Goal: Task Accomplishment & Management: Manage account settings

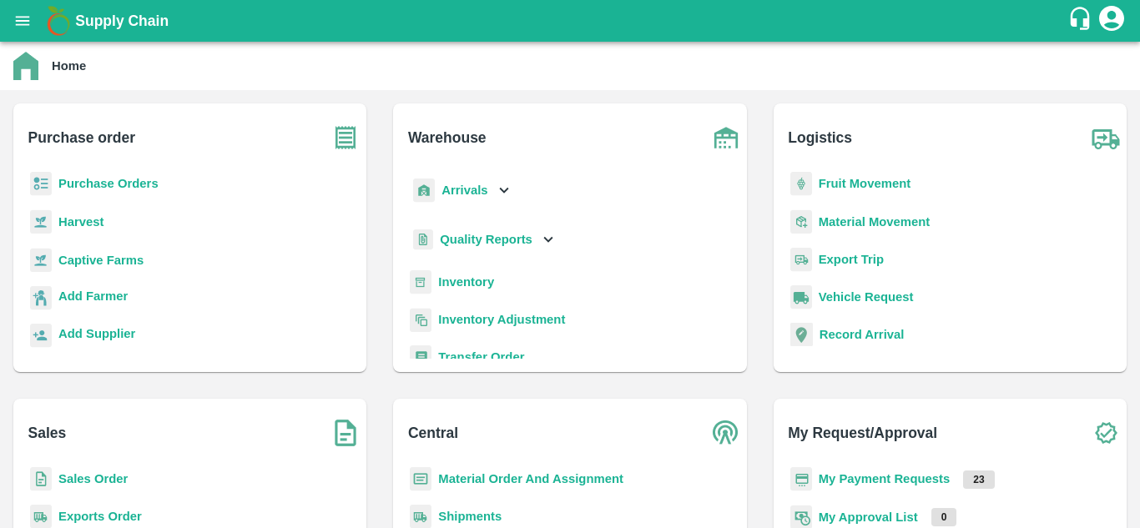
click at [847, 188] on b "Fruit Movement" at bounding box center [864, 183] width 93 height 13
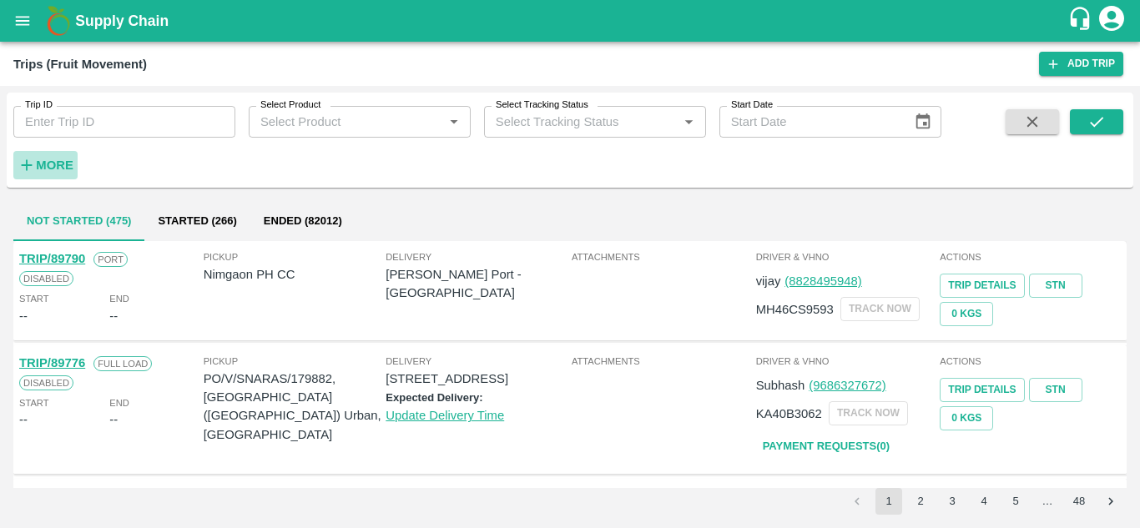
click at [55, 169] on strong "More" at bounding box center [55, 165] width 38 height 13
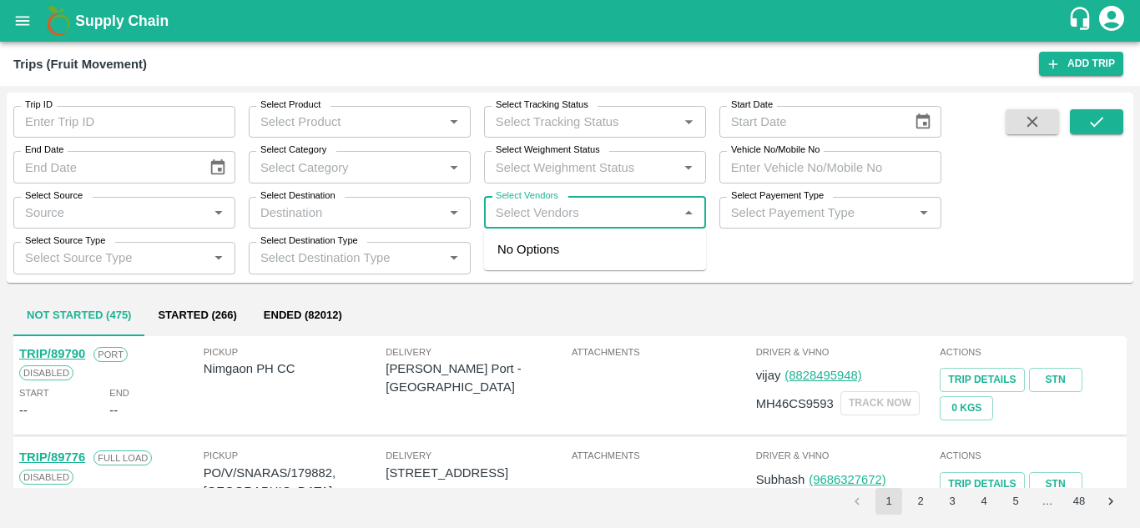
click at [520, 211] on input "Select Vendors" at bounding box center [581, 213] width 184 height 22
type input "S"
type input "Shree"
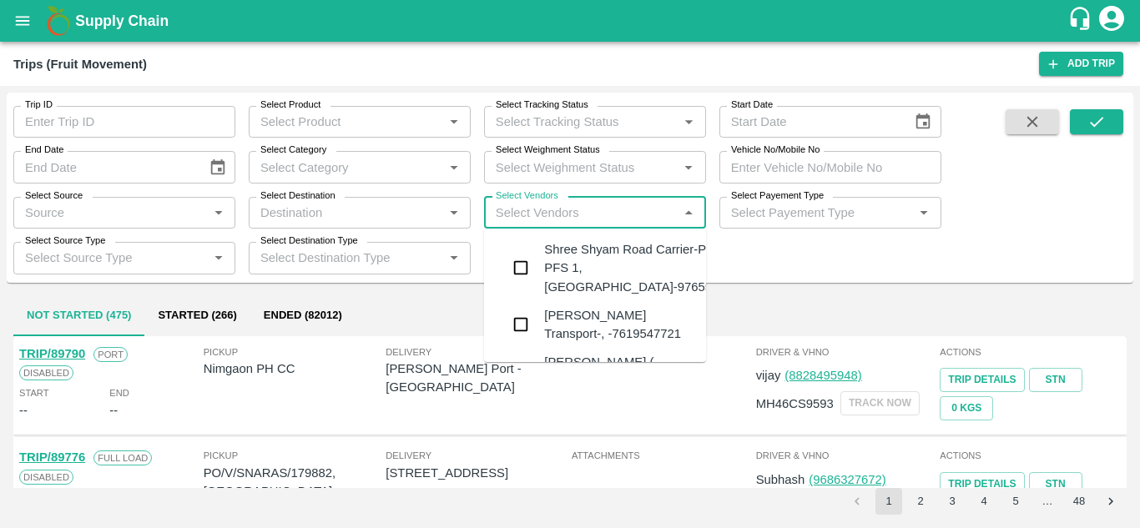
type input "G"
type input "Shree"
type input "G"
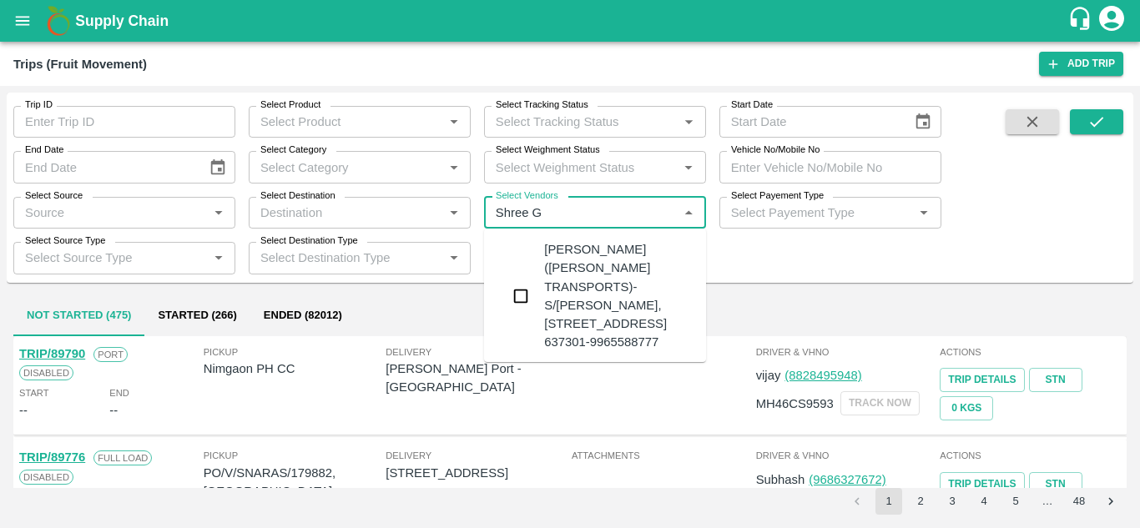
type input "Shree Ga"
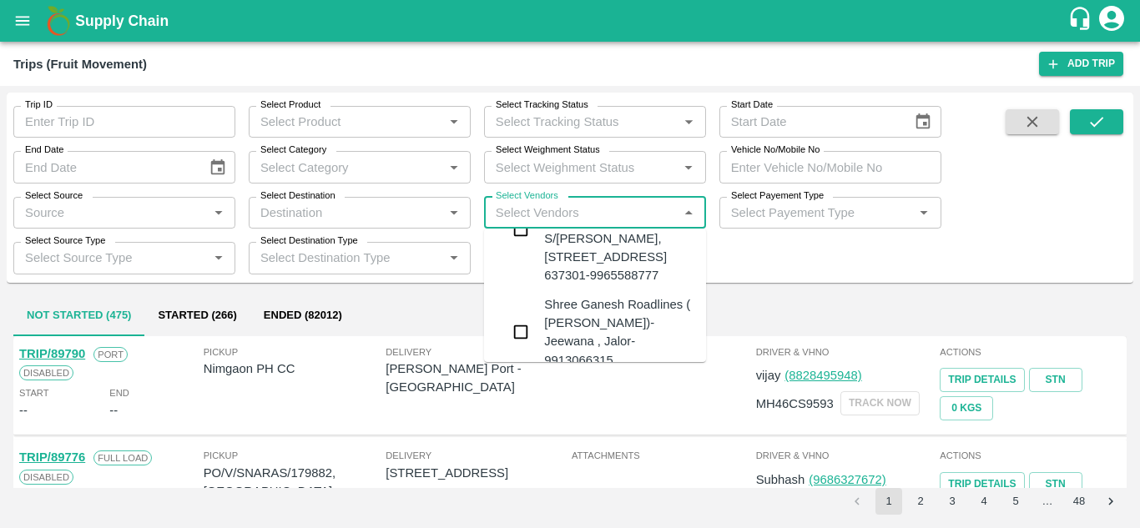
scroll to position [68, 0]
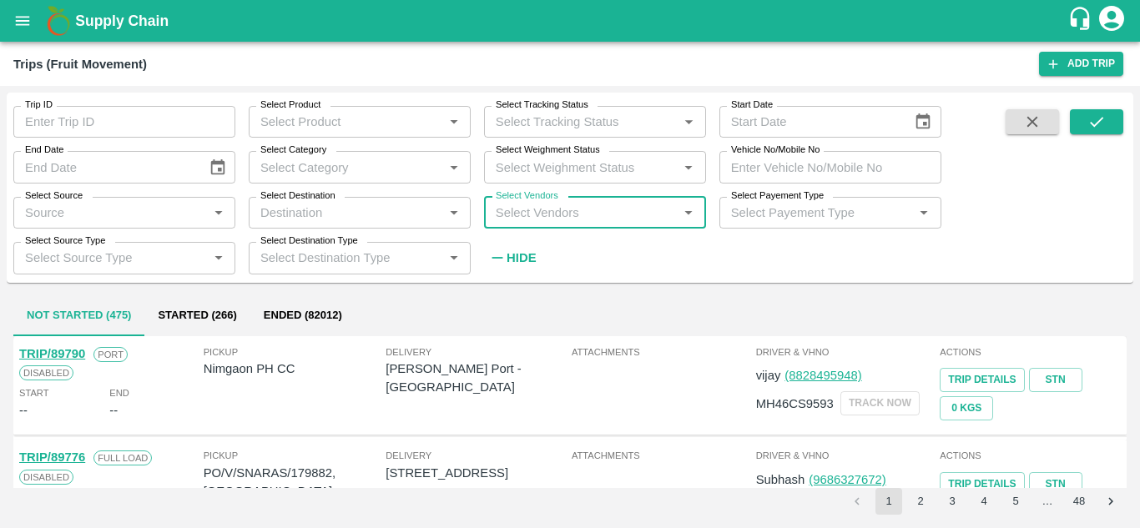
click at [516, 219] on input "Select Vendors" at bounding box center [581, 213] width 184 height 22
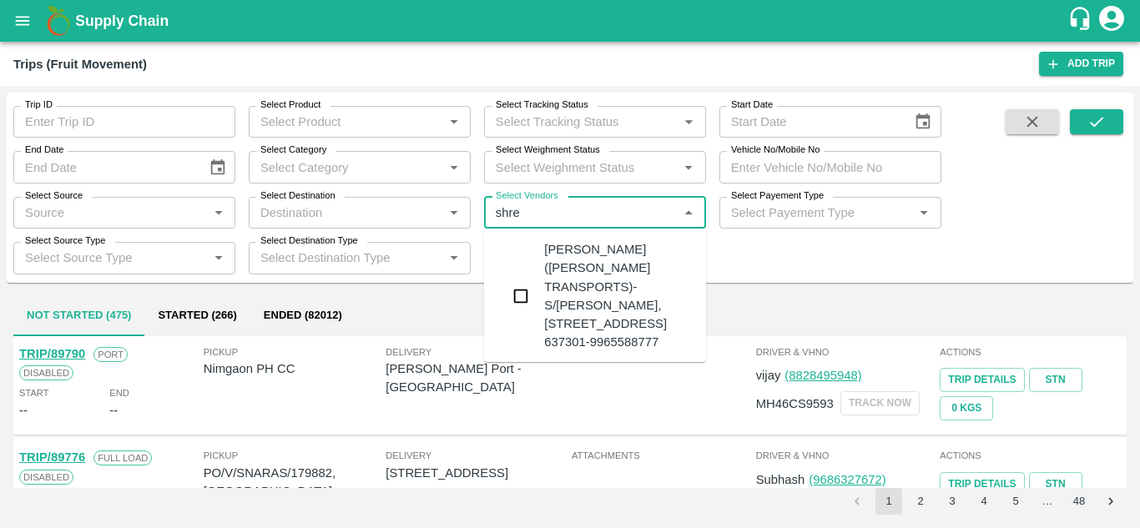
type input "shree"
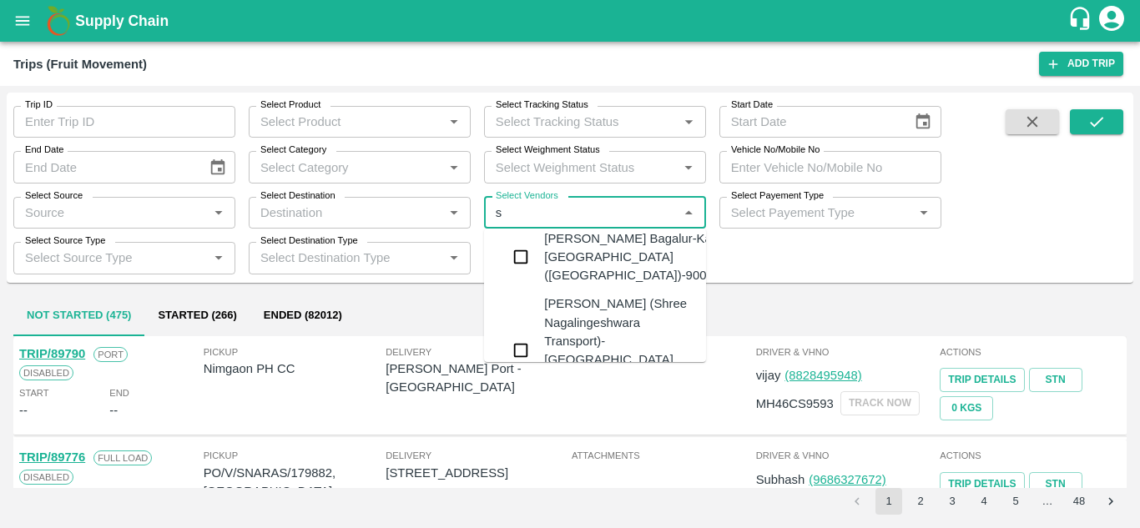
scroll to position [0, 0]
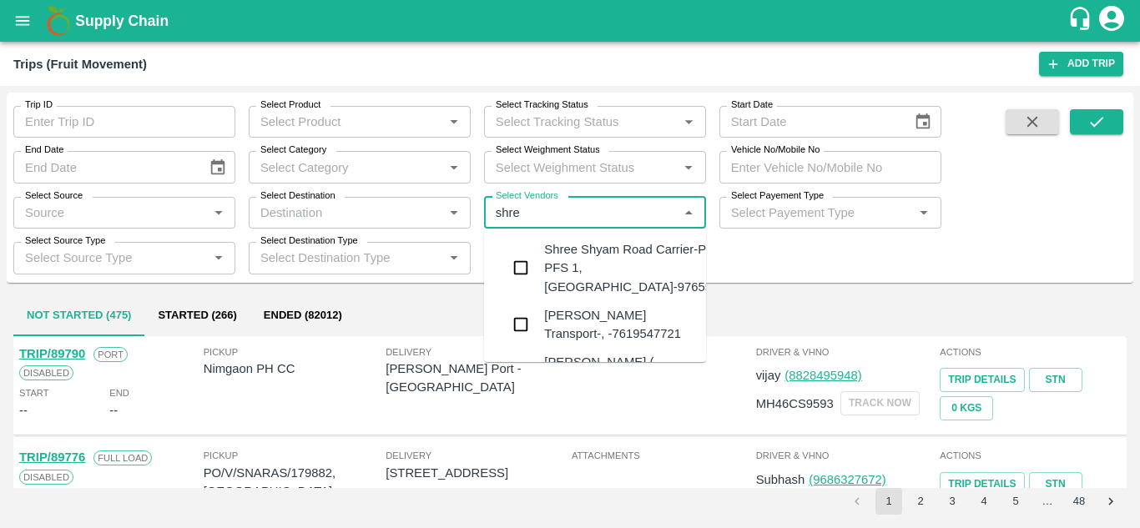
type input "shree"
type input "shri"
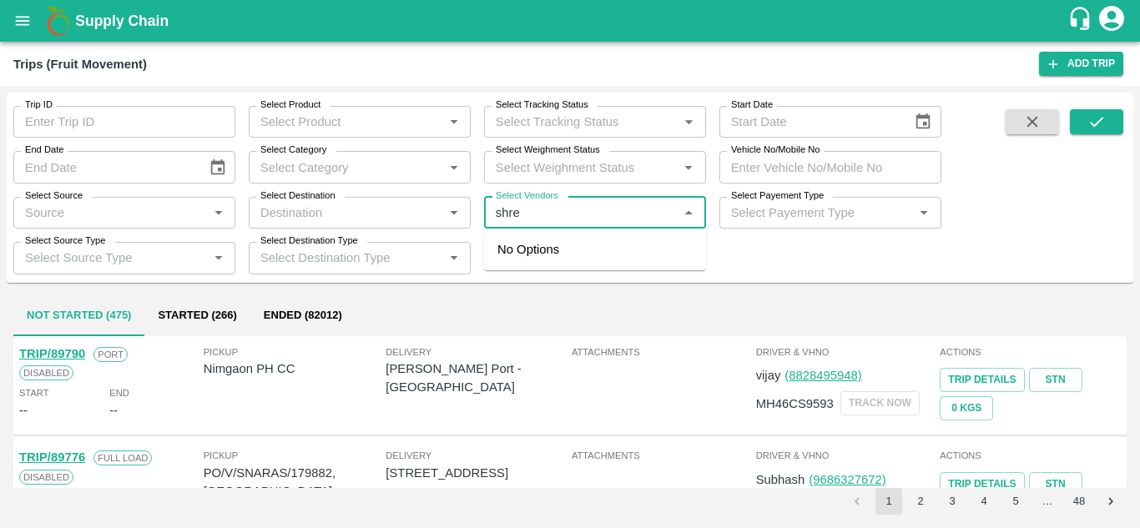
type input "shree"
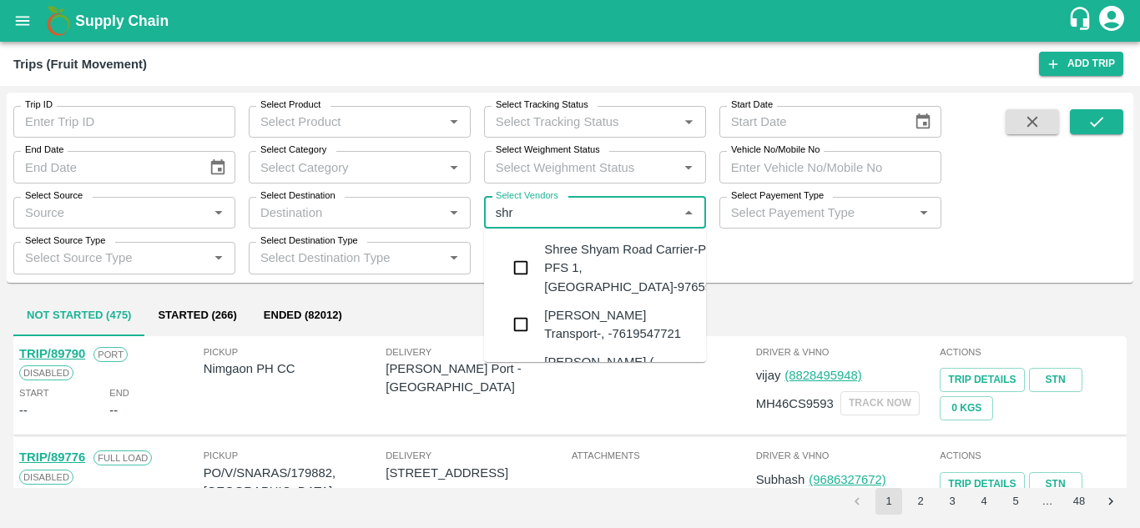
type input "shri"
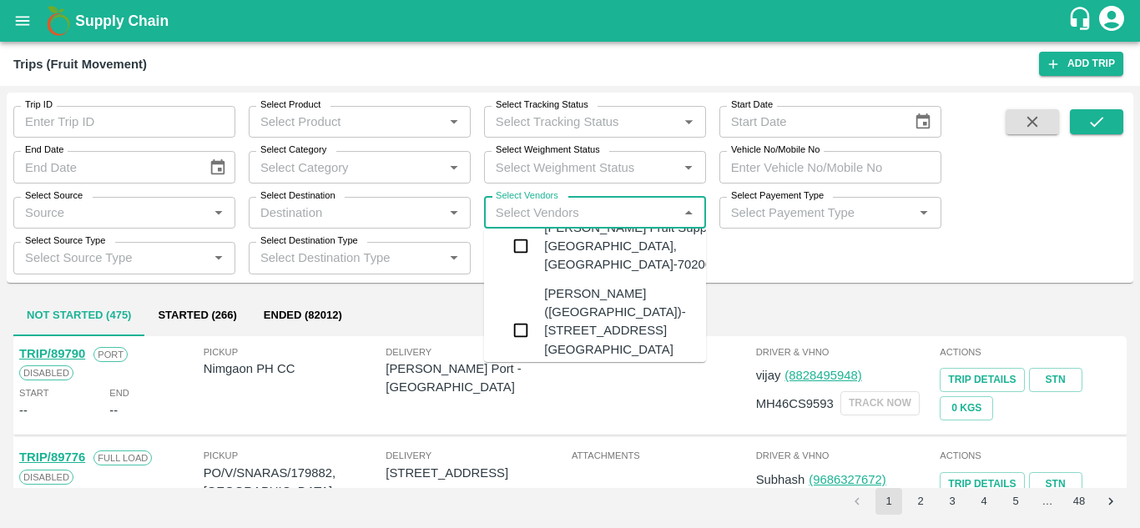
scroll to position [617, 0]
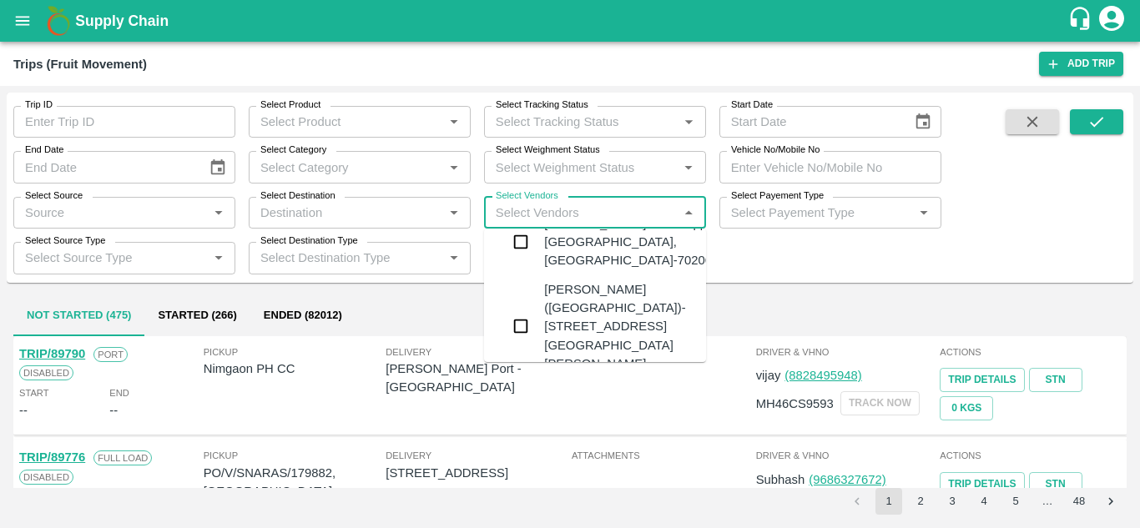
click at [579, 264] on div "Shri Ganesh Fruit Suppliers-Khandali, Solapur-7020644450" at bounding box center [645, 242] width 202 height 56
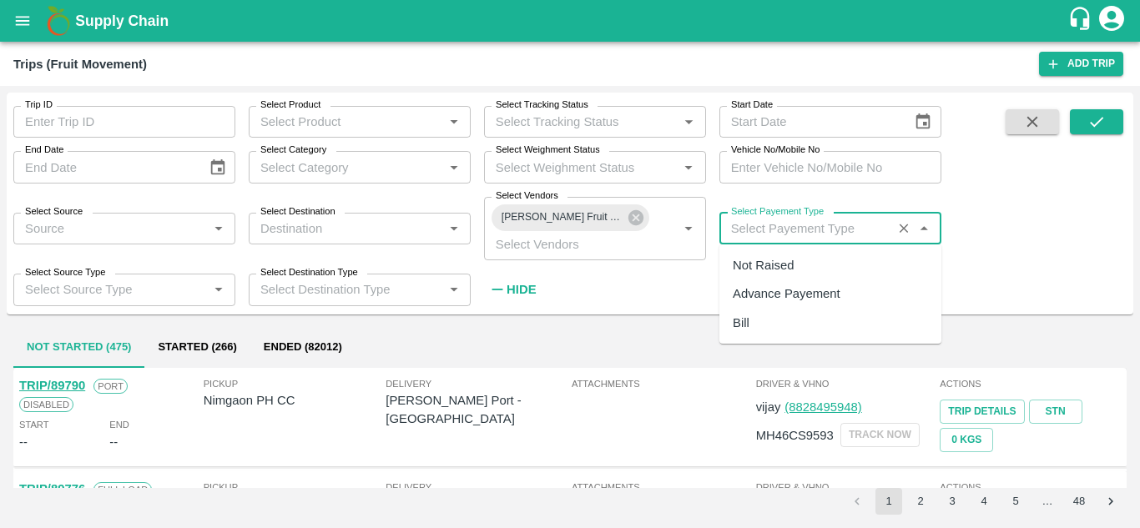
click at [760, 234] on input "Select Payement Type" at bounding box center [805, 229] width 163 height 22
click at [755, 273] on div "Not Raised" at bounding box center [762, 265] width 61 height 18
type input "Not Raised"
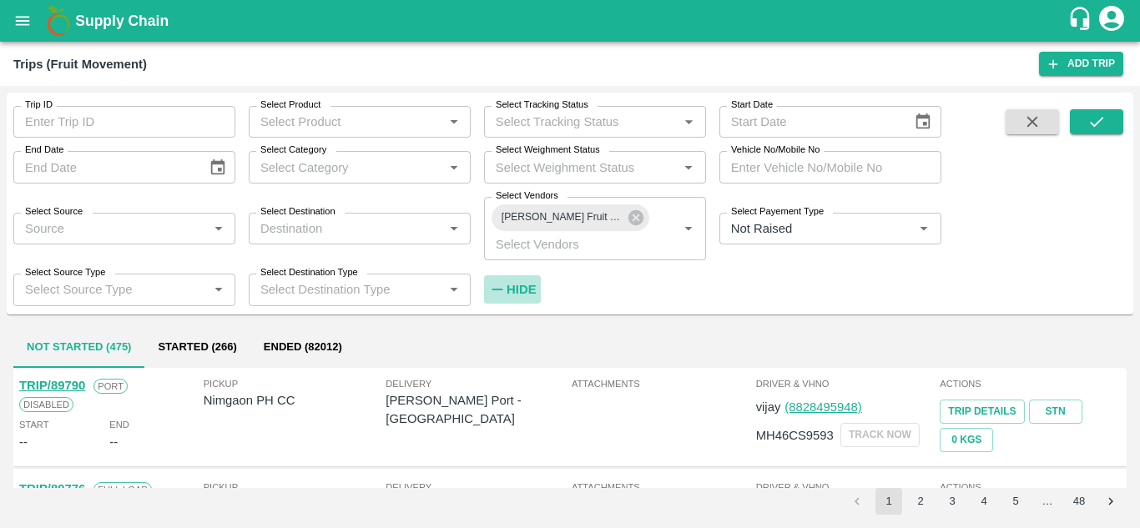
click at [511, 294] on strong "Hide" at bounding box center [520, 289] width 29 height 13
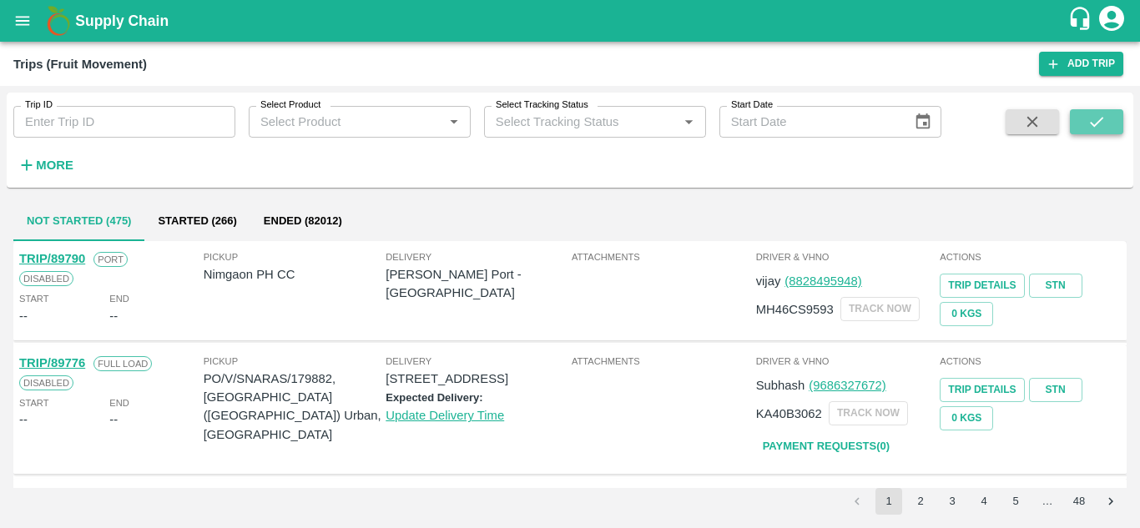
click at [1105, 130] on icon "submit" at bounding box center [1096, 122] width 18 height 18
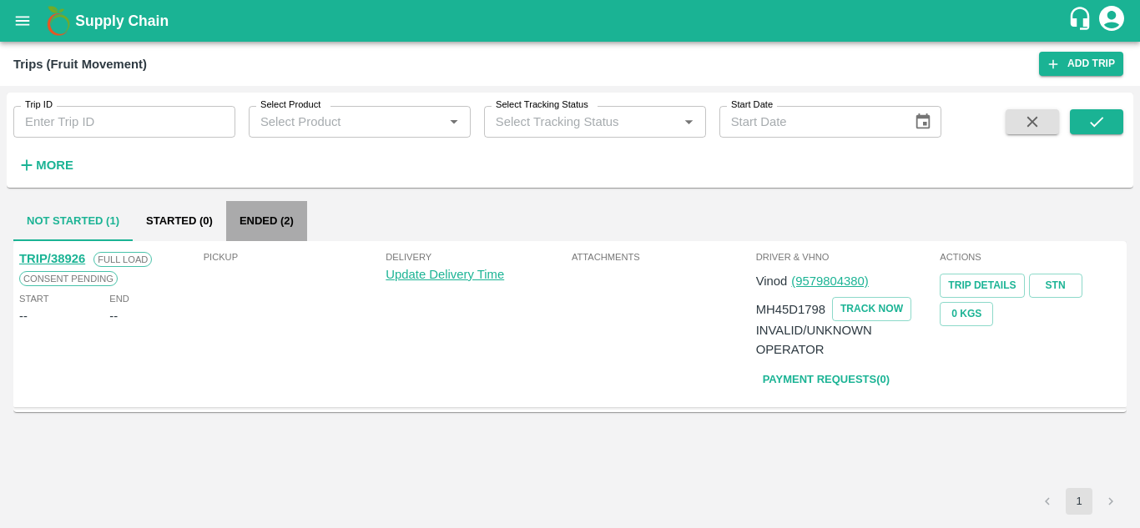
click at [264, 205] on button "Ended (2)" at bounding box center [266, 221] width 81 height 40
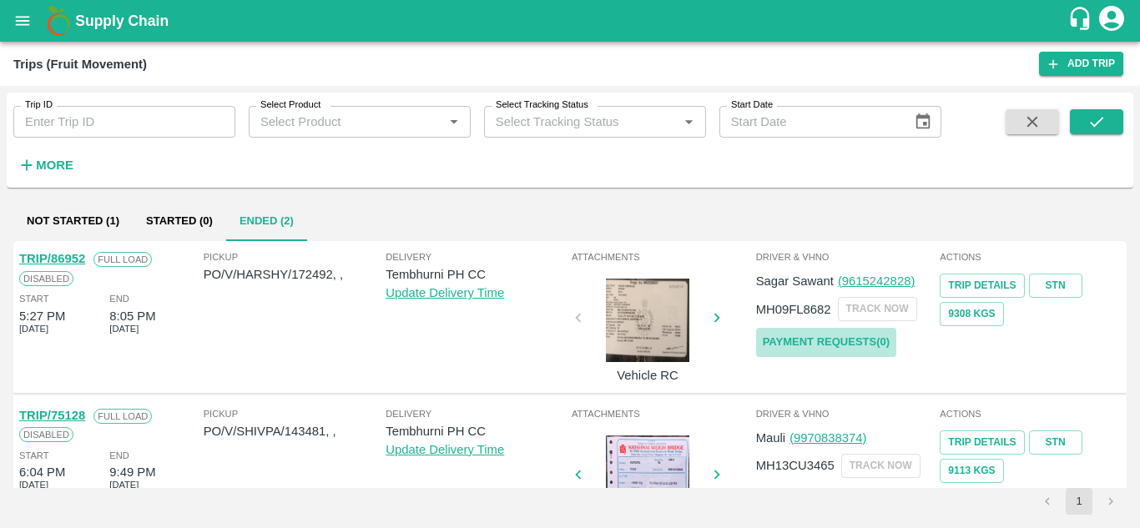
click at [868, 333] on link "Payment Requests( 0 )" at bounding box center [826, 342] width 140 height 29
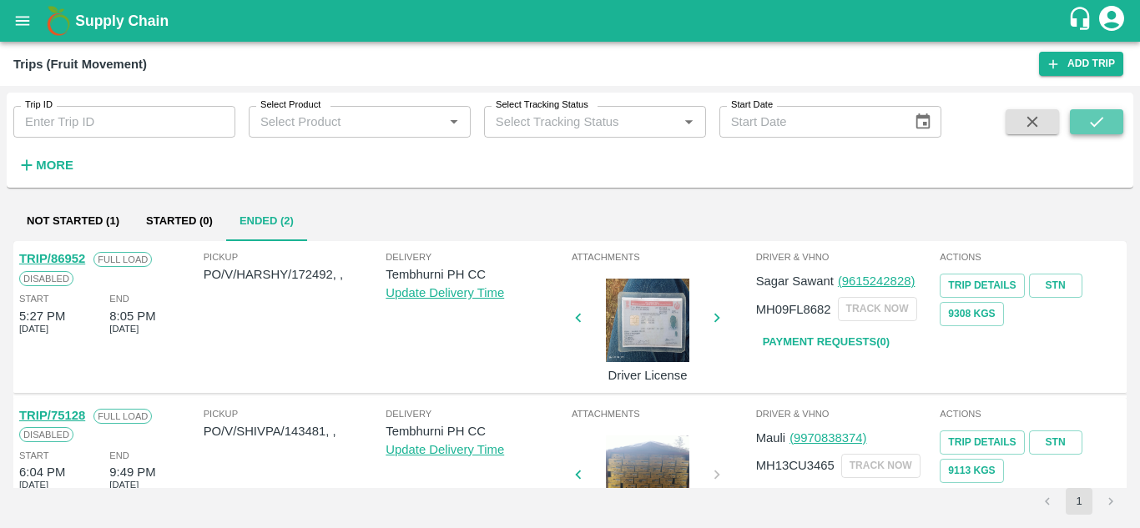
click at [1116, 118] on button "submit" at bounding box center [1096, 121] width 53 height 25
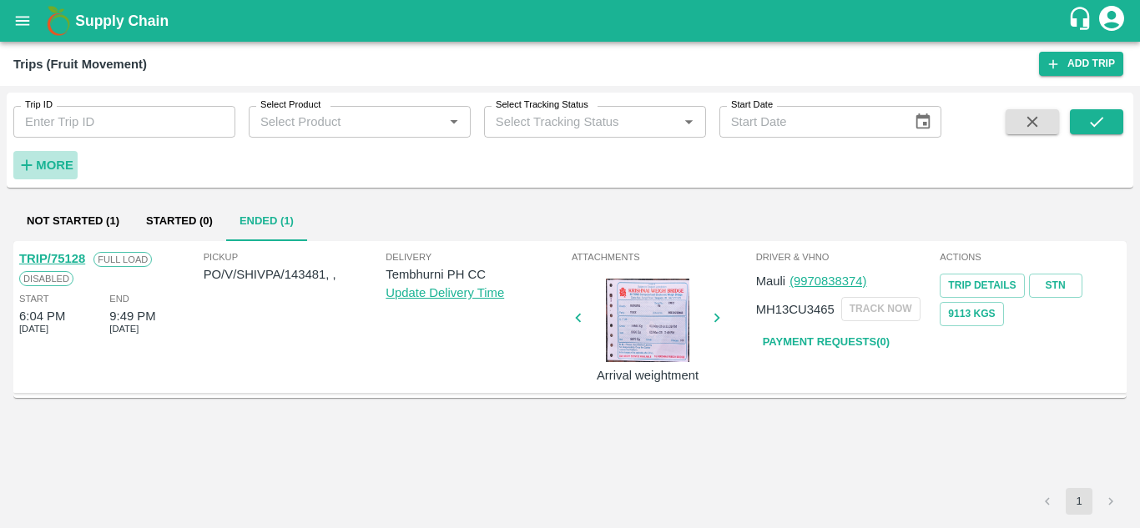
click at [48, 159] on strong "More" at bounding box center [55, 165] width 38 height 13
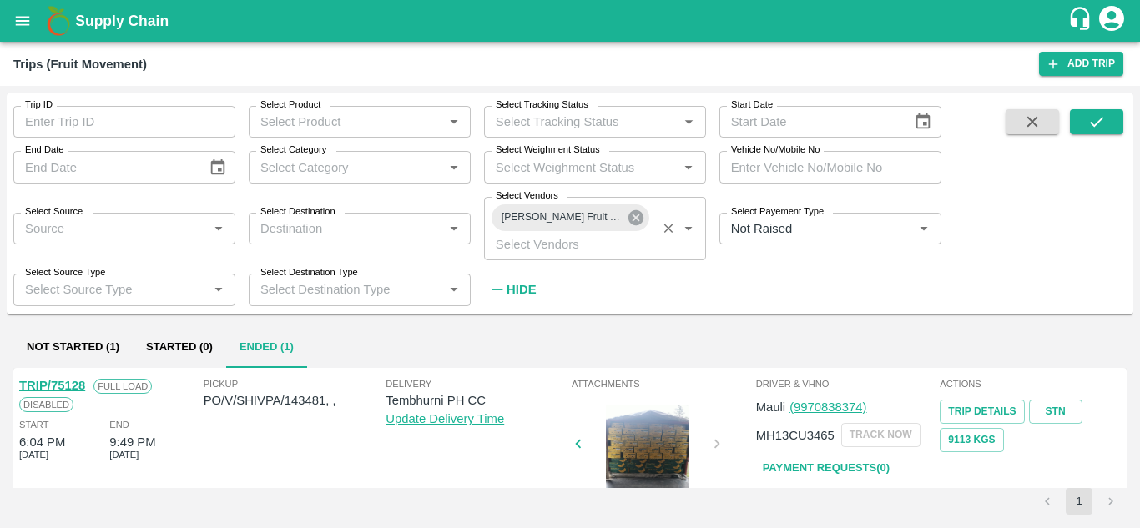
click at [633, 223] on icon at bounding box center [635, 217] width 15 height 15
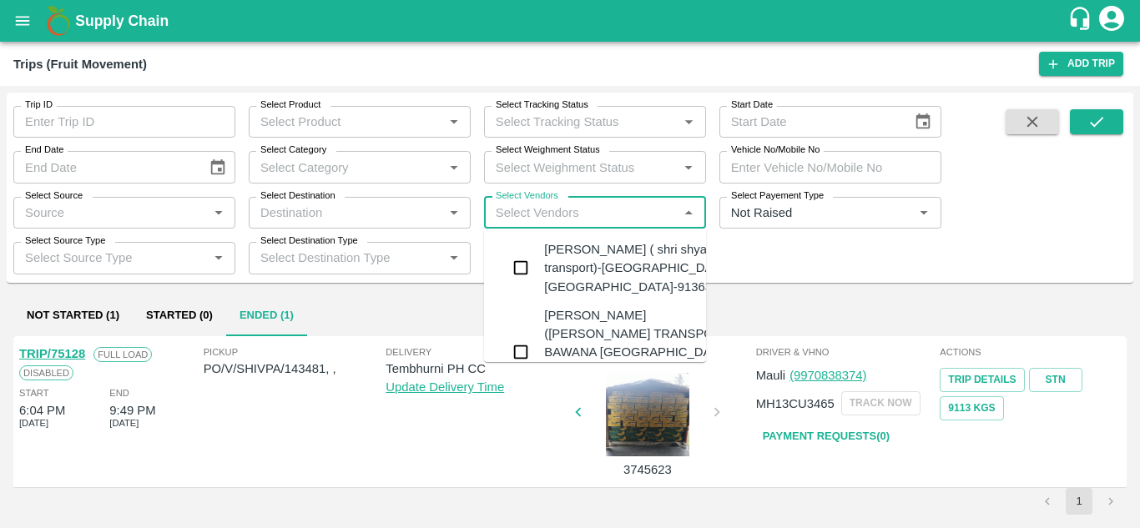
click at [520, 214] on input "Select Vendors" at bounding box center [581, 213] width 184 height 22
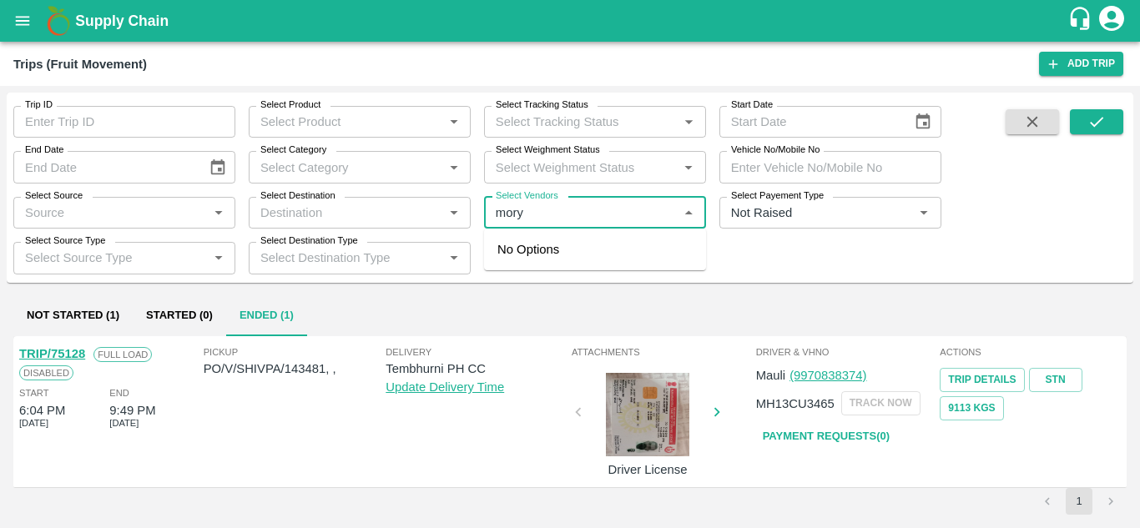
type input "morya"
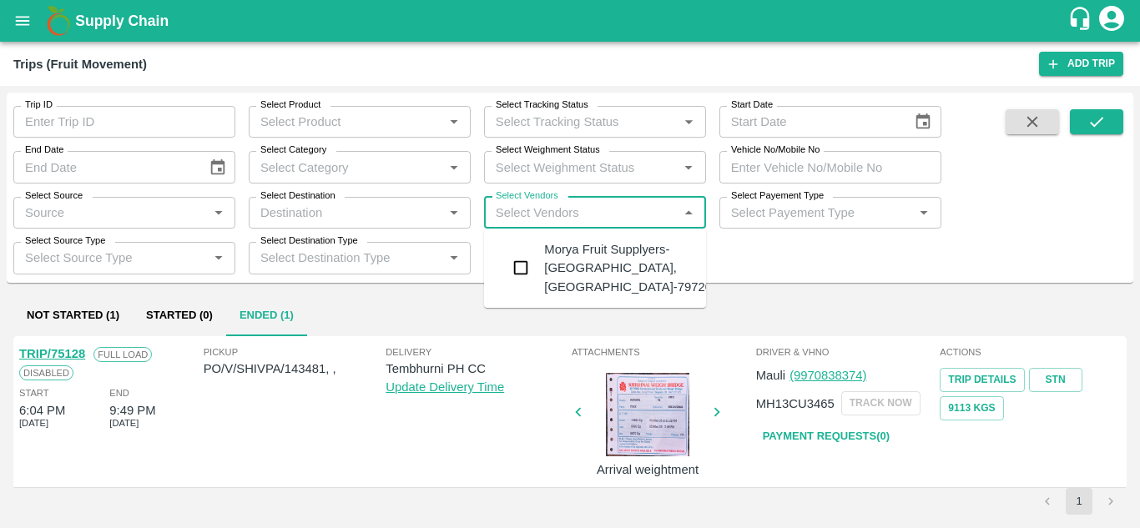
click at [595, 249] on div "Morya Fruit Supplyers-Kandar, Solapur-797208941" at bounding box center [641, 268] width 195 height 56
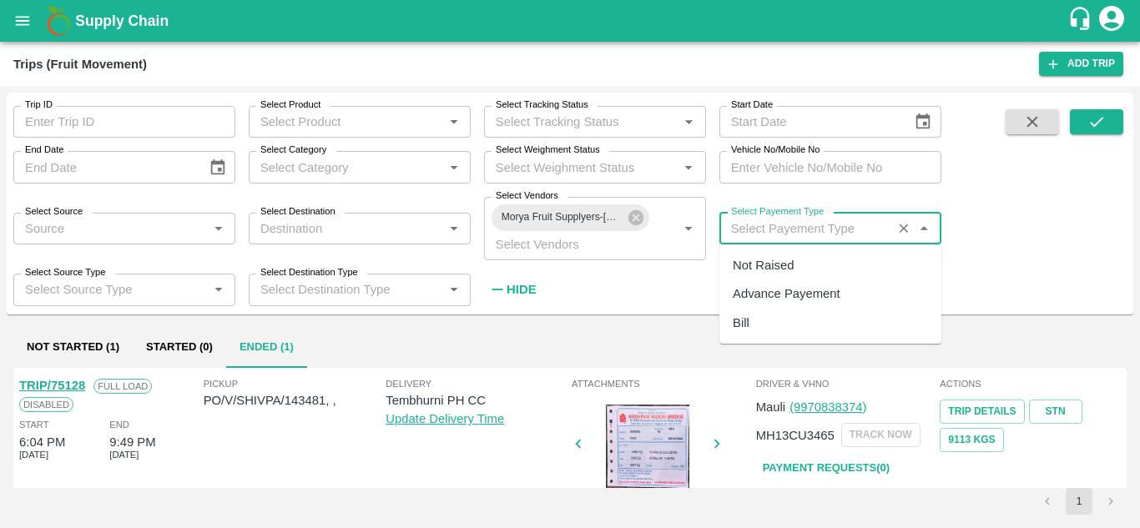
click at [776, 230] on input "Select Payement Type" at bounding box center [805, 229] width 163 height 22
click at [760, 266] on div "Not Raised" at bounding box center [762, 265] width 61 height 18
type input "Not Raised"
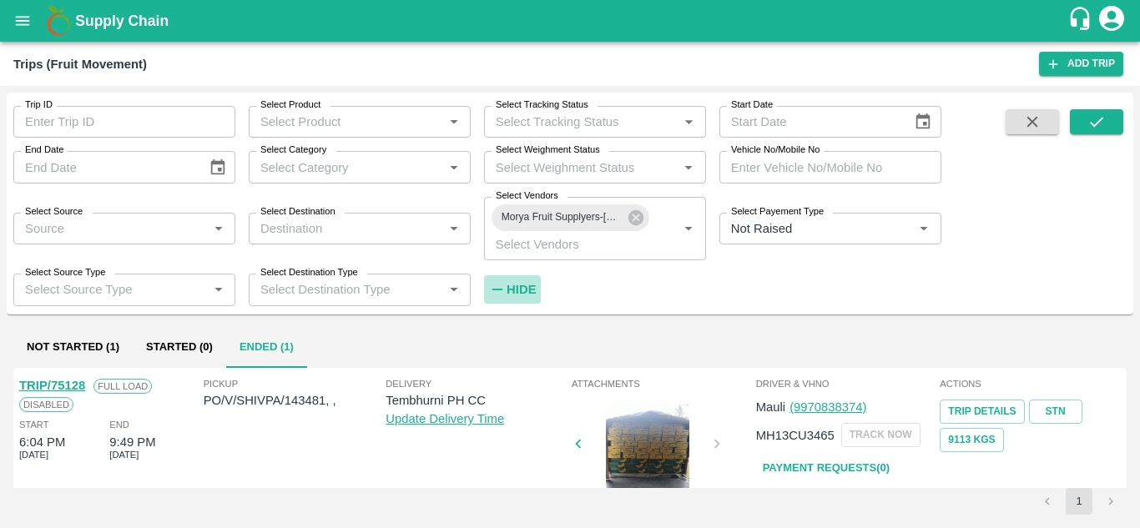
click at [522, 287] on strong "Hide" at bounding box center [520, 289] width 29 height 13
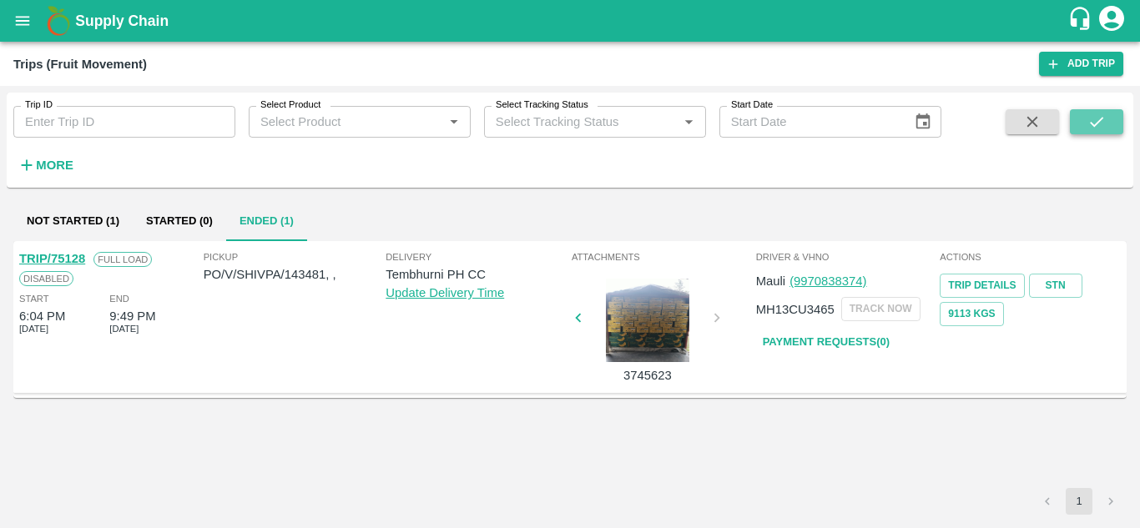
click at [1075, 127] on button "submit" at bounding box center [1096, 121] width 53 height 25
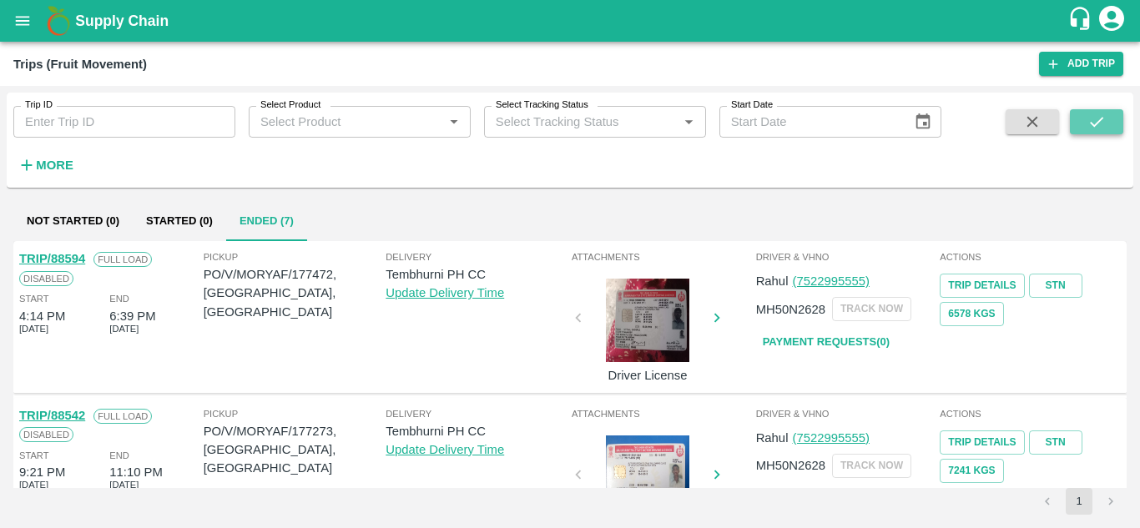
click at [1097, 118] on icon "submit" at bounding box center [1096, 122] width 18 height 18
click at [242, 220] on button "Ended (7)" at bounding box center [266, 221] width 81 height 40
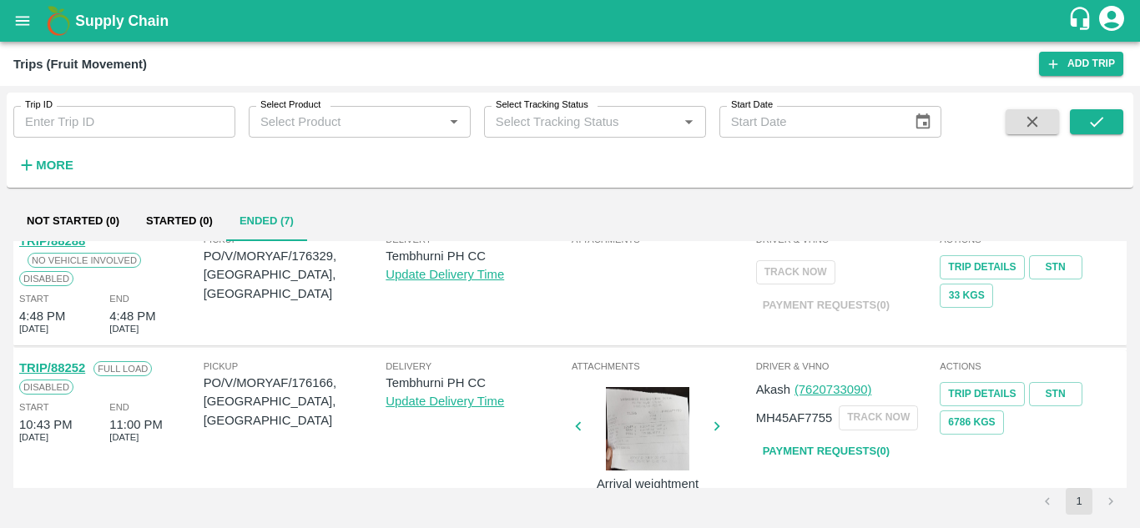
scroll to position [325, 0]
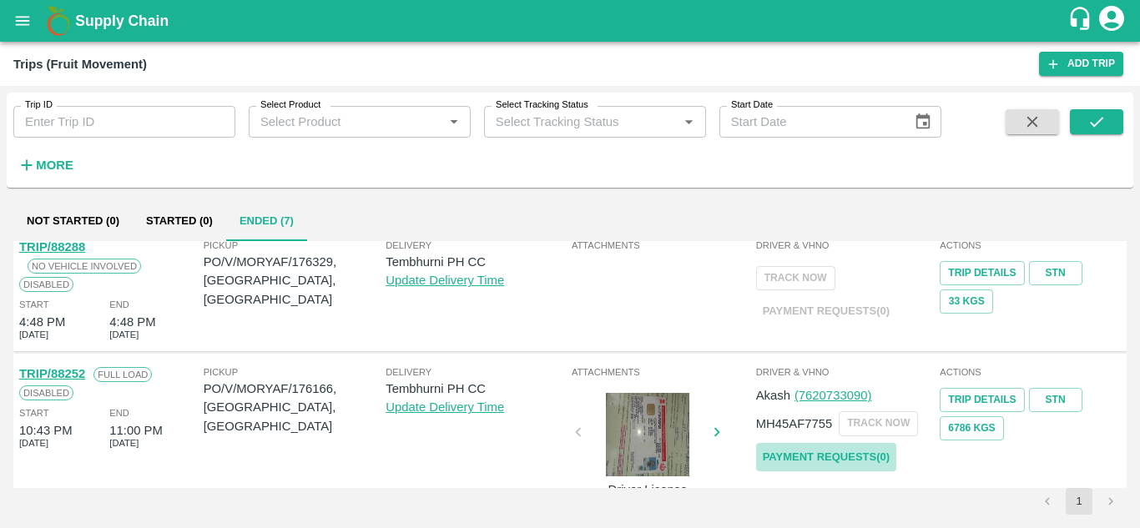
click at [823, 460] on link "Payment Requests( 0 )" at bounding box center [826, 457] width 140 height 29
click at [1106, 124] on button "submit" at bounding box center [1096, 121] width 53 height 25
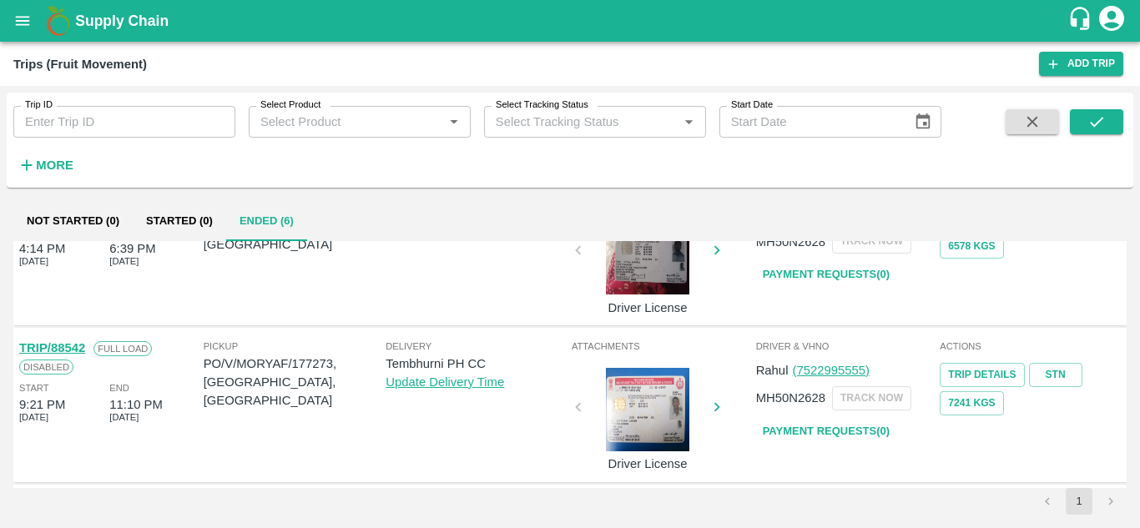
scroll to position [66, 0]
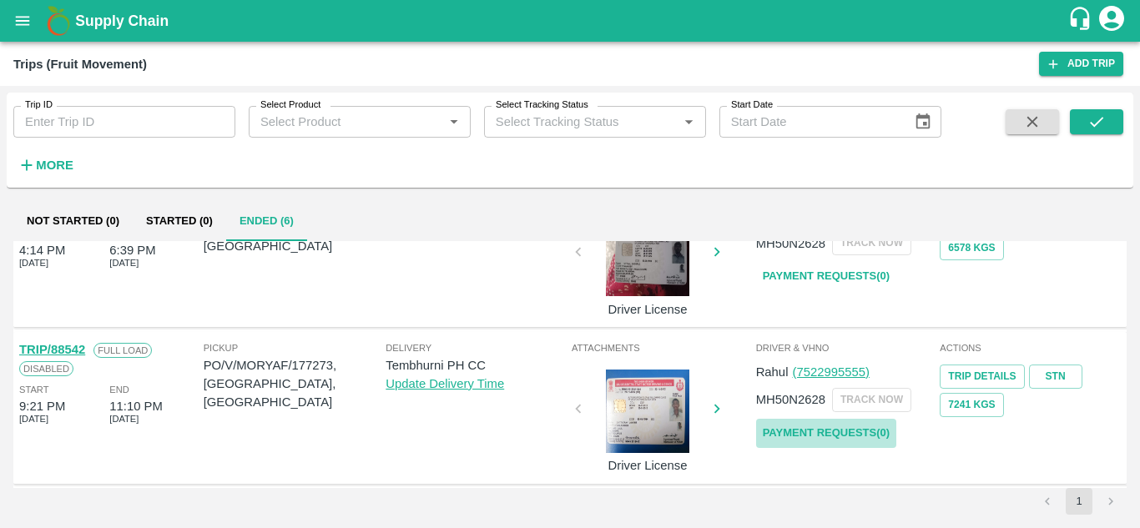
click at [830, 435] on link "Payment Requests( 0 )" at bounding box center [826, 433] width 140 height 29
click at [1093, 126] on icon "submit" at bounding box center [1096, 122] width 13 height 10
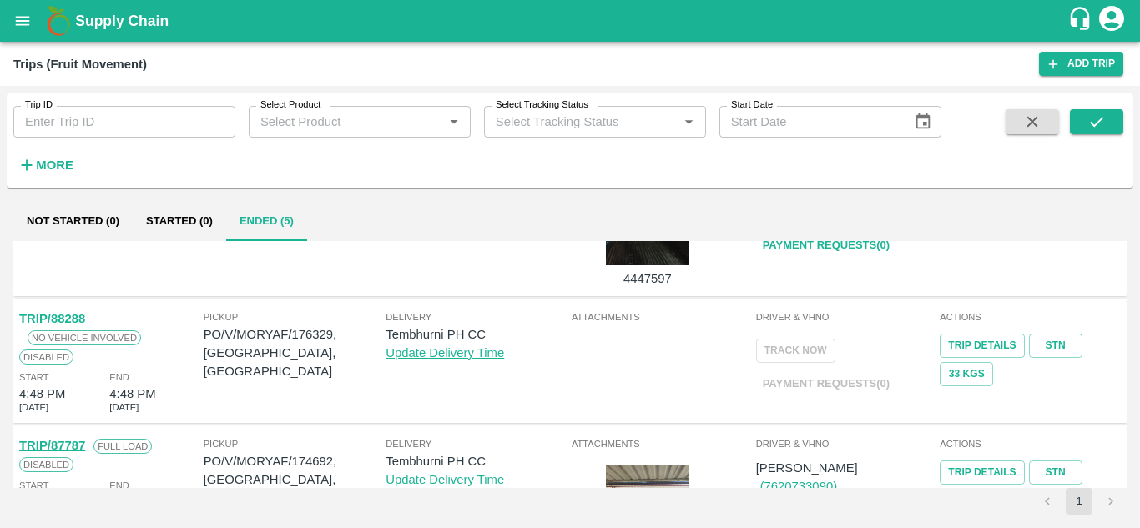
scroll to position [0, 0]
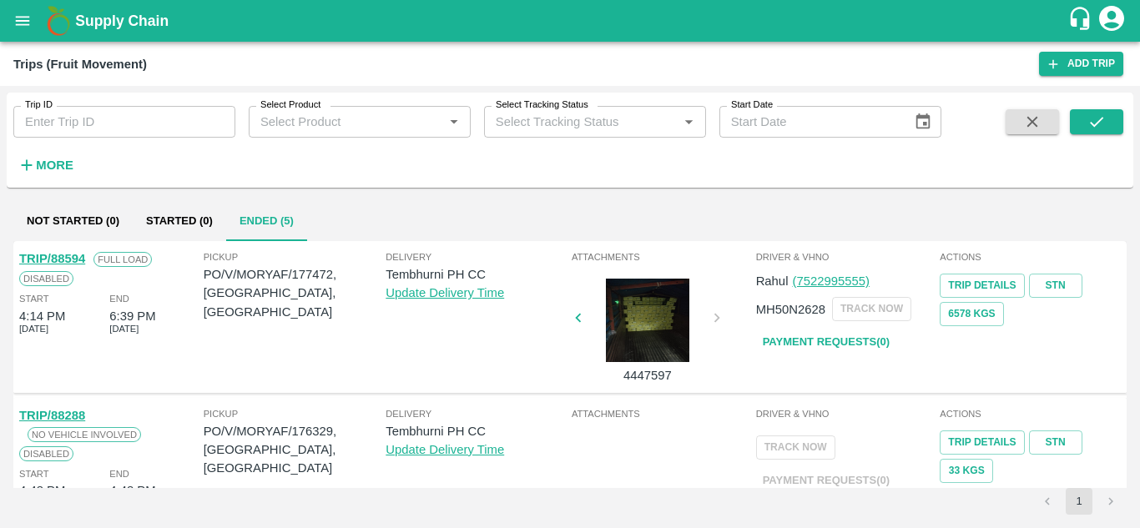
click at [860, 333] on link "Payment Requests( 0 )" at bounding box center [826, 342] width 140 height 29
click at [1108, 122] on button "submit" at bounding box center [1096, 121] width 53 height 25
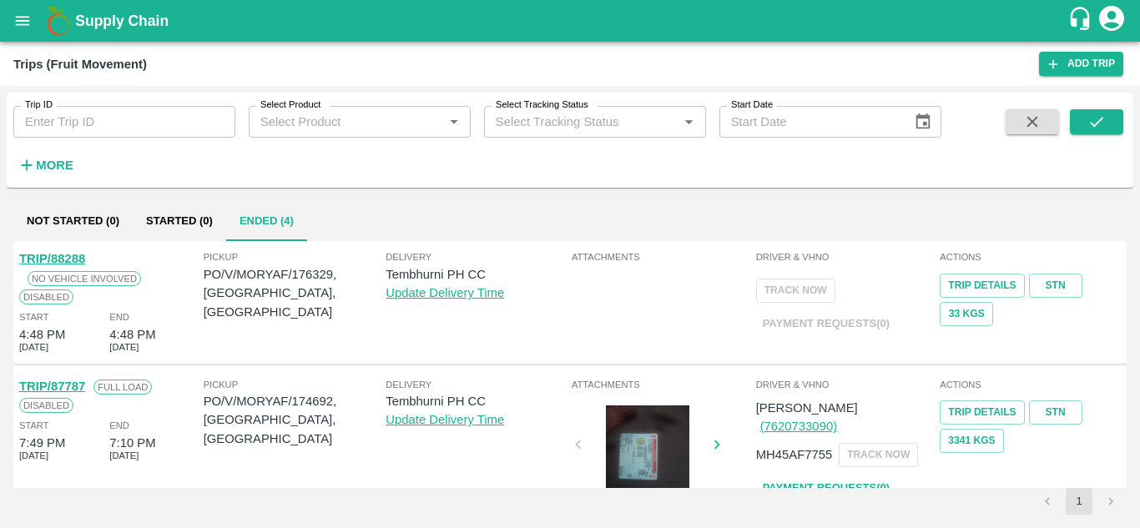
scroll to position [350, 0]
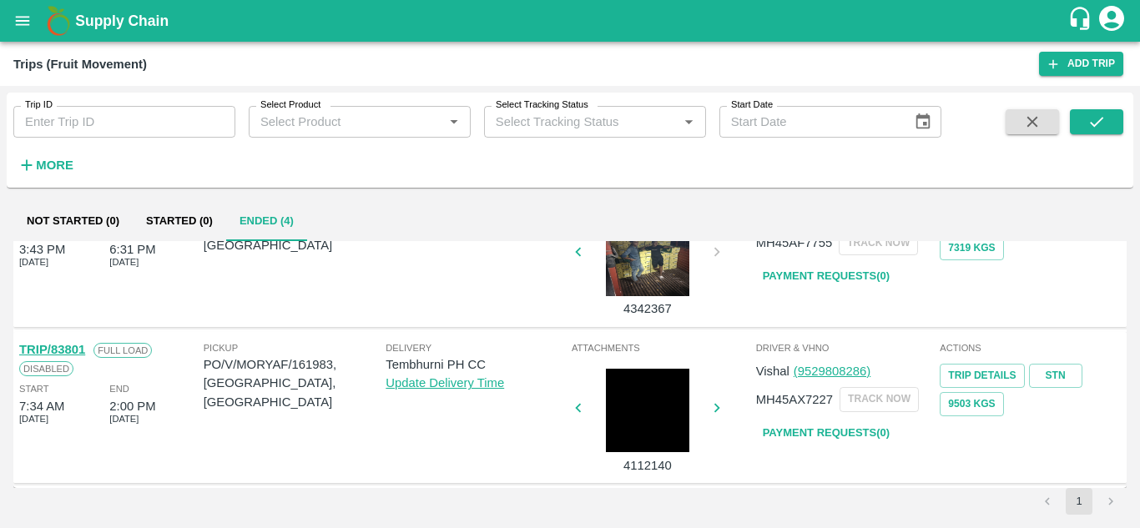
click at [53, 173] on h6 "More" at bounding box center [55, 165] width 38 height 22
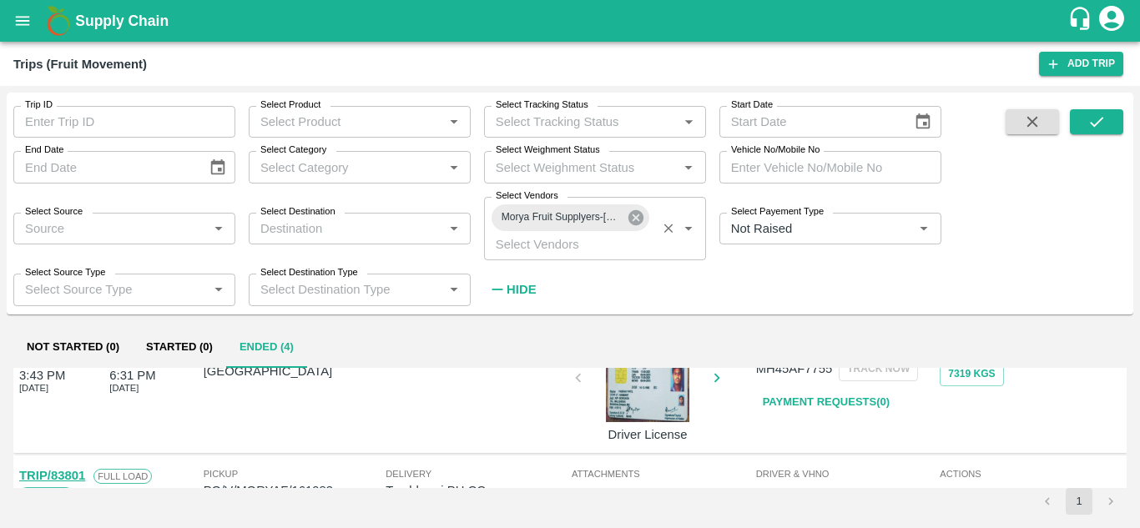
click at [638, 214] on icon at bounding box center [635, 217] width 15 height 15
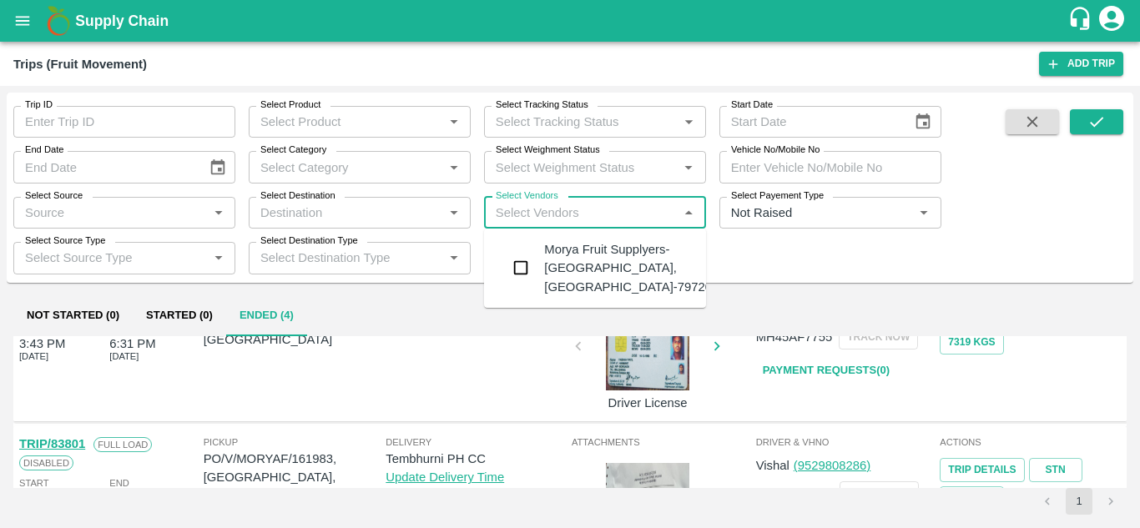
click at [526, 211] on input "Select Vendors" at bounding box center [581, 213] width 184 height 22
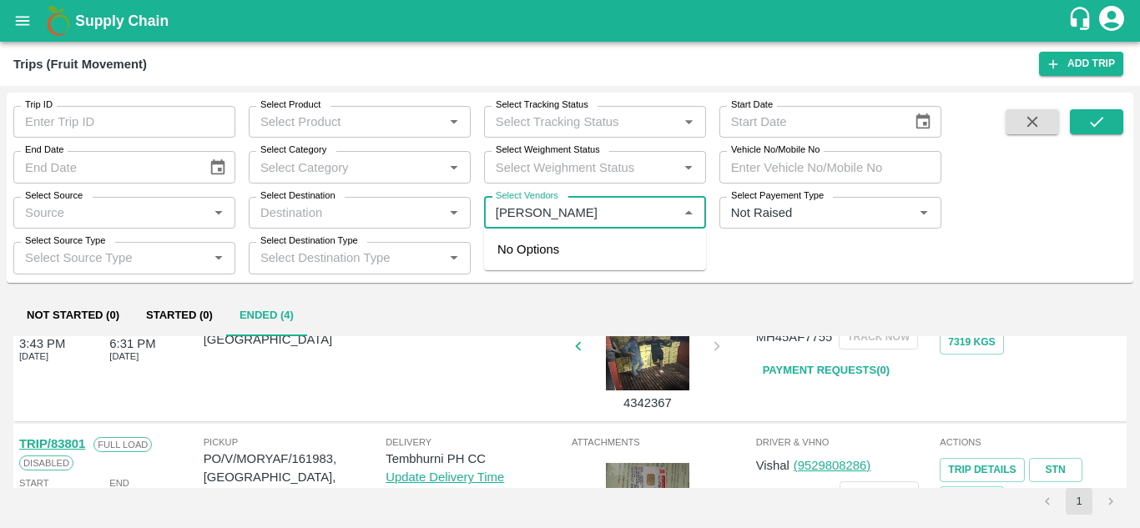
type input "VIGHN"
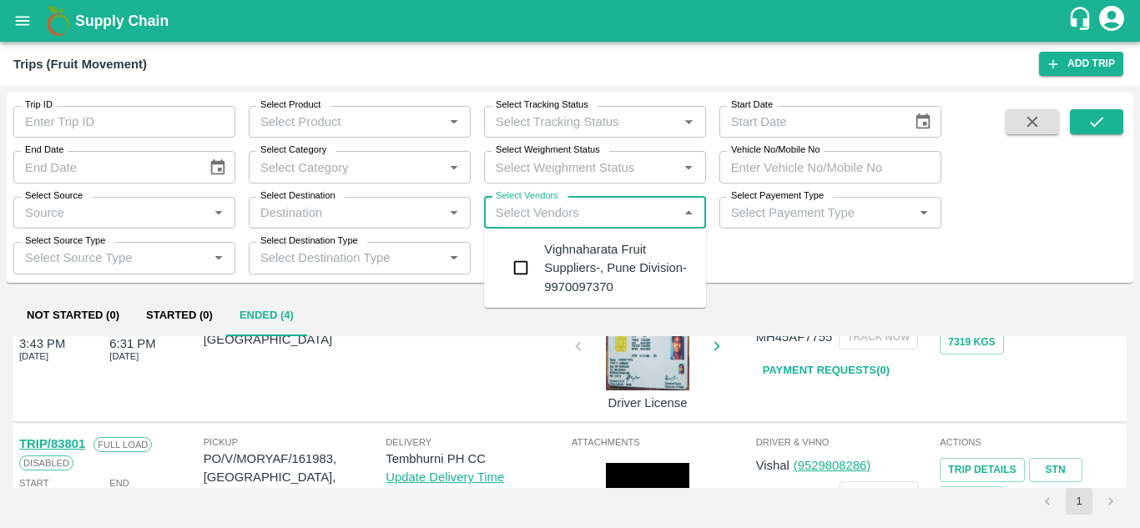
click at [589, 247] on div "Vighnaharata Fruit Suppliers-, Pune Division-9970097370" at bounding box center [618, 268] width 148 height 56
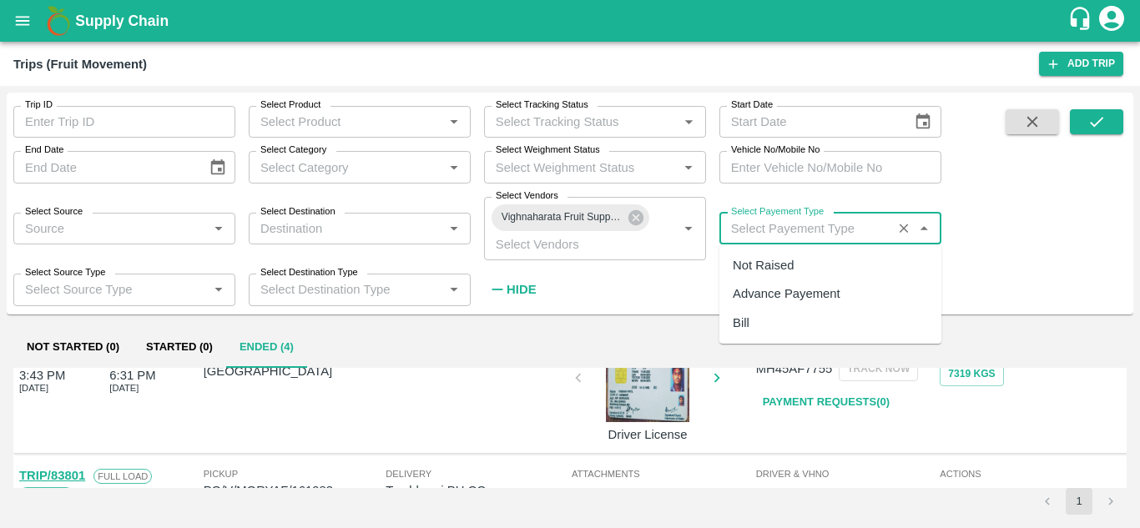
click at [771, 222] on input "Select Payement Type" at bounding box center [805, 229] width 163 height 22
click at [748, 268] on div "Not Raised" at bounding box center [762, 265] width 61 height 18
type input "Not Raised"
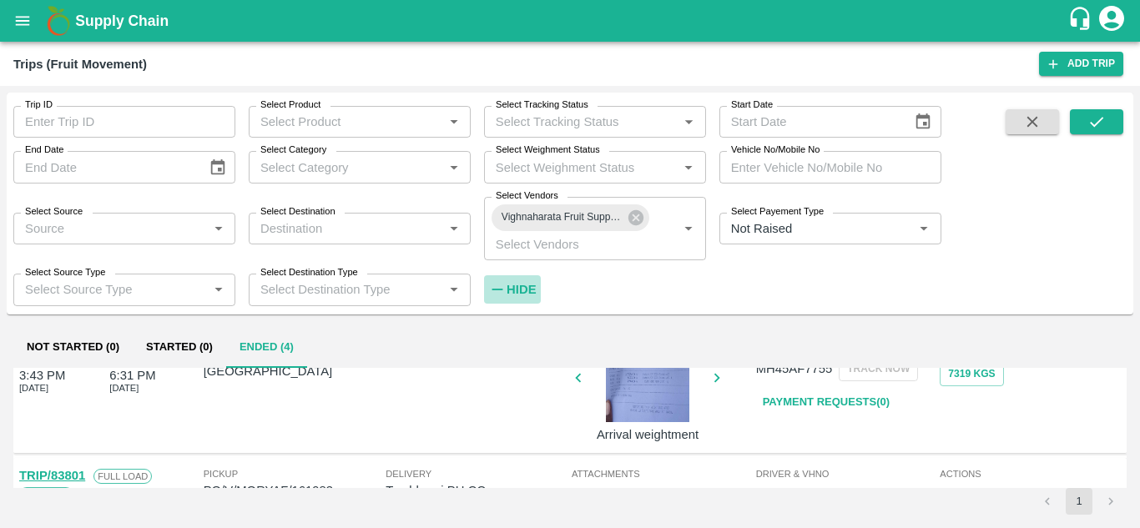
click at [517, 293] on strong "Hide" at bounding box center [520, 289] width 29 height 13
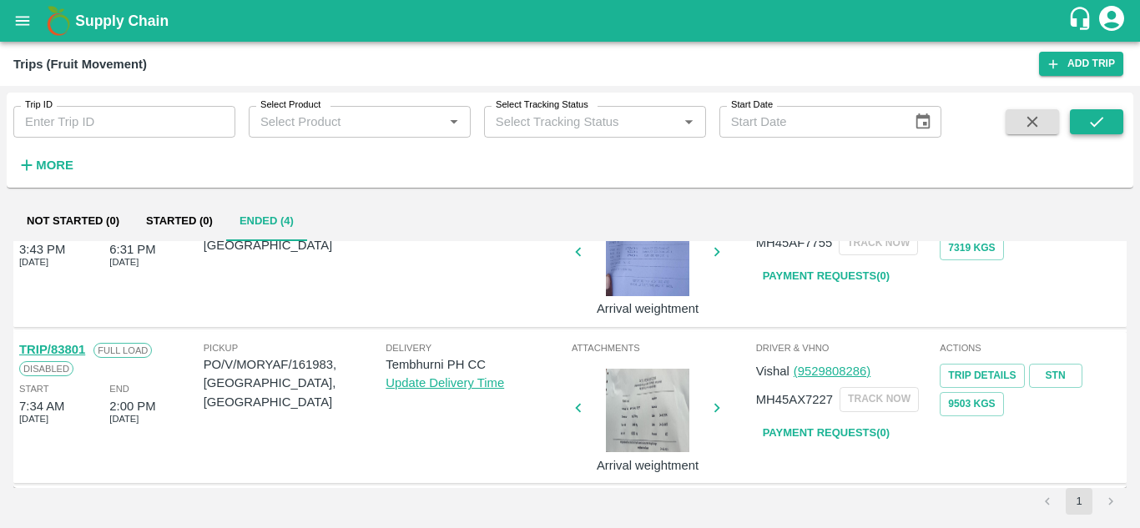
click at [1111, 113] on button "submit" at bounding box center [1096, 121] width 53 height 25
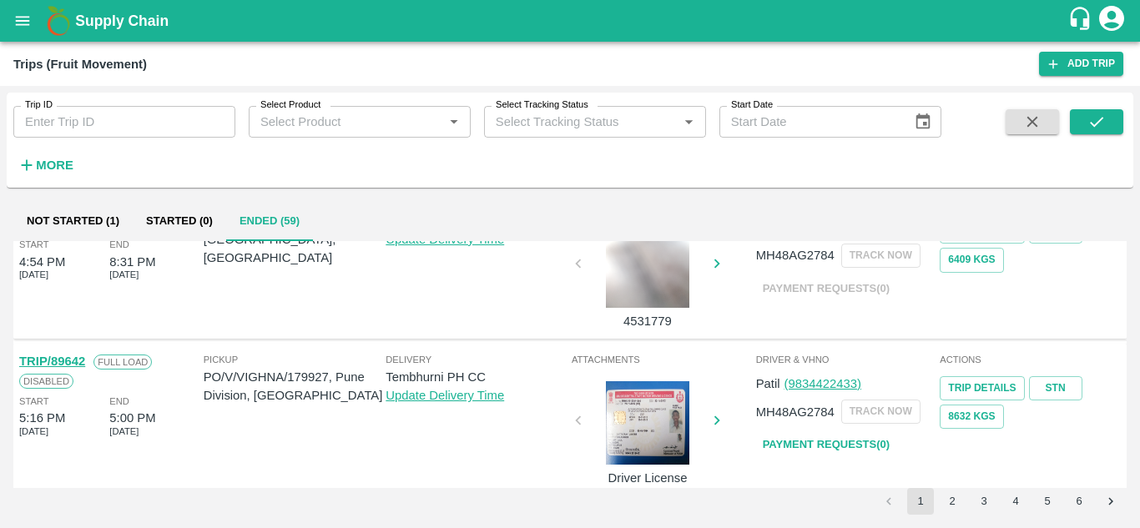
scroll to position [1200, 0]
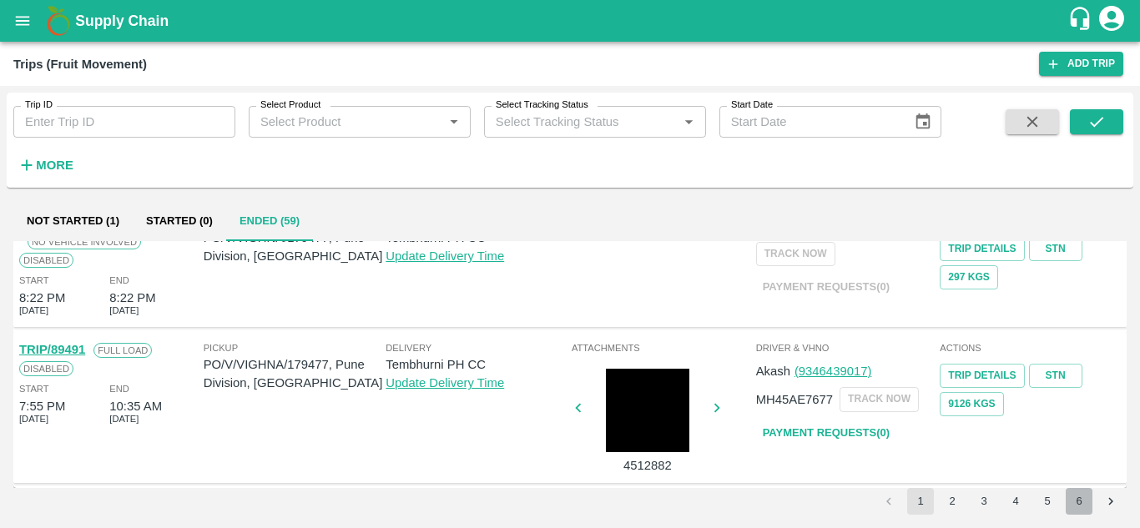
click at [1076, 503] on button "6" at bounding box center [1078, 501] width 27 height 27
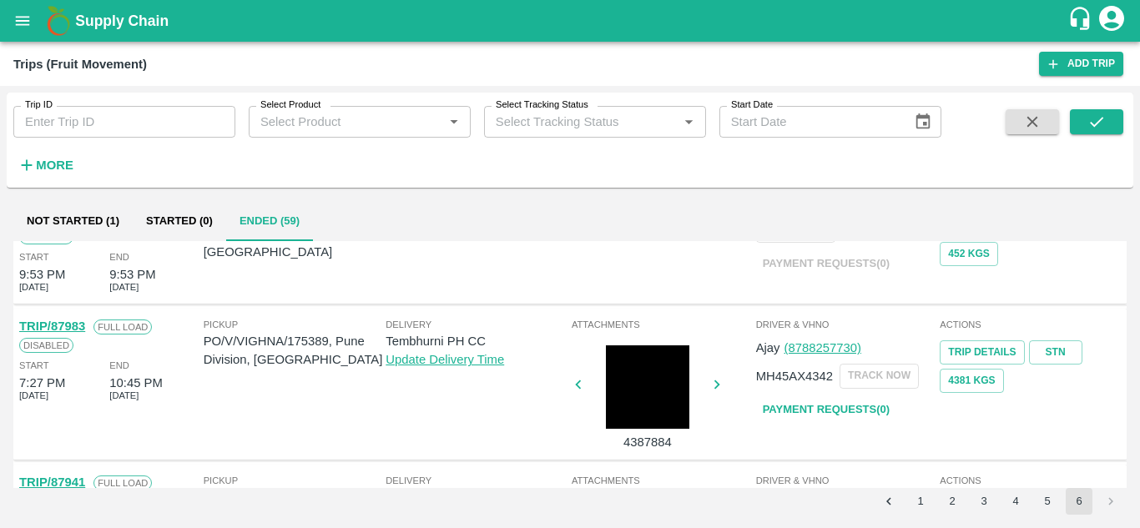
scroll to position [0, 0]
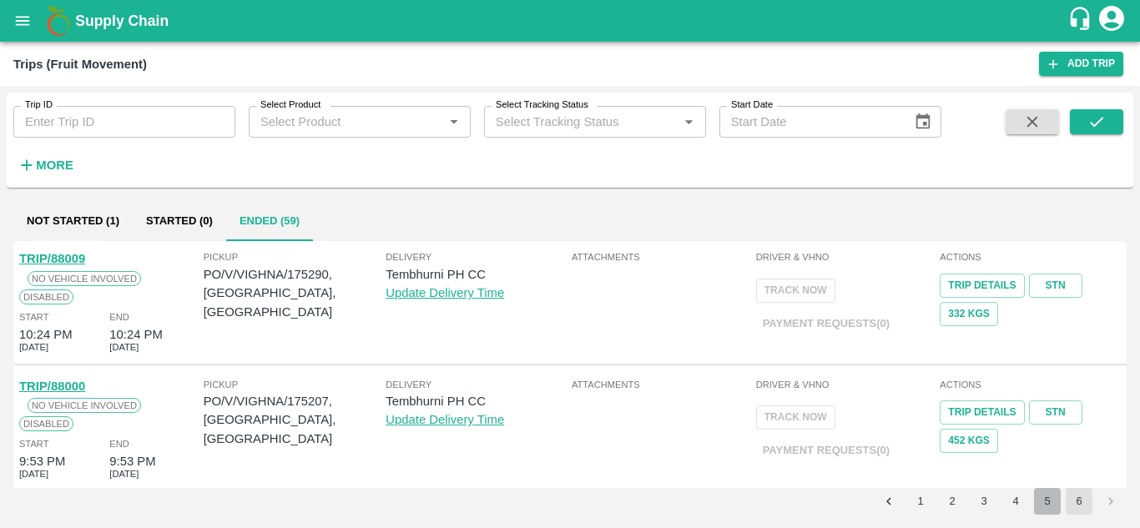
click at [1040, 501] on button "5" at bounding box center [1047, 501] width 27 height 27
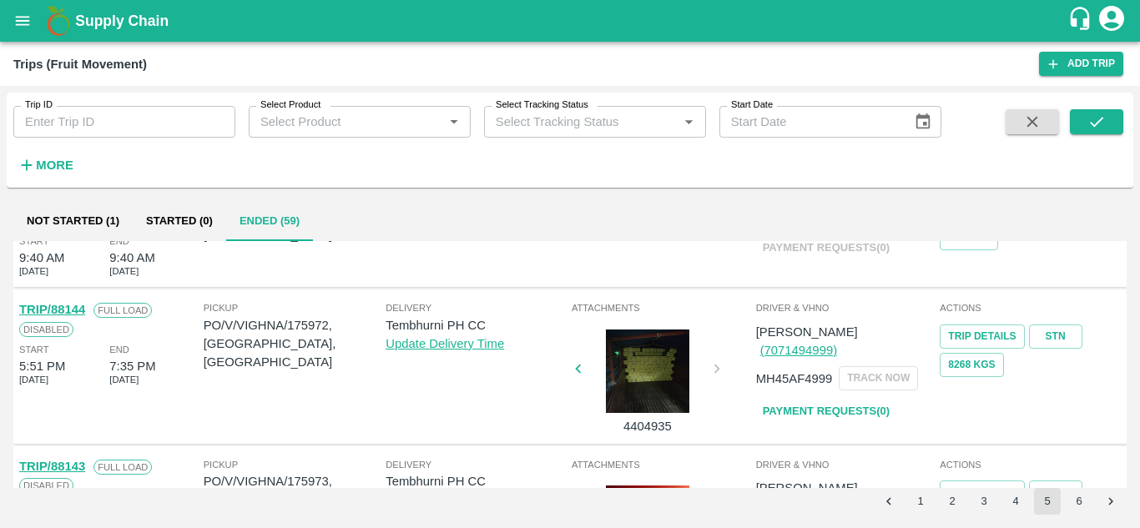
scroll to position [611, 0]
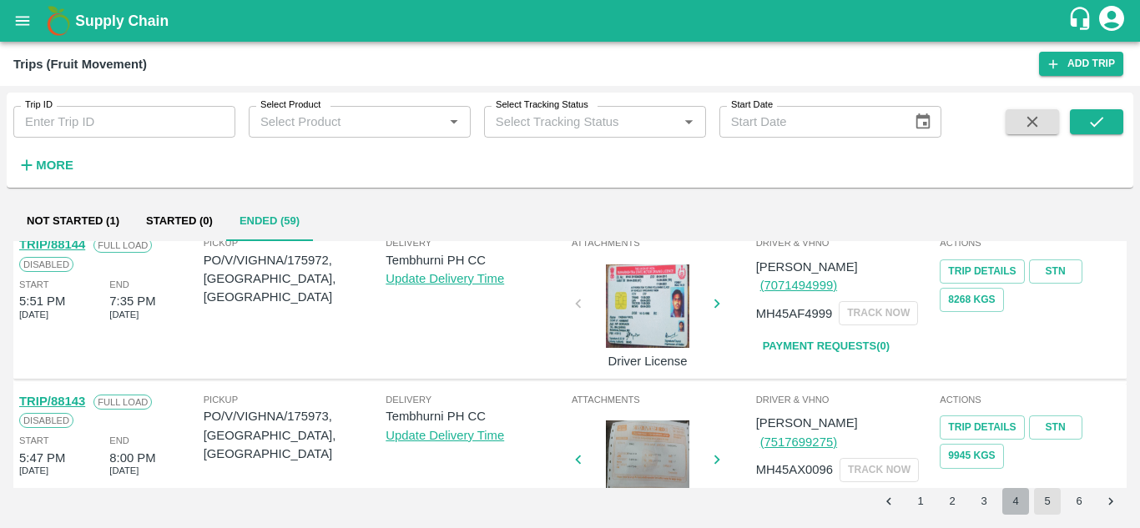
click at [1015, 501] on button "4" at bounding box center [1015, 501] width 27 height 27
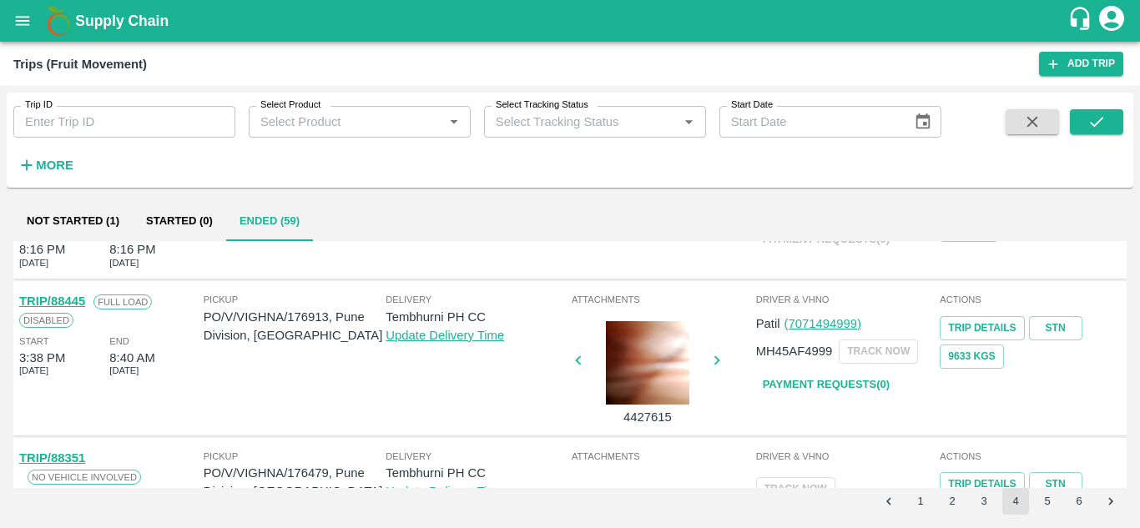
scroll to position [1092, 0]
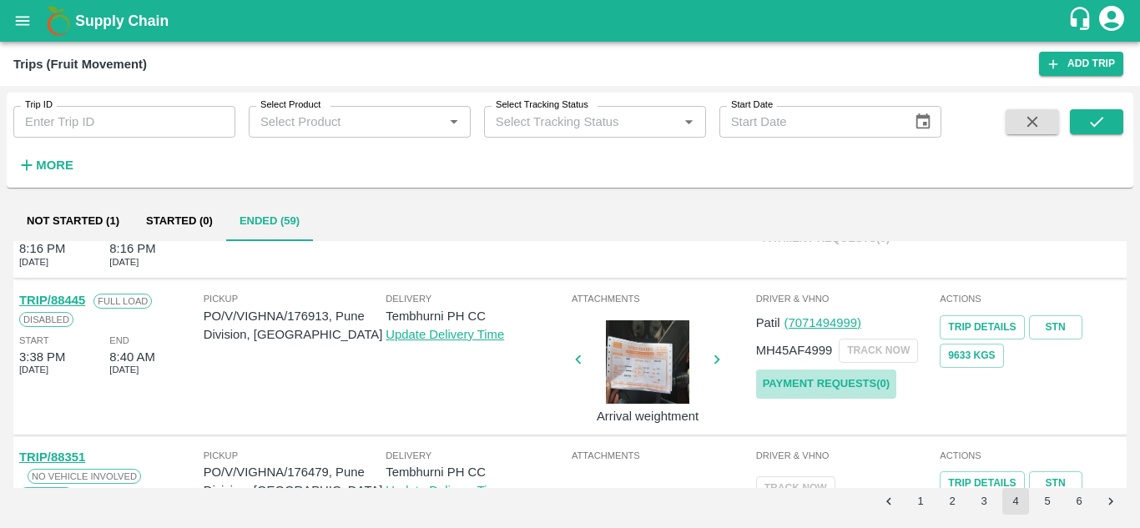
click at [886, 385] on link "Payment Requests( 0 )" at bounding box center [826, 384] width 140 height 29
click at [1097, 113] on icon "submit" at bounding box center [1096, 122] width 18 height 18
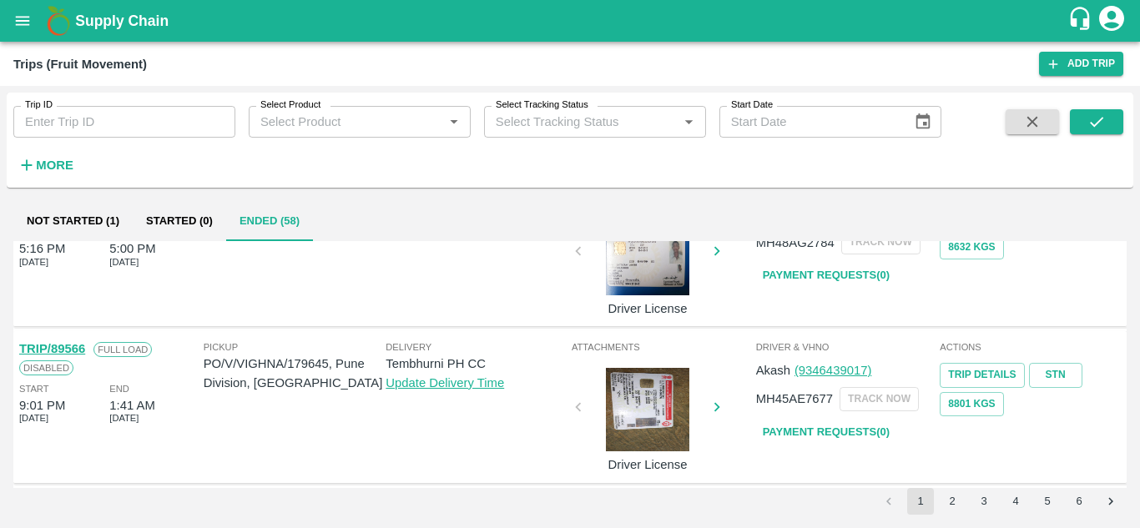
scroll to position [1200, 0]
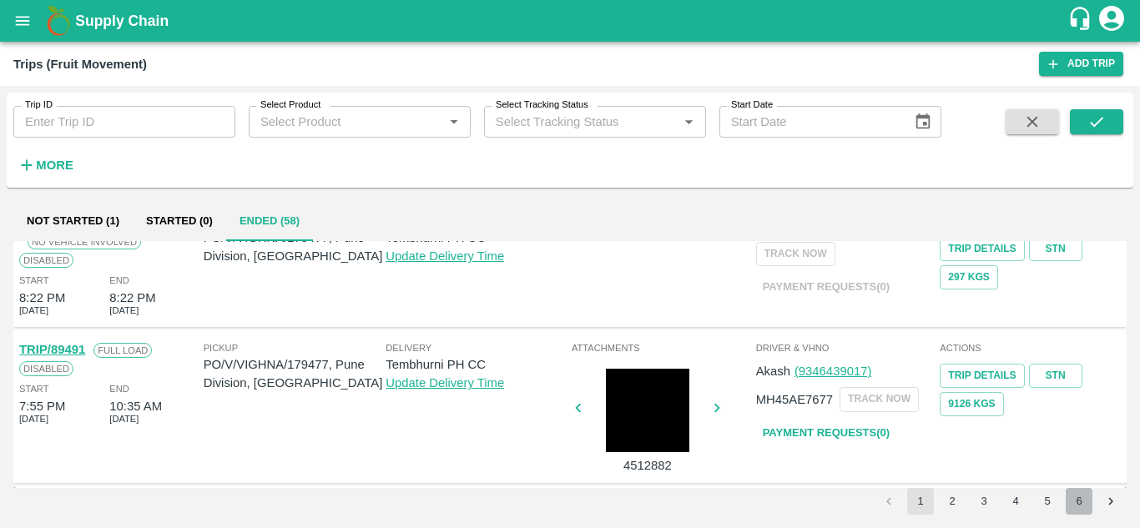
click at [1082, 493] on button "6" at bounding box center [1078, 501] width 27 height 27
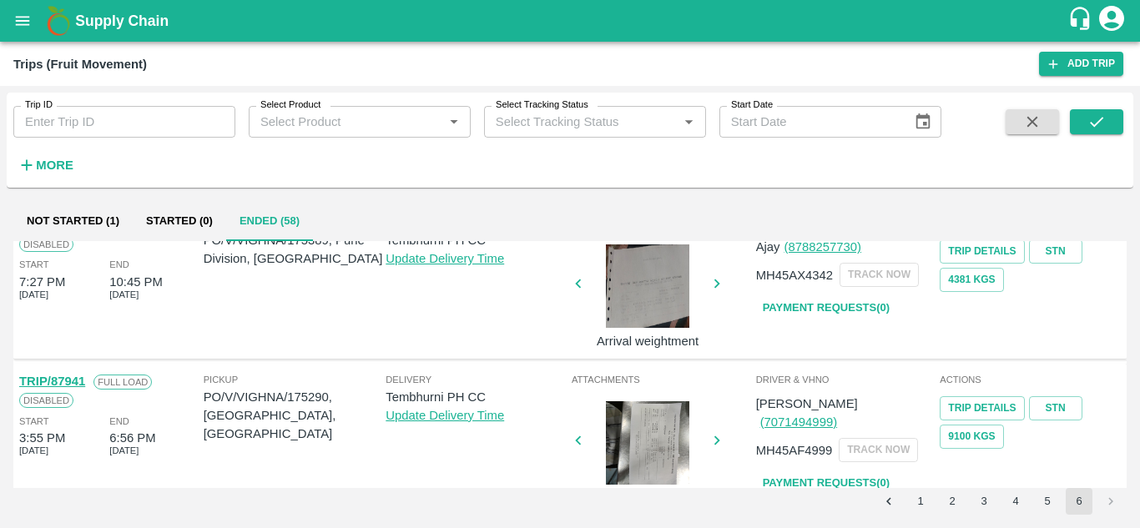
scroll to position [0, 0]
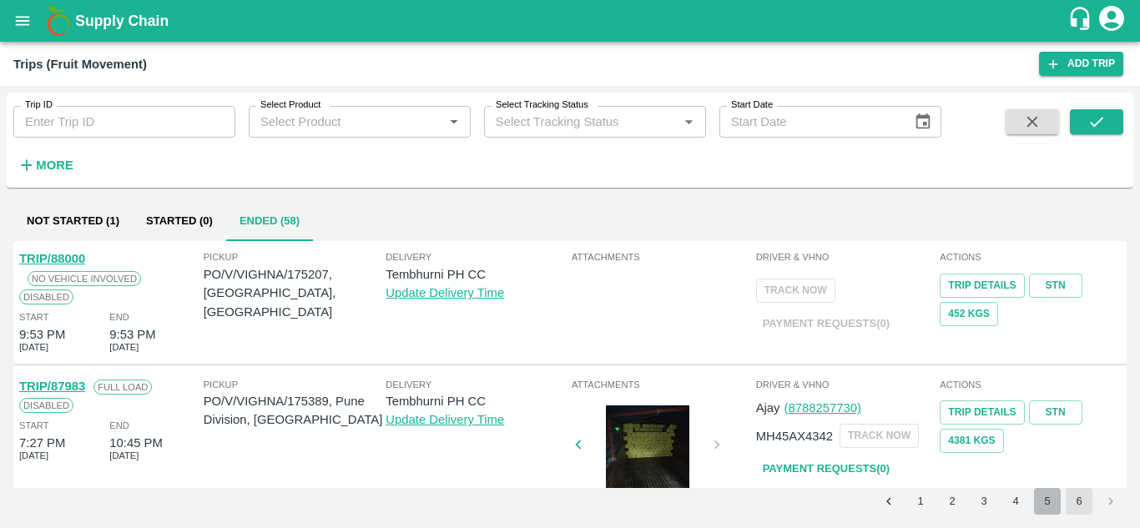
click at [1054, 507] on button "5" at bounding box center [1047, 501] width 27 height 27
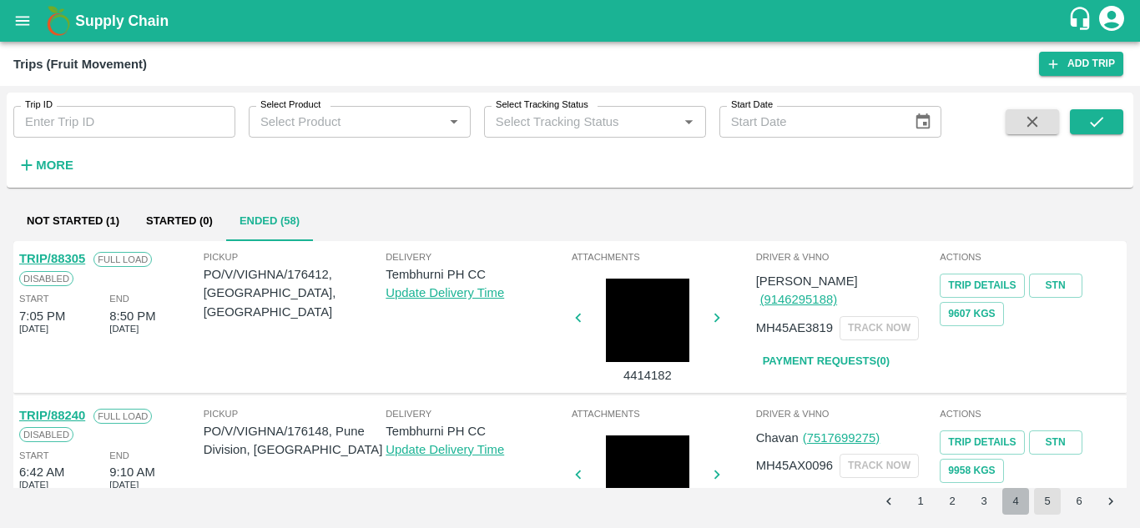
click at [1014, 493] on button "4" at bounding box center [1015, 501] width 27 height 27
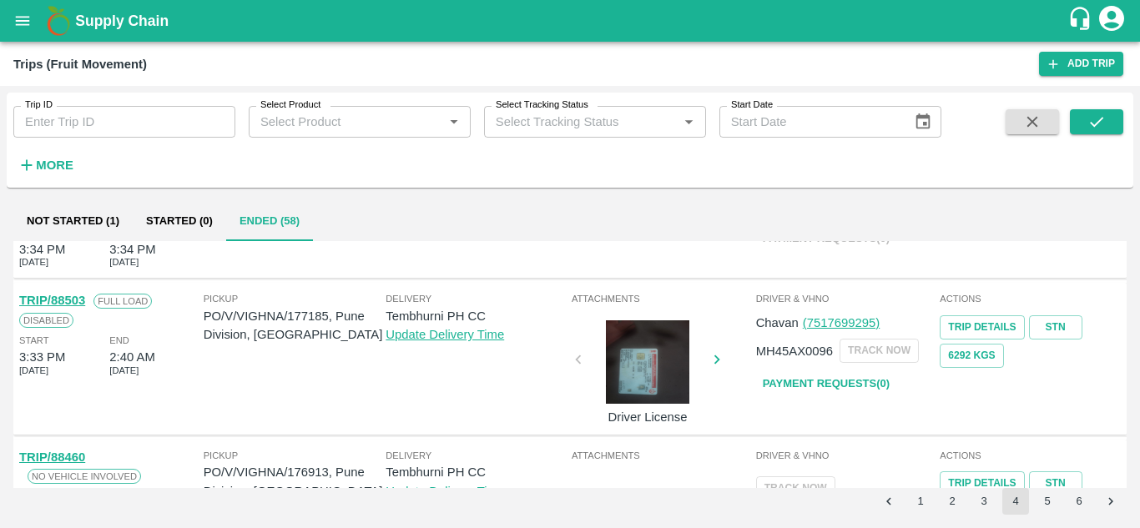
scroll to position [808, 0]
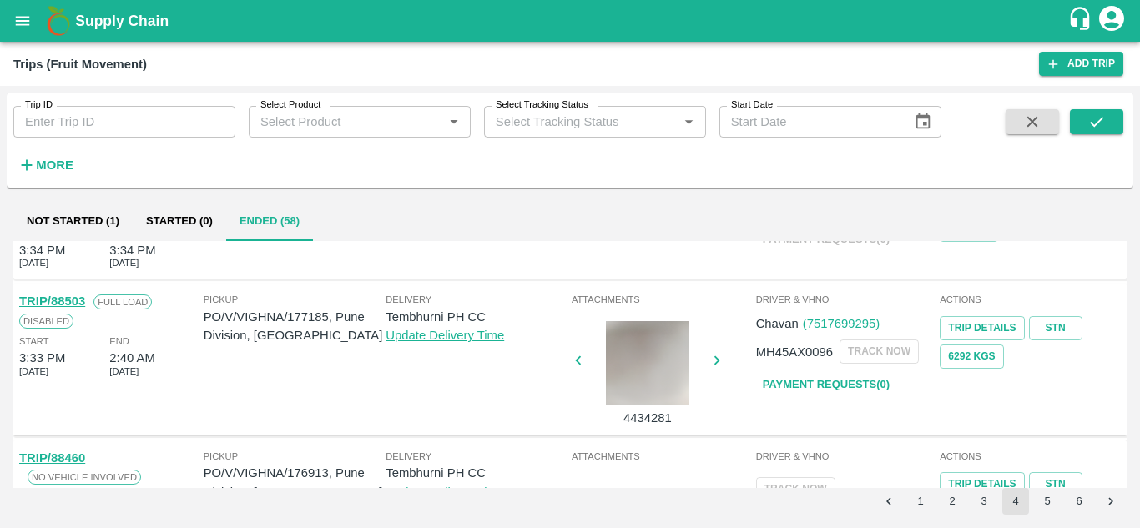
click at [852, 380] on link "Payment Requests( 0 )" at bounding box center [826, 384] width 140 height 29
click at [1090, 126] on icon "submit" at bounding box center [1096, 122] width 18 height 18
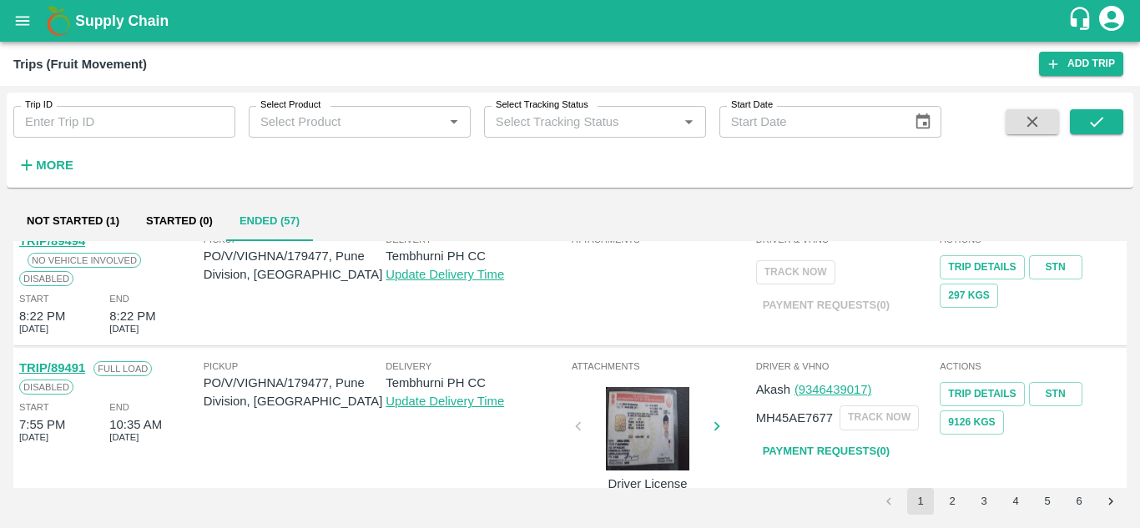
scroll to position [1200, 0]
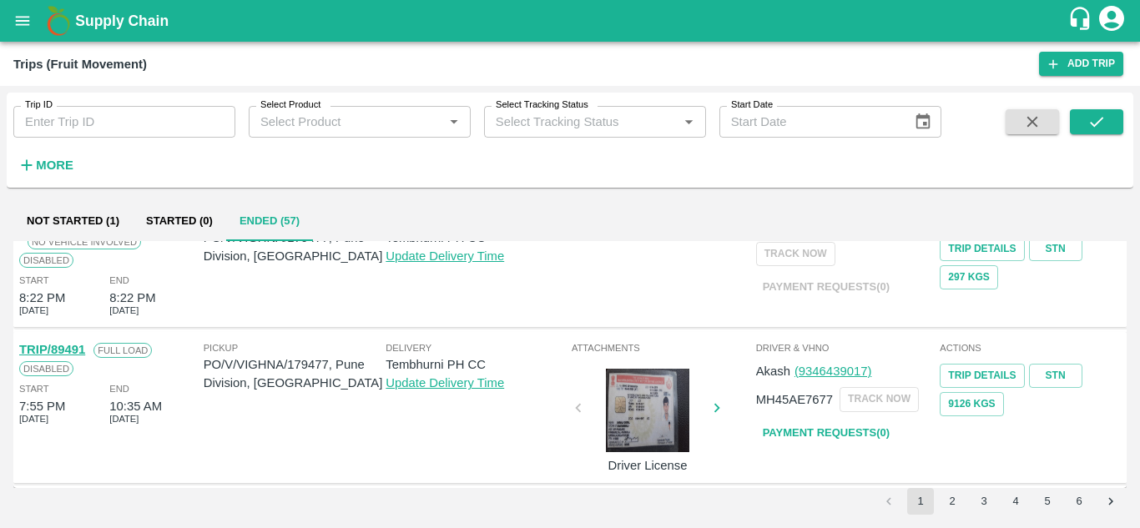
click at [1051, 496] on button "5" at bounding box center [1047, 501] width 27 height 27
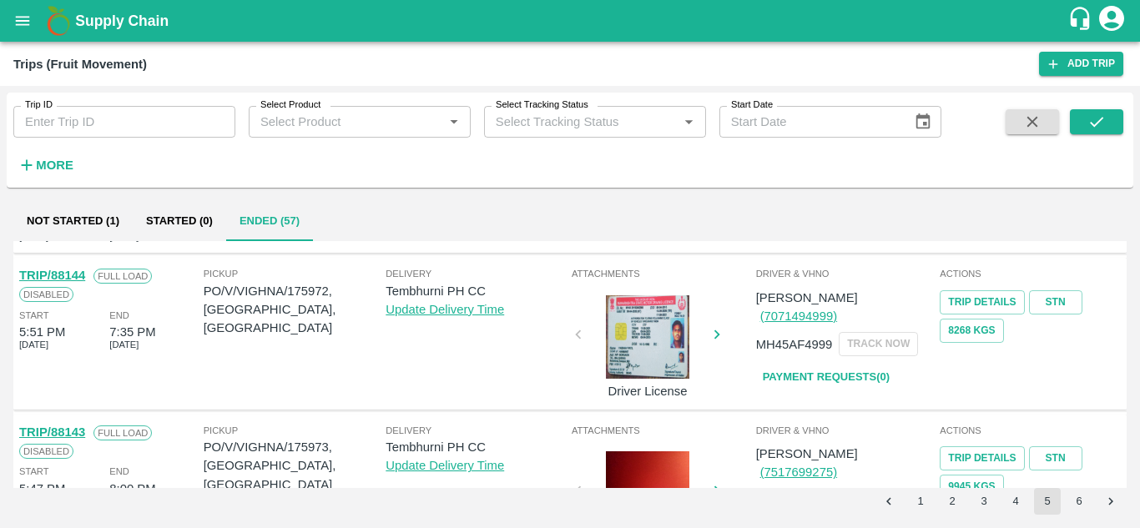
scroll to position [0, 0]
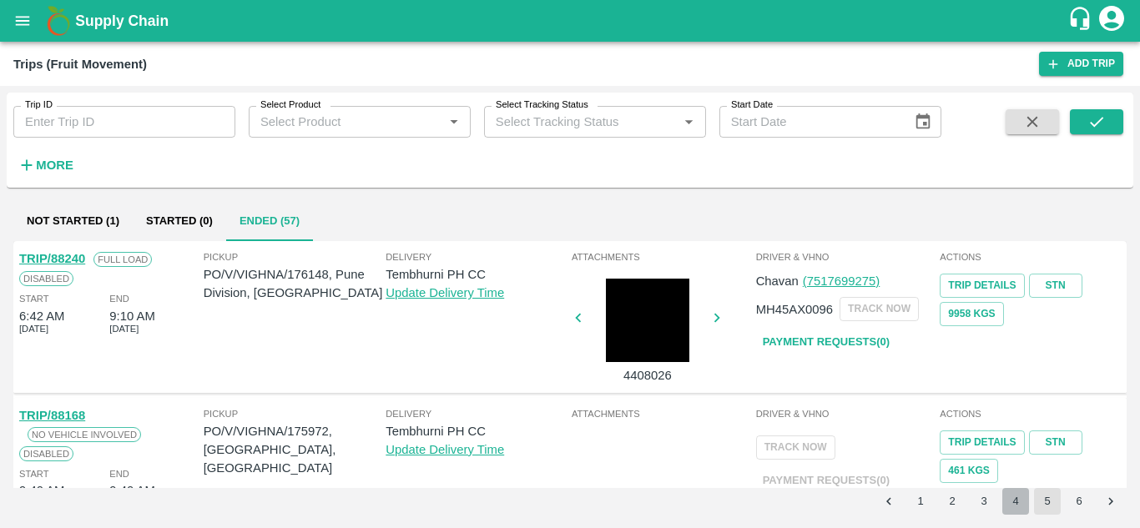
click at [1008, 496] on button "4" at bounding box center [1015, 501] width 27 height 27
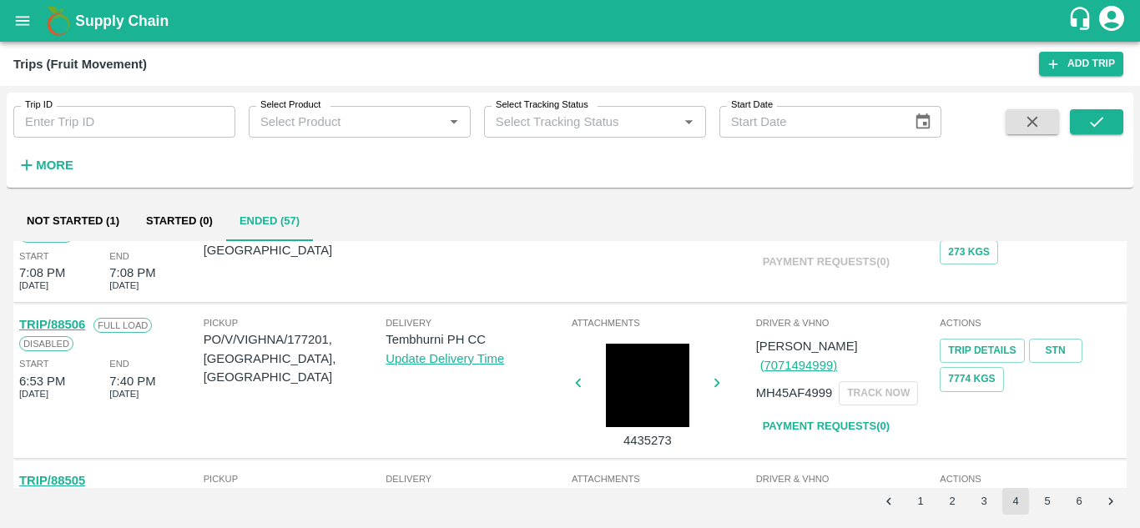
scroll to position [509, 0]
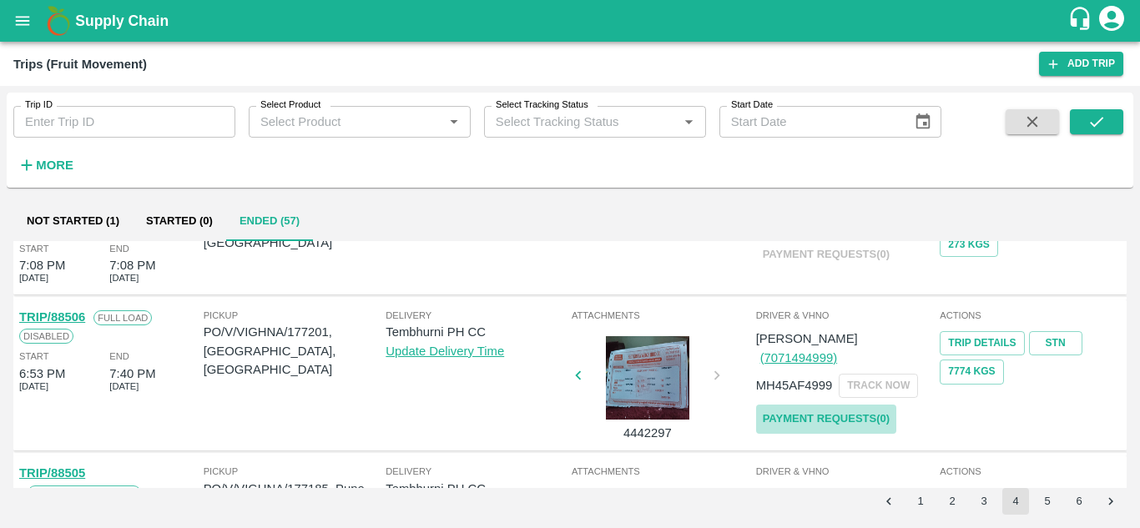
click at [791, 405] on link "Payment Requests( 0 )" at bounding box center [826, 419] width 140 height 29
click at [1096, 122] on icon "submit" at bounding box center [1096, 122] width 18 height 18
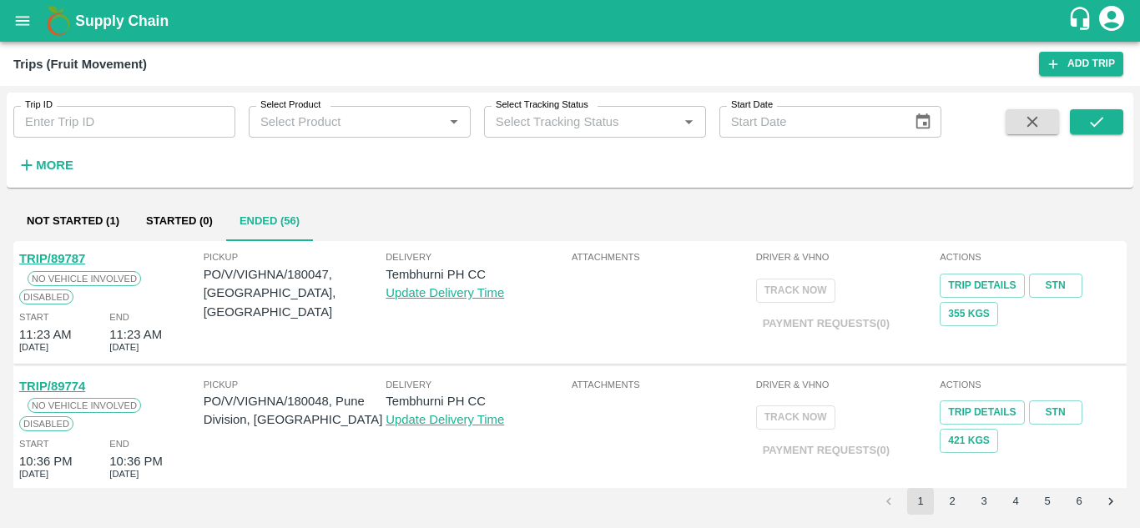
scroll to position [1200, 0]
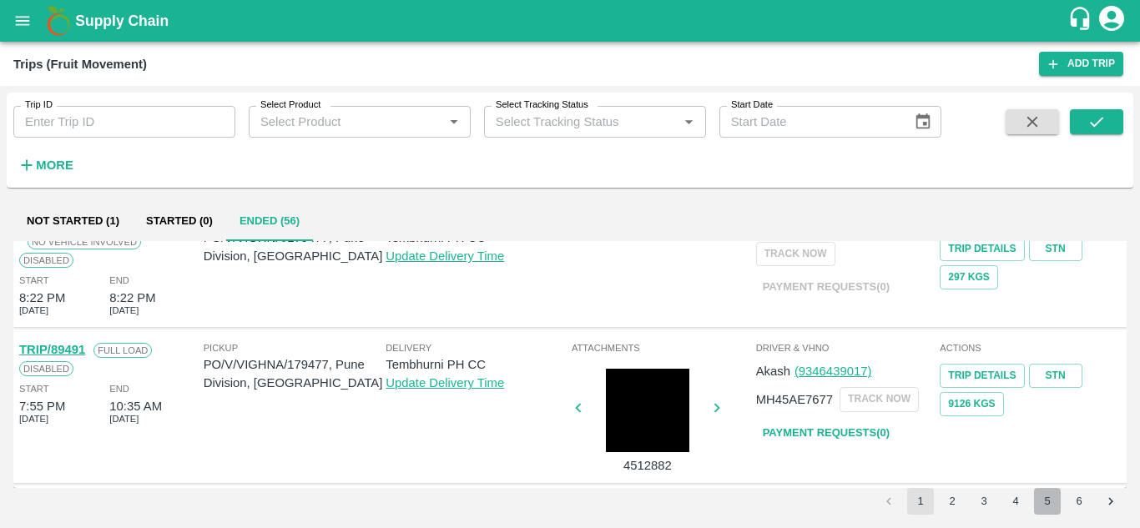
click at [1053, 498] on button "5" at bounding box center [1047, 501] width 27 height 27
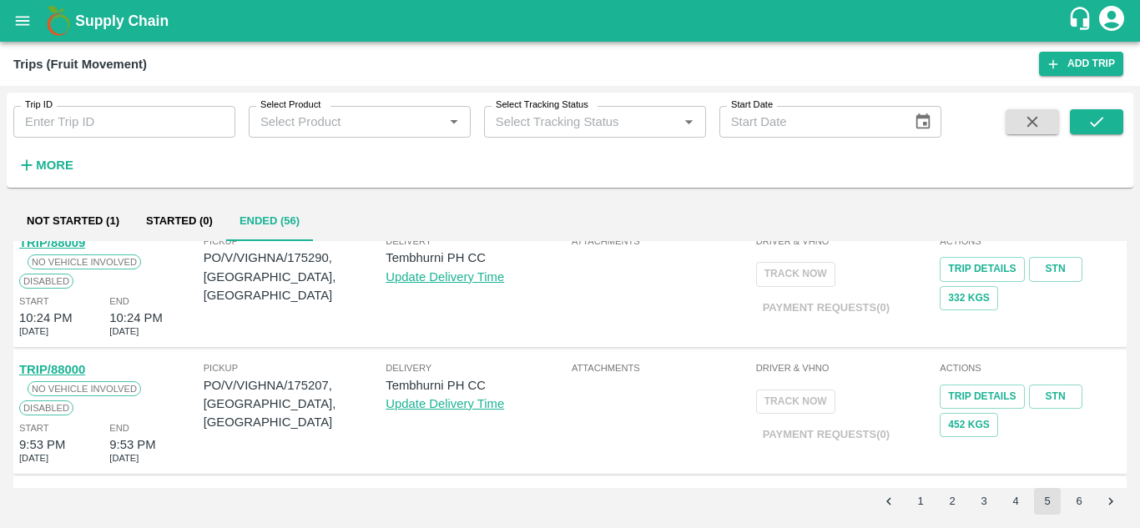
scroll to position [1170, 0]
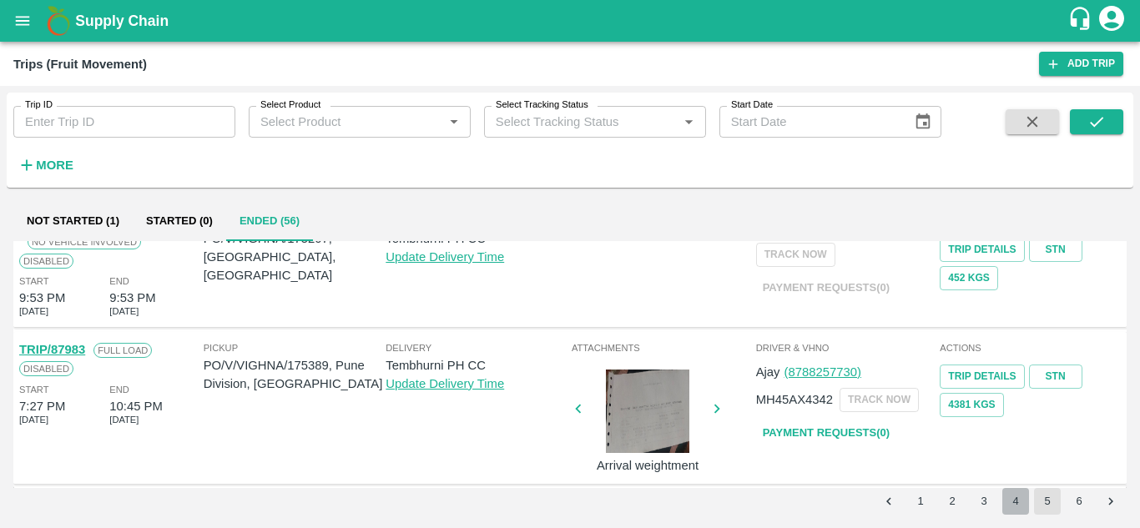
click at [1012, 505] on button "4" at bounding box center [1015, 501] width 27 height 27
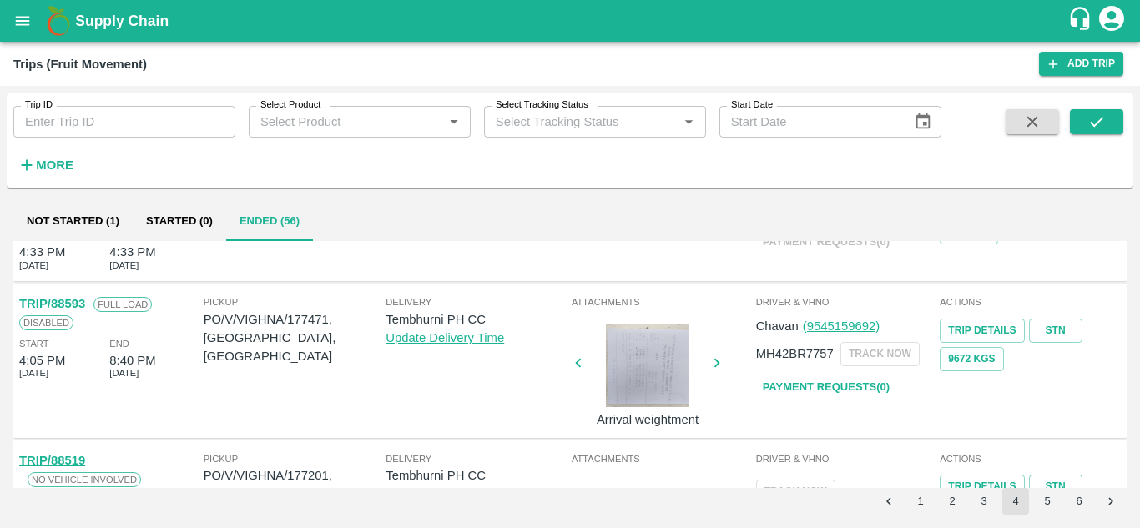
scroll to position [239, 0]
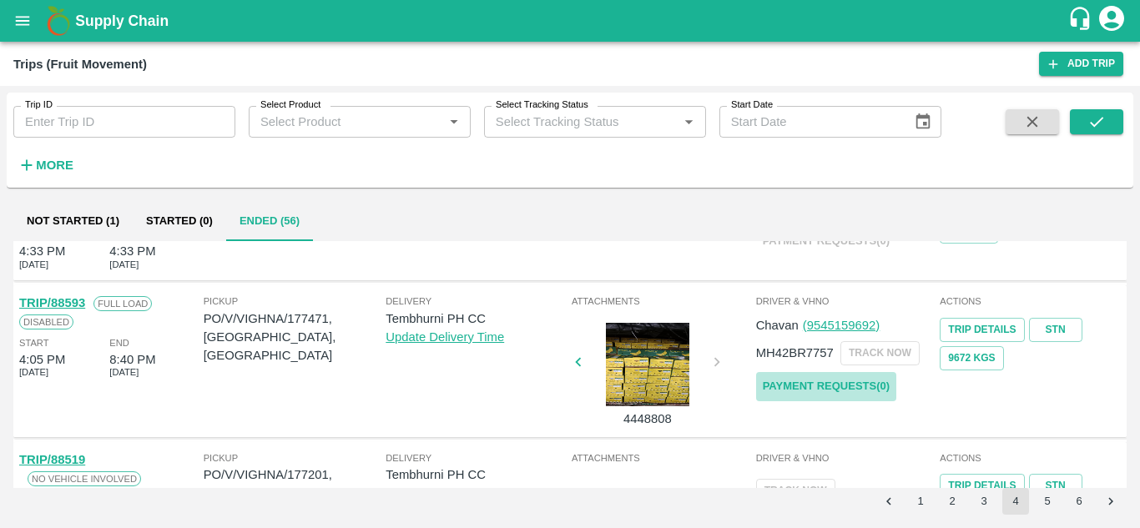
click at [845, 388] on link "Payment Requests( 0 )" at bounding box center [826, 386] width 140 height 29
click at [1102, 114] on icon "submit" at bounding box center [1096, 122] width 18 height 18
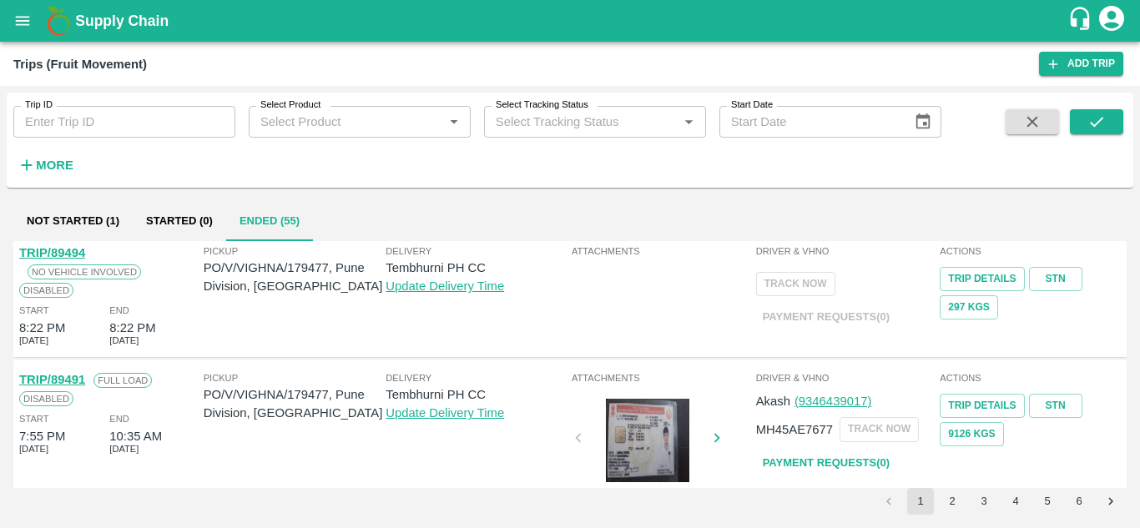
scroll to position [1200, 0]
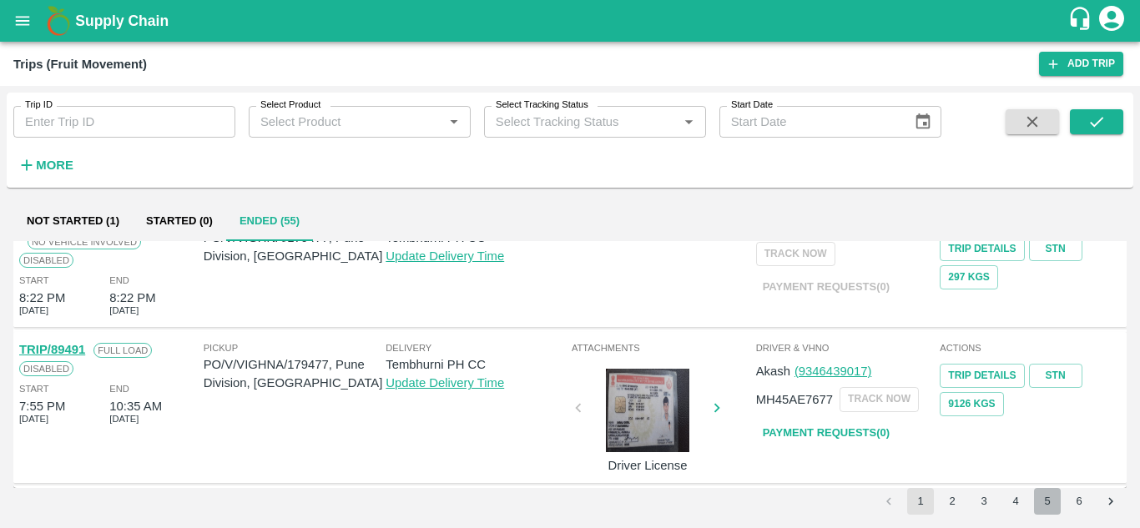
click at [1046, 499] on button "5" at bounding box center [1047, 501] width 27 height 27
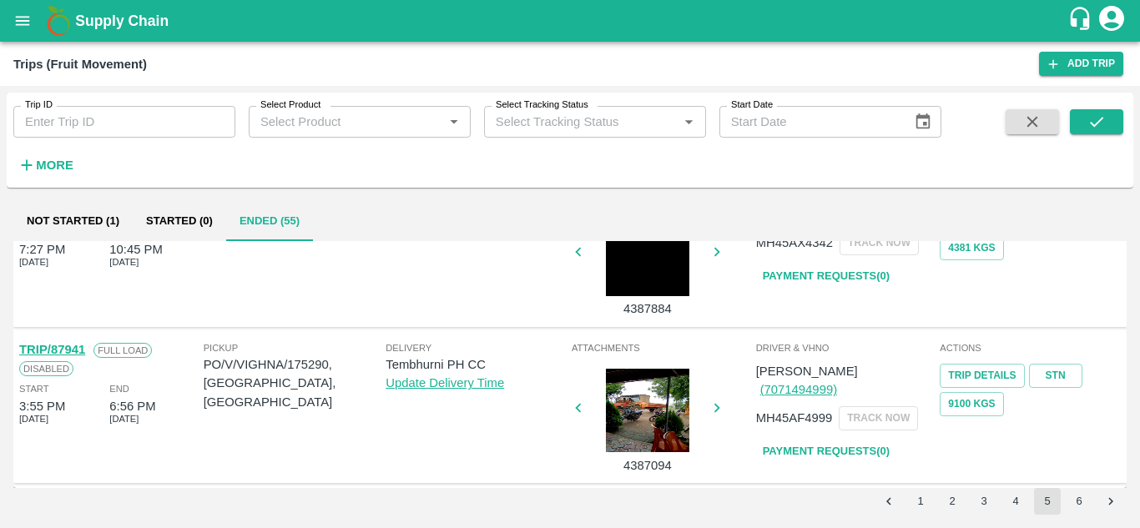
click at [1012, 496] on button "4" at bounding box center [1015, 501] width 27 height 27
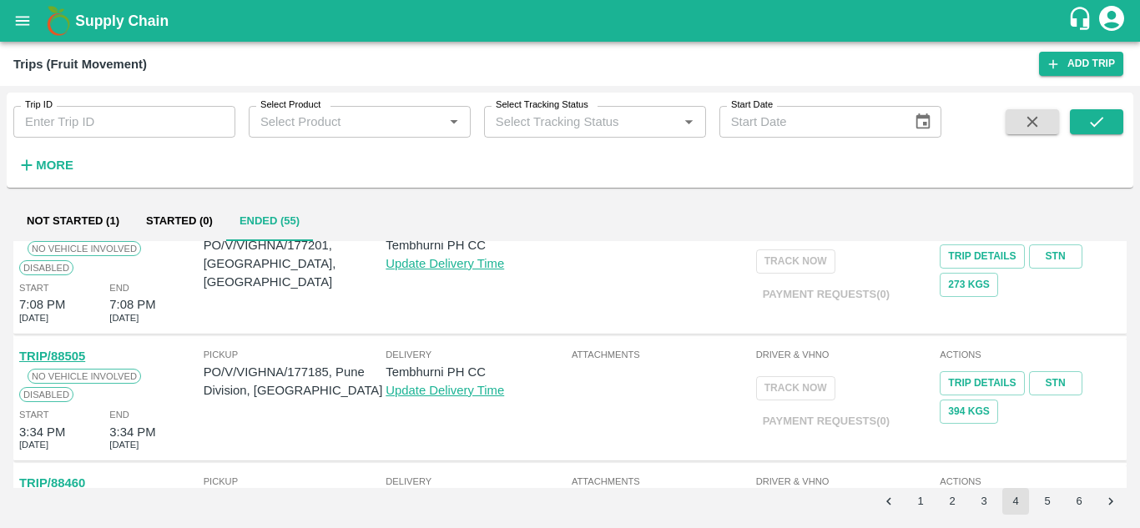
scroll to position [0, 0]
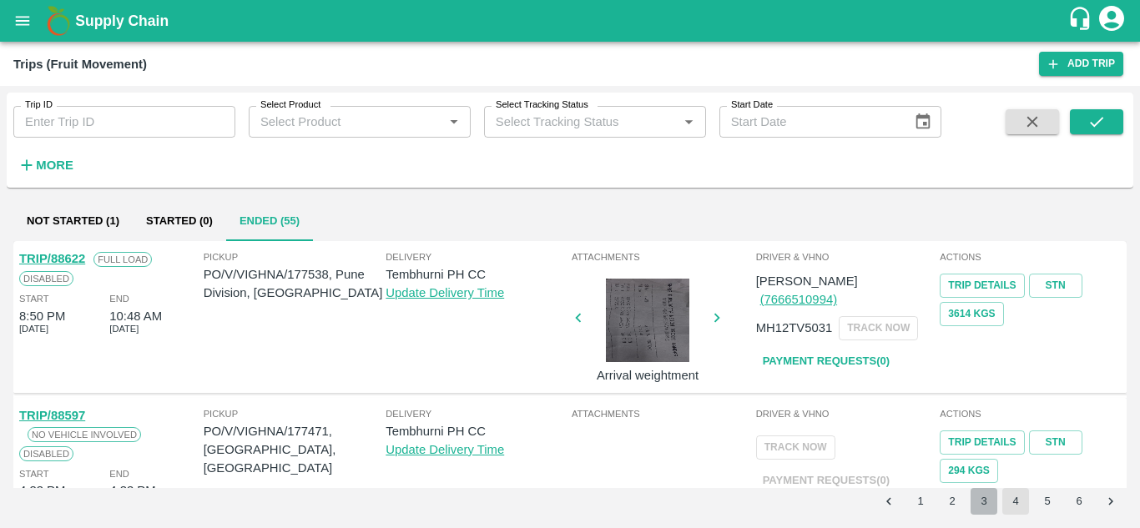
click at [984, 499] on button "3" at bounding box center [983, 501] width 27 height 27
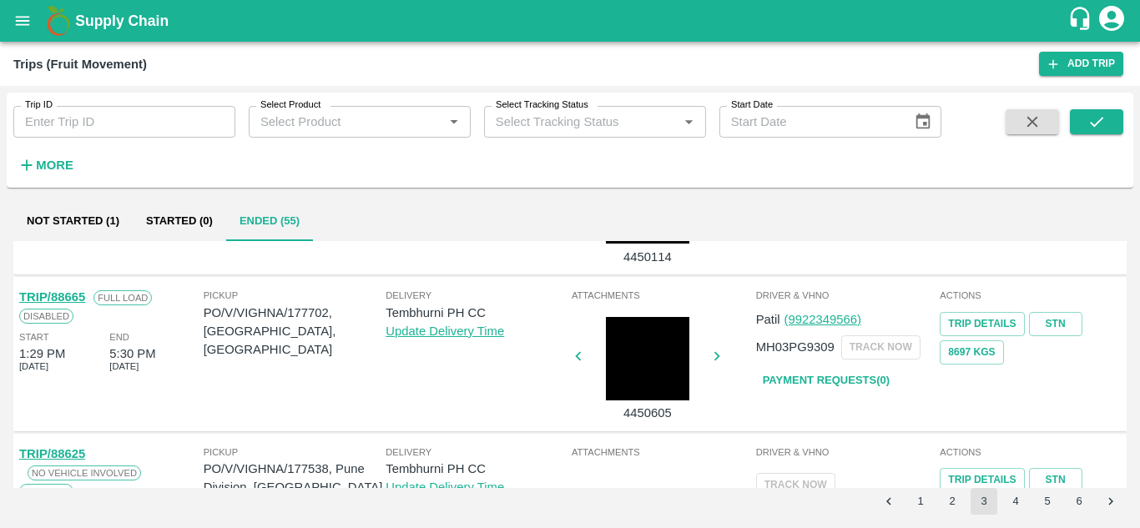
scroll to position [1095, 0]
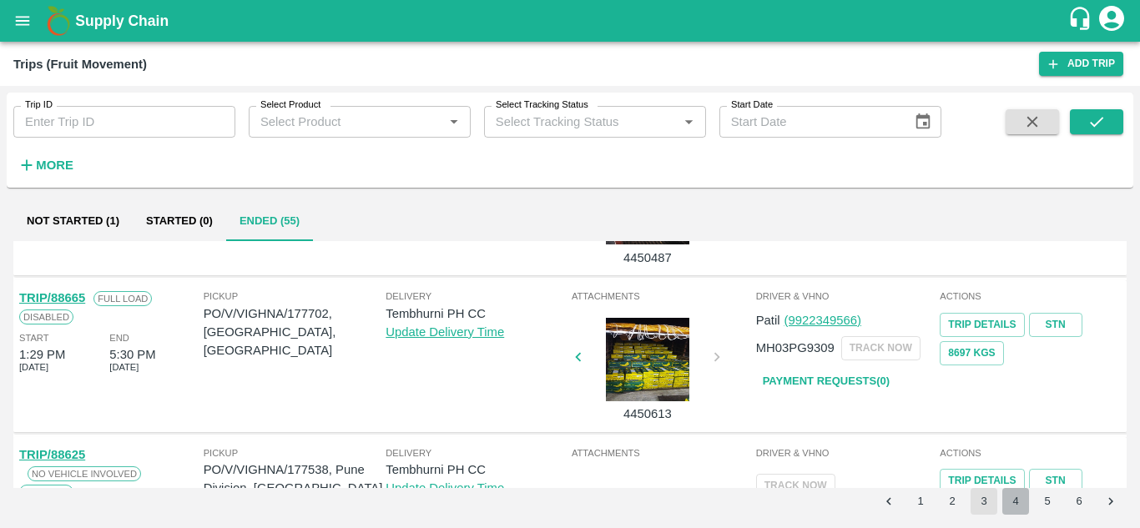
click at [1017, 496] on button "4" at bounding box center [1015, 501] width 27 height 27
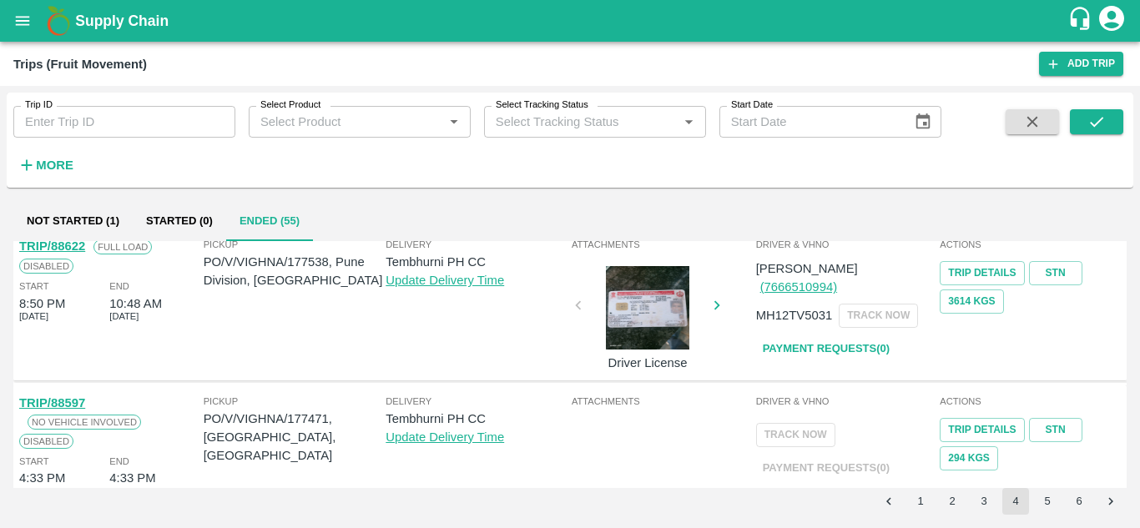
scroll to position [0, 0]
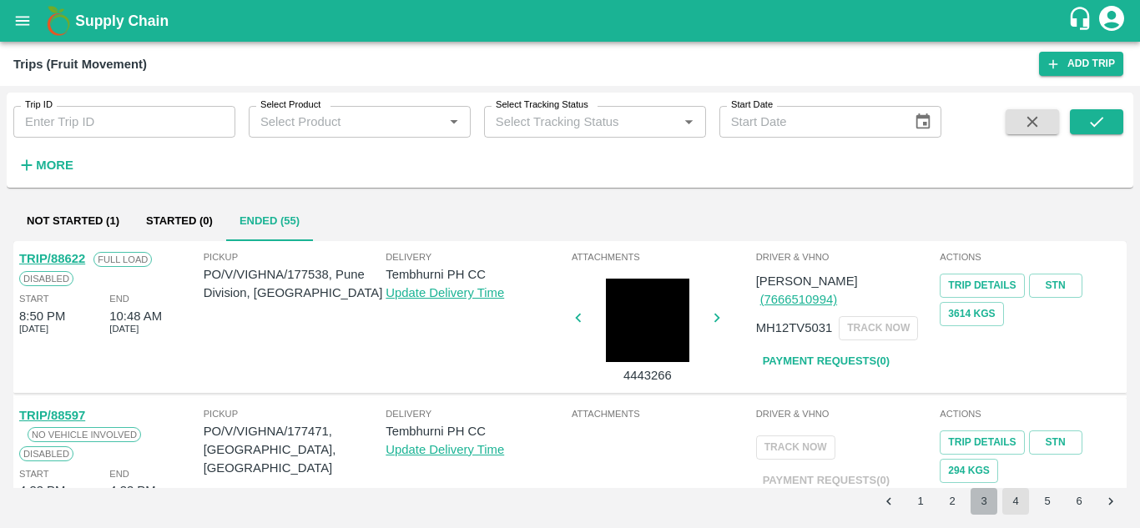
click at [991, 502] on button "3" at bounding box center [983, 501] width 27 height 27
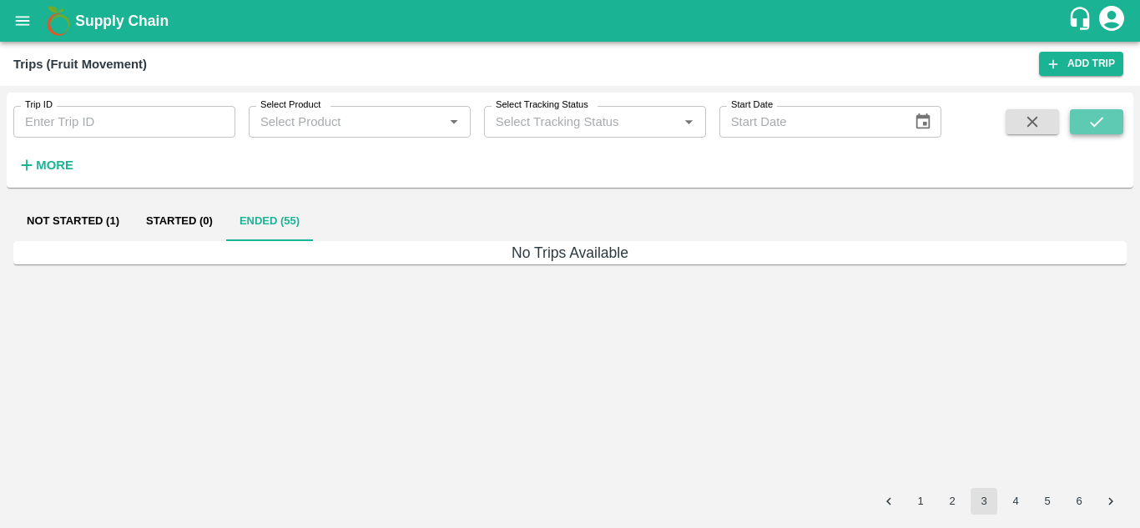
click at [1100, 115] on icon "submit" at bounding box center [1096, 122] width 18 height 18
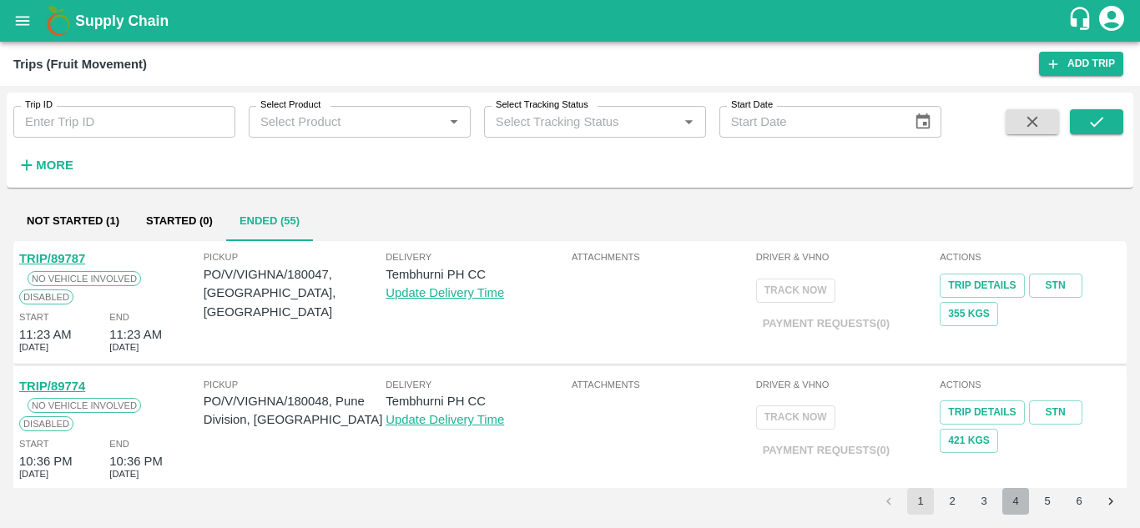
click at [1023, 497] on button "4" at bounding box center [1015, 501] width 27 height 27
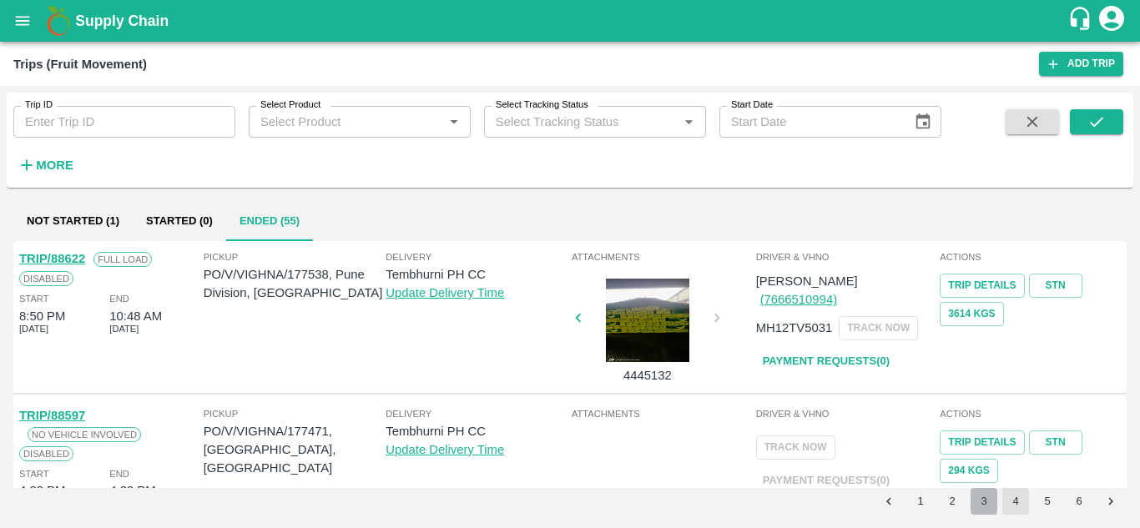
click at [987, 495] on button "3" at bounding box center [983, 501] width 27 height 27
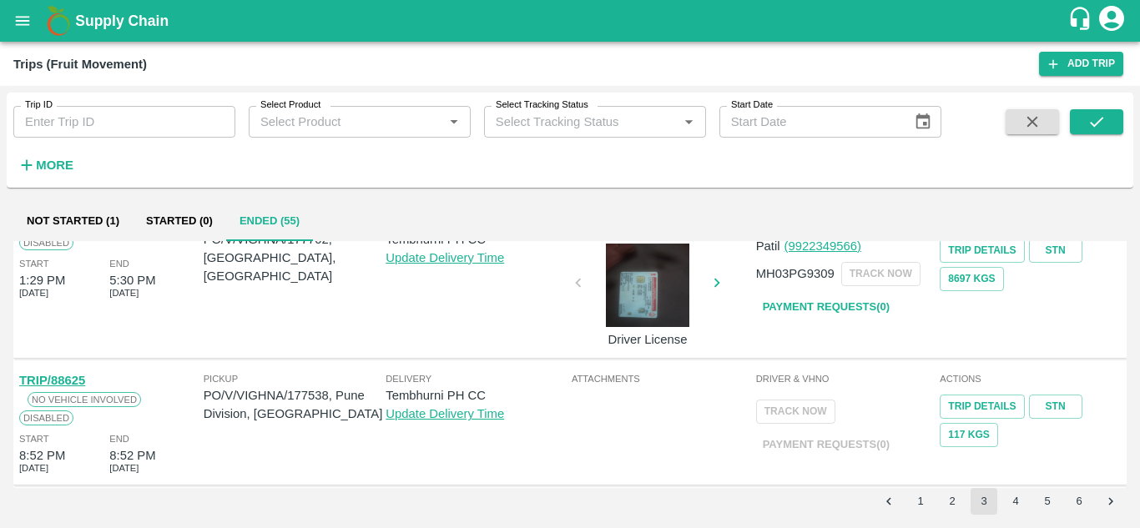
scroll to position [1170, 0]
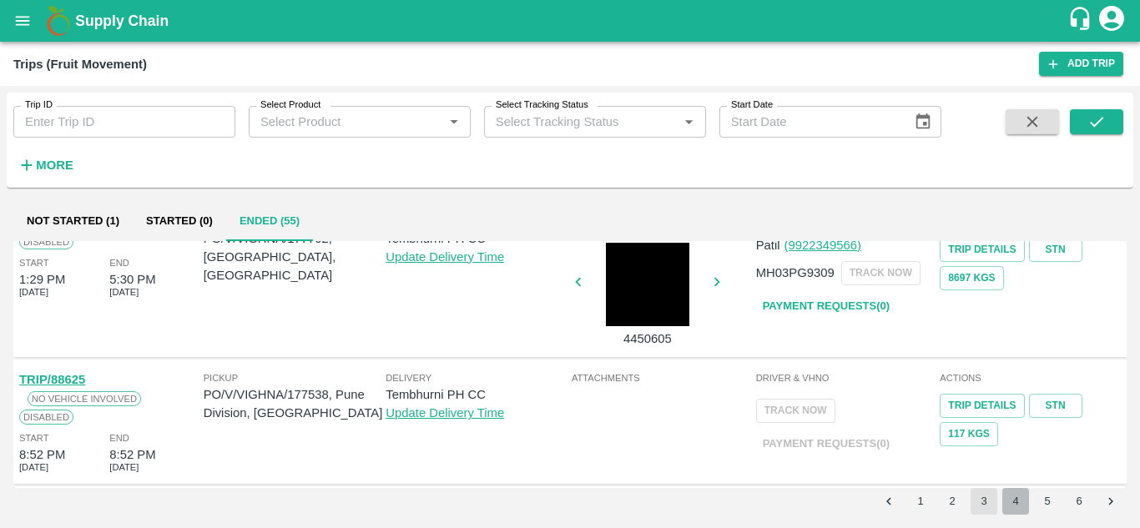
click at [1009, 506] on button "4" at bounding box center [1015, 501] width 27 height 27
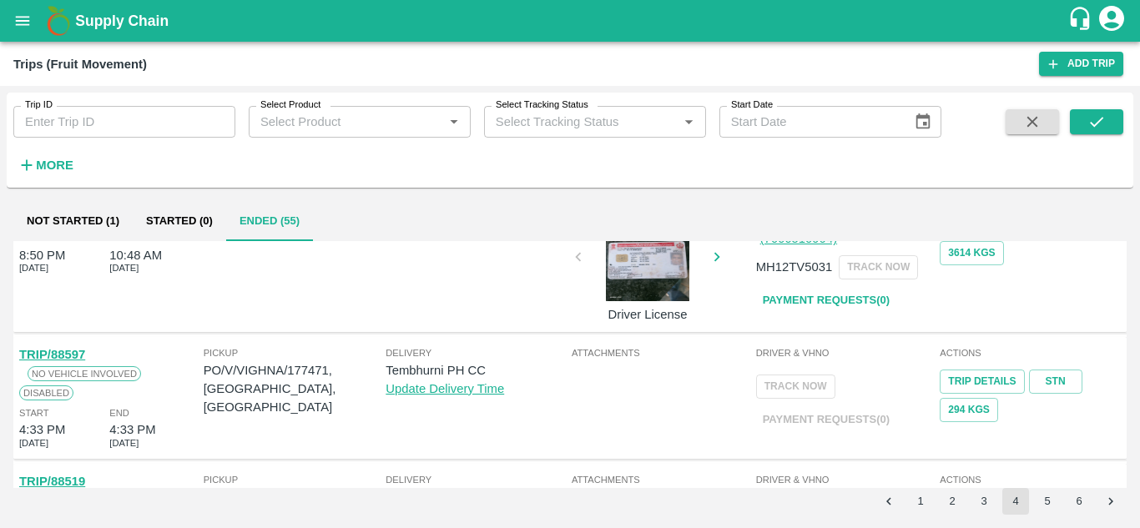
scroll to position [0, 0]
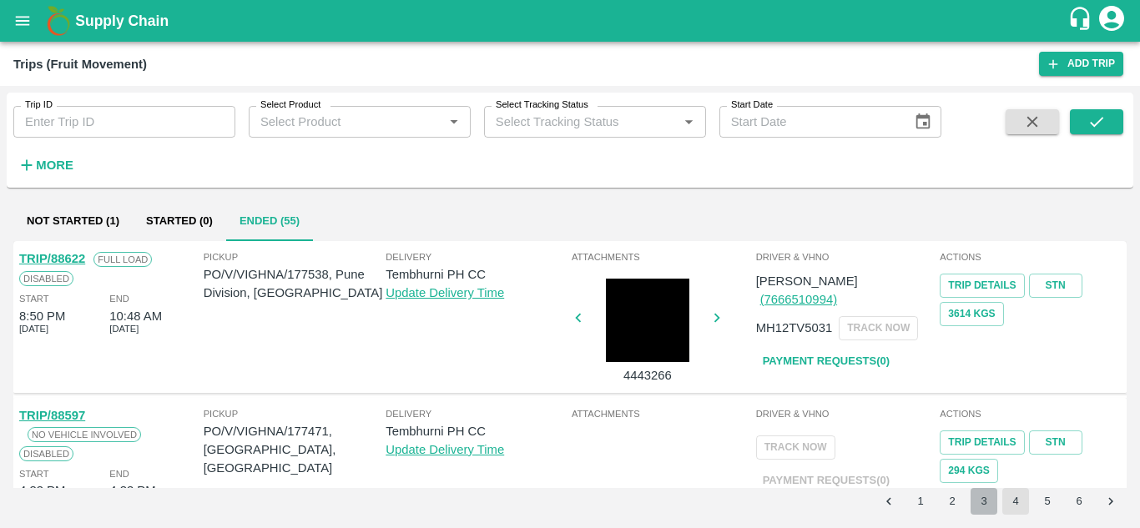
click at [971, 503] on button "3" at bounding box center [983, 501] width 27 height 27
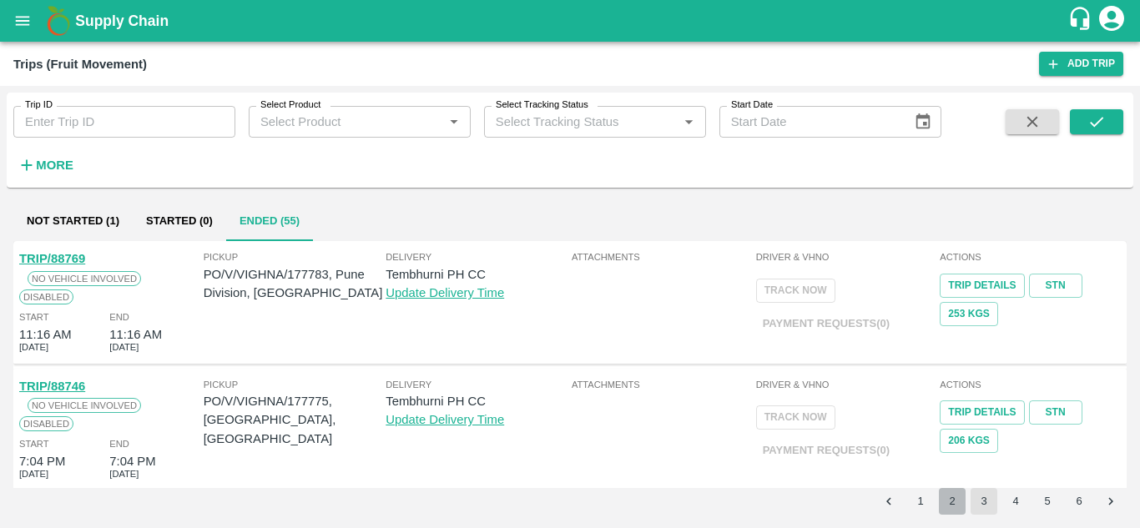
click at [959, 509] on button "2" at bounding box center [952, 501] width 27 height 27
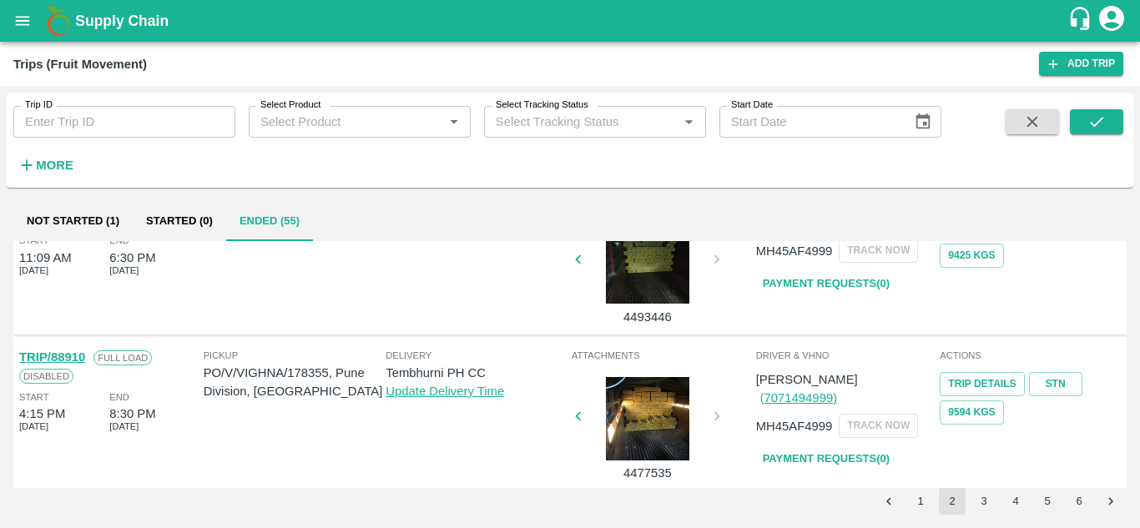
scroll to position [1259, 0]
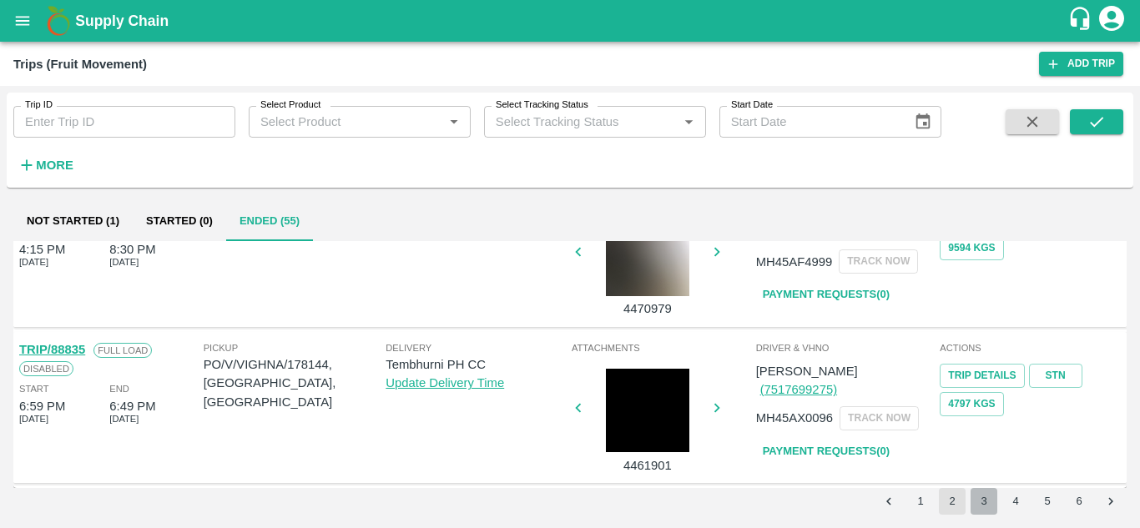
click at [979, 499] on button "3" at bounding box center [983, 501] width 27 height 27
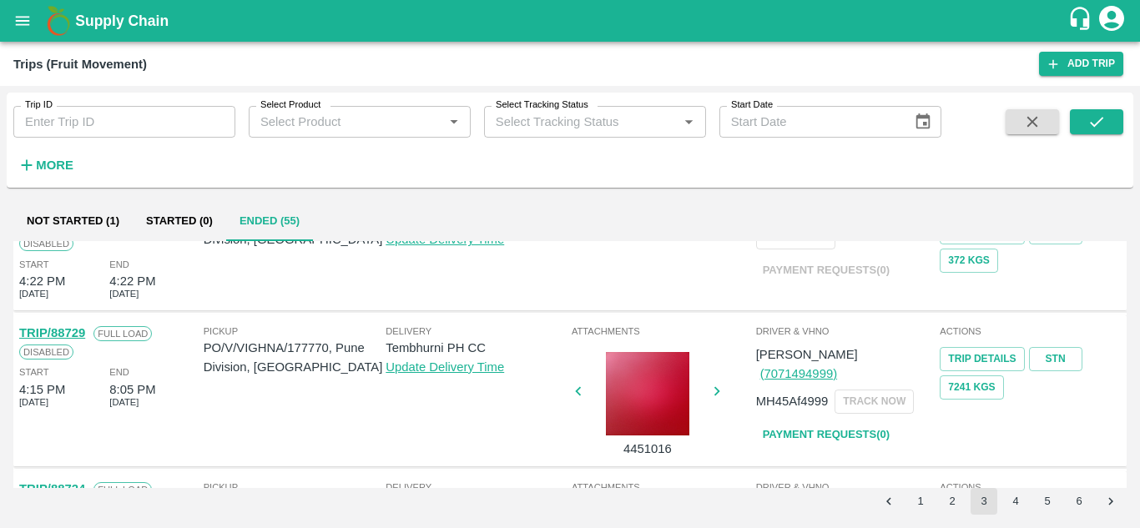
scroll to position [308, 0]
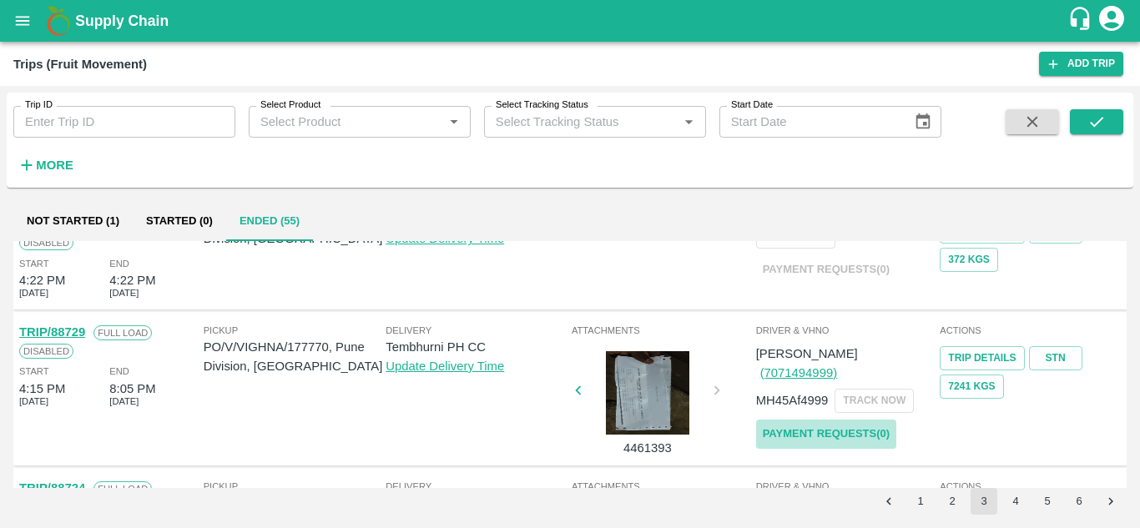
click at [819, 420] on link "Payment Requests( 0 )" at bounding box center [826, 434] width 140 height 29
click at [1111, 116] on button "submit" at bounding box center [1096, 121] width 53 height 25
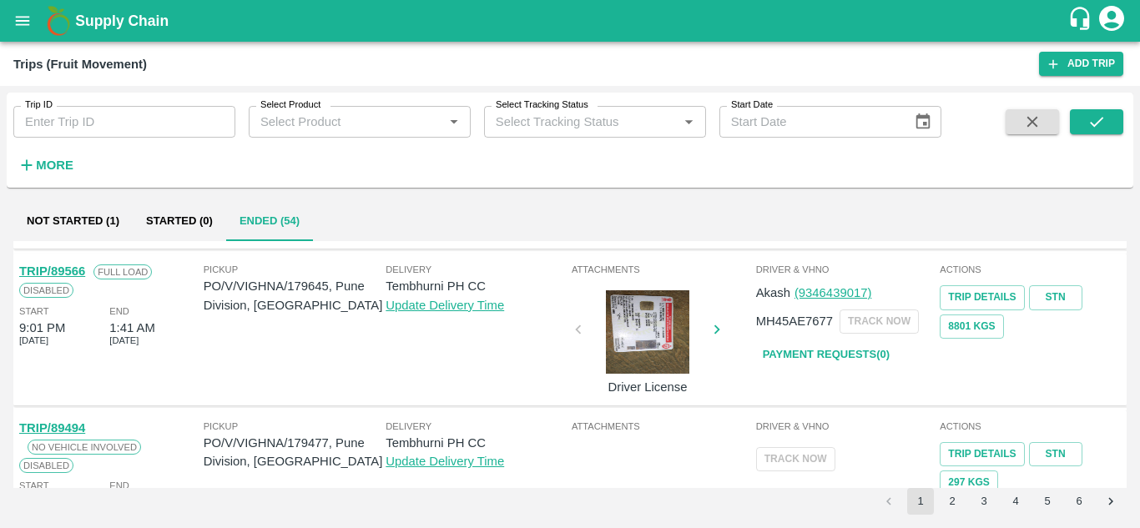
scroll to position [1200, 0]
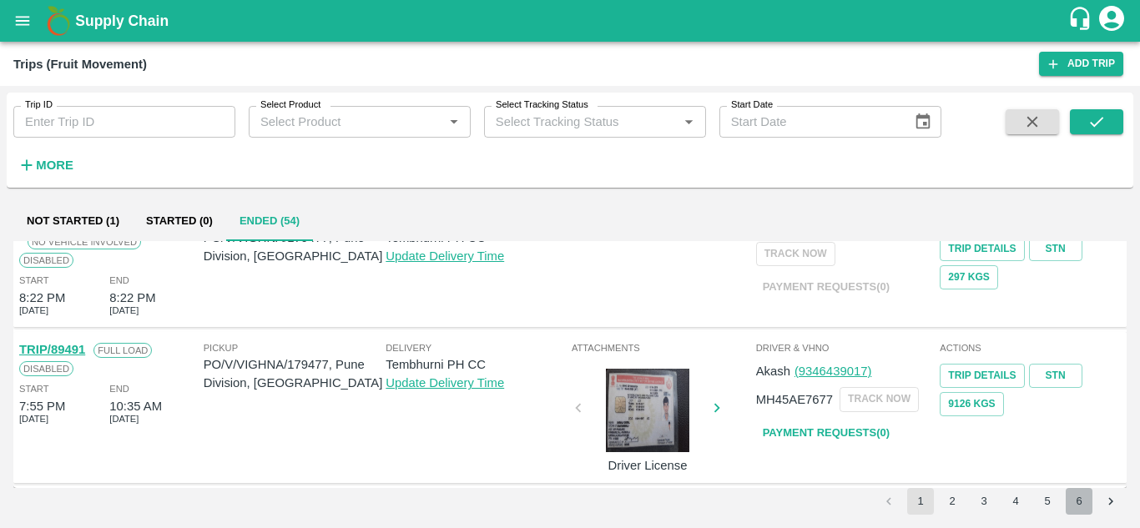
click at [1065, 499] on button "6" at bounding box center [1078, 501] width 27 height 27
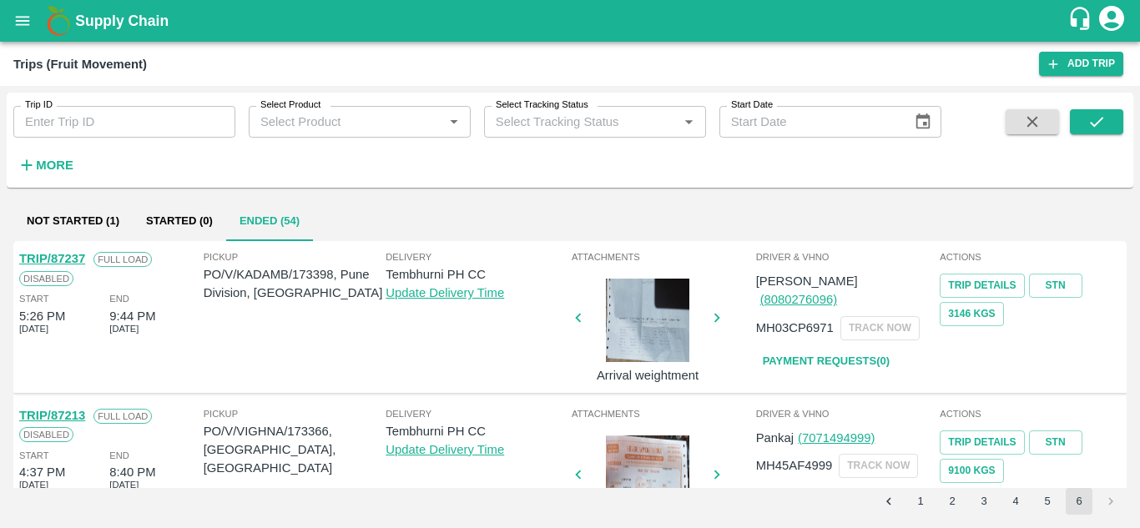
scroll to position [379, 0]
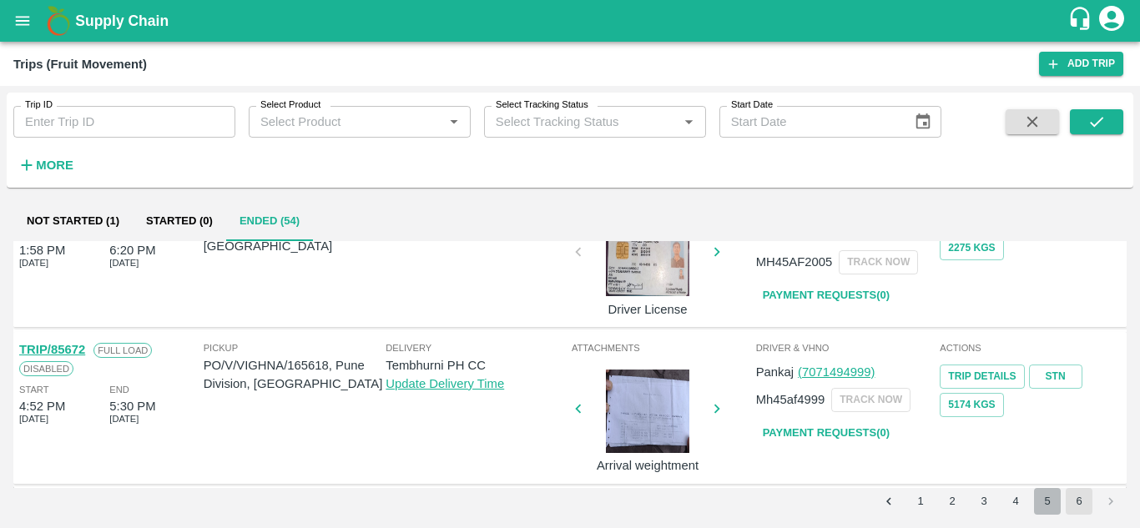
click at [1042, 503] on button "5" at bounding box center [1047, 501] width 27 height 27
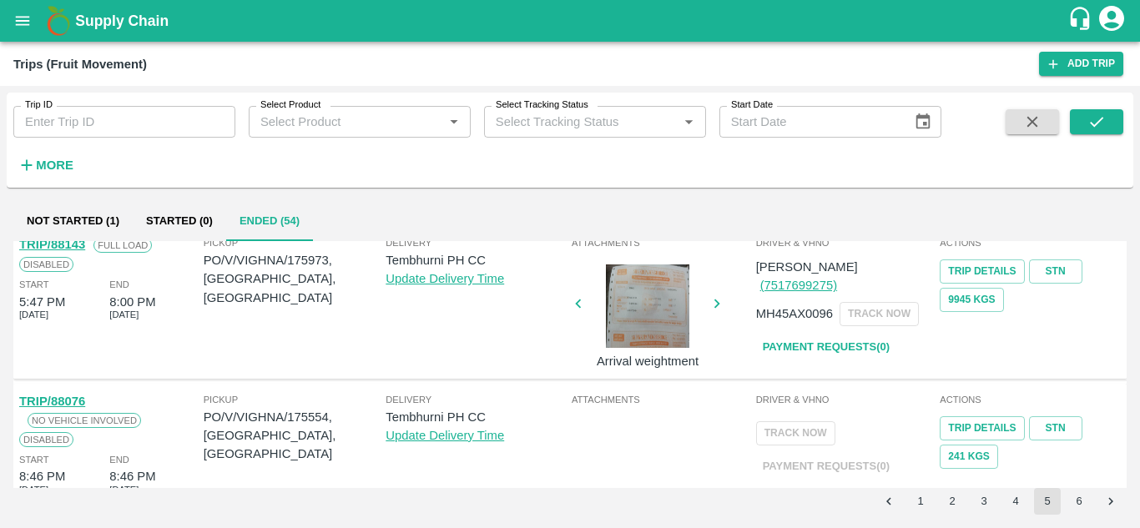
scroll to position [0, 0]
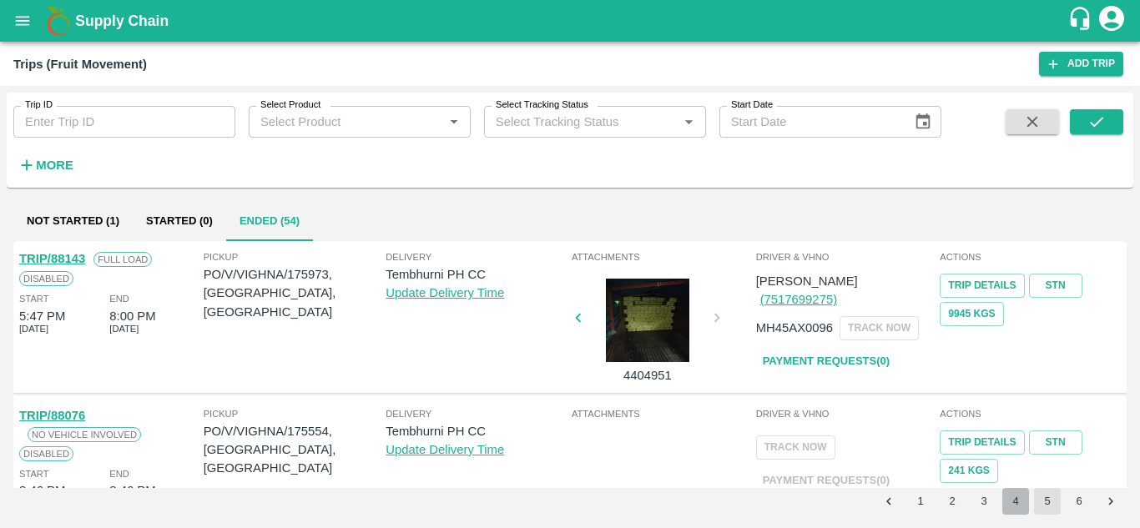
click at [1011, 507] on button "4" at bounding box center [1015, 501] width 27 height 27
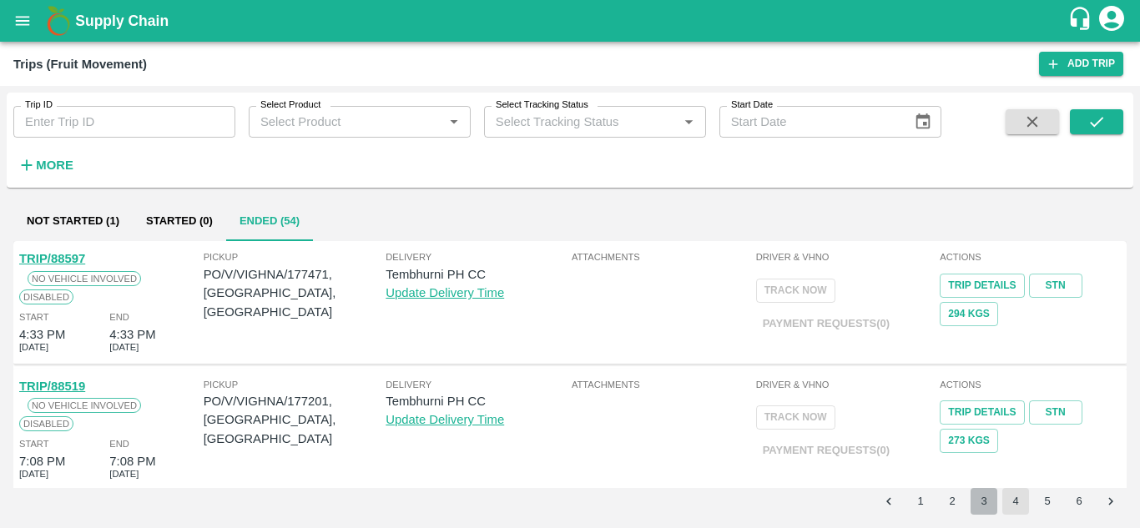
click at [984, 497] on button "3" at bounding box center [983, 501] width 27 height 27
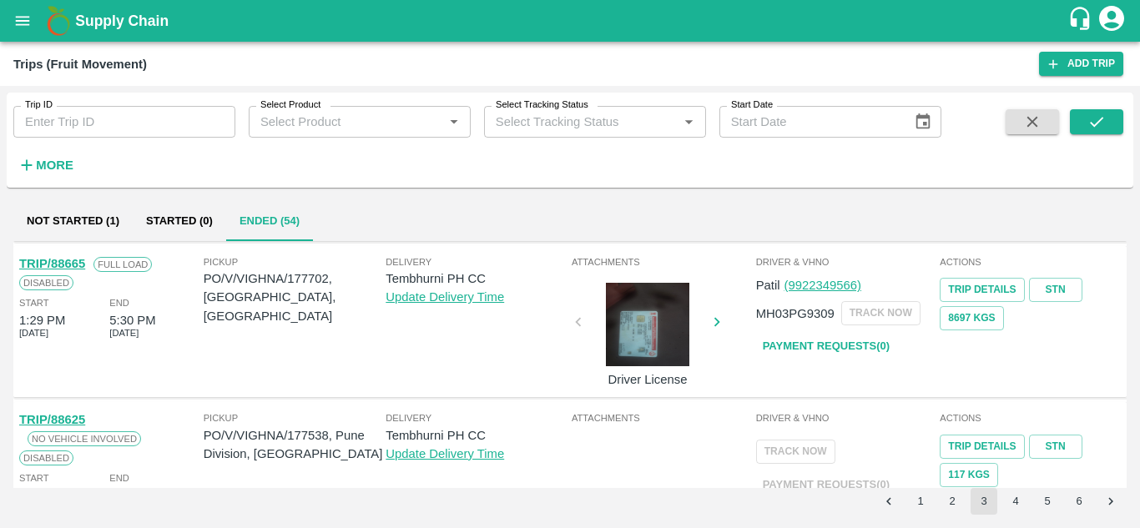
scroll to position [1170, 0]
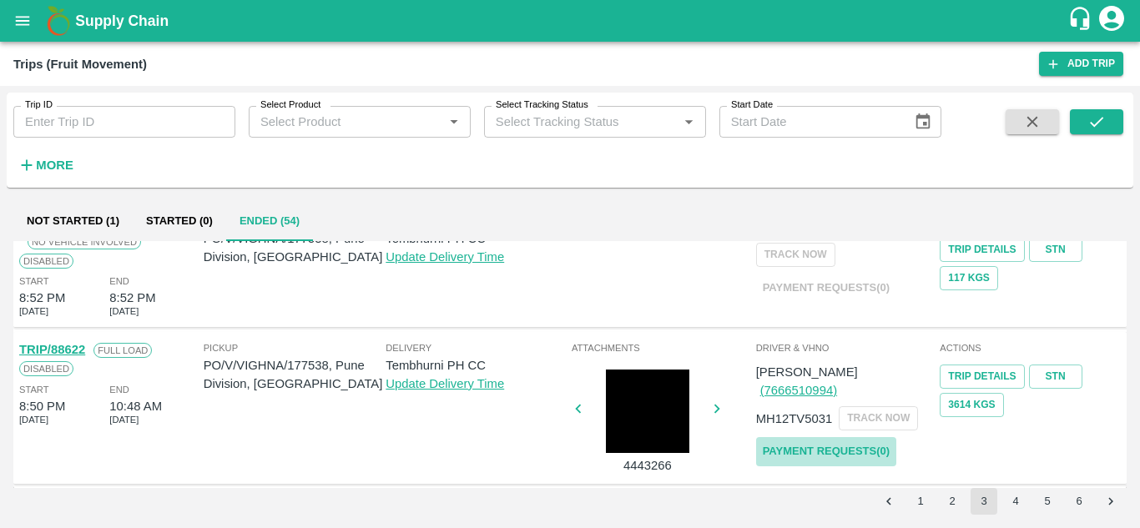
click at [818, 437] on link "Payment Requests( 0 )" at bounding box center [826, 451] width 140 height 29
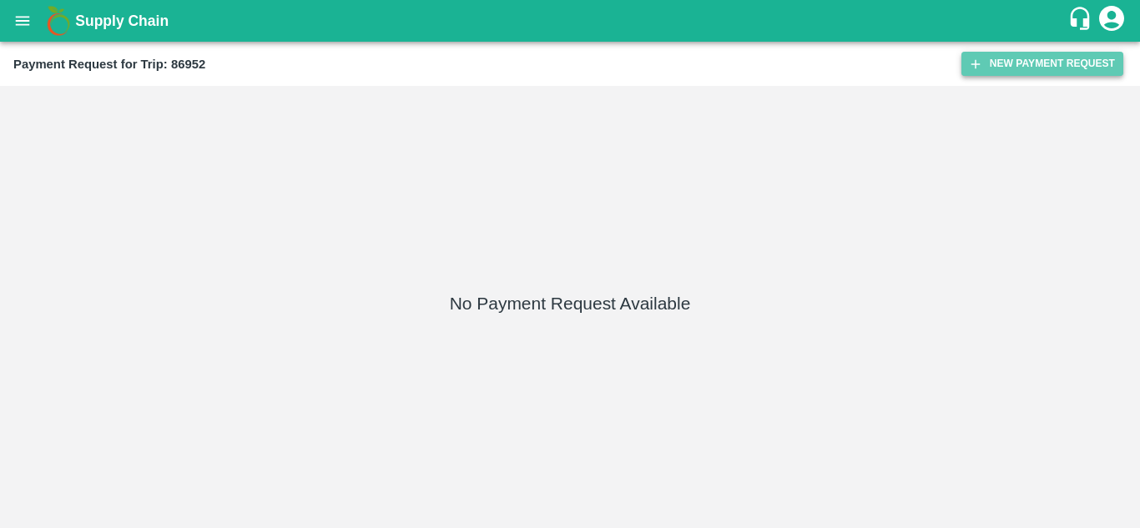
click at [1044, 64] on button "New Payment Request" at bounding box center [1042, 64] width 162 height 24
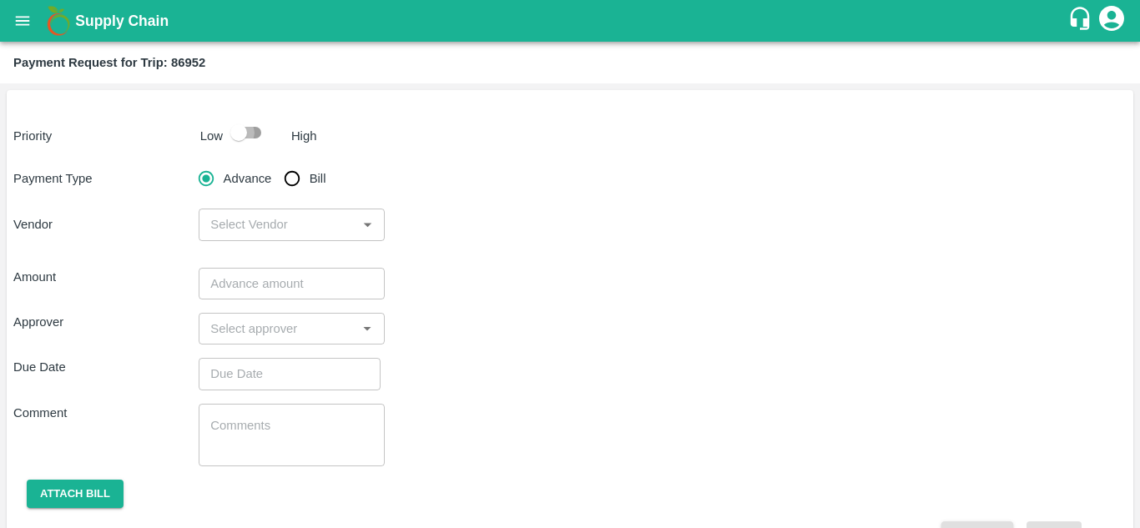
click at [249, 125] on input "checkbox" at bounding box center [238, 133] width 95 height 32
checkbox input "true"
click at [291, 176] on input "Bill" at bounding box center [291, 178] width 33 height 33
radio input "true"
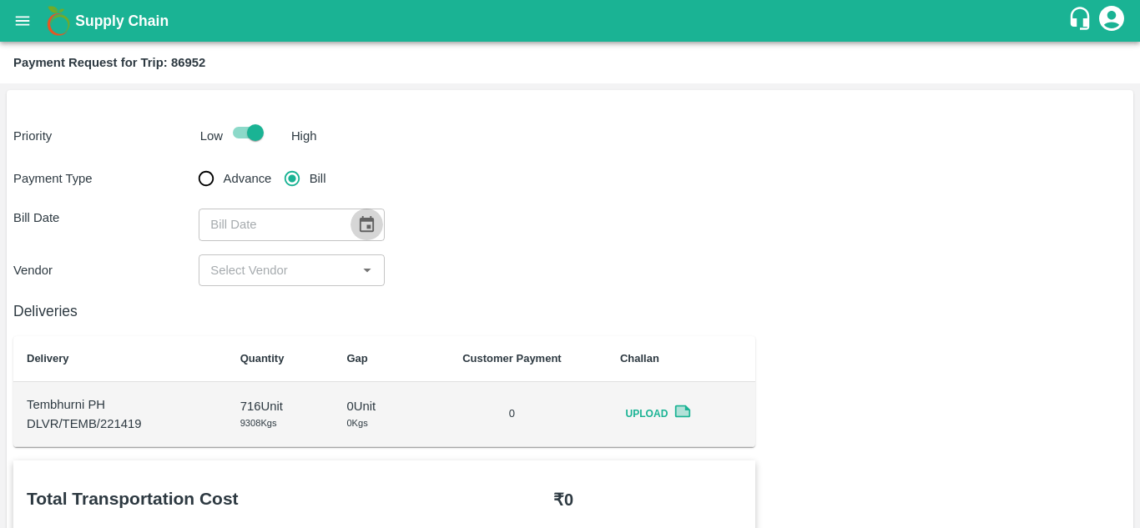
click at [368, 220] on icon "Choose date" at bounding box center [367, 224] width 14 height 16
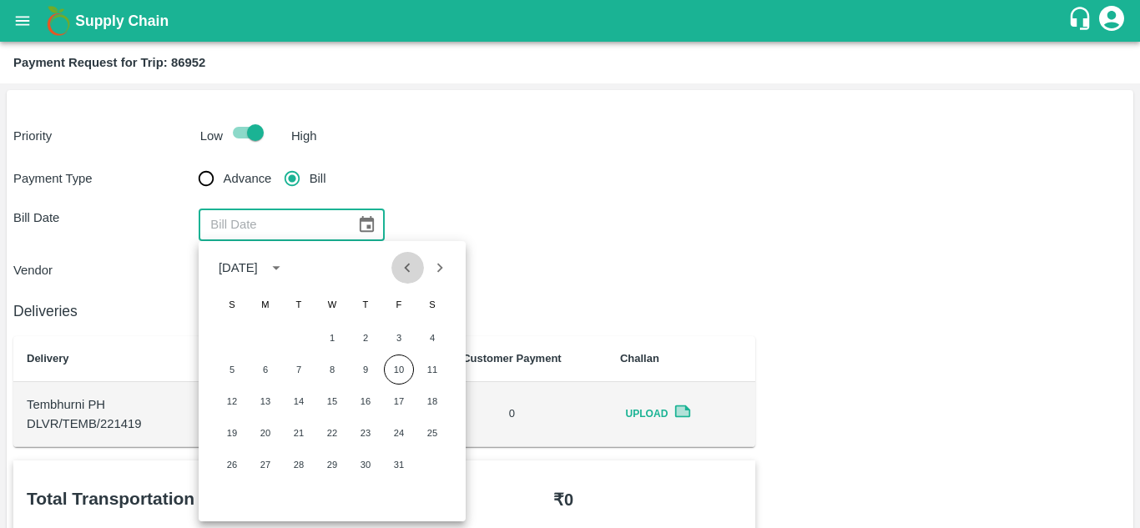
click at [405, 276] on icon "Previous month" at bounding box center [407, 268] width 18 height 18
click at [365, 463] on button "28" at bounding box center [365, 465] width 30 height 30
type input "28/08/2025"
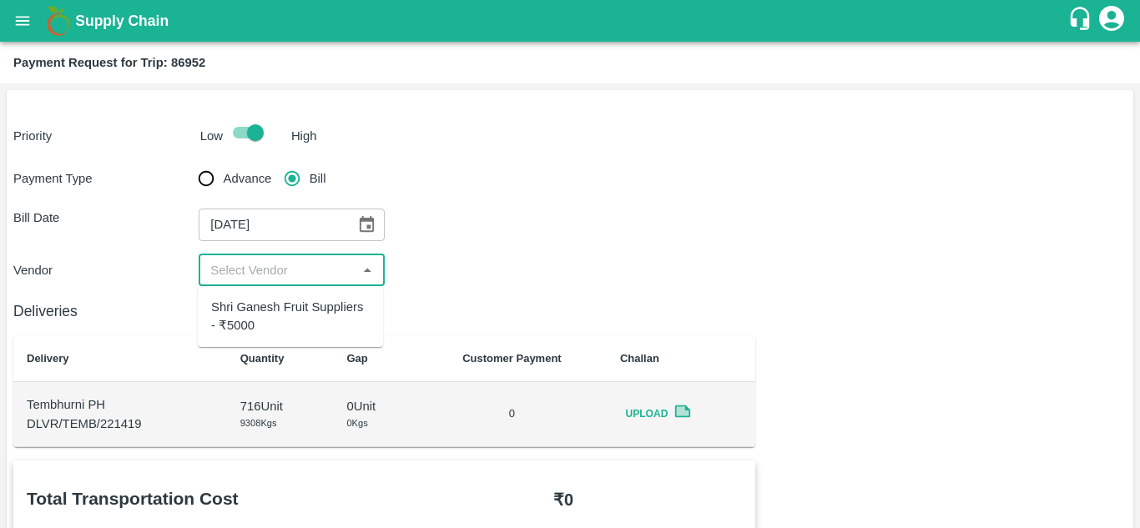
click at [279, 275] on input "input" at bounding box center [278, 270] width 148 height 22
click at [273, 299] on div "Shri Ganesh Fruit Suppliers - ₹5000" at bounding box center [290, 317] width 159 height 38
type input "Shri Ganesh Fruit Suppliers - ₹5000"
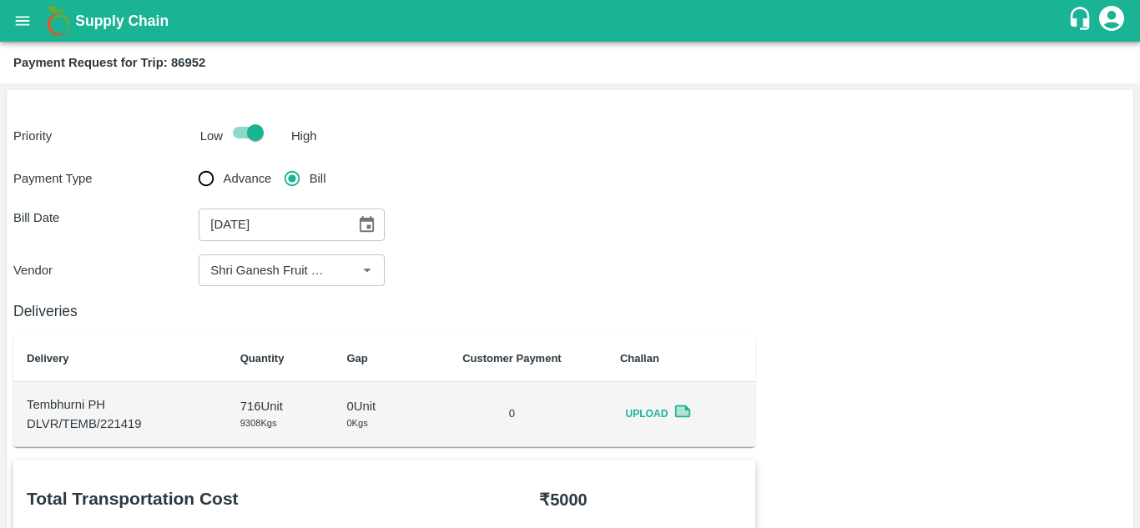
click at [394, 36] on div "Supply Chain" at bounding box center [570, 21] width 1140 height 42
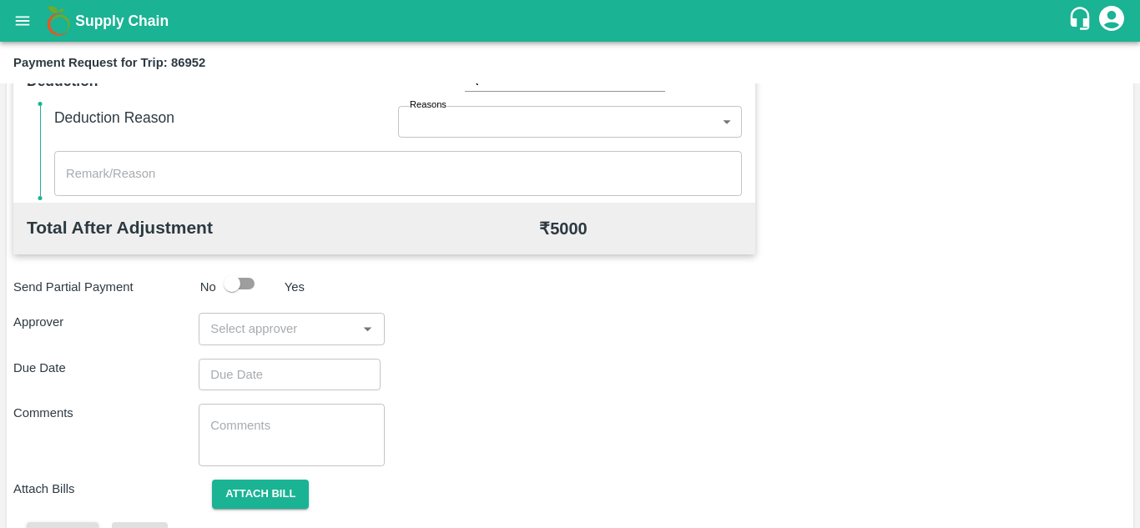
scroll to position [730, 0]
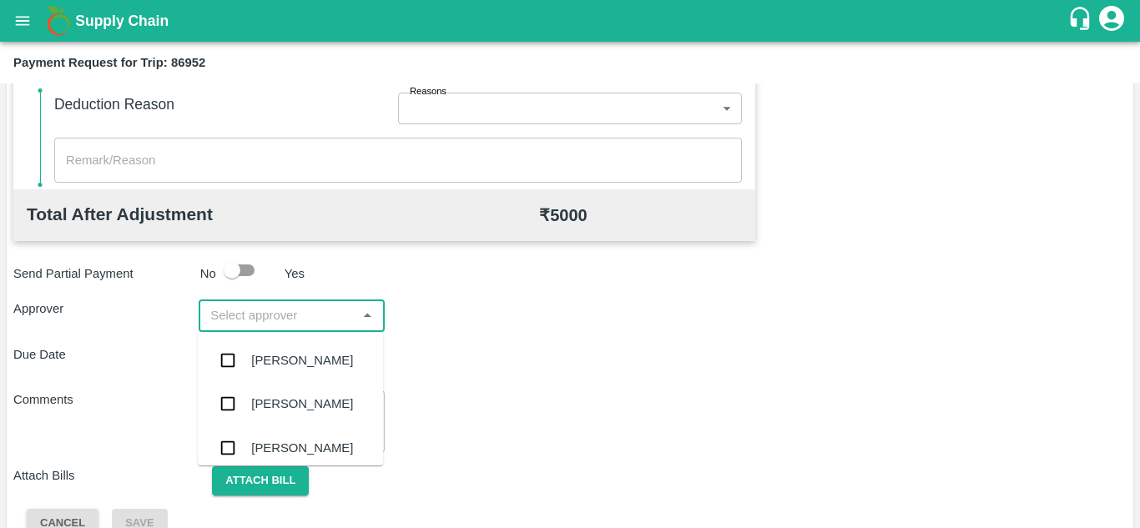
click at [279, 325] on input "input" at bounding box center [278, 316] width 148 height 22
type input "PRASA"
click at [317, 350] on div "[PERSON_NAME]" at bounding box center [290, 360] width 185 height 43
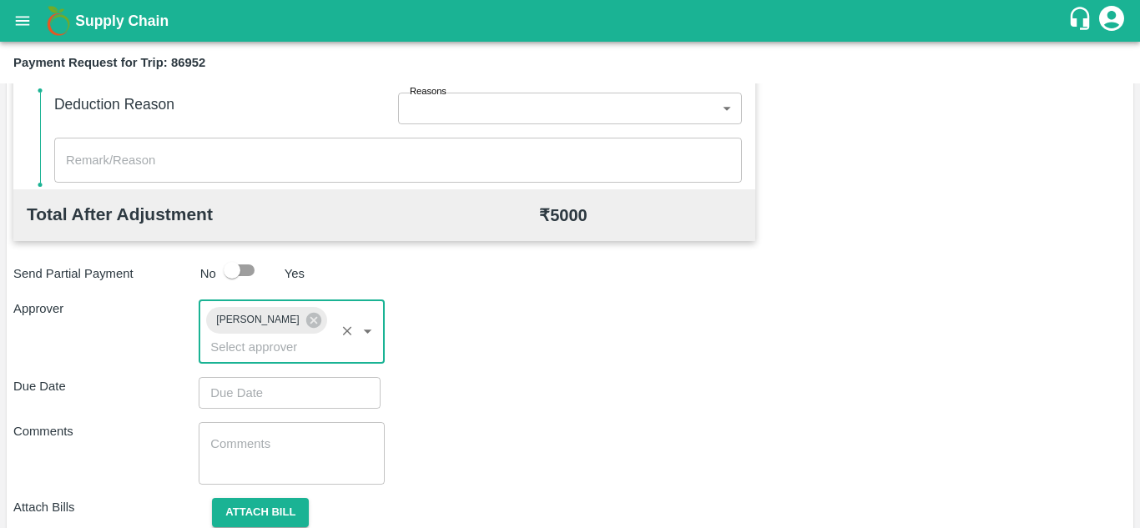
type input "DD/MM/YYYY hh:mm aa"
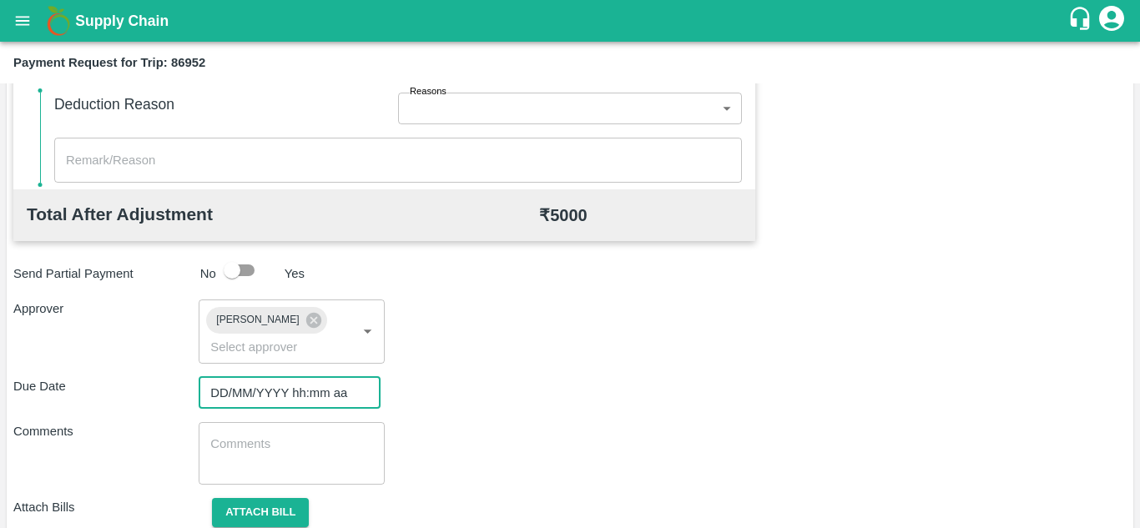
click at [241, 391] on input "DD/MM/YYYY hh:mm aa" at bounding box center [284, 393] width 170 height 32
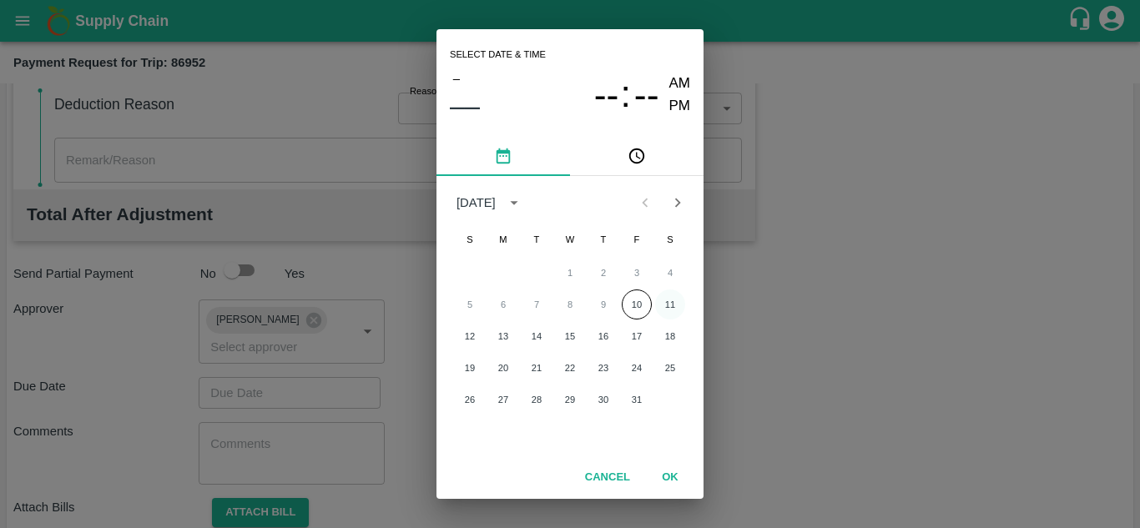
click at [668, 302] on button "11" at bounding box center [670, 304] width 30 height 30
type input "[DATE] 12:00 AM"
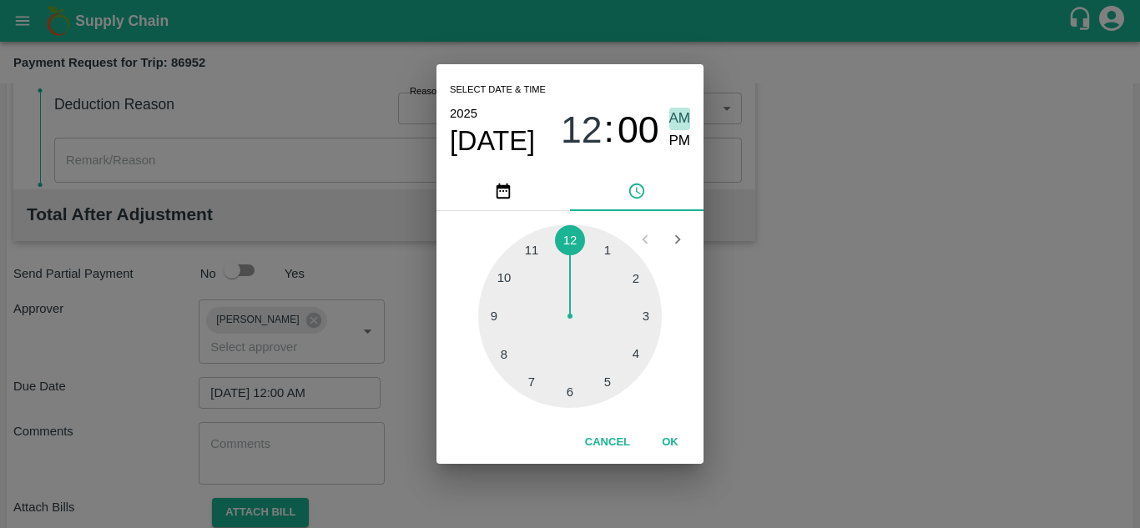
click at [678, 123] on span "AM" at bounding box center [680, 119] width 22 height 23
click at [672, 445] on button "OK" at bounding box center [669, 442] width 53 height 29
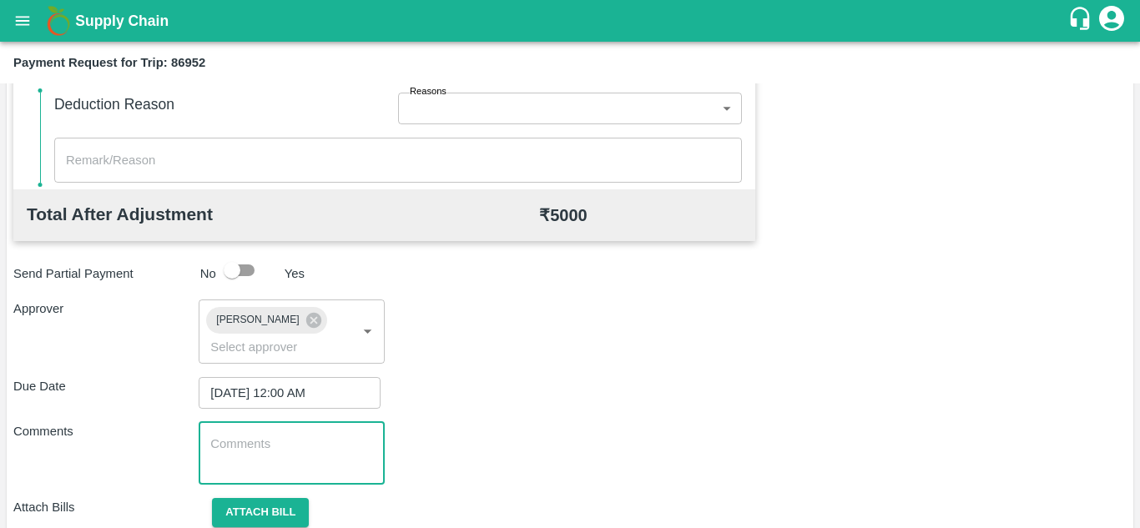
click at [347, 459] on textarea at bounding box center [291, 452] width 162 height 35
paste textarea "VFPC-0077"
type textarea "V"
type textarea "t"
type textarea "Transport Bill"
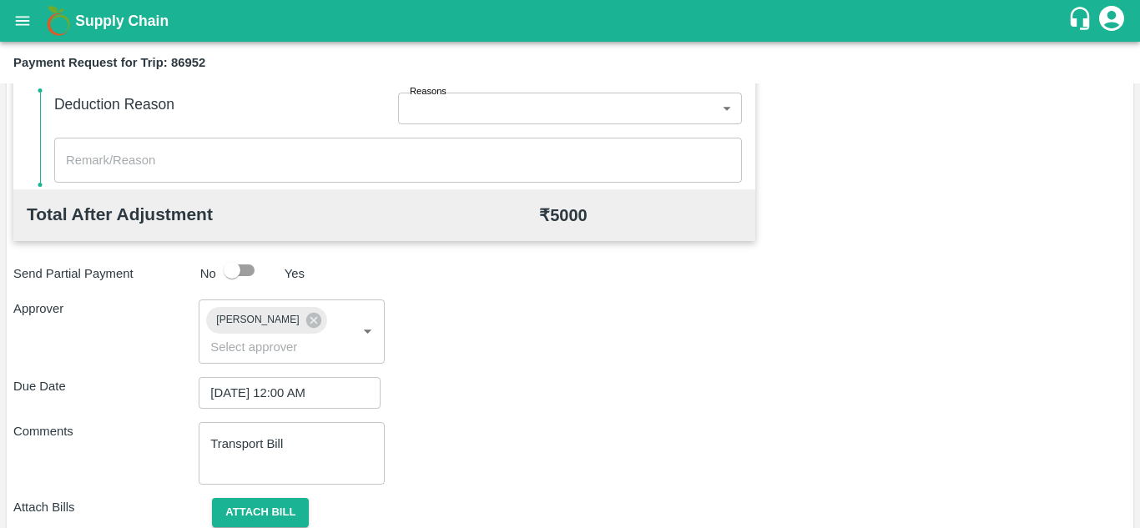
click at [687, 377] on div "Due Date 11/10/2025 12:00 AM ​" at bounding box center [569, 393] width 1113 height 32
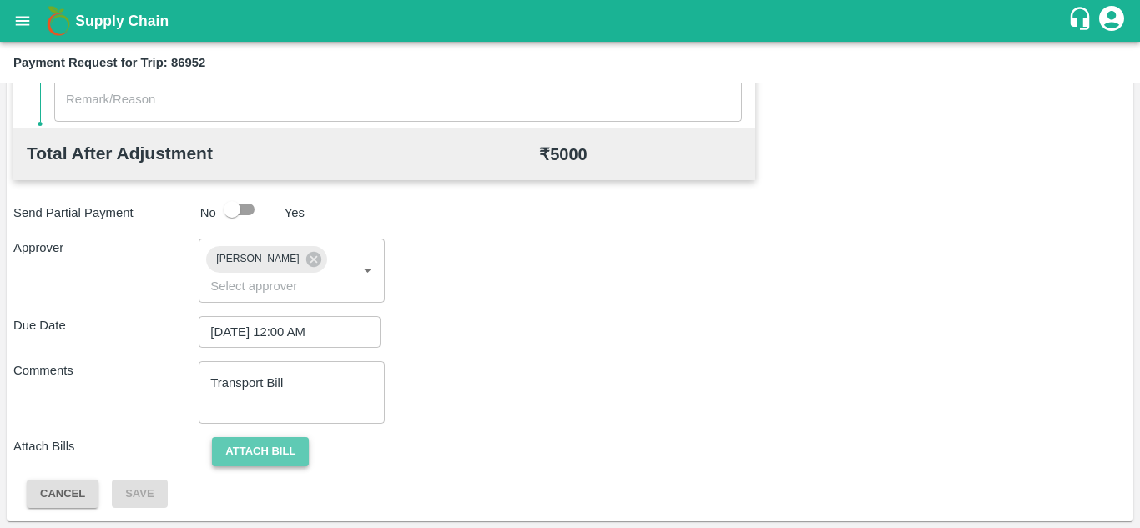
click at [261, 454] on button "Attach bill" at bounding box center [260, 451] width 97 height 29
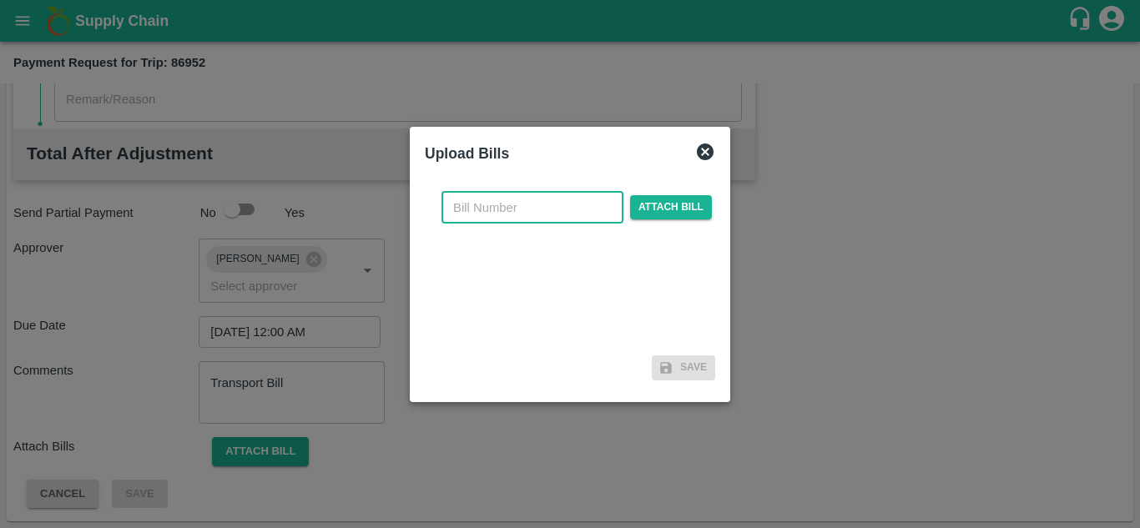
click at [478, 210] on input "text" at bounding box center [532, 208] width 182 height 32
type input "2884"
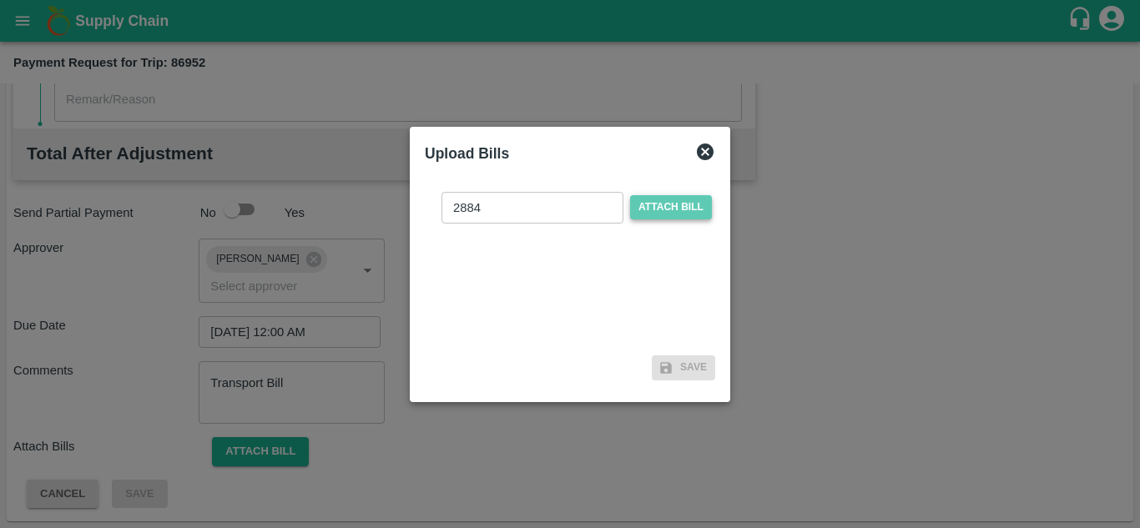
click at [667, 198] on span "Attach bill" at bounding box center [671, 207] width 82 height 24
click at [0, 0] on input "Attach bill" at bounding box center [0, 0] width 0 height 0
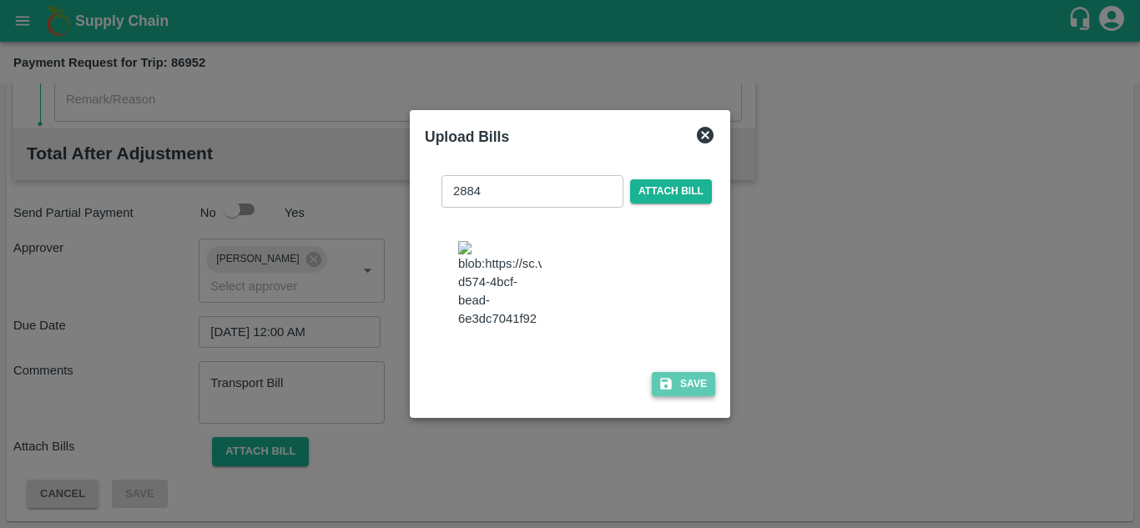
click at [688, 380] on button "Save" at bounding box center [683, 384] width 63 height 24
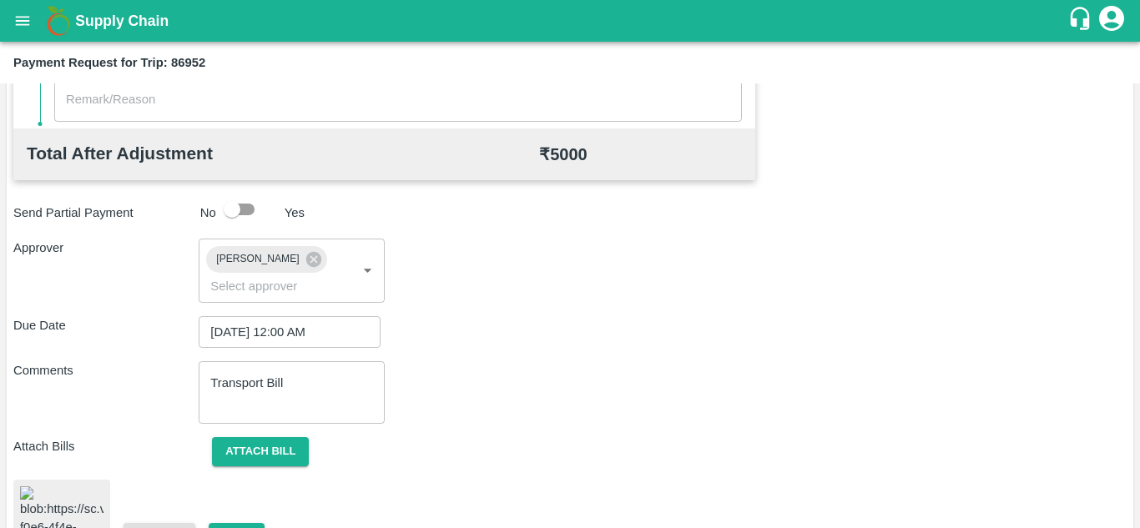
scroll to position [879, 0]
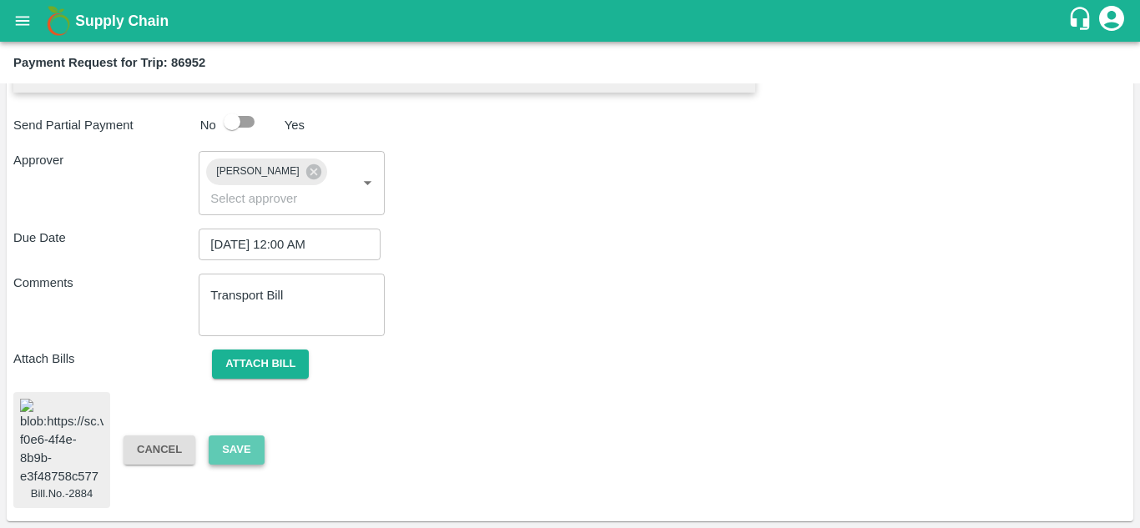
click at [239, 446] on button "Save" at bounding box center [236, 449] width 55 height 29
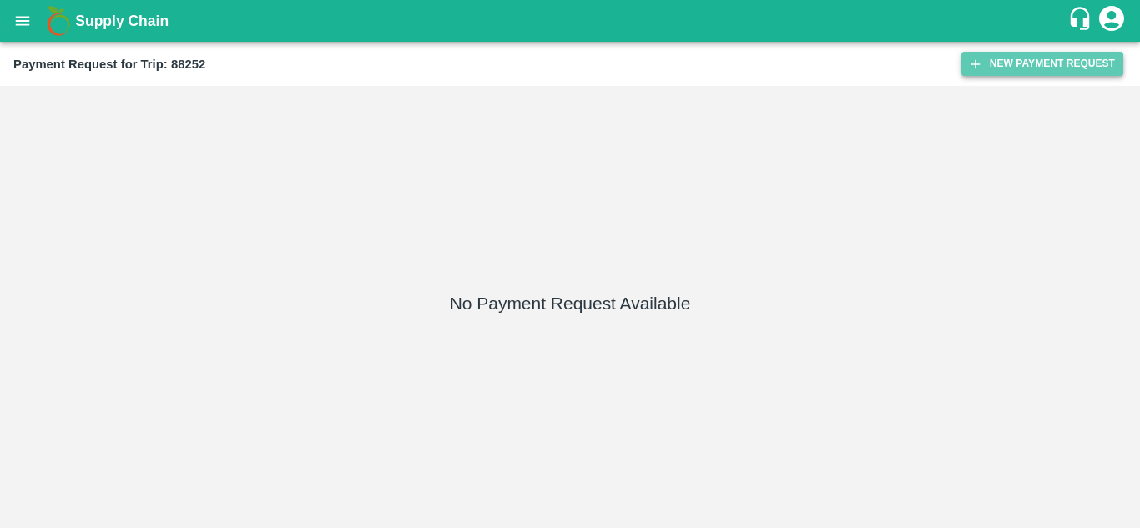
click at [1035, 61] on button "New Payment Request" at bounding box center [1042, 64] width 162 height 24
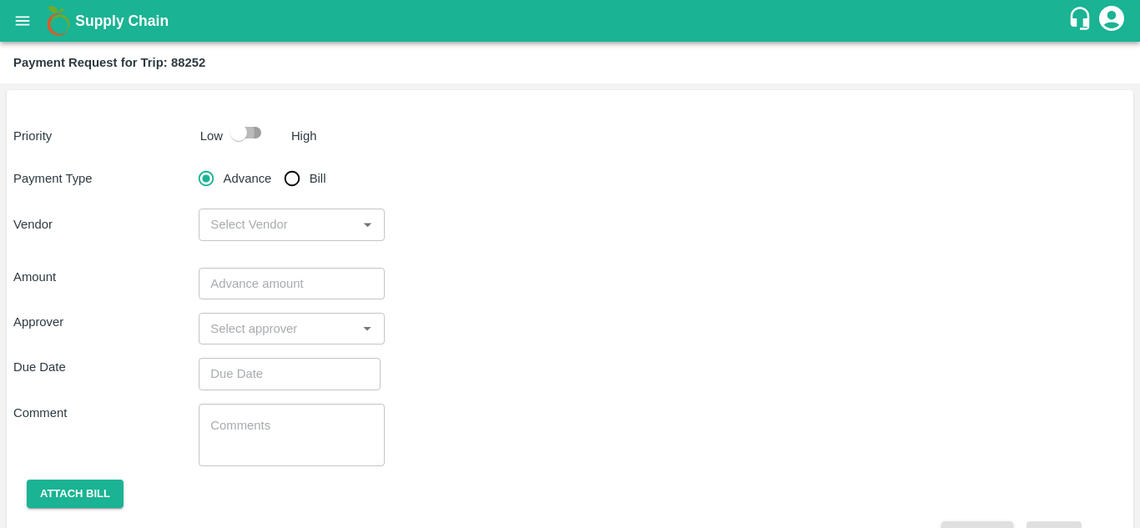
click at [255, 128] on input "checkbox" at bounding box center [238, 133] width 95 height 32
checkbox input "true"
click at [296, 176] on input "Bill" at bounding box center [291, 178] width 33 height 33
radio input "true"
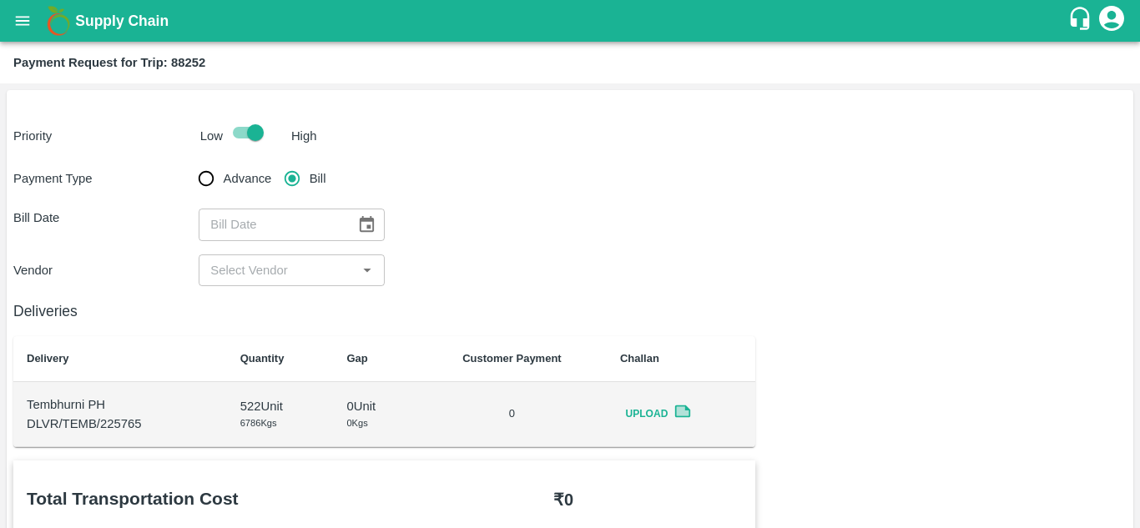
type input "DD/MM/YYYY"
click at [243, 210] on input "DD/MM/YYYY" at bounding box center [271, 225] width 145 height 32
click at [366, 225] on icon "Choose date" at bounding box center [367, 224] width 14 height 16
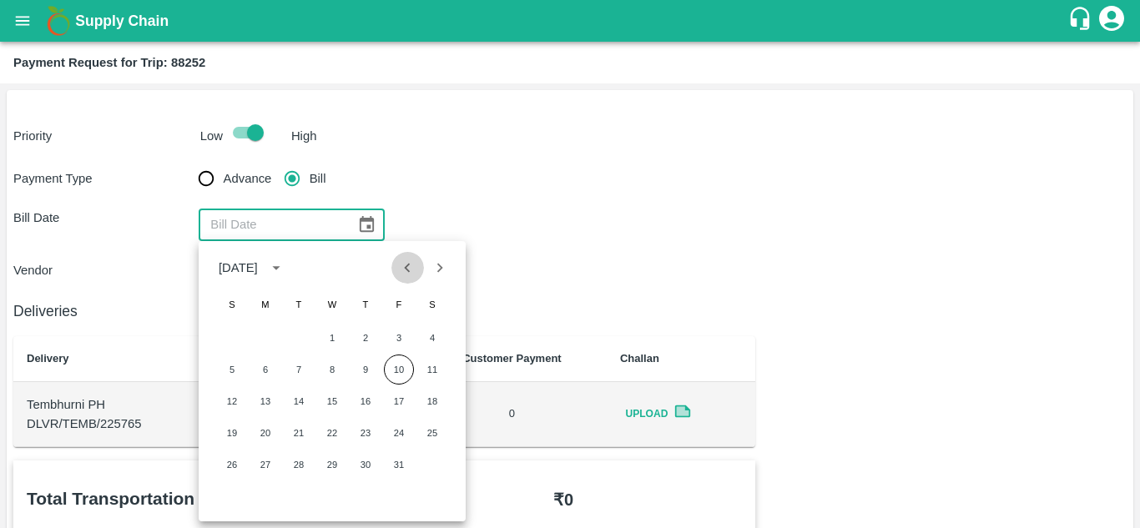
click at [405, 269] on icon "Previous month" at bounding box center [408, 267] width 6 height 9
click at [238, 400] on button "14" at bounding box center [232, 401] width 30 height 30
type input "14/09/2025"
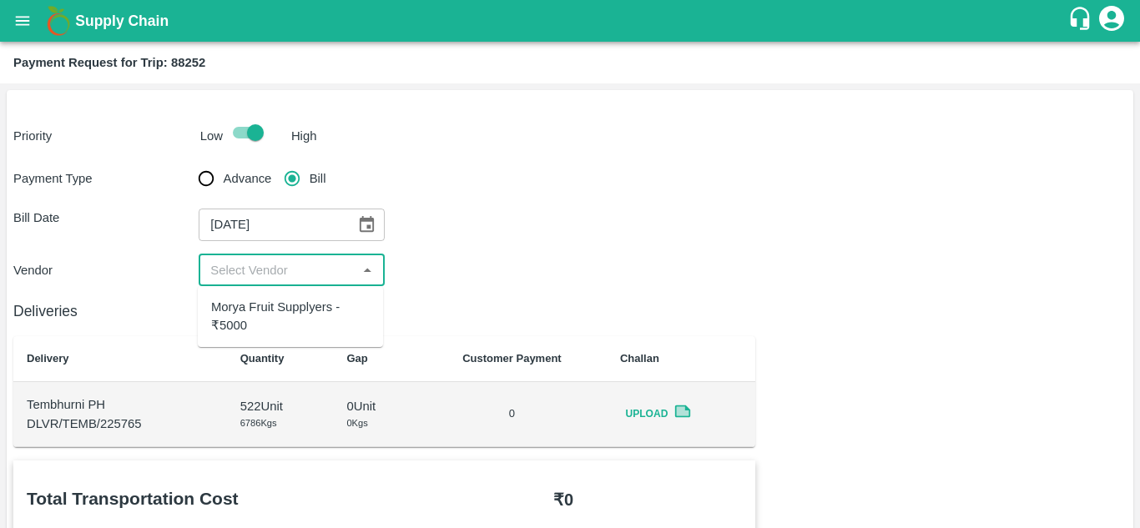
drag, startPoint x: 286, startPoint y: 265, endPoint x: 263, endPoint y: 317, distance: 56.8
click at [263, 317] on body "Supply Chain Payment Request for Trip: 88252 Priority Low High Payment Type Adv…" at bounding box center [570, 264] width 1140 height 528
click at [263, 317] on div "Morya Fruit Supplyers - ₹5000" at bounding box center [290, 317] width 159 height 38
type input "Morya Fruit Supplyers - ₹5000"
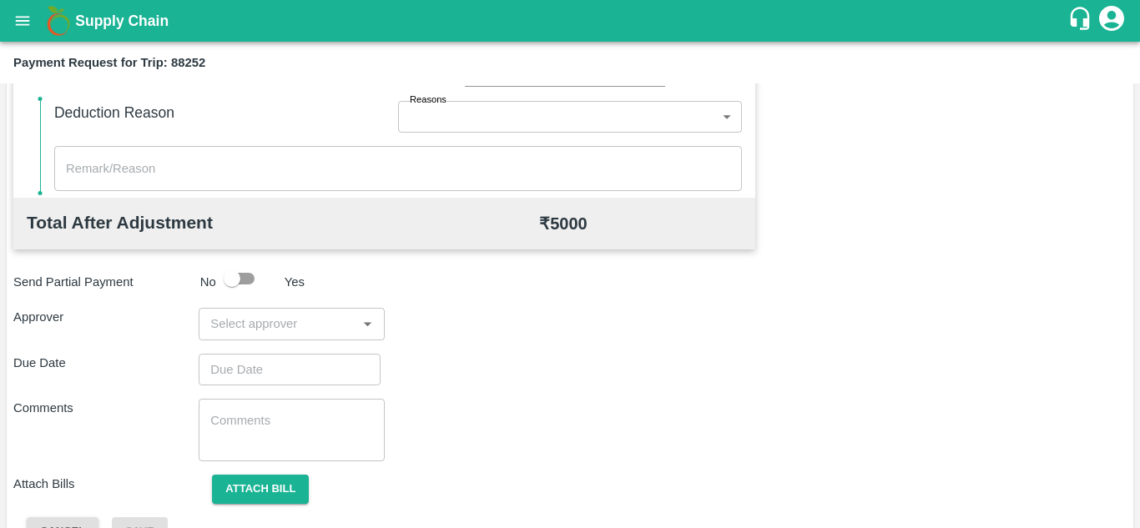
scroll to position [722, 0]
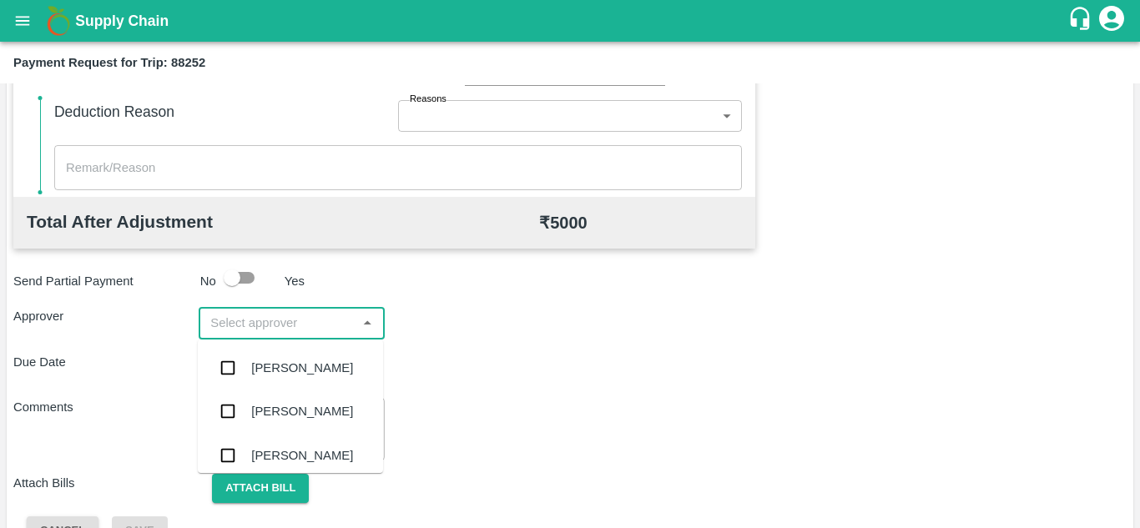
click at [262, 325] on input "input" at bounding box center [278, 323] width 148 height 22
type input "PRASAD"
click at [316, 362] on div "Prasad Waghade" at bounding box center [302, 368] width 102 height 18
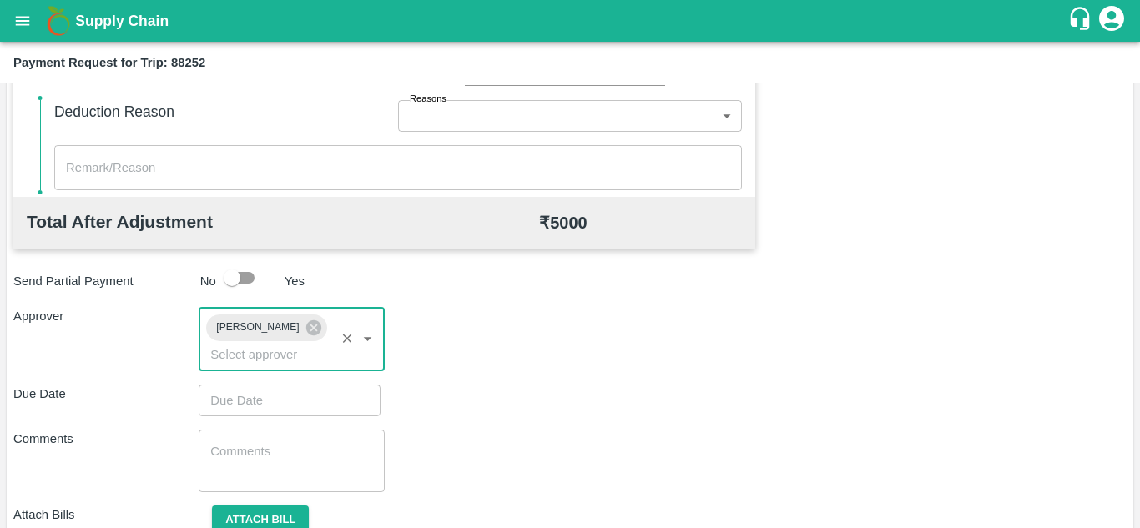
type input "DD/MM/YYYY hh:mm aa"
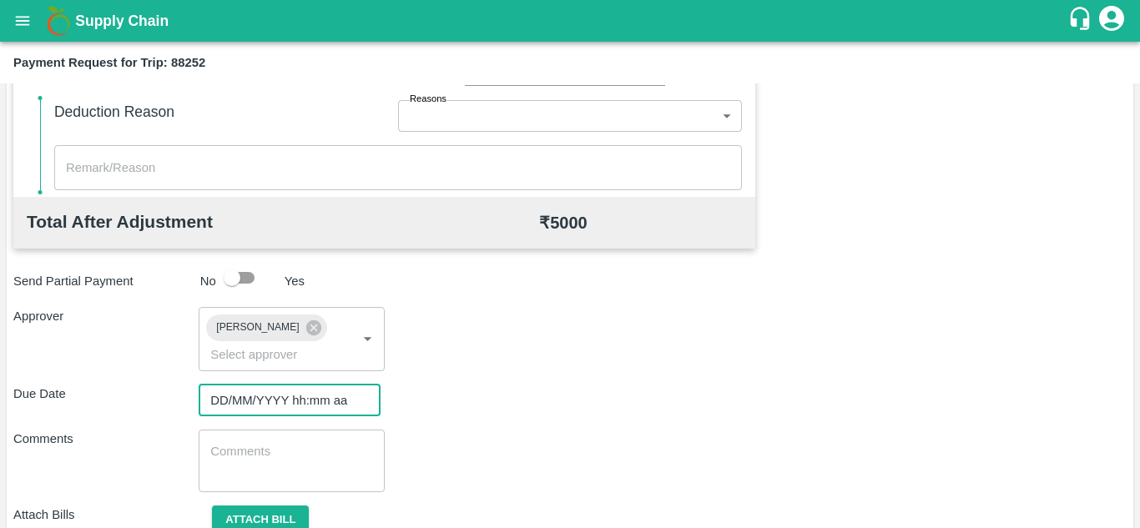
click at [264, 400] on input "DD/MM/YYYY hh:mm aa" at bounding box center [284, 401] width 170 height 32
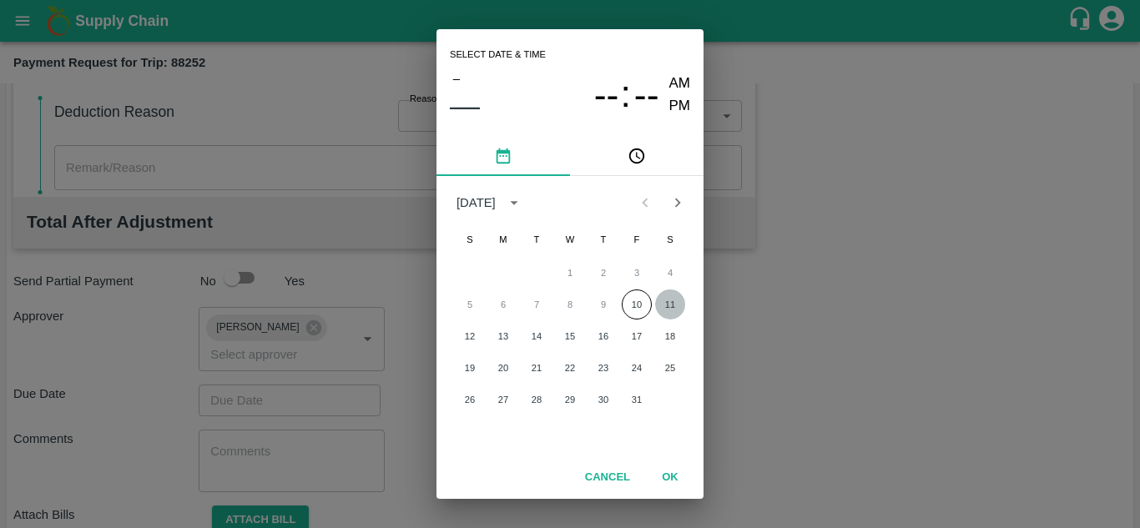
click at [664, 305] on button "11" at bounding box center [670, 304] width 30 height 30
type input "[DATE] 12:00 AM"
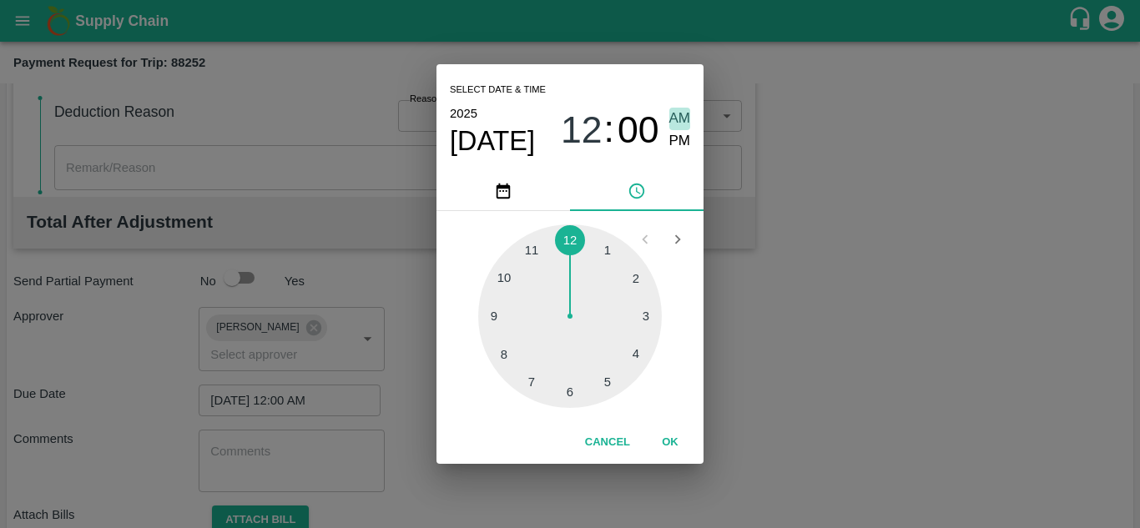
click at [677, 116] on span "AM" at bounding box center [680, 119] width 22 height 23
click at [674, 454] on button "OK" at bounding box center [669, 442] width 53 height 29
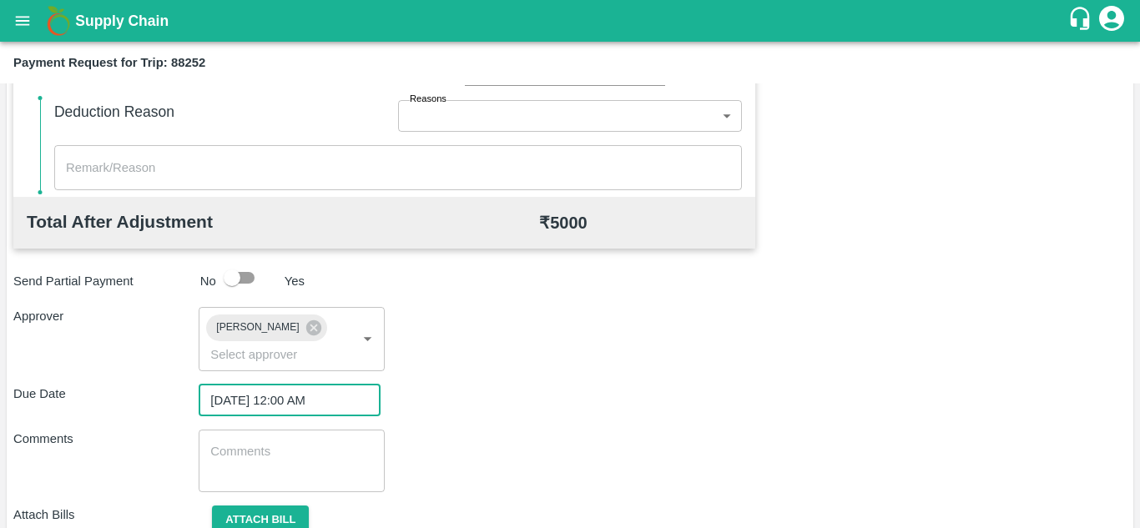
click at [319, 432] on div "x ​" at bounding box center [291, 461] width 185 height 63
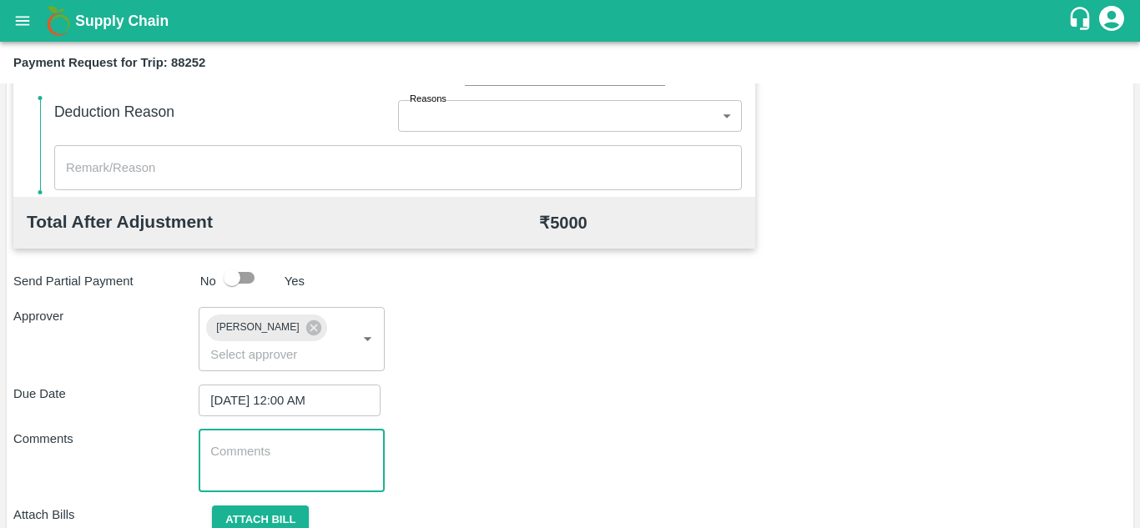
click at [254, 452] on textarea at bounding box center [291, 460] width 162 height 35
paste textarea "Transport Bill"
type textarea "Transport Bill"
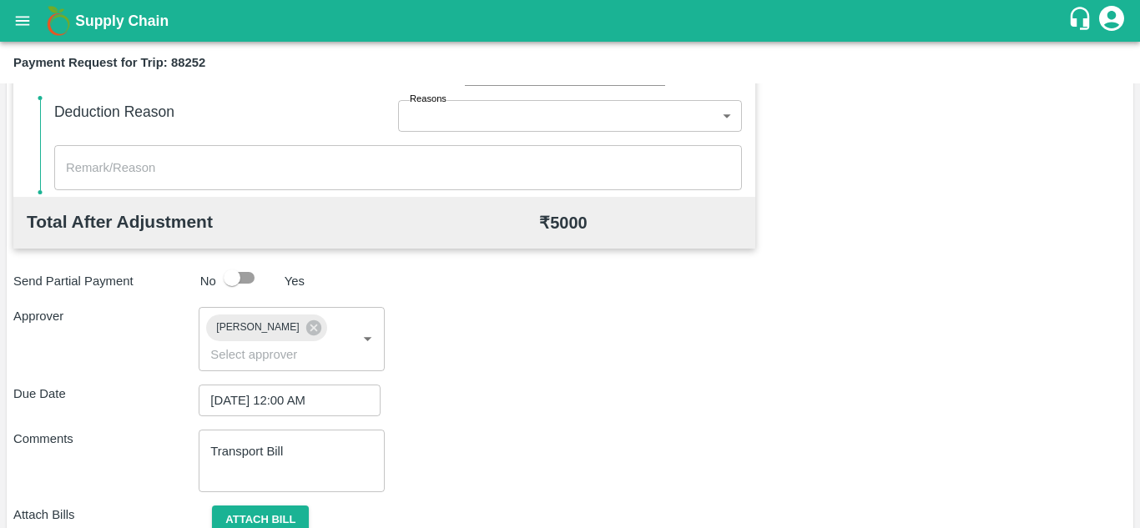
click at [572, 418] on div "Total Transportation Cost ₹ 5000 Advance payment - ₹ Additional Charges(+) Inam…" at bounding box center [569, 157] width 1113 height 839
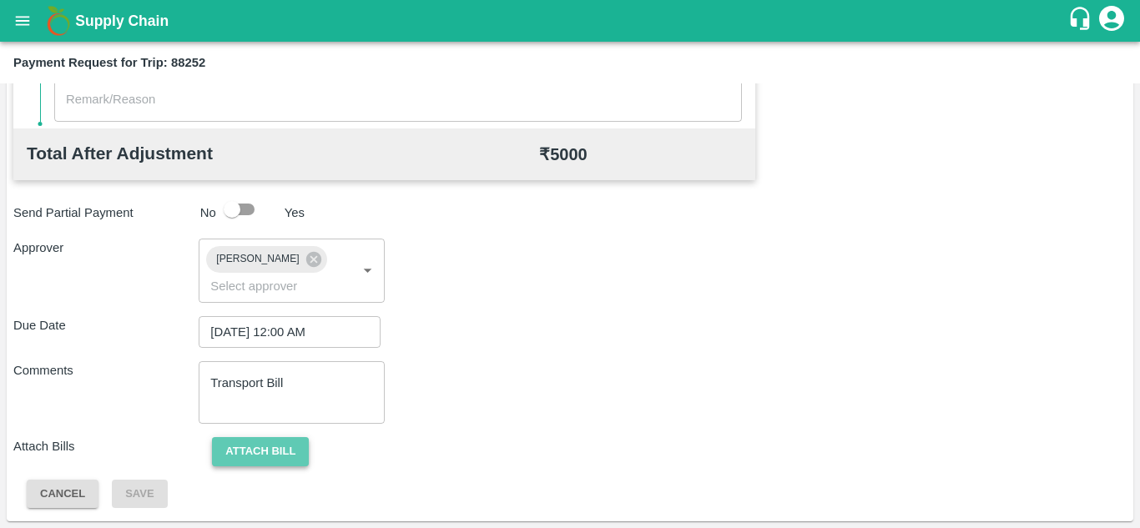
click at [281, 439] on button "Attach bill" at bounding box center [260, 451] width 97 height 29
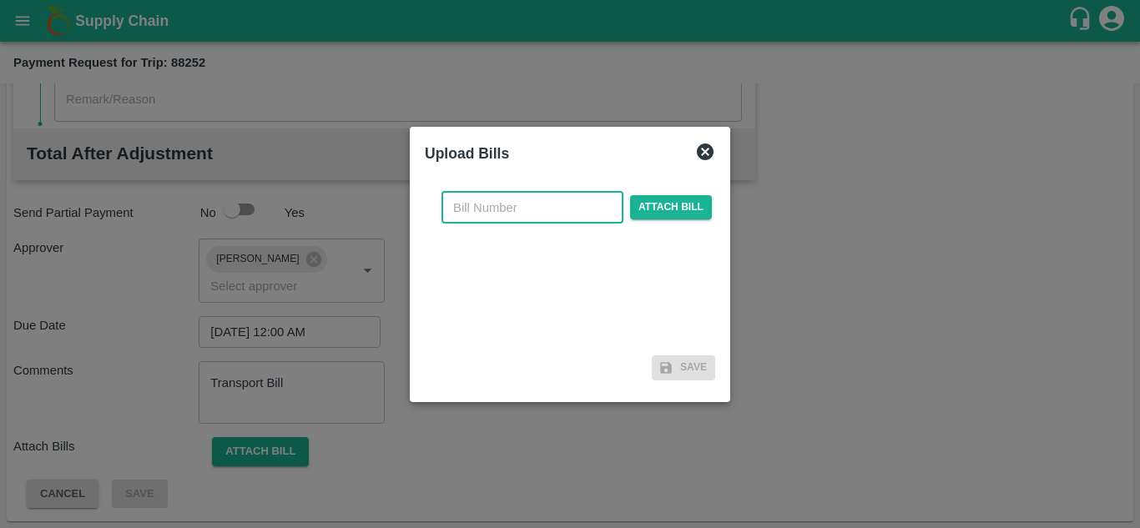
click at [496, 211] on input "text" at bounding box center [532, 208] width 182 height 32
type input "849"
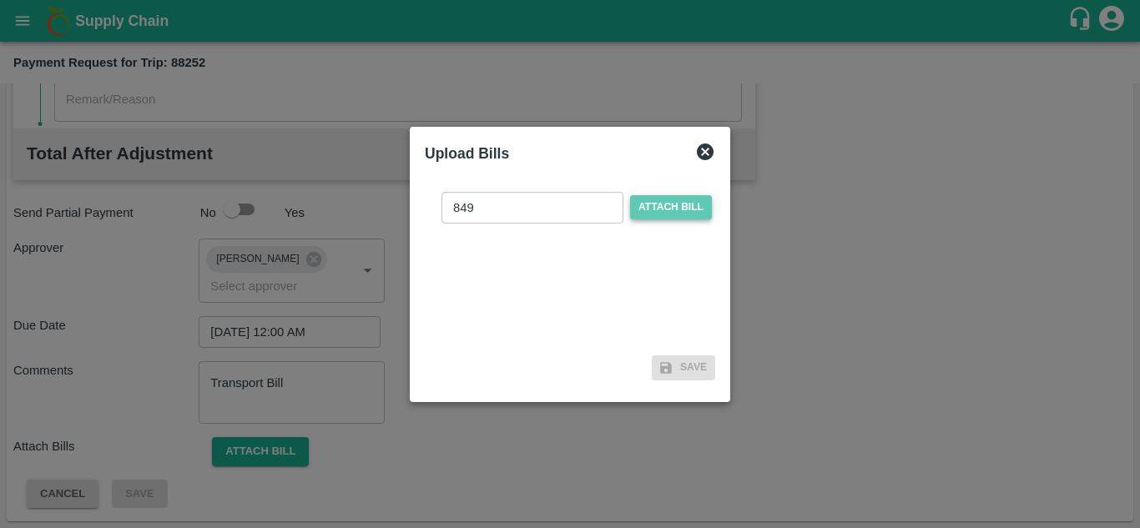
click at [687, 206] on span "Attach bill" at bounding box center [671, 207] width 82 height 24
click at [0, 0] on input "Attach bill" at bounding box center [0, 0] width 0 height 0
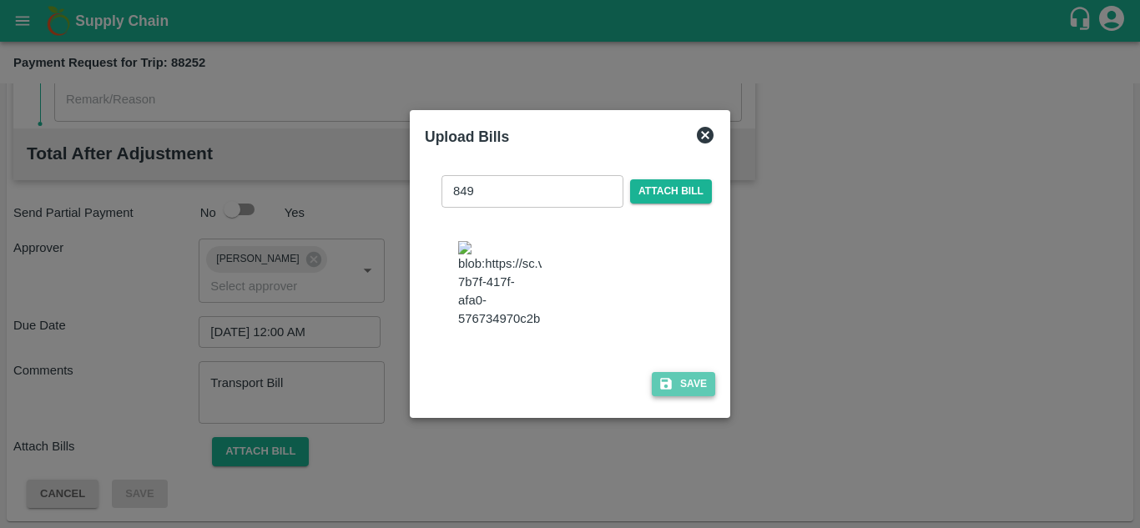
click at [702, 385] on button "Save" at bounding box center [683, 384] width 63 height 24
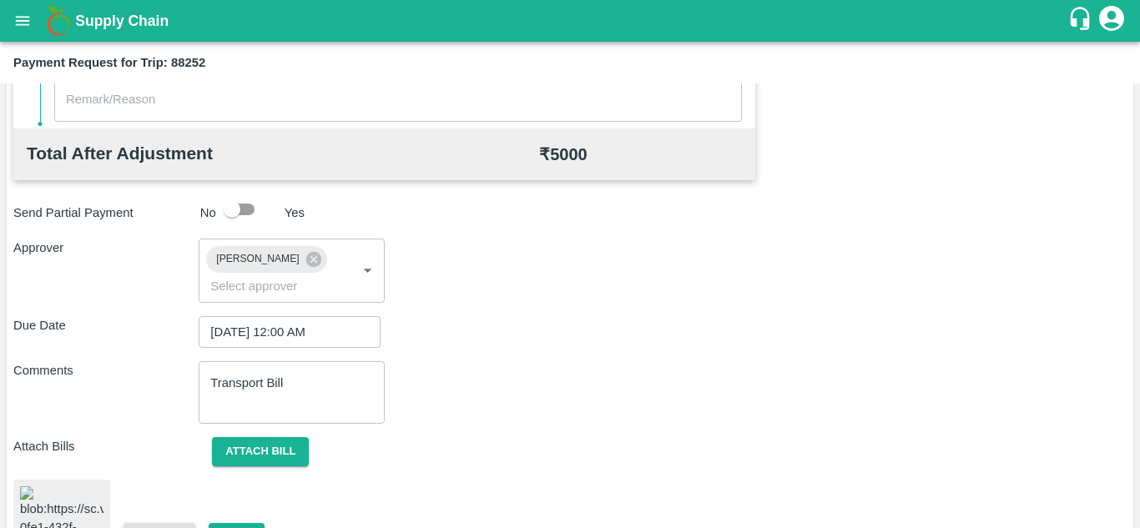
scroll to position [879, 0]
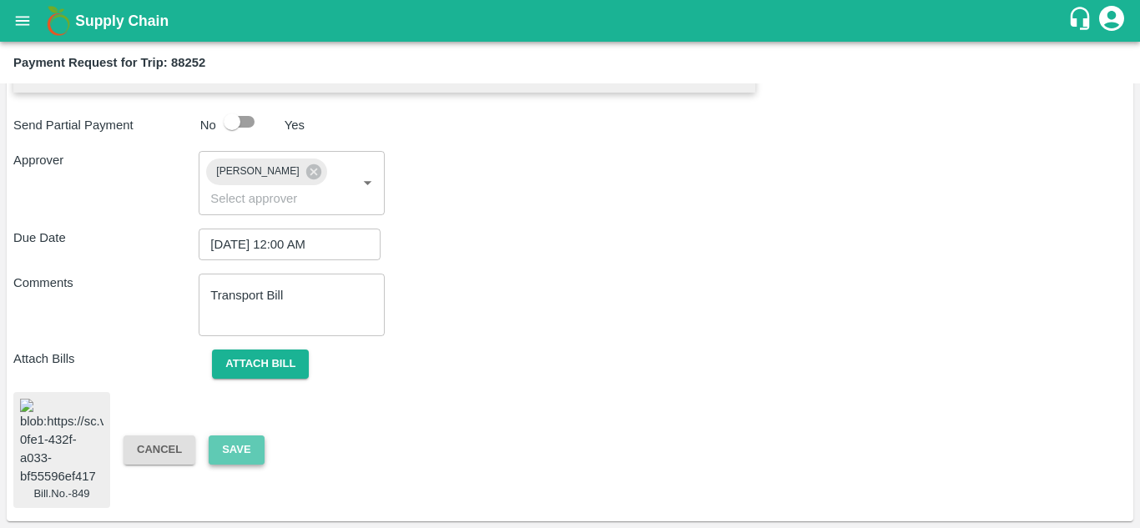
click at [234, 445] on button "Save" at bounding box center [236, 449] width 55 height 29
click at [223, 458] on button "Save" at bounding box center [236, 449] width 55 height 29
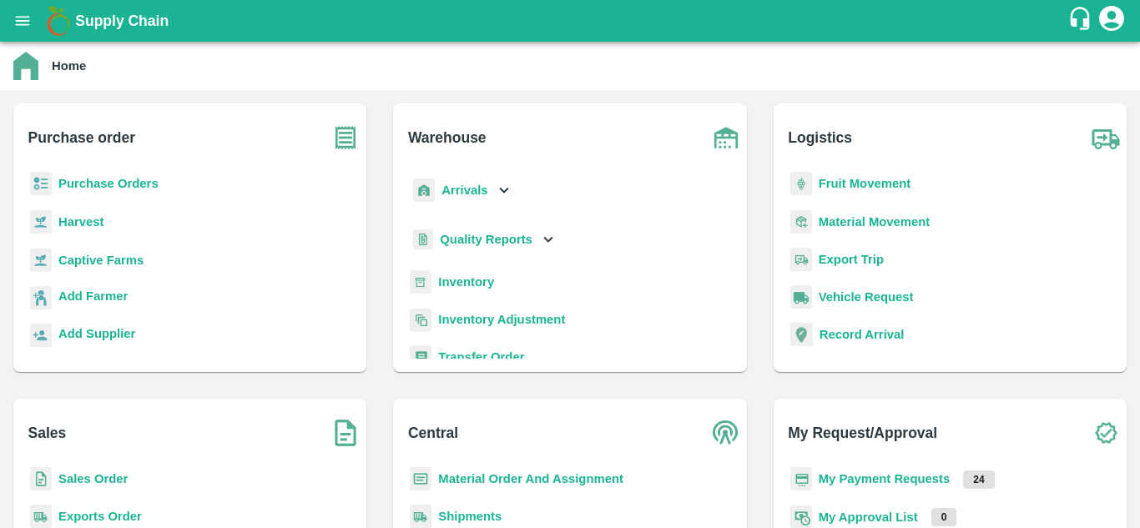
click at [848, 181] on b "Fruit Movement" at bounding box center [864, 183] width 93 height 13
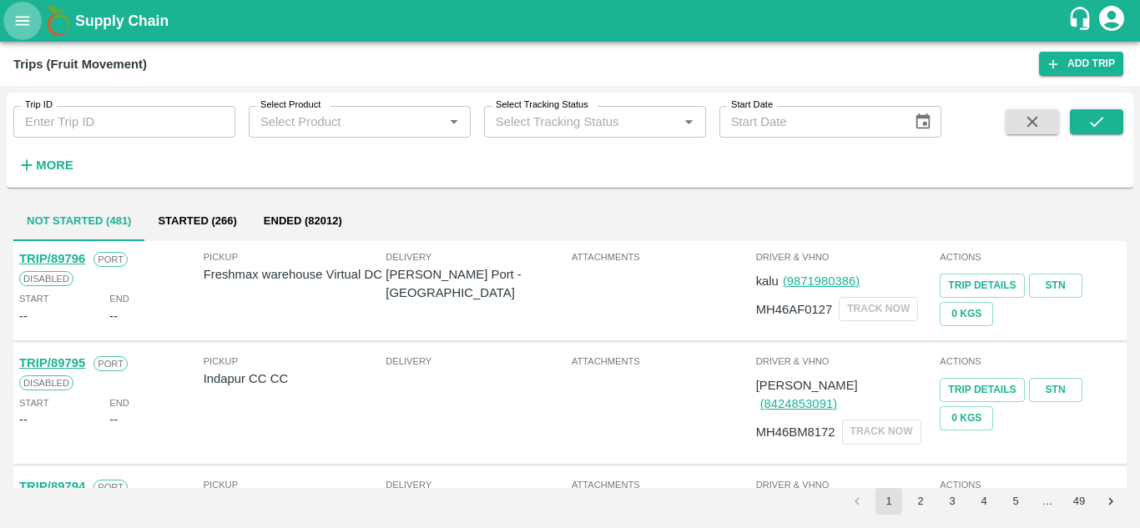
click at [21, 32] on button "open drawer" at bounding box center [22, 21] width 38 height 38
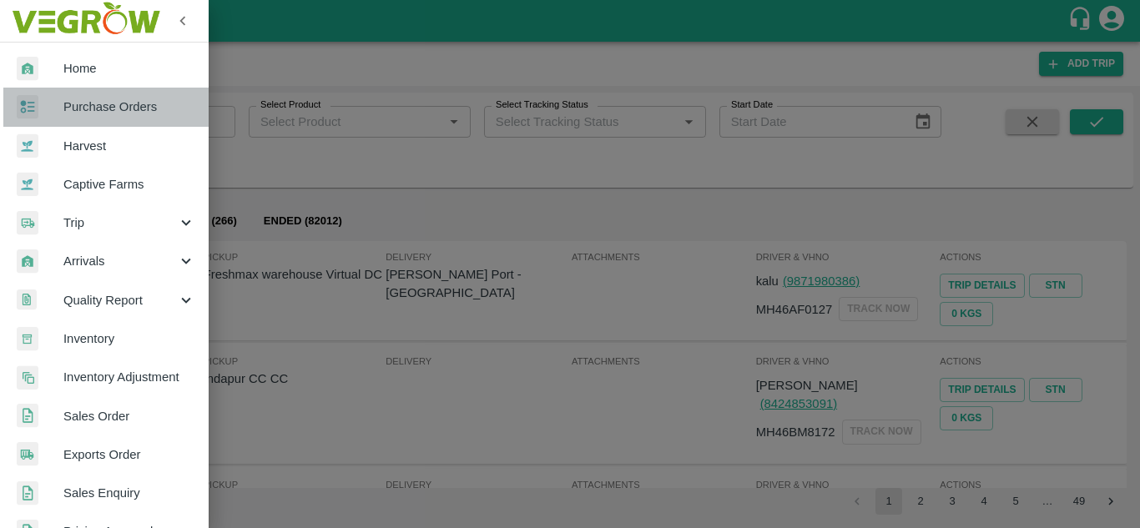
click at [124, 103] on span "Purchase Orders" at bounding box center [129, 107] width 132 height 18
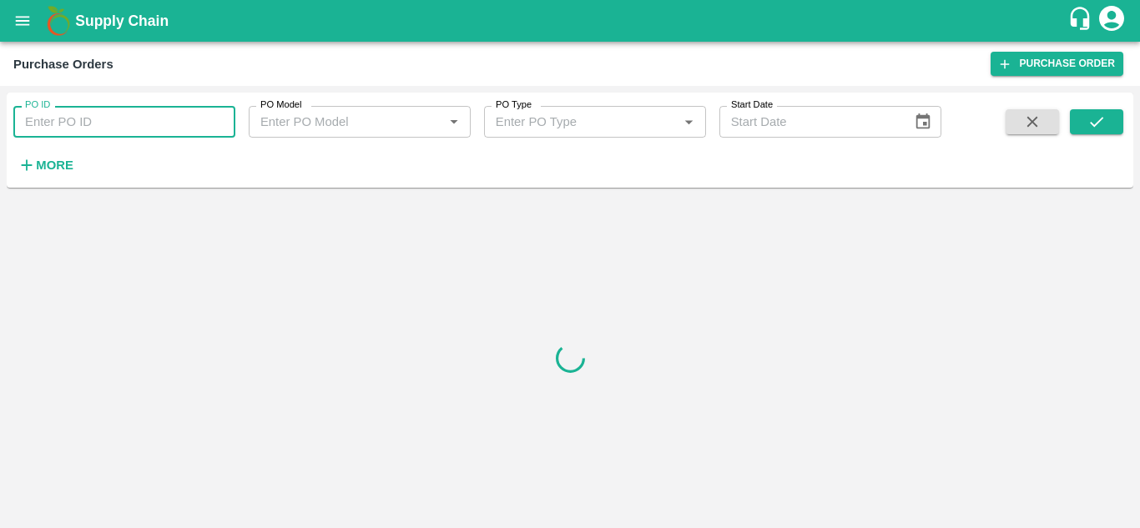
click at [39, 133] on input "PO ID" at bounding box center [124, 122] width 222 height 32
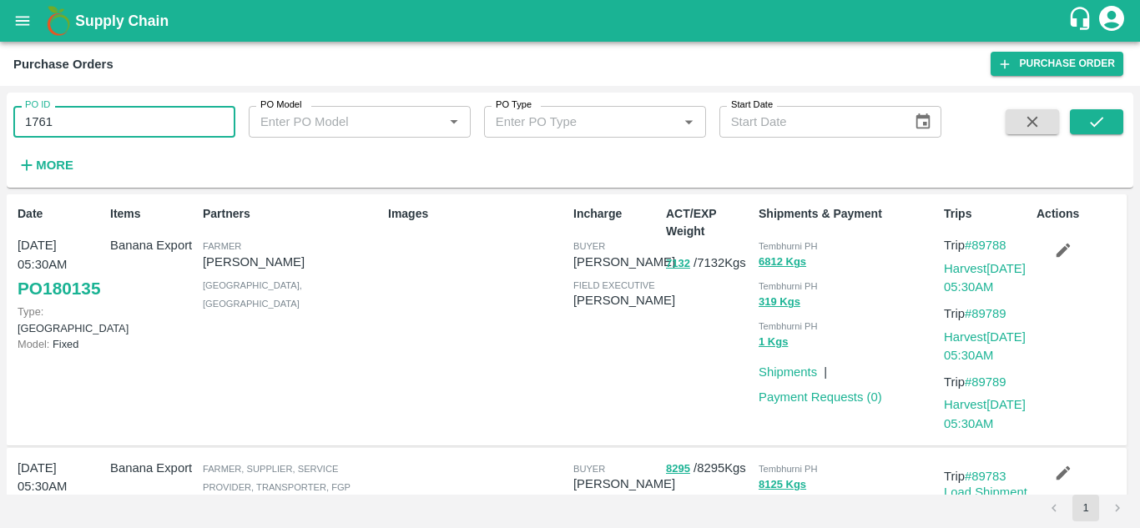
click at [93, 136] on input "1761" at bounding box center [124, 122] width 222 height 32
type input "176166"
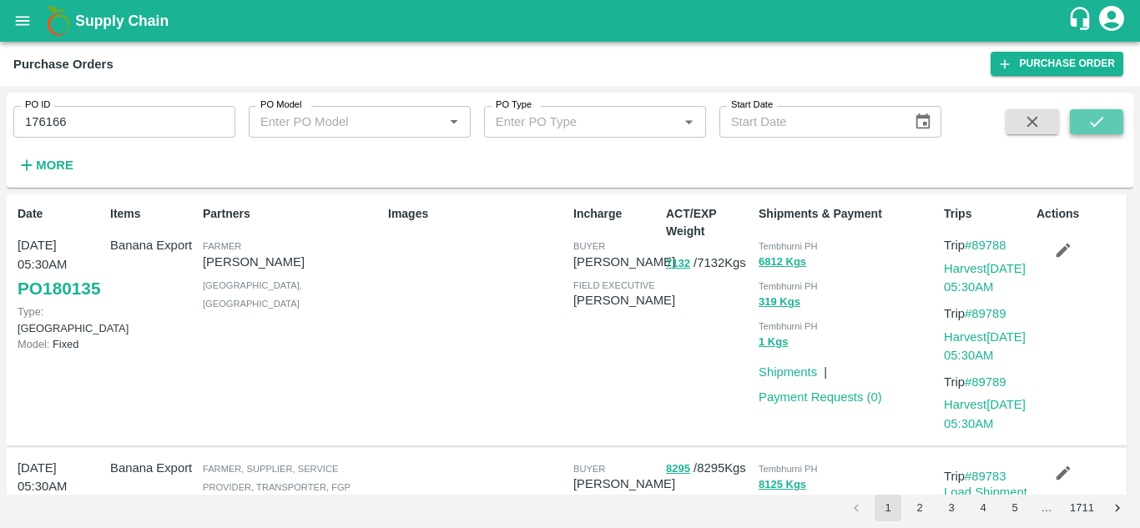
click at [1105, 113] on icon "submit" at bounding box center [1096, 122] width 18 height 18
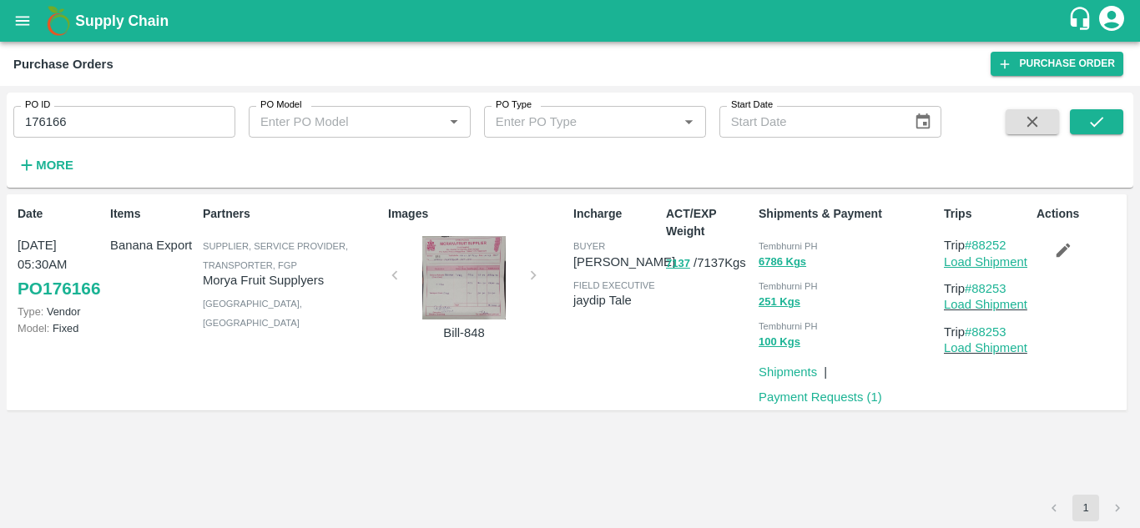
click at [983, 264] on link "Load Shipment" at bounding box center [985, 261] width 83 height 13
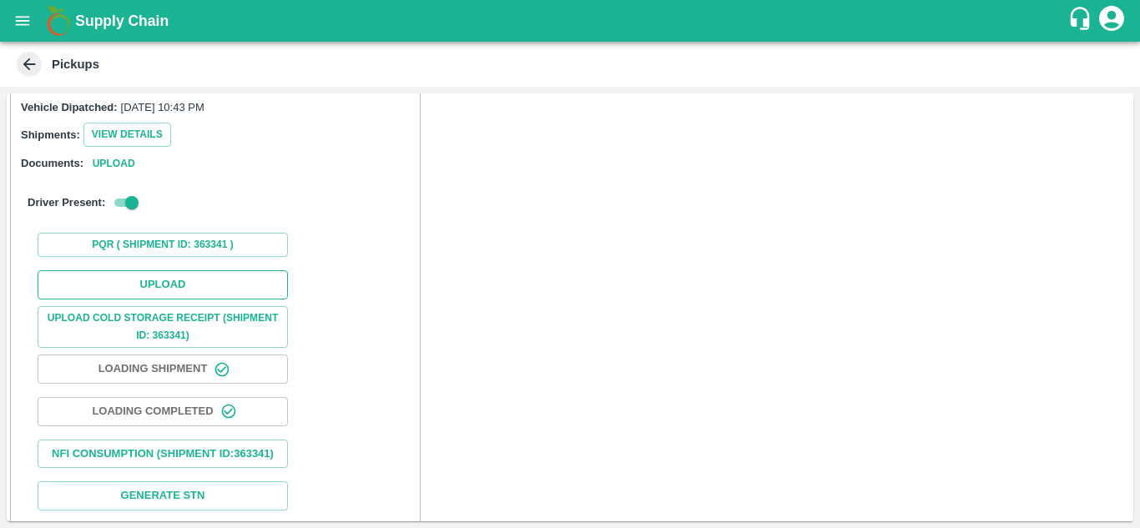
scroll to position [189, 0]
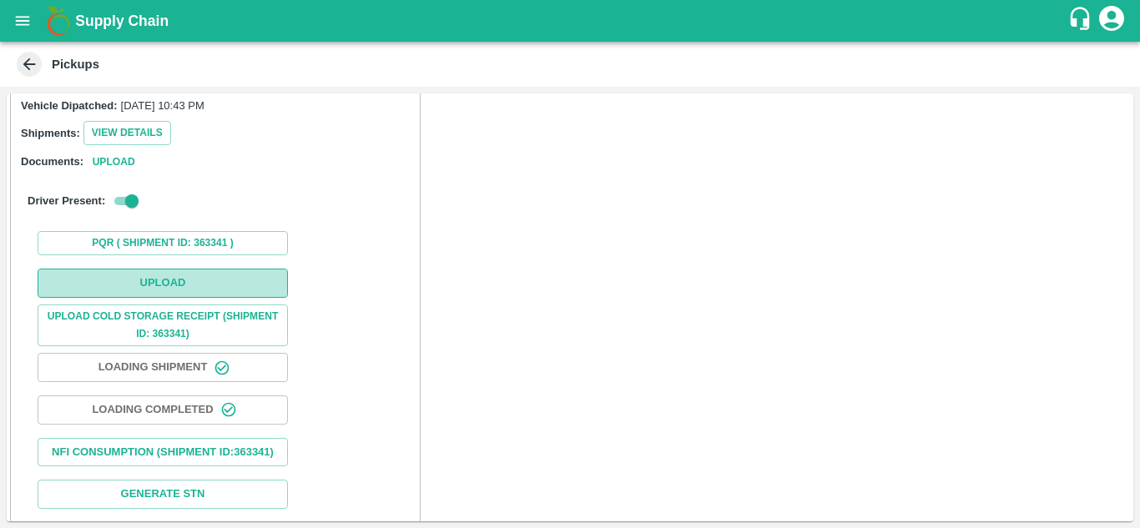
click at [173, 273] on button "Upload" at bounding box center [163, 283] width 250 height 29
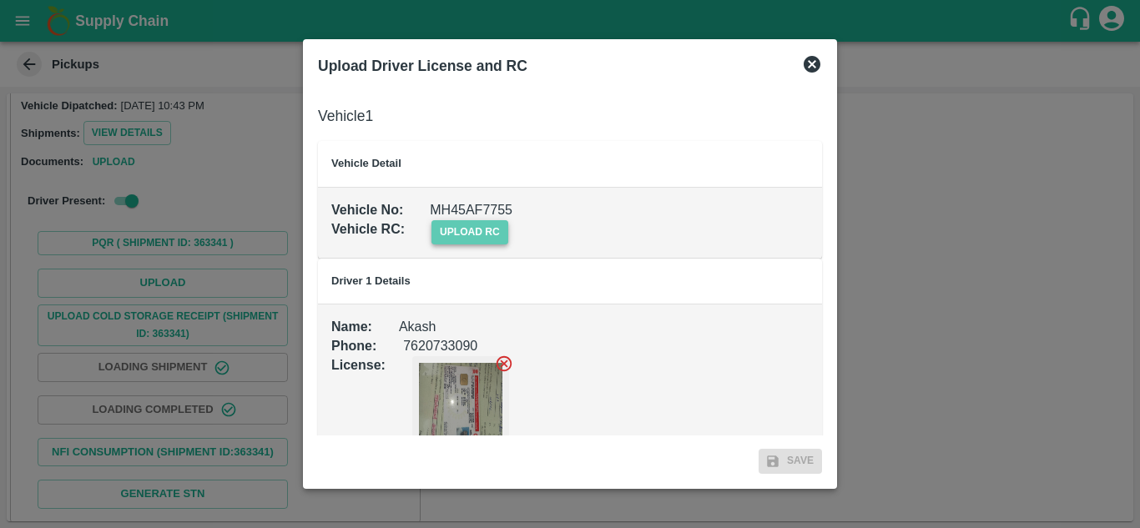
click at [462, 225] on span "upload rc" at bounding box center [469, 232] width 77 height 24
click at [0, 0] on input "upload rc" at bounding box center [0, 0] width 0 height 0
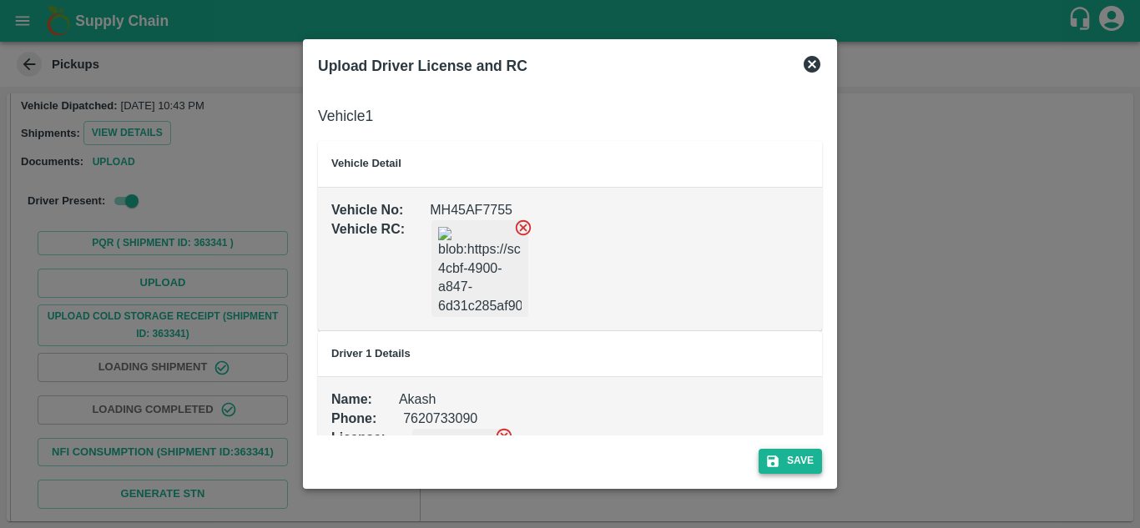
click at [781, 456] on button "Save" at bounding box center [789, 461] width 63 height 24
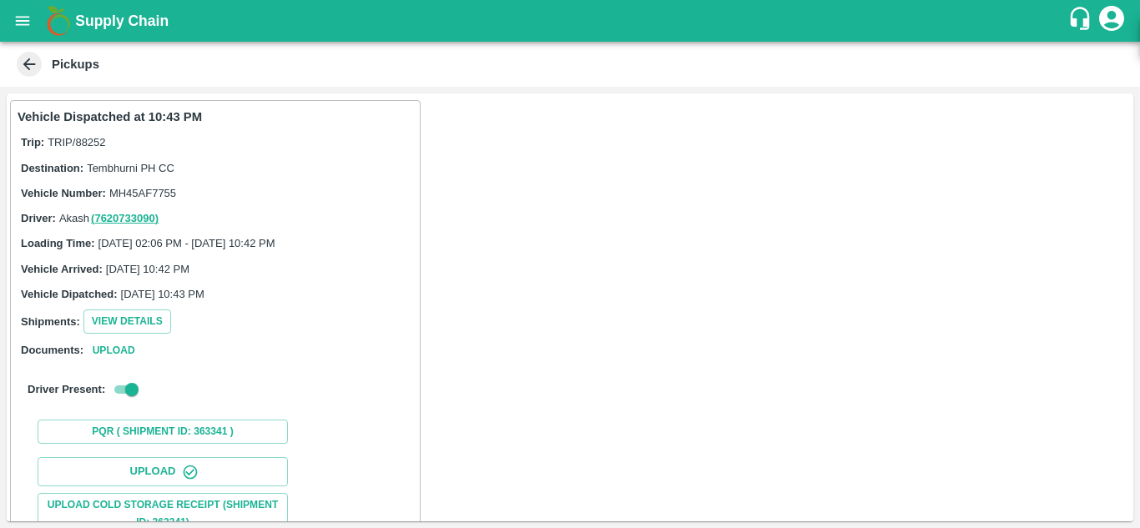
scroll to position [259, 0]
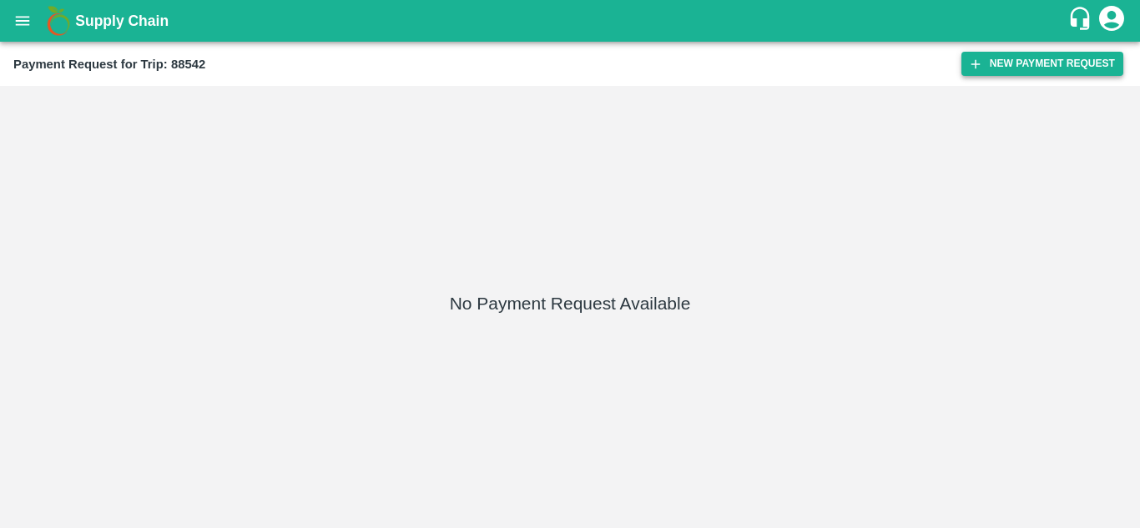
click at [1013, 66] on button "New Payment Request" at bounding box center [1042, 64] width 162 height 24
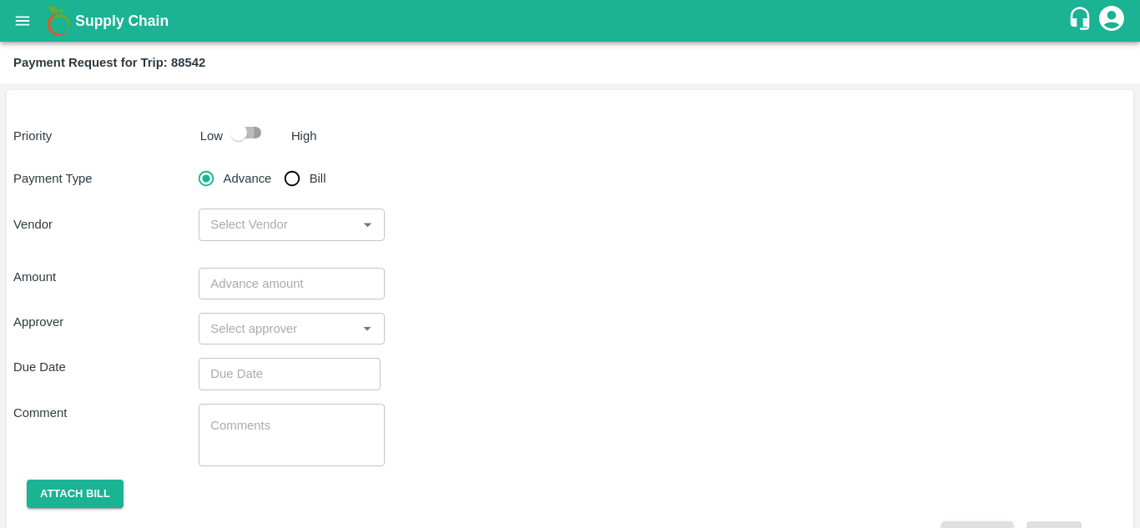
click at [259, 128] on input "checkbox" at bounding box center [238, 133] width 95 height 32
checkbox input "true"
click at [289, 178] on input "Bill" at bounding box center [291, 178] width 33 height 33
radio input "true"
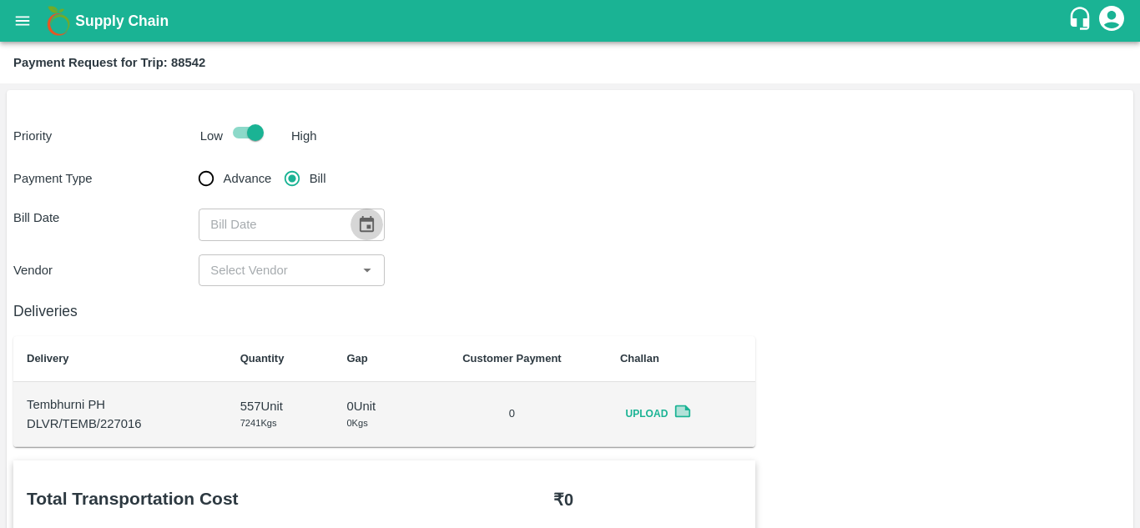
click at [369, 219] on icon "Choose date" at bounding box center [367, 224] width 14 height 16
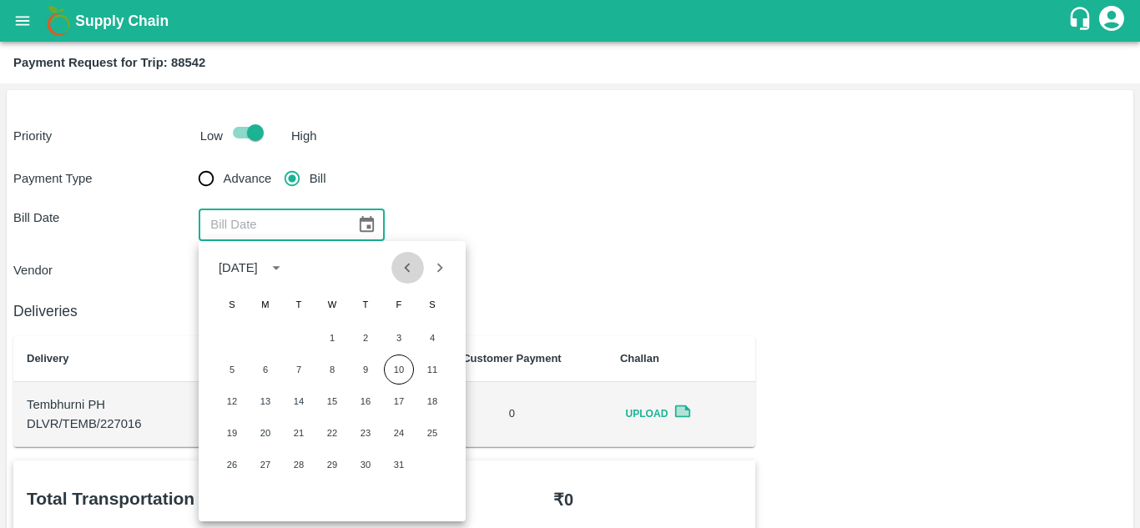
click at [407, 264] on icon "Previous month" at bounding box center [407, 268] width 18 height 18
click at [362, 406] on button "18" at bounding box center [365, 401] width 30 height 30
type input "18/09/2025"
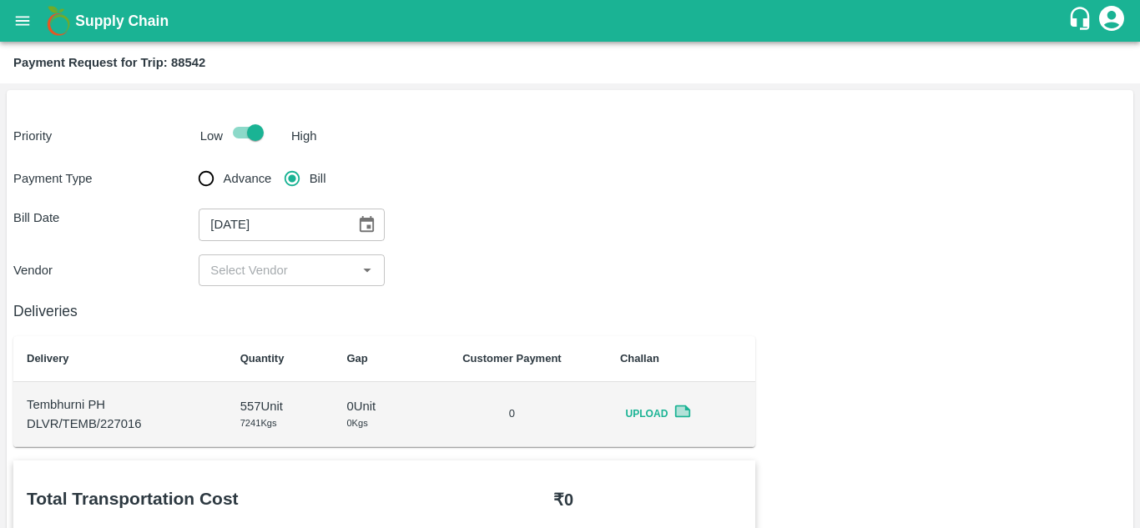
click at [320, 283] on div "​" at bounding box center [291, 270] width 185 height 32
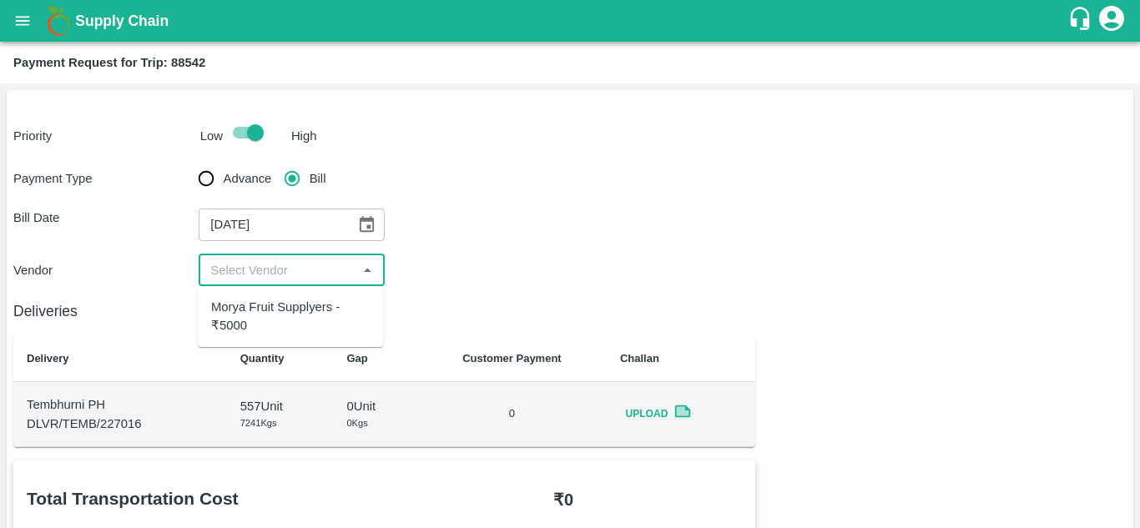
click at [284, 327] on div "Morya Fruit Supplyers - ₹5000" at bounding box center [290, 317] width 159 height 38
type input "Morya Fruit Supplyers - ₹5000"
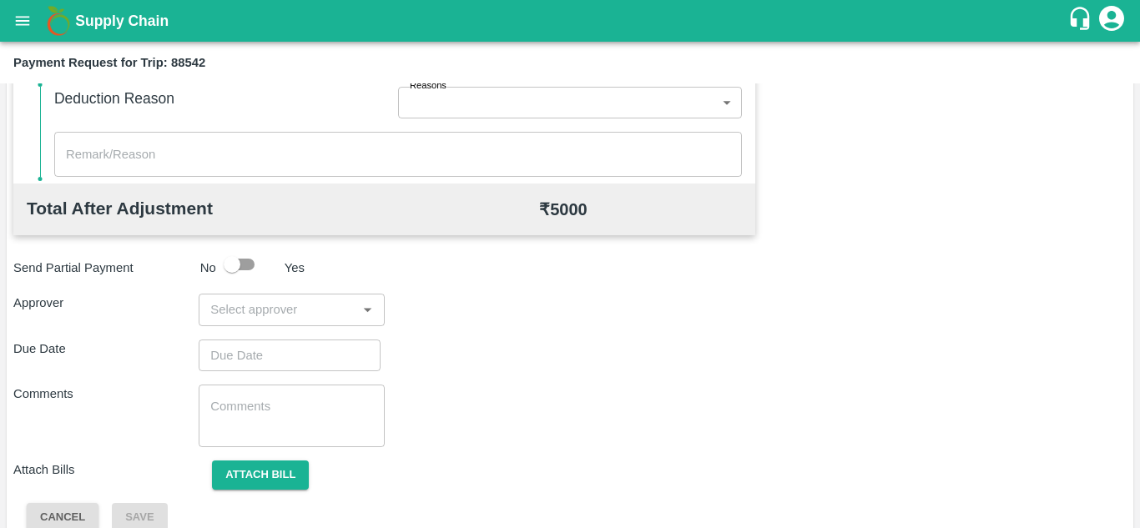
scroll to position [737, 0]
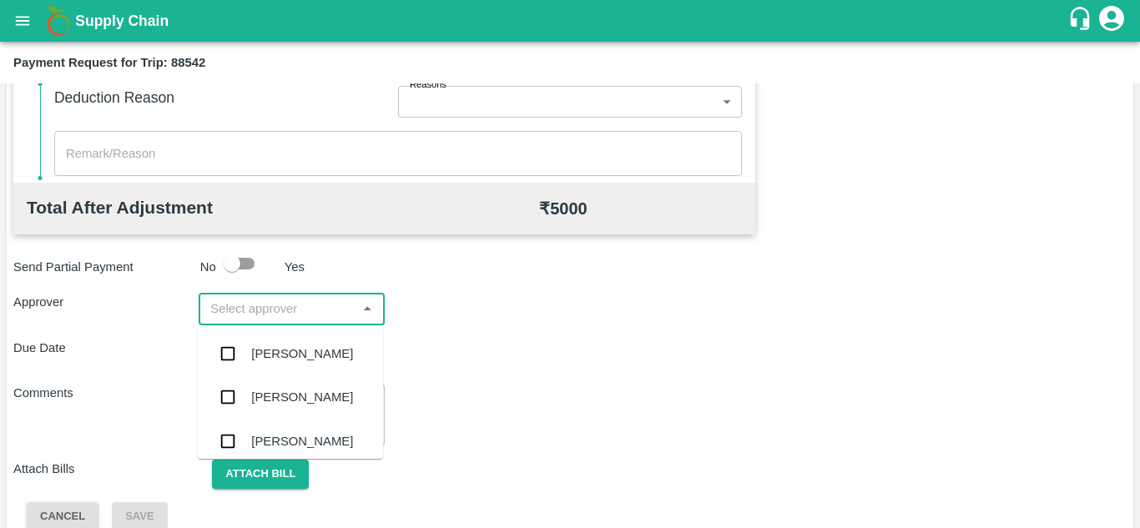
click at [245, 316] on input "input" at bounding box center [278, 309] width 148 height 22
type input "PRASA"
click at [303, 359] on div "[PERSON_NAME]" at bounding box center [302, 354] width 102 height 18
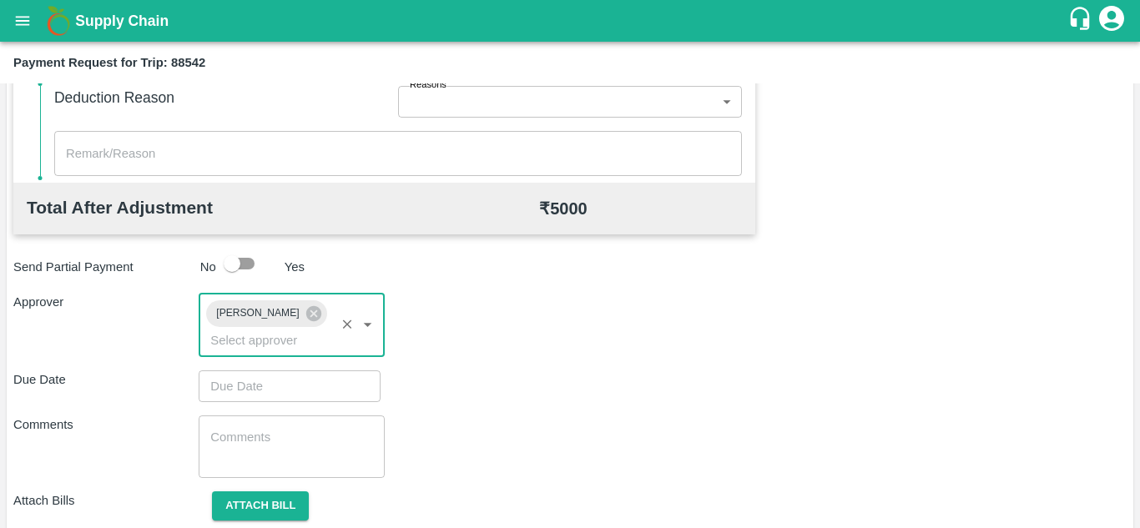
type input "DD/MM/YYYY hh:mm aa"
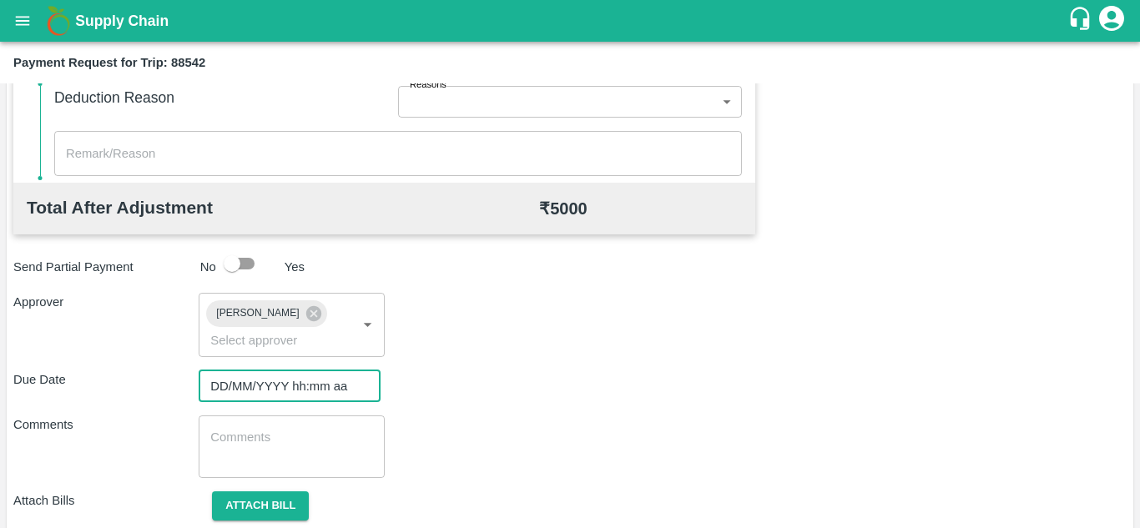
click at [240, 377] on input "DD/MM/YYYY hh:mm aa" at bounding box center [284, 386] width 170 height 32
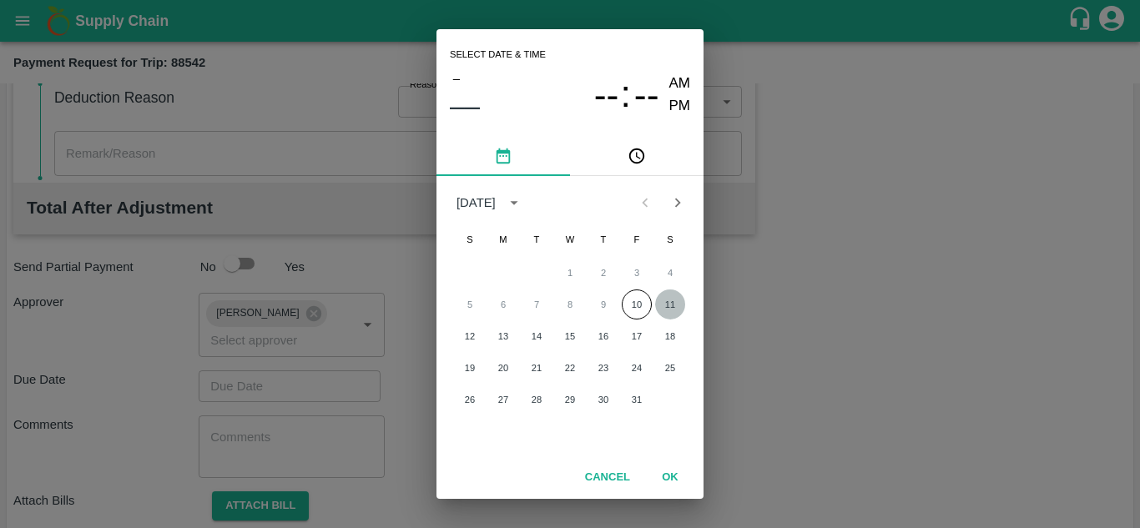
click at [661, 309] on button "11" at bounding box center [670, 304] width 30 height 30
type input "[DATE] 12:00 AM"
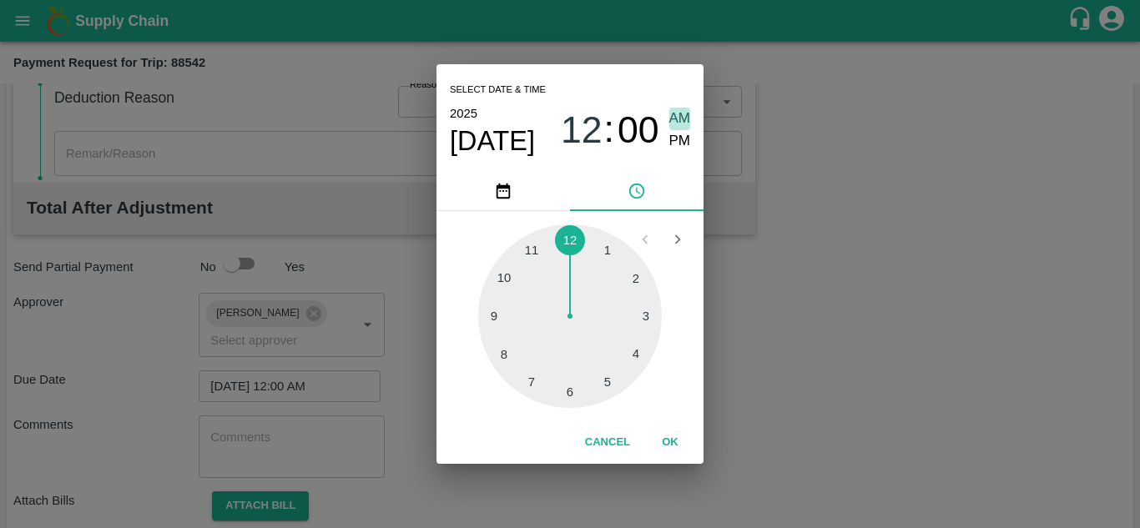
click at [683, 111] on span "AM" at bounding box center [680, 119] width 22 height 23
click at [662, 445] on button "OK" at bounding box center [669, 442] width 53 height 29
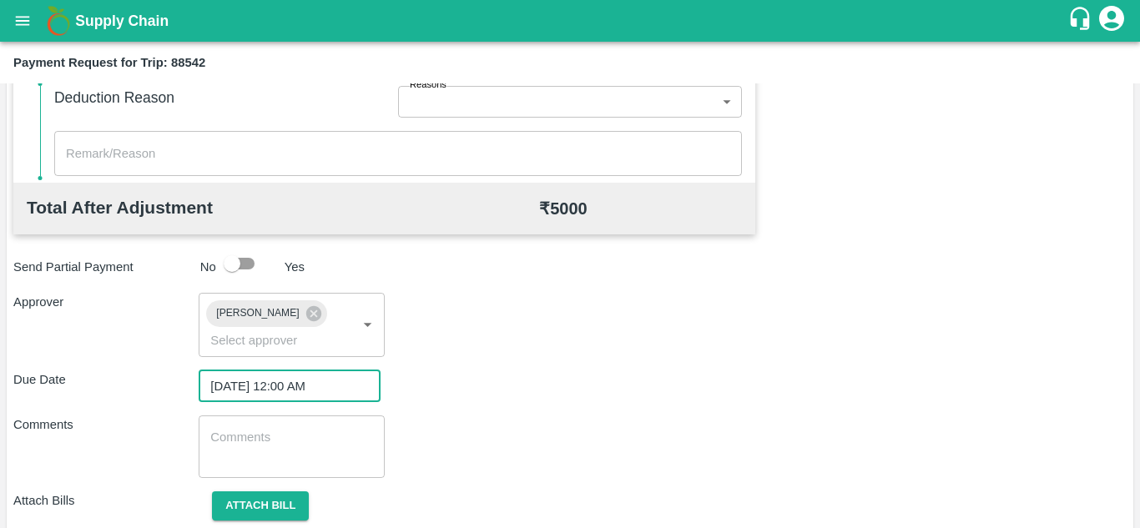
click at [309, 462] on textarea at bounding box center [291, 446] width 162 height 35
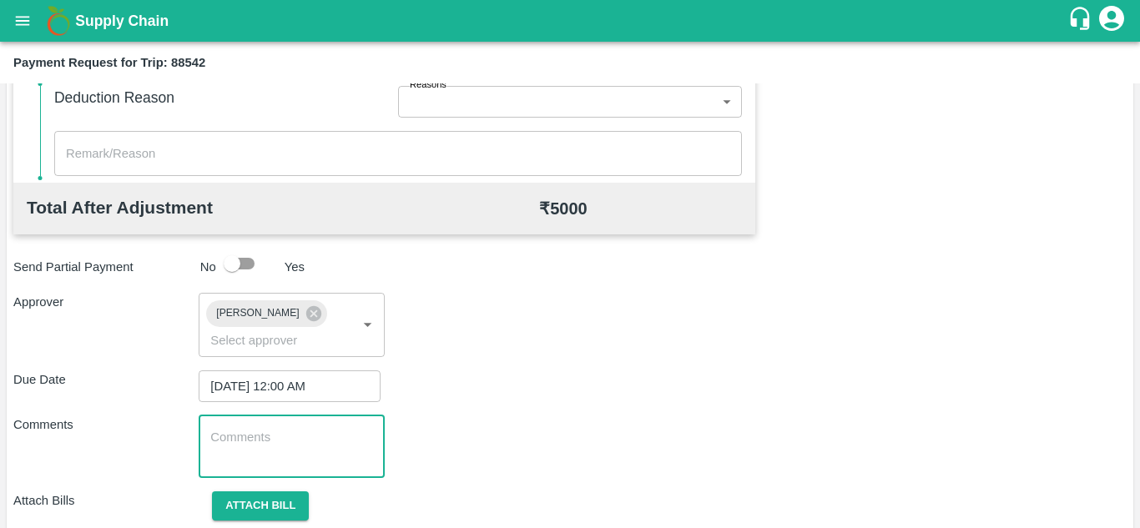
paste textarea "Transport Bill"
type textarea "Transport Bill"
click at [672, 351] on div "Approver Prasad Waghade ​" at bounding box center [569, 324] width 1113 height 63
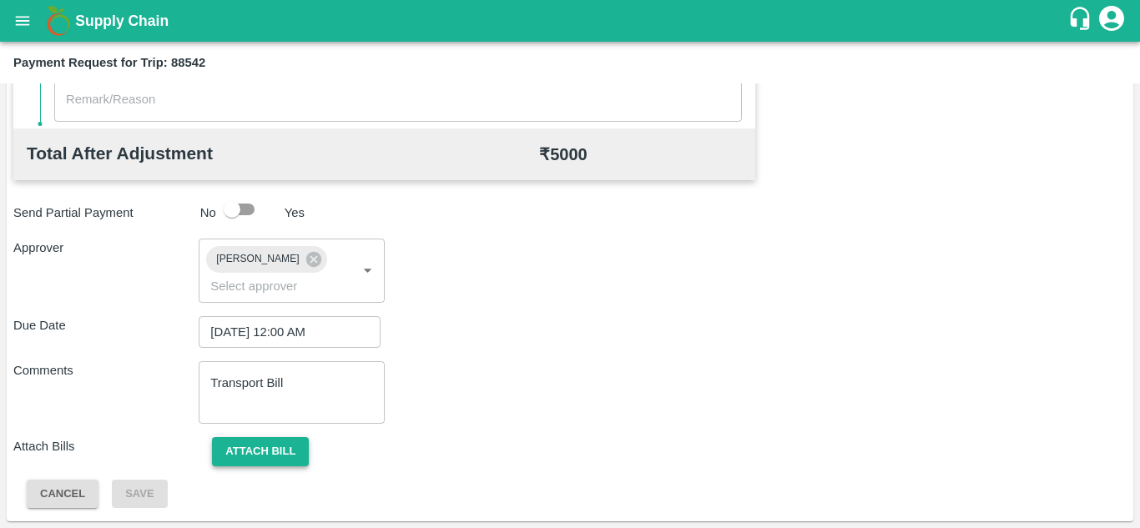
click at [274, 444] on button "Attach bill" at bounding box center [260, 451] width 97 height 29
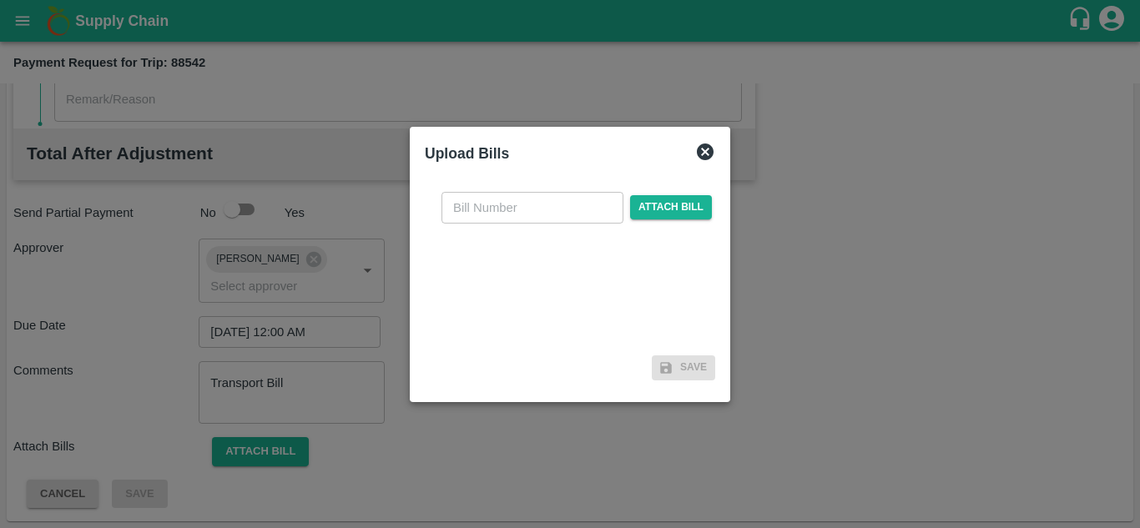
click at [454, 211] on input "text" at bounding box center [532, 208] width 182 height 32
type input "852"
click at [683, 204] on span "Attach bill" at bounding box center [671, 207] width 82 height 24
click at [0, 0] on input "Attach bill" at bounding box center [0, 0] width 0 height 0
click at [658, 206] on span "Attach bill" at bounding box center [671, 207] width 82 height 24
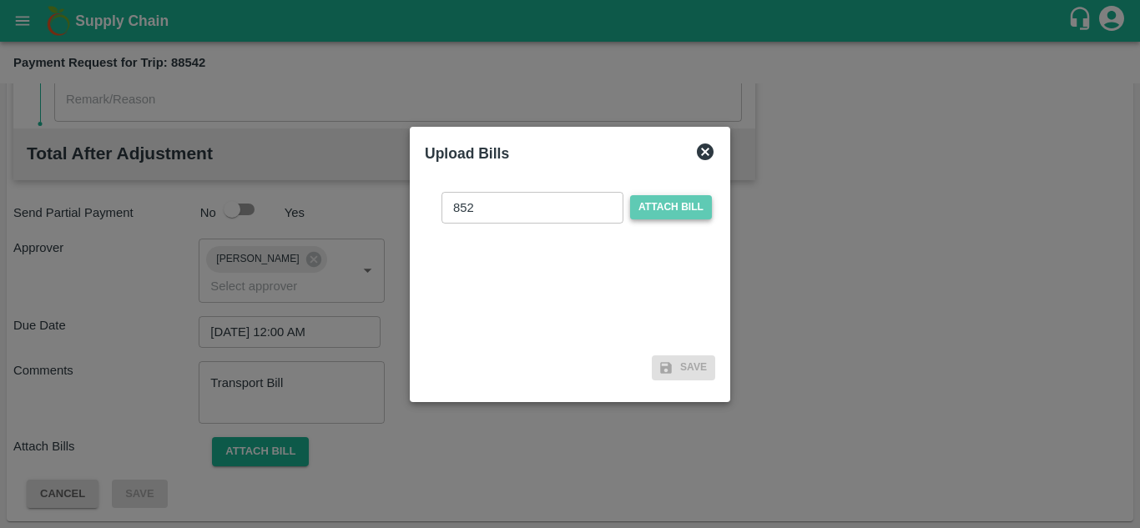
click at [0, 0] on input "Attach bill" at bounding box center [0, 0] width 0 height 0
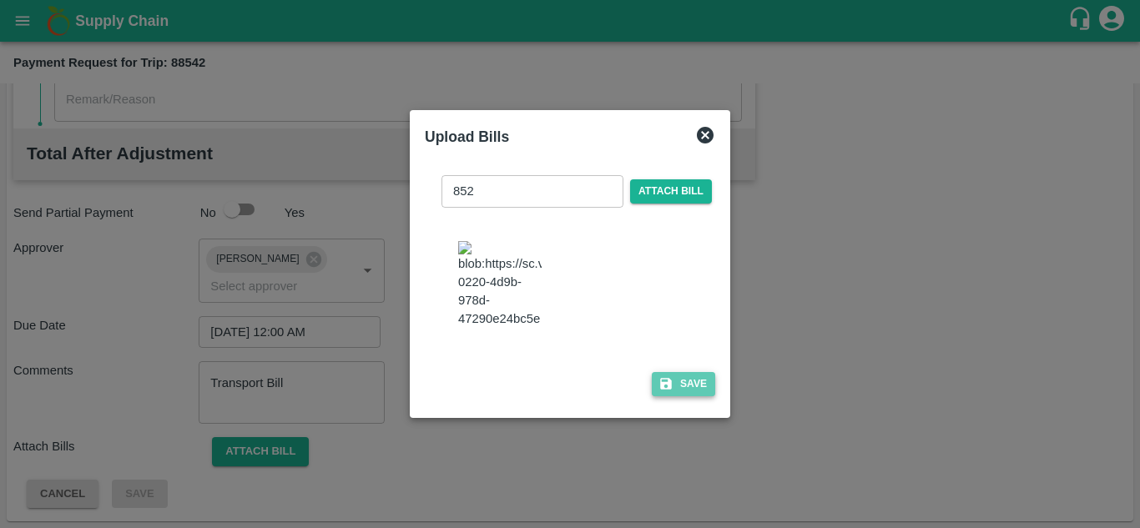
click at [705, 384] on button "Save" at bounding box center [683, 384] width 63 height 24
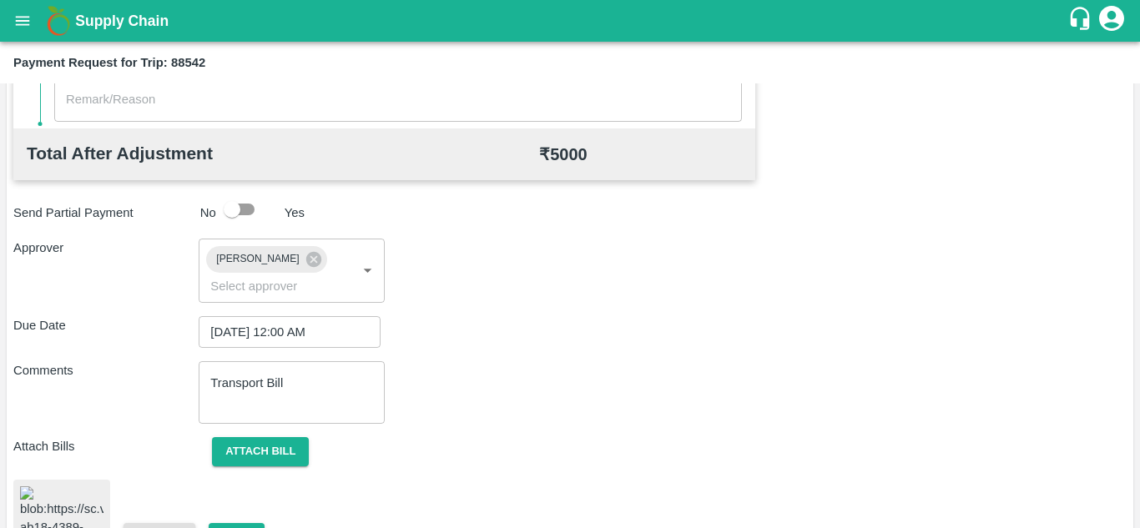
scroll to position [883, 0]
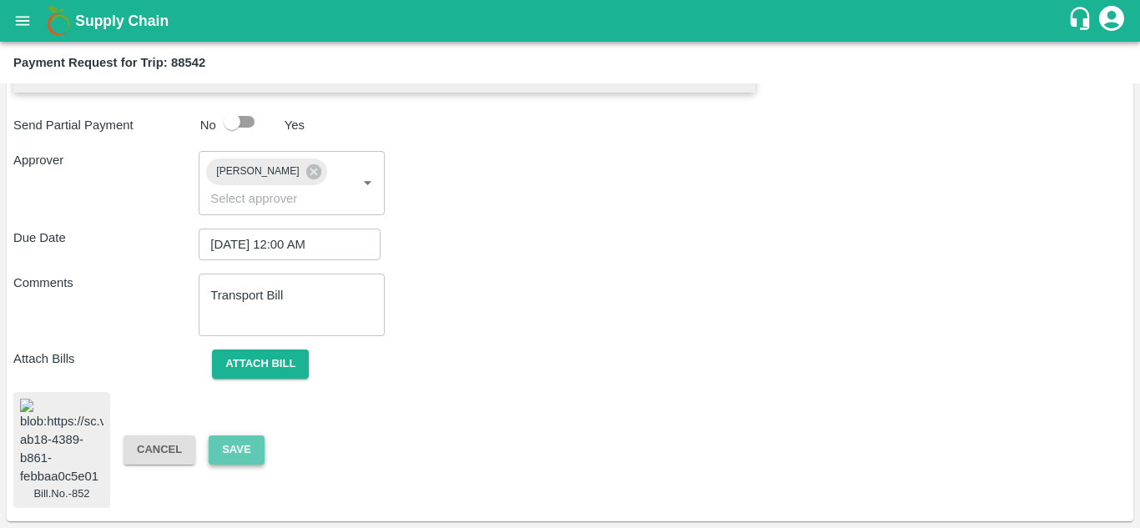
click at [229, 451] on button "Save" at bounding box center [236, 449] width 55 height 29
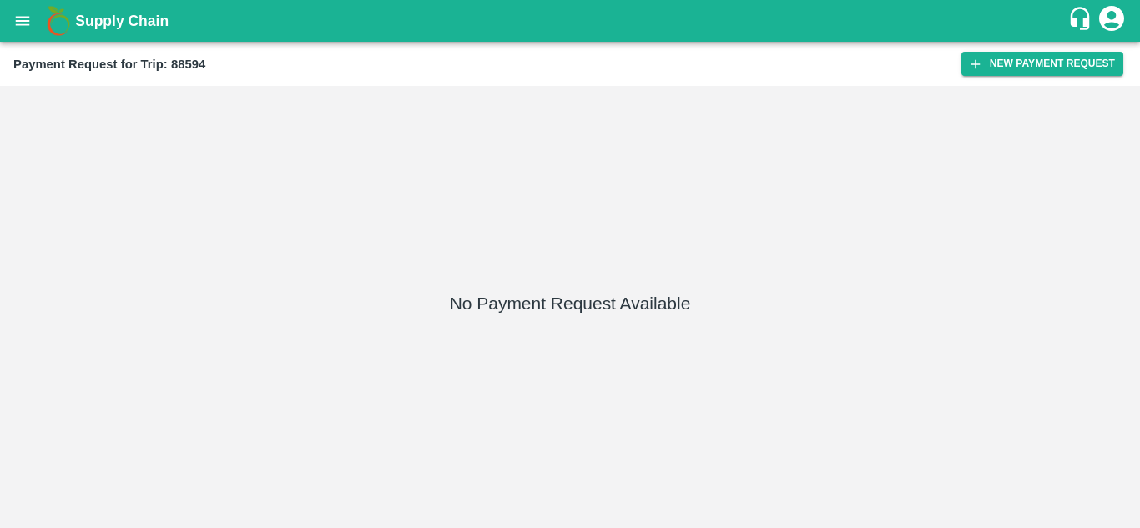
click at [1061, 49] on div "Payment Request for Trip: 88594 New Payment Request" at bounding box center [570, 64] width 1140 height 44
click at [1049, 62] on button "New Payment Request" at bounding box center [1042, 64] width 162 height 24
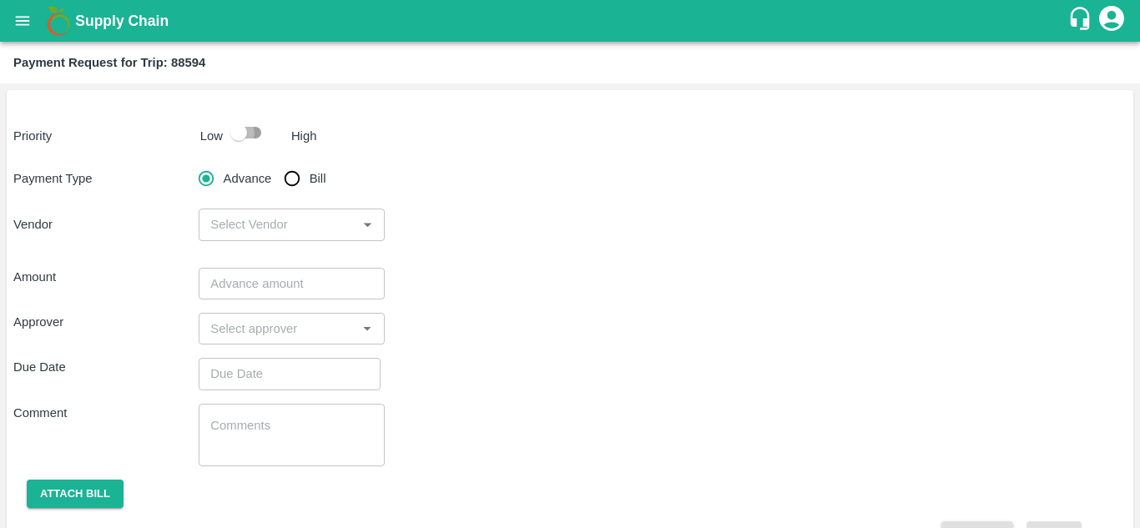
click at [244, 130] on input "checkbox" at bounding box center [238, 133] width 95 height 32
checkbox input "true"
click at [289, 180] on input "Bill" at bounding box center [291, 178] width 33 height 33
radio input "true"
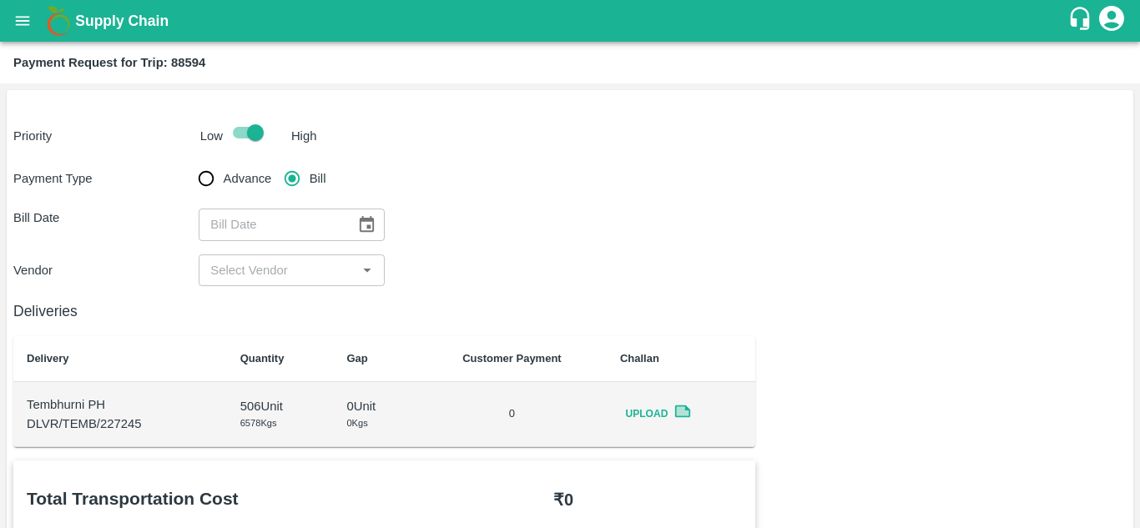
click at [369, 228] on icon "Choose date" at bounding box center [367, 224] width 14 height 16
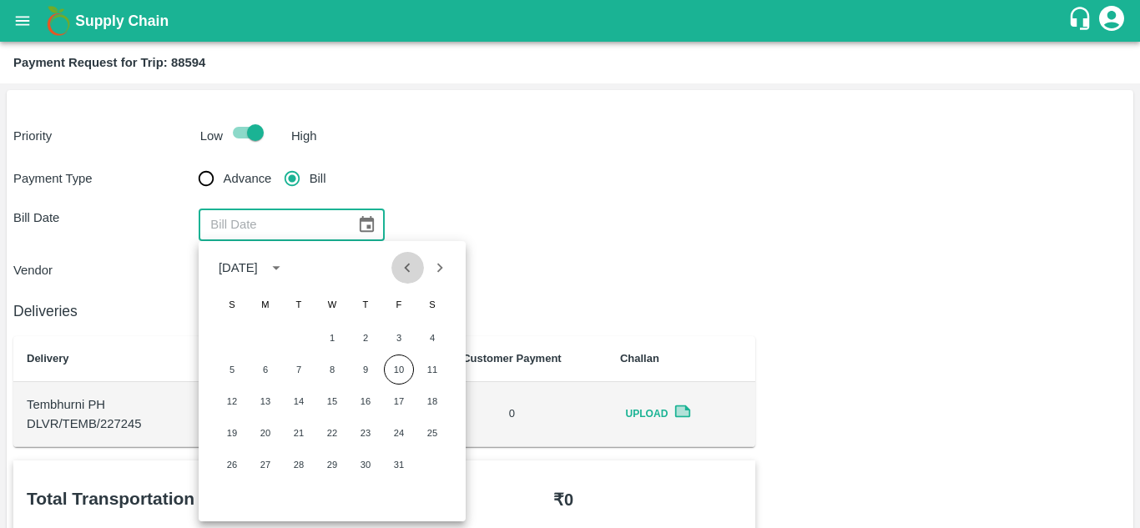
click at [407, 269] on icon "Previous month" at bounding box center [408, 267] width 6 height 9
click at [398, 401] on button "19" at bounding box center [399, 401] width 30 height 30
type input "[DATE]"
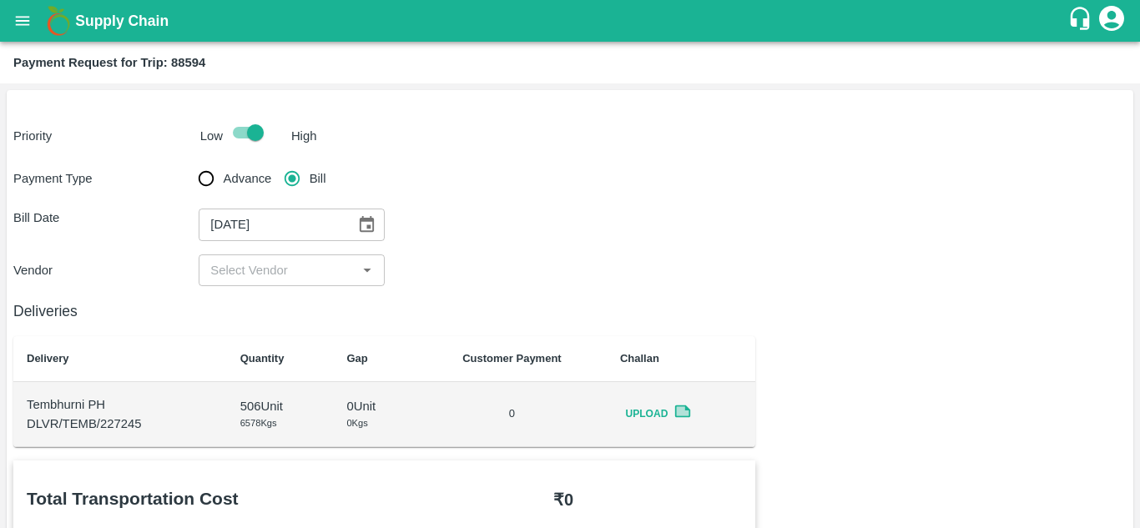
click at [319, 258] on div "​" at bounding box center [291, 270] width 185 height 32
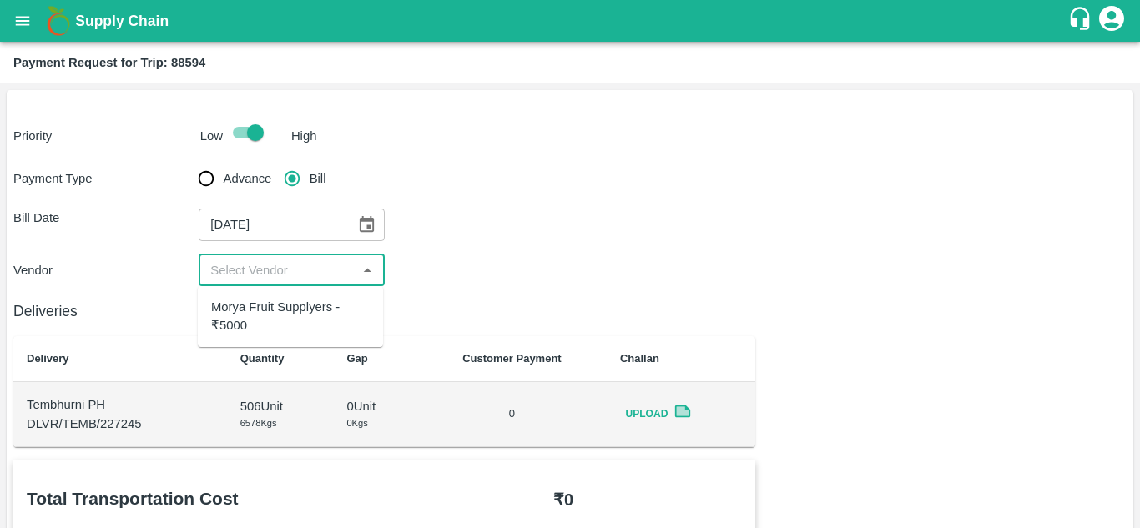
click at [284, 316] on div "Morya Fruit Supplyers - ₹5000" at bounding box center [290, 317] width 159 height 38
type input "Morya Fruit Supplyers - ₹5000"
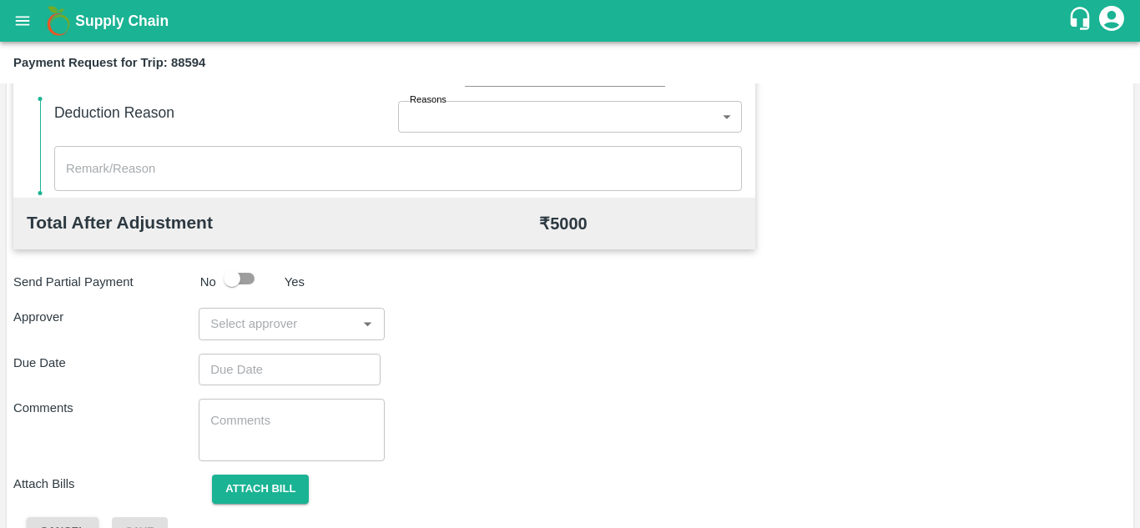
scroll to position [759, 0]
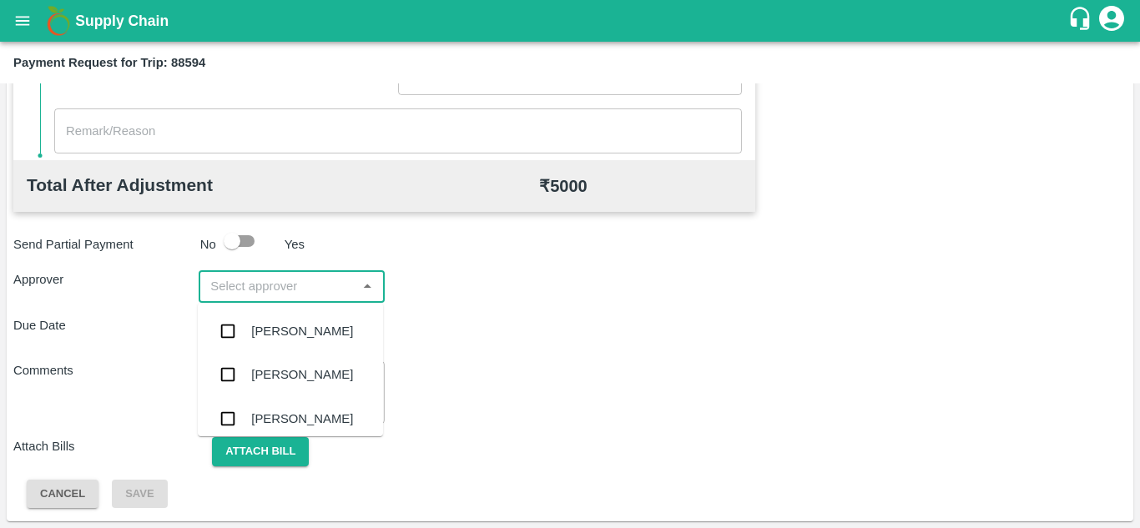
click at [254, 291] on input "input" at bounding box center [278, 286] width 148 height 22
click at [271, 284] on input "input" at bounding box center [278, 286] width 148 height 22
type input "PRASAD"
click at [310, 330] on div "[PERSON_NAME]" at bounding box center [302, 331] width 102 height 18
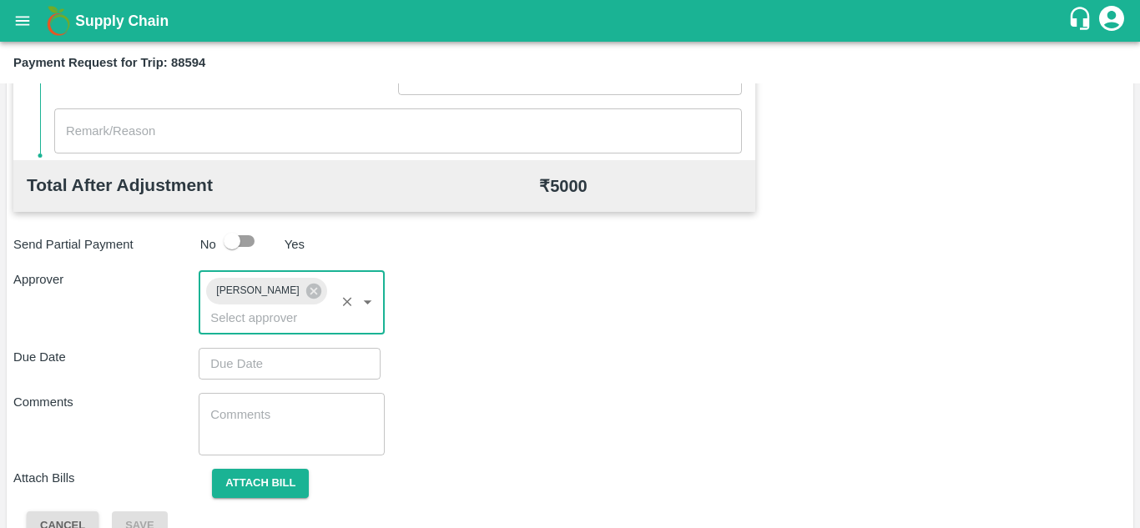
type input "DD/MM/YYYY hh:mm aa"
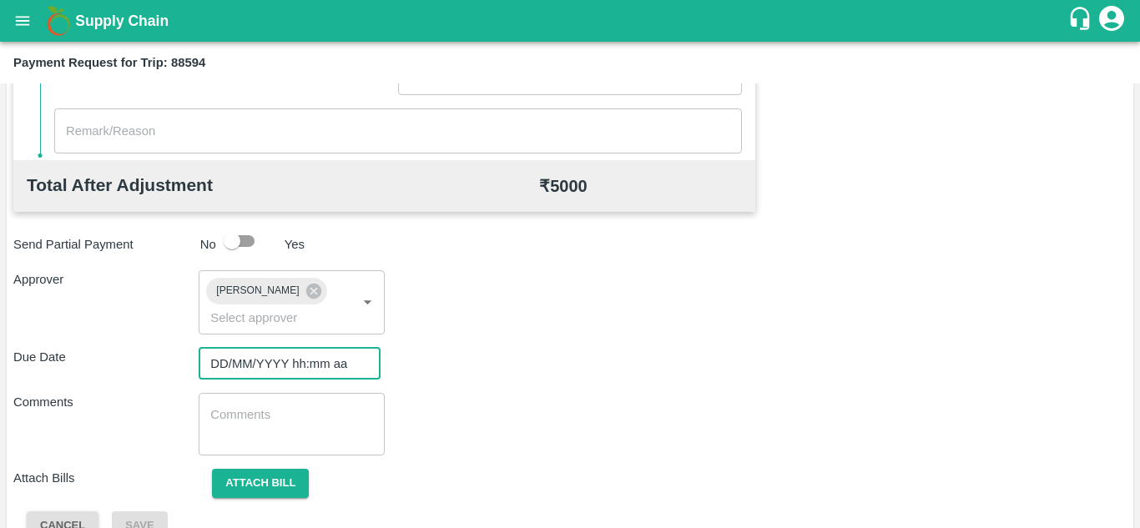
click at [234, 360] on input "DD/MM/YYYY hh:mm aa" at bounding box center [284, 364] width 170 height 32
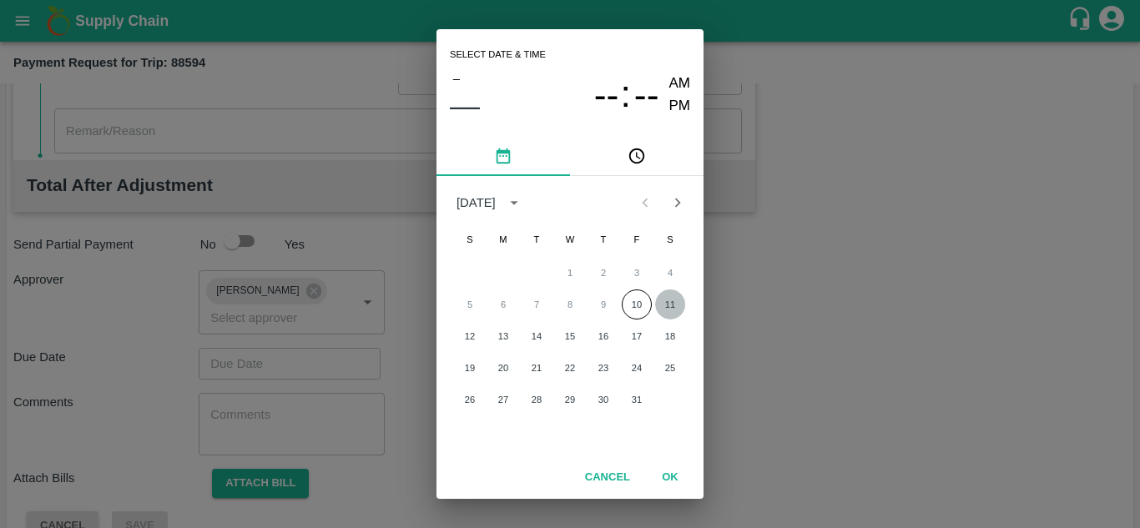
click at [662, 307] on button "11" at bounding box center [670, 304] width 30 height 30
type input "[DATE] 12:00 AM"
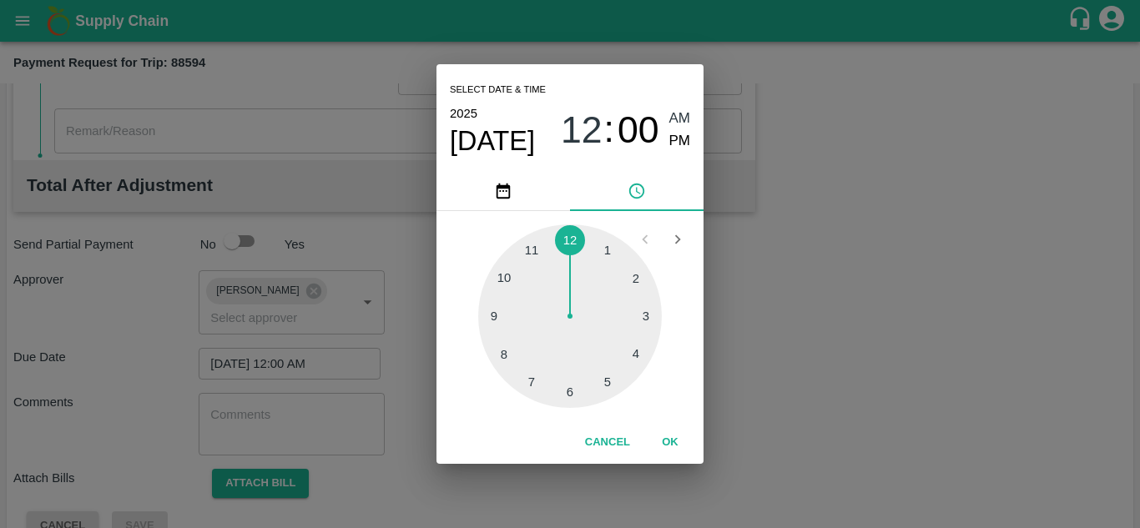
click at [680, 114] on span "AM" at bounding box center [680, 119] width 22 height 23
click at [672, 438] on button "OK" at bounding box center [669, 442] width 53 height 29
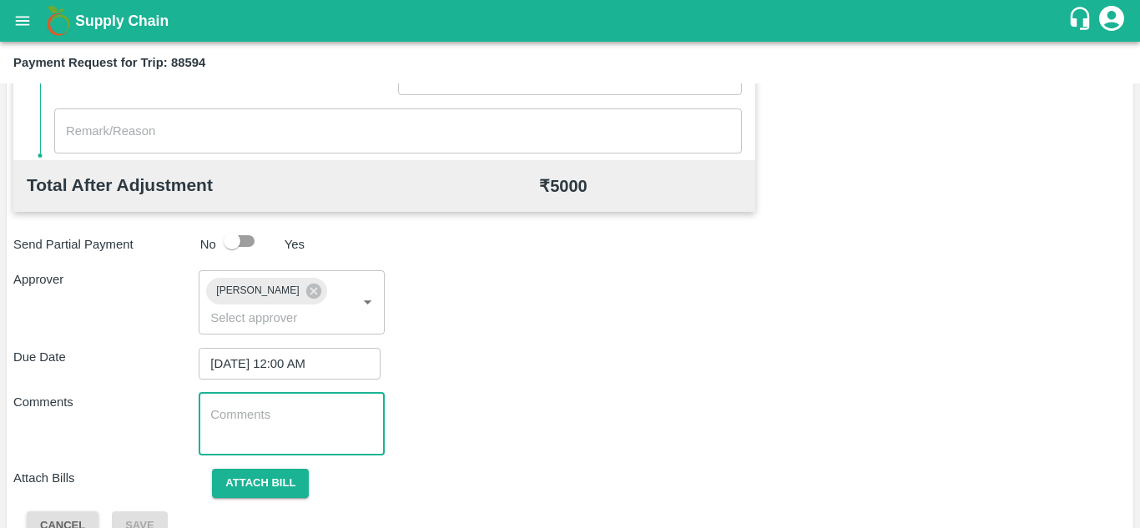
click at [294, 417] on textarea at bounding box center [291, 423] width 162 height 35
paste textarea "Transport Bill"
type textarea "Transport Bill"
click at [480, 402] on div "Comments Transport Bill x ​" at bounding box center [569, 424] width 1113 height 63
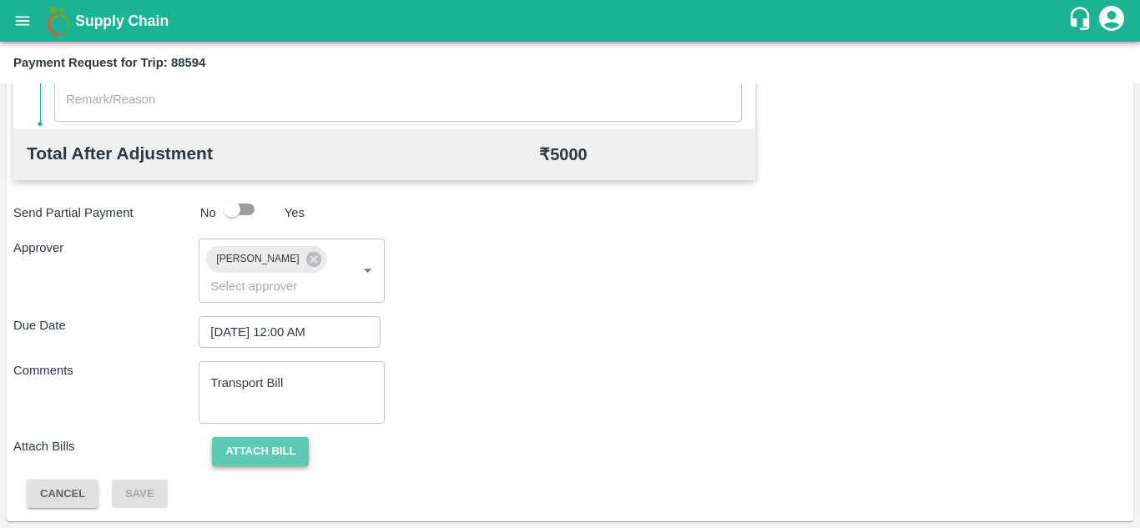
click at [259, 440] on button "Attach bill" at bounding box center [260, 451] width 97 height 29
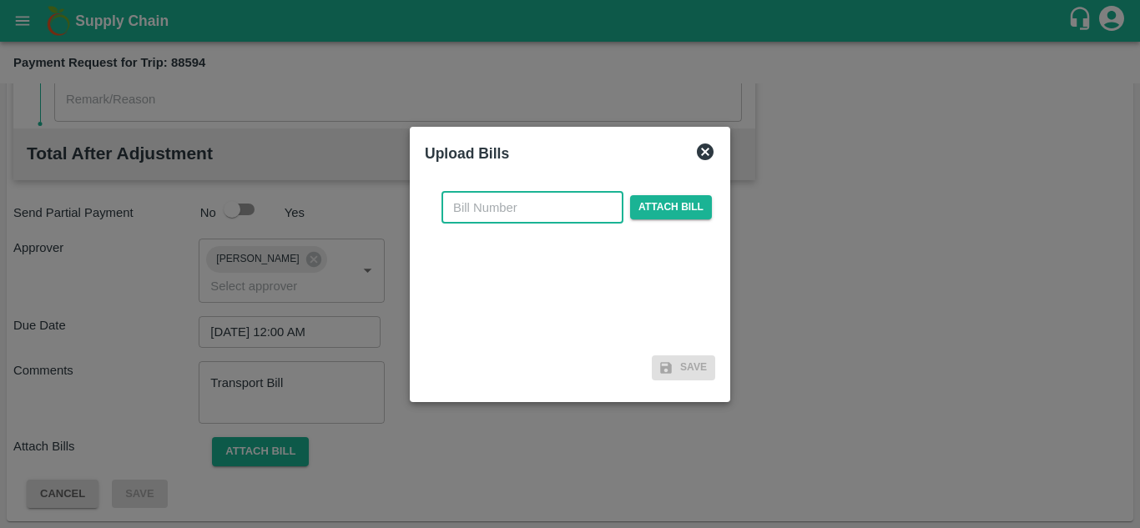
click at [476, 211] on input "text" at bounding box center [532, 208] width 182 height 32
type input "854"
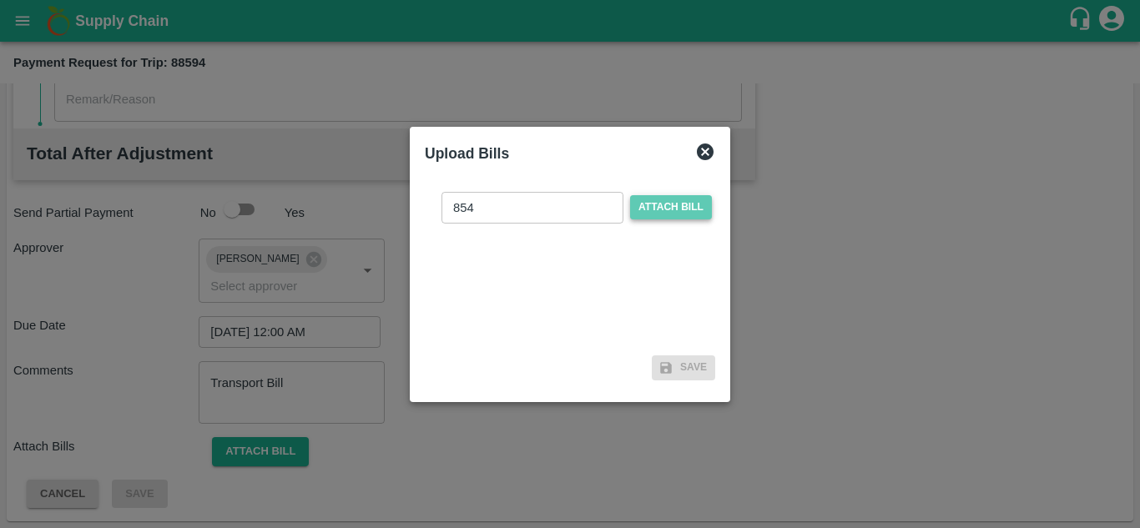
click at [648, 209] on span "Attach bill" at bounding box center [671, 207] width 82 height 24
click at [0, 0] on input "Attach bill" at bounding box center [0, 0] width 0 height 0
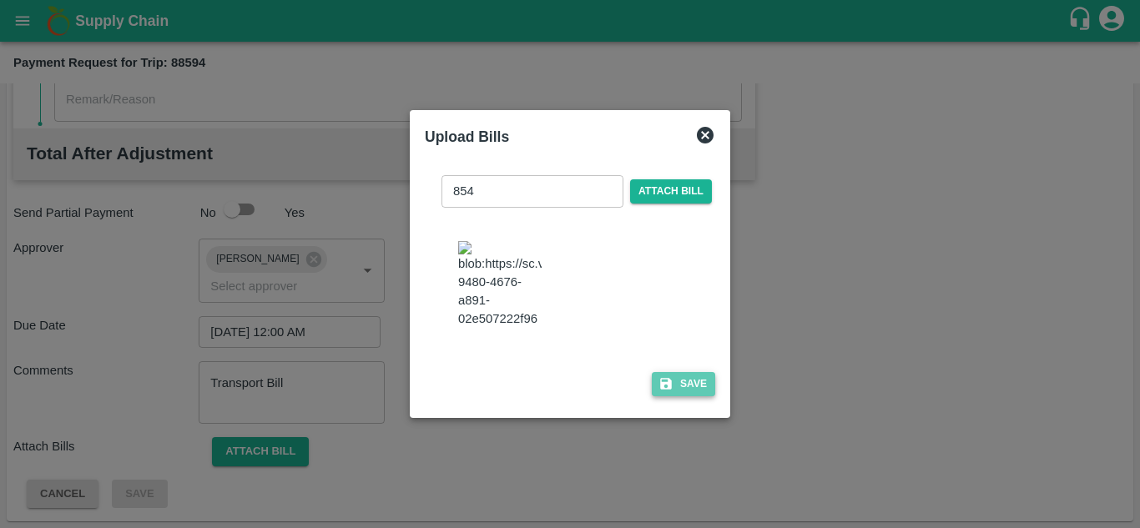
click at [682, 385] on button "Save" at bounding box center [683, 384] width 63 height 24
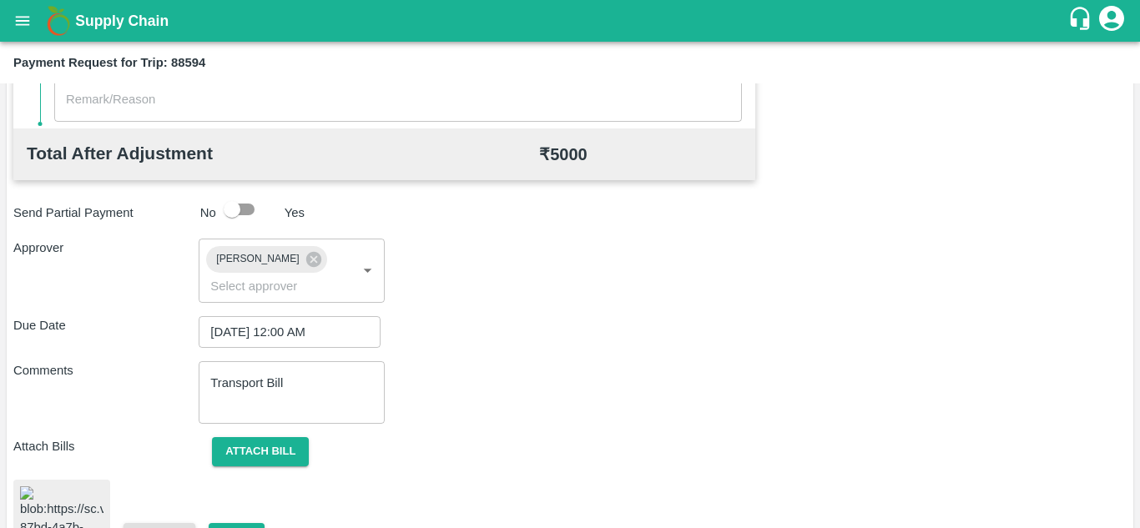
scroll to position [883, 0]
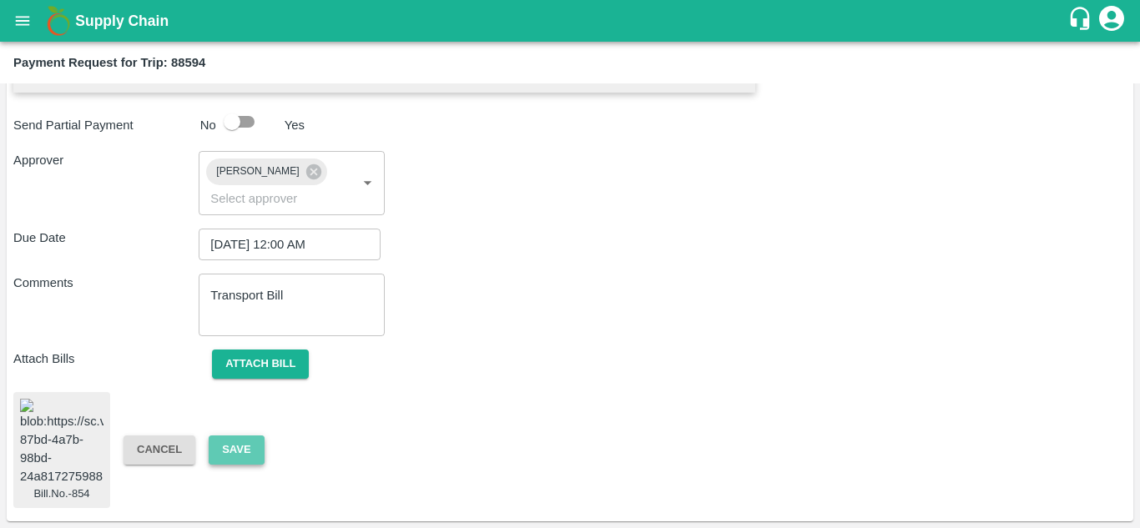
click at [242, 442] on button "Save" at bounding box center [236, 449] width 55 height 29
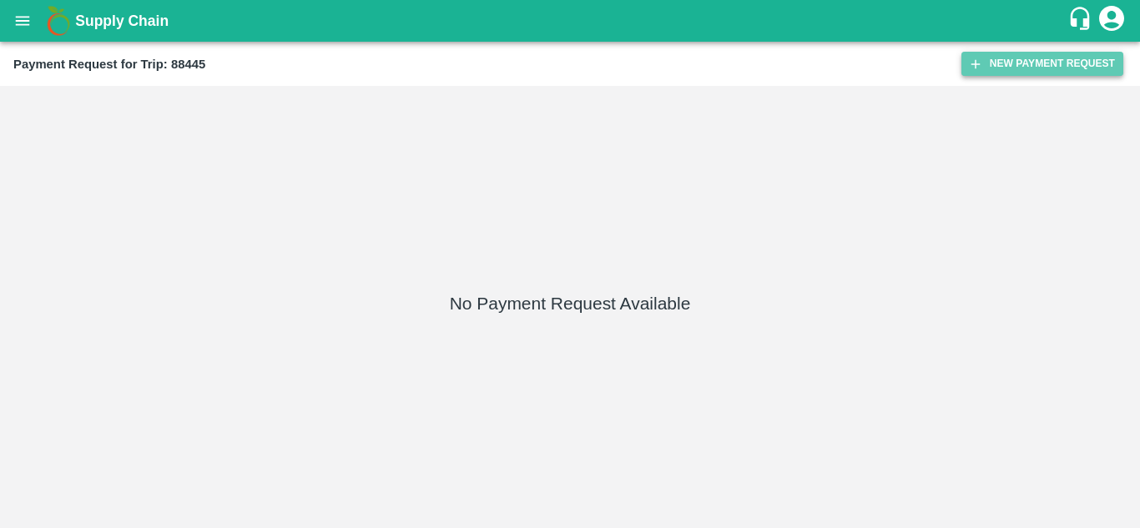
click at [1036, 56] on button "New Payment Request" at bounding box center [1042, 64] width 162 height 24
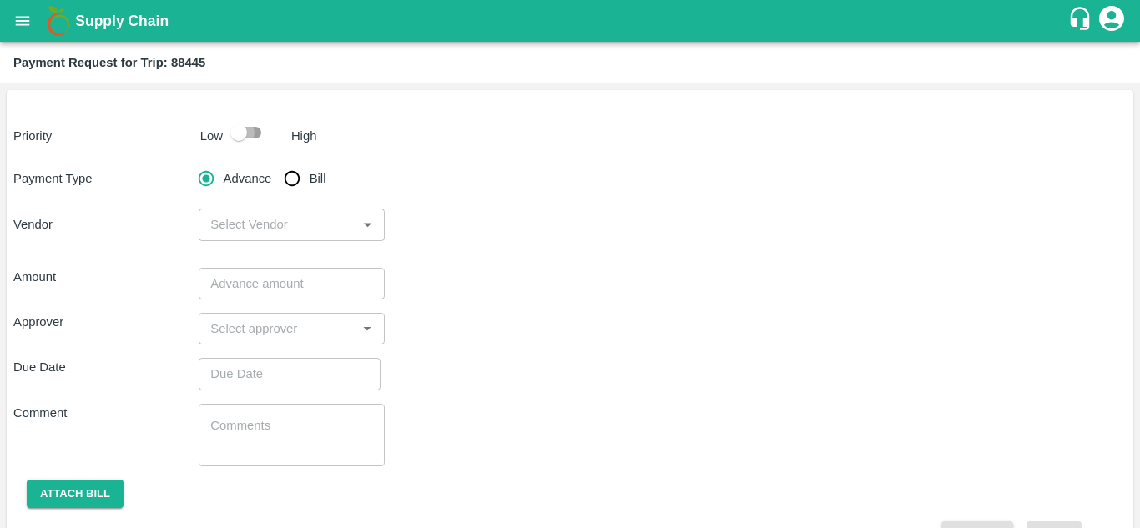
click at [254, 127] on input "checkbox" at bounding box center [238, 133] width 95 height 32
checkbox input "true"
click at [297, 179] on input "Bill" at bounding box center [291, 178] width 33 height 33
radio input "true"
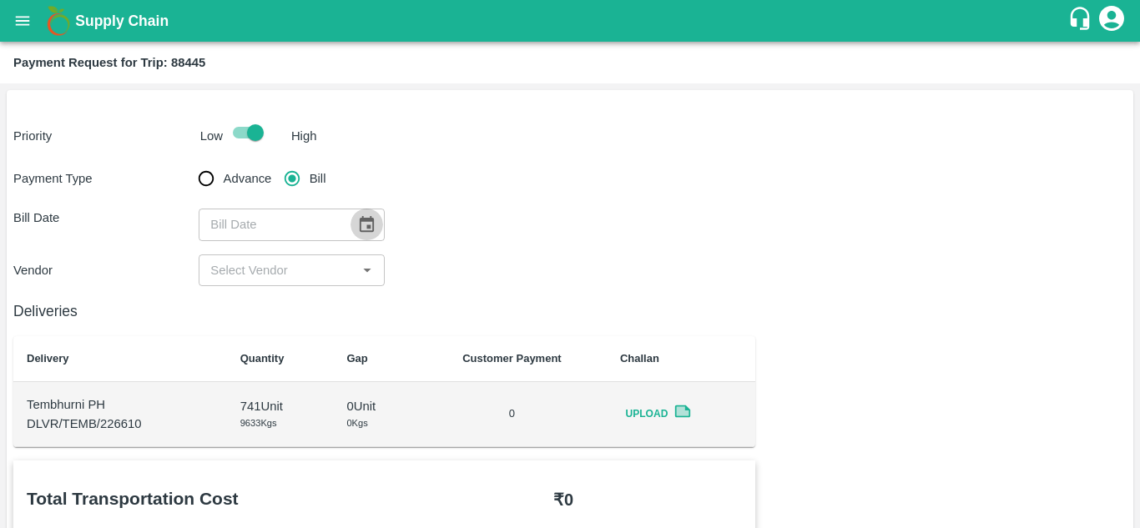
click at [363, 228] on icon "Choose date" at bounding box center [366, 224] width 18 height 18
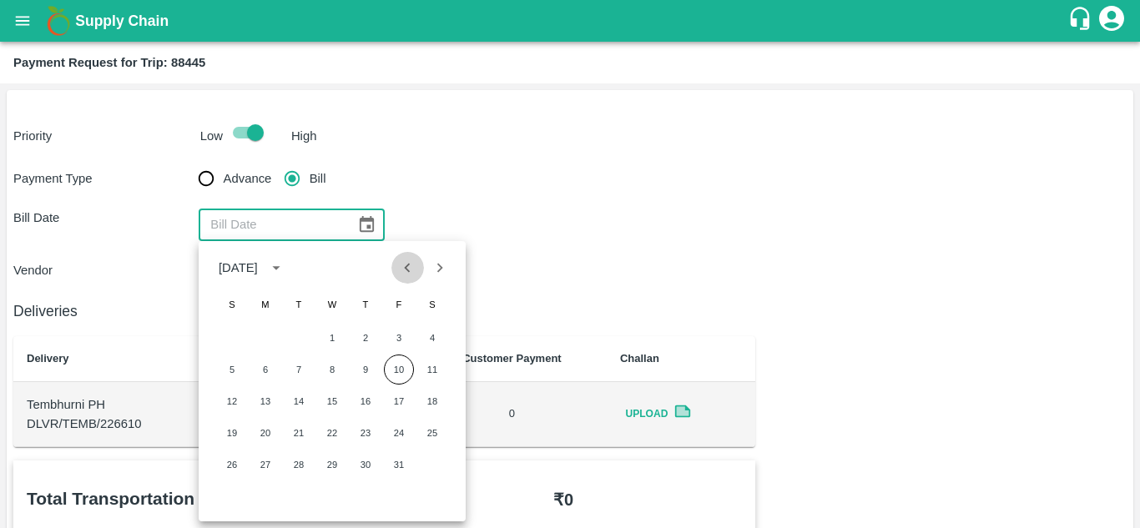
click at [403, 275] on icon "Previous month" at bounding box center [407, 268] width 18 height 18
click at [332, 405] on button "17" at bounding box center [332, 401] width 30 height 30
type input "17/09/2025"
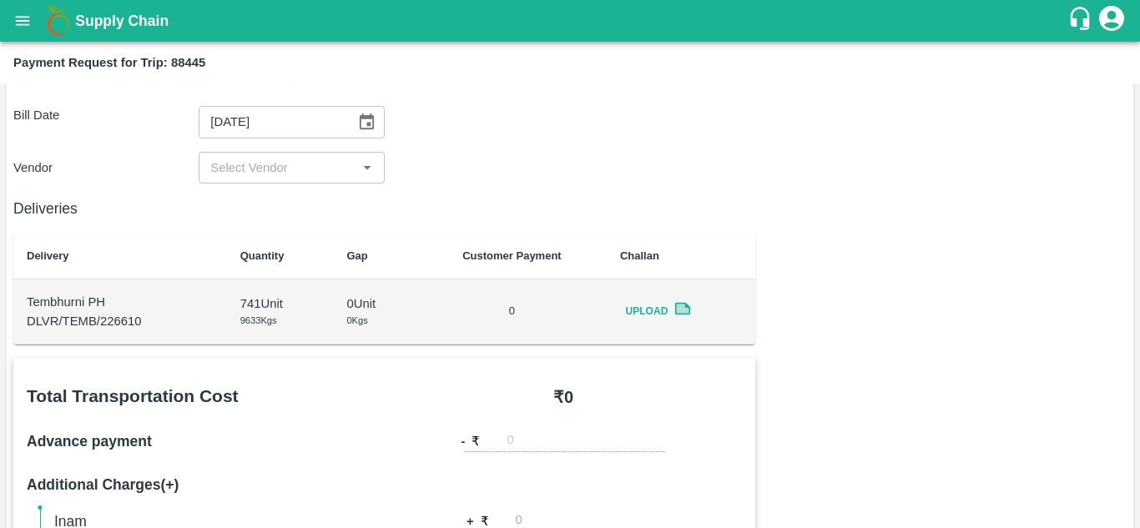
scroll to position [78, 0]
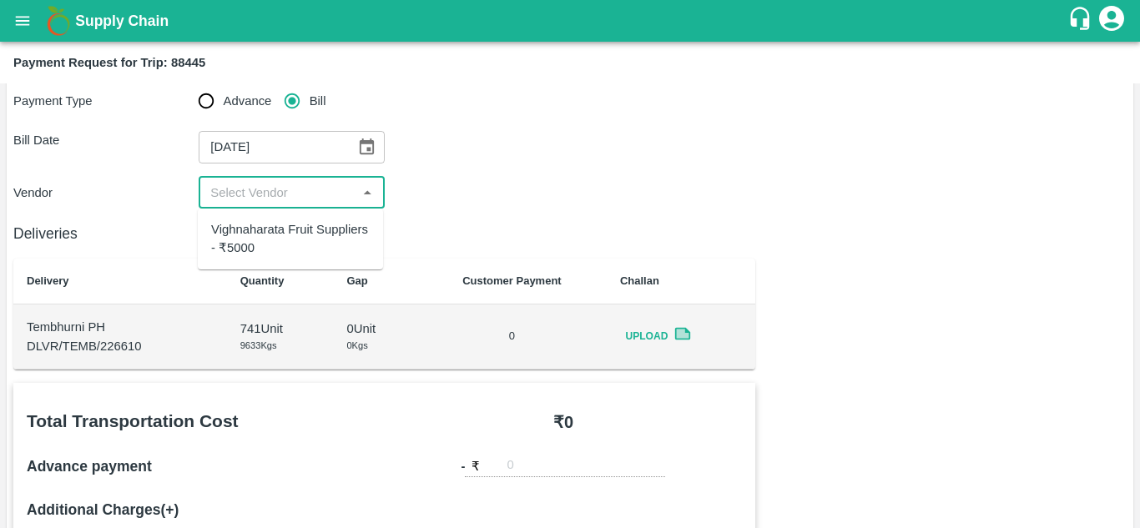
click at [274, 197] on input "input" at bounding box center [278, 193] width 148 height 22
click at [275, 236] on div "Vighnaharata Fruit Suppliers - ₹5000" at bounding box center [290, 239] width 159 height 38
type input "Vighnaharata Fruit Suppliers - ₹5000"
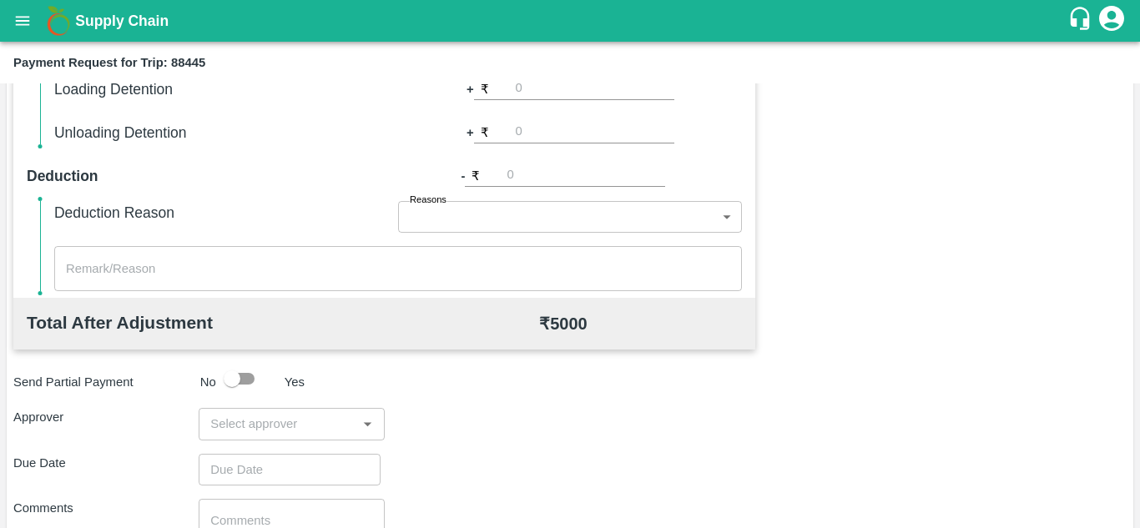
scroll to position [759, 0]
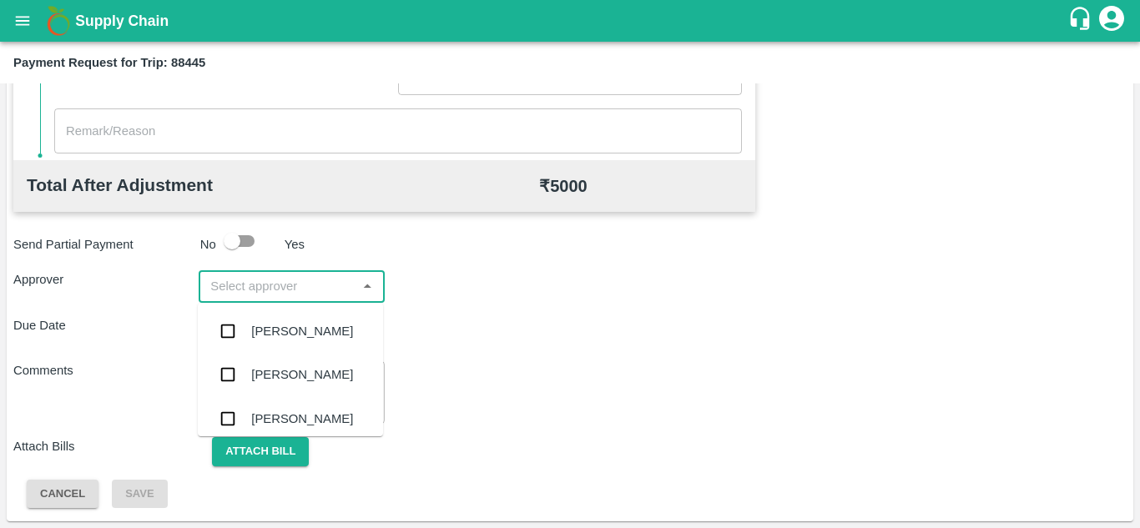
click at [251, 287] on input "input" at bounding box center [278, 286] width 148 height 22
type input "PRASAD"
click at [305, 330] on div "[PERSON_NAME]" at bounding box center [302, 331] width 102 height 18
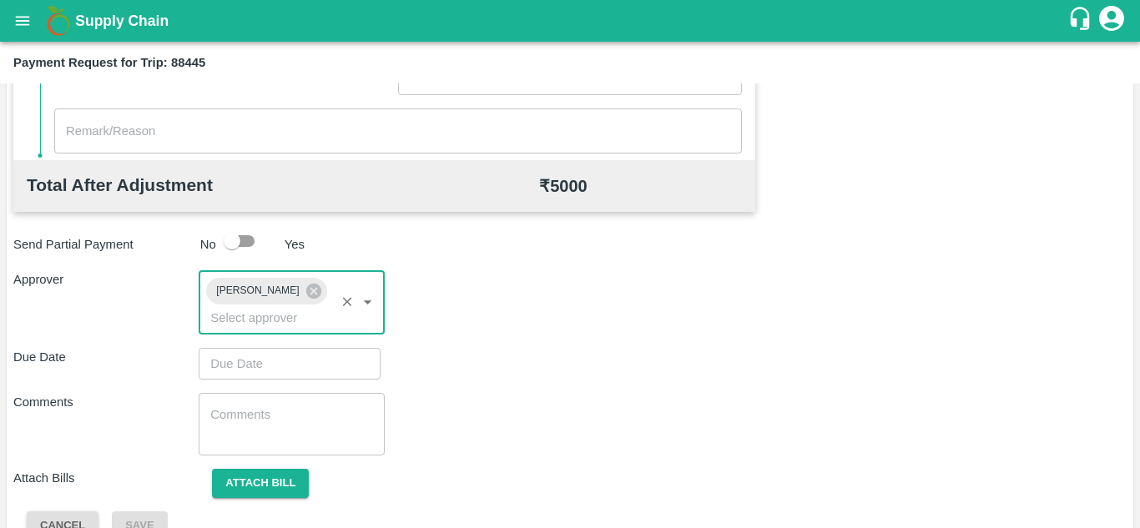
type input "DD/MM/YYYY hh:mm aa"
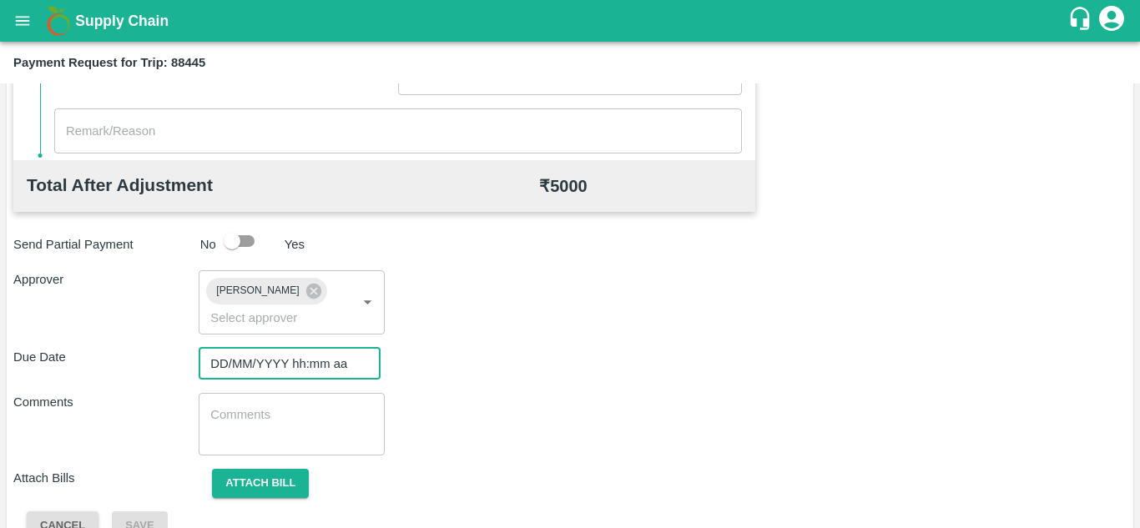
click at [239, 360] on input "DD/MM/YYYY hh:mm aa" at bounding box center [284, 364] width 170 height 32
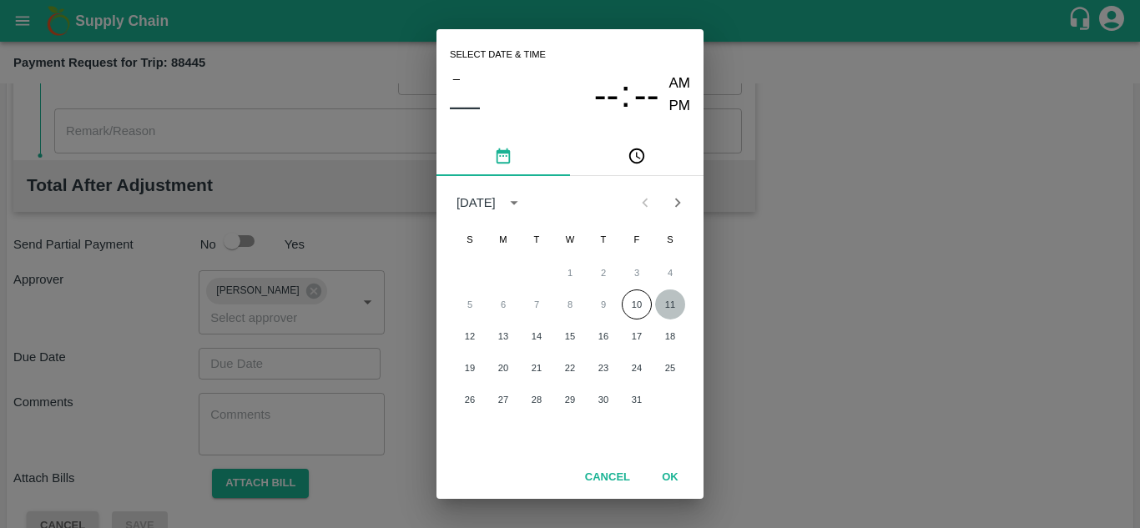
click at [675, 304] on button "11" at bounding box center [670, 304] width 30 height 30
type input "[DATE] 12:00 AM"
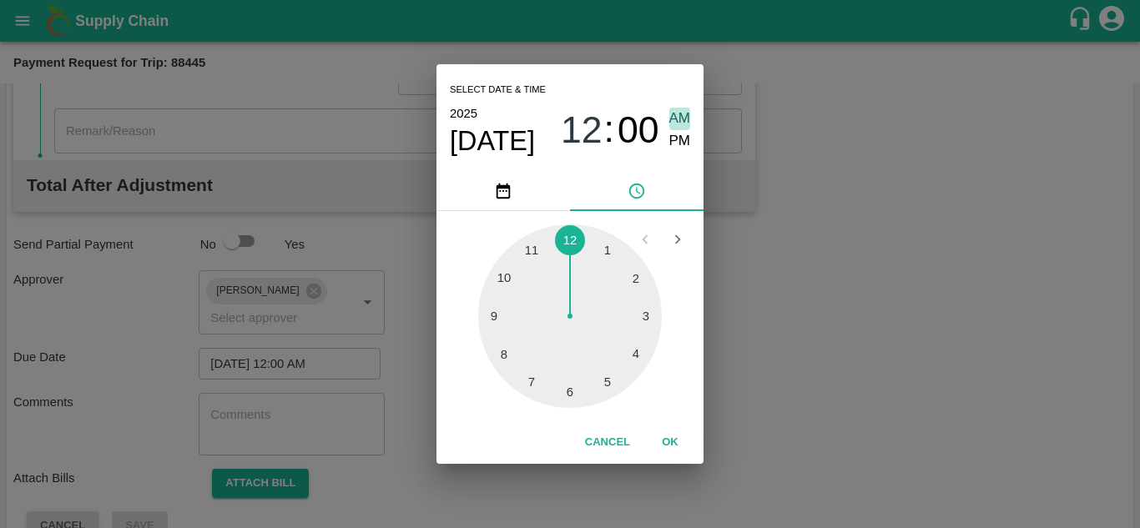
click at [677, 109] on span "AM" at bounding box center [680, 119] width 22 height 23
click at [666, 428] on button "OK" at bounding box center [669, 442] width 53 height 29
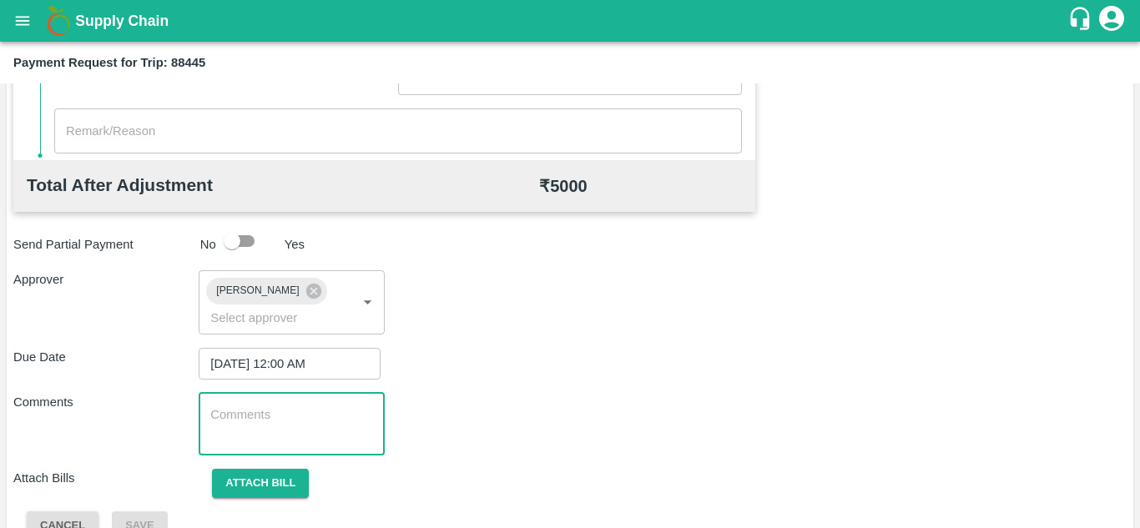
click at [264, 425] on textarea at bounding box center [291, 423] width 162 height 35
paste textarea "Transport Bill"
type textarea "Transport Bill"
click at [531, 434] on div "Comments Transport Bill x ​" at bounding box center [569, 424] width 1113 height 63
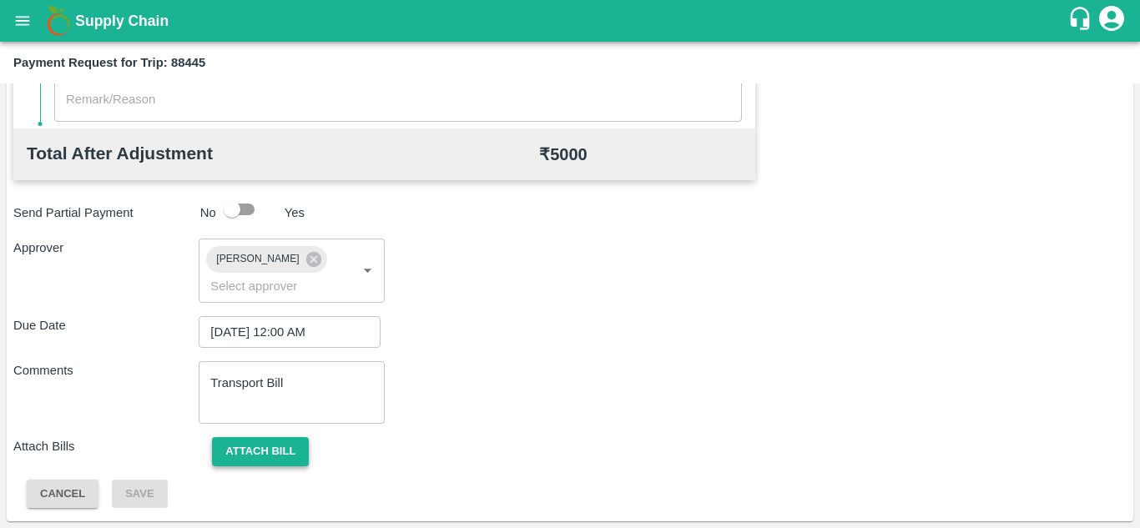
click at [264, 440] on button "Attach bill" at bounding box center [260, 451] width 97 height 29
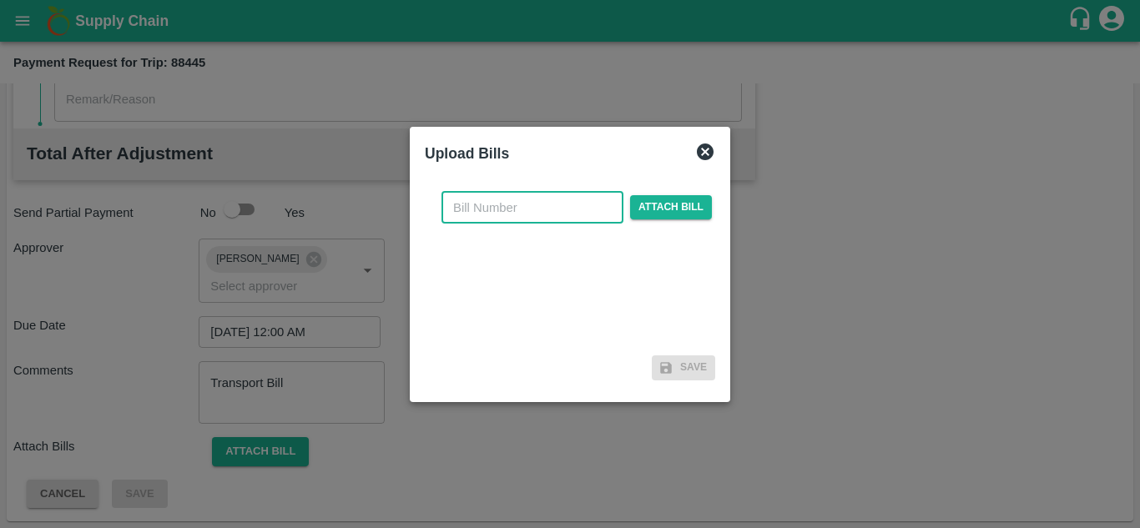
click at [454, 209] on input "text" at bounding box center [532, 208] width 182 height 32
type input "964"
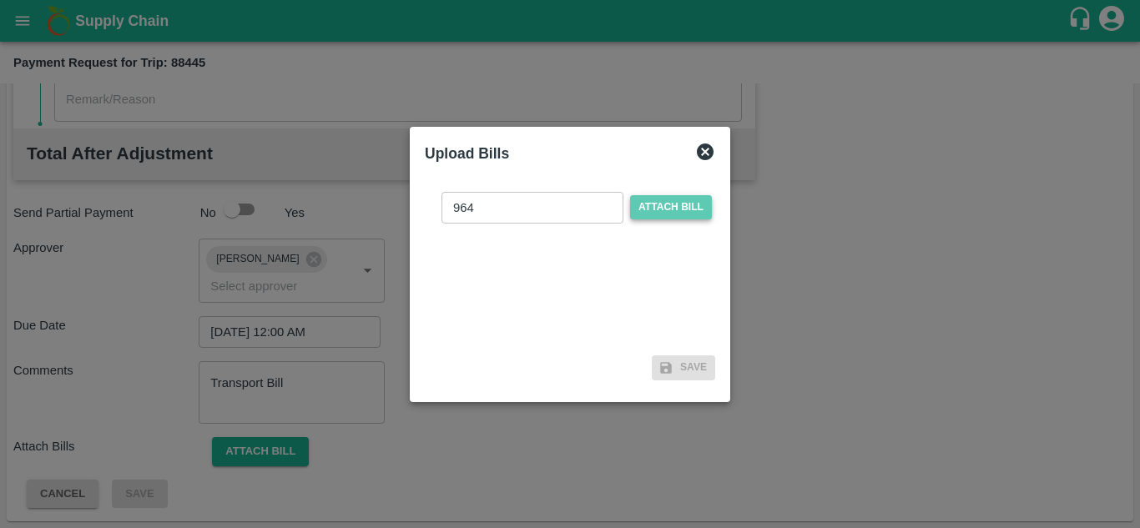
click at [665, 215] on span "Attach bill" at bounding box center [671, 207] width 82 height 24
click at [0, 0] on input "Attach bill" at bounding box center [0, 0] width 0 height 0
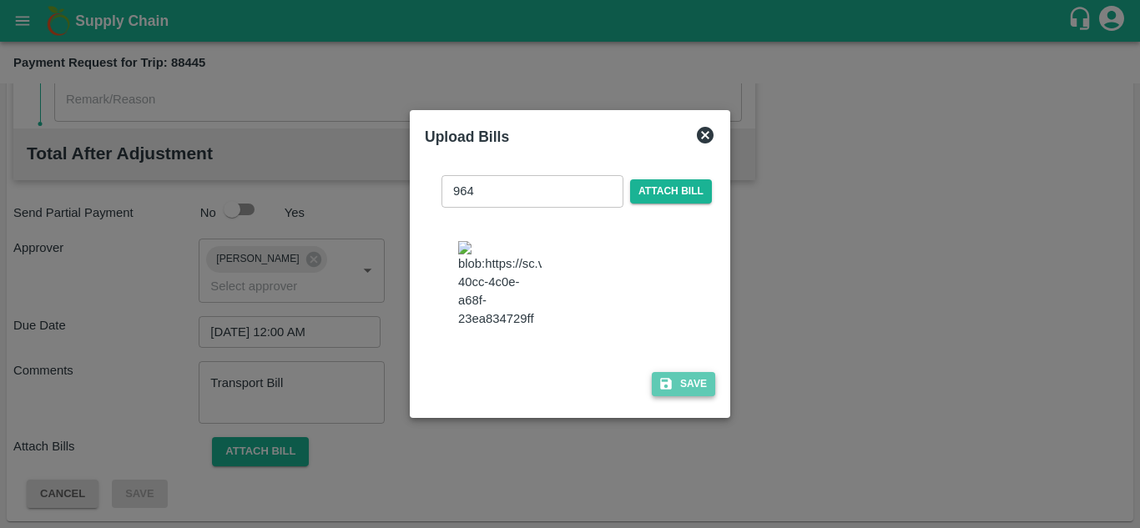
click at [688, 396] on button "Save" at bounding box center [683, 384] width 63 height 24
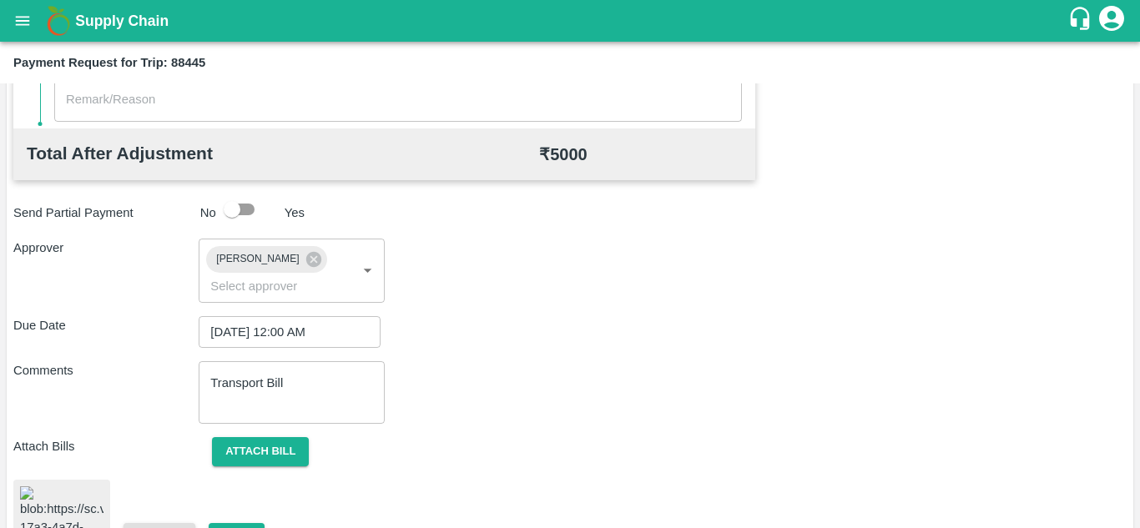
scroll to position [939, 0]
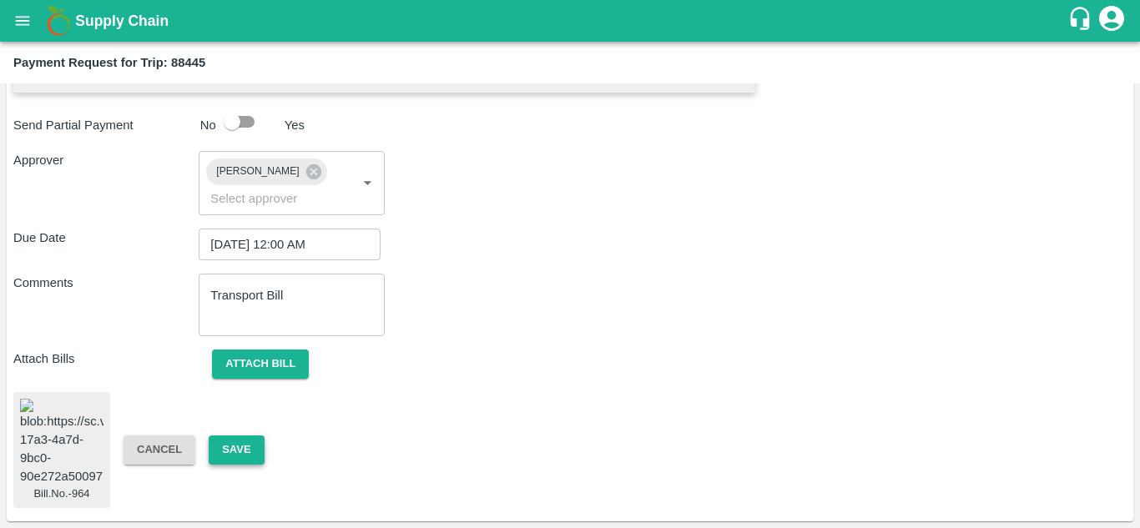
click at [230, 435] on button "Save" at bounding box center [236, 449] width 55 height 29
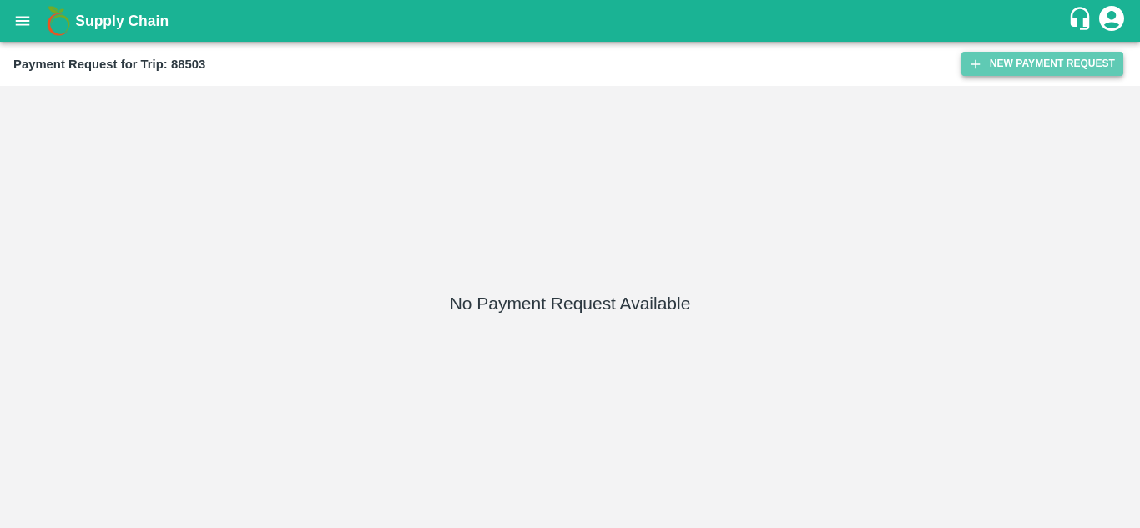
click at [1076, 67] on button "New Payment Request" at bounding box center [1042, 64] width 162 height 24
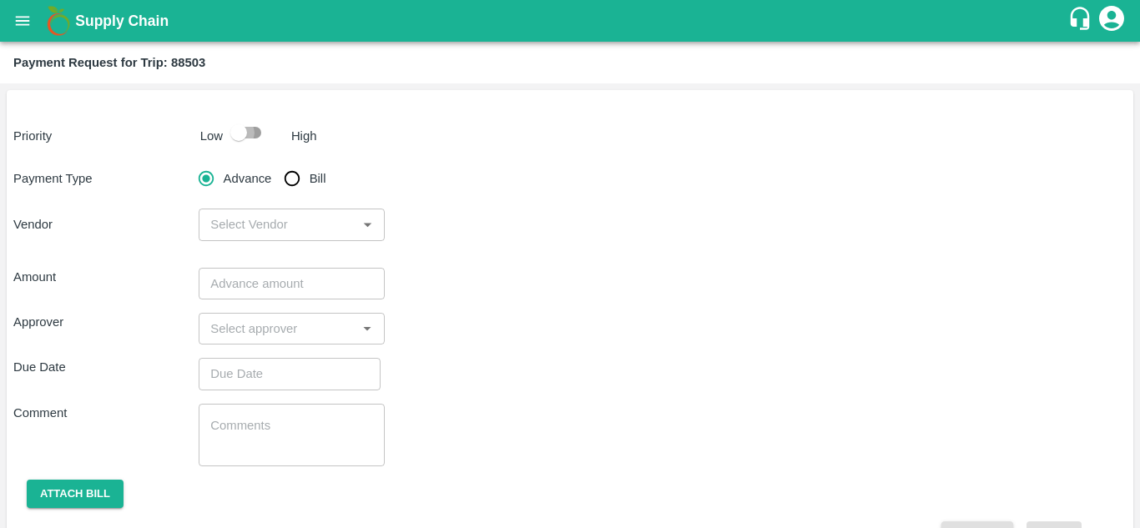
click at [259, 129] on input "checkbox" at bounding box center [238, 133] width 95 height 32
checkbox input "true"
click at [293, 179] on input "Bill" at bounding box center [291, 178] width 33 height 33
radio input "true"
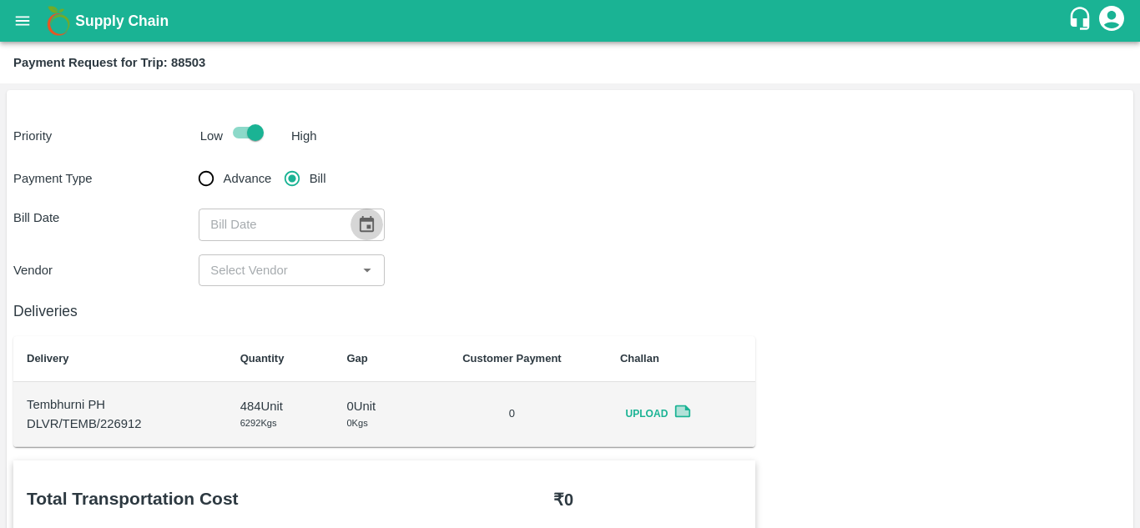
click at [364, 223] on icon "Choose date" at bounding box center [366, 224] width 18 height 18
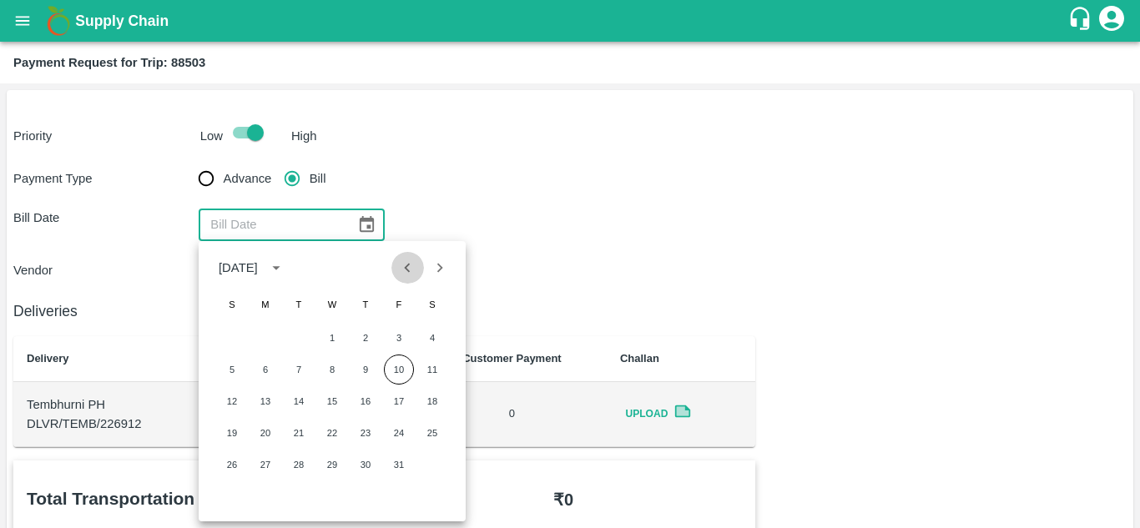
click at [412, 265] on icon "Previous month" at bounding box center [407, 268] width 18 height 18
click at [363, 395] on button "18" at bounding box center [365, 401] width 30 height 30
type input "[DATE]"
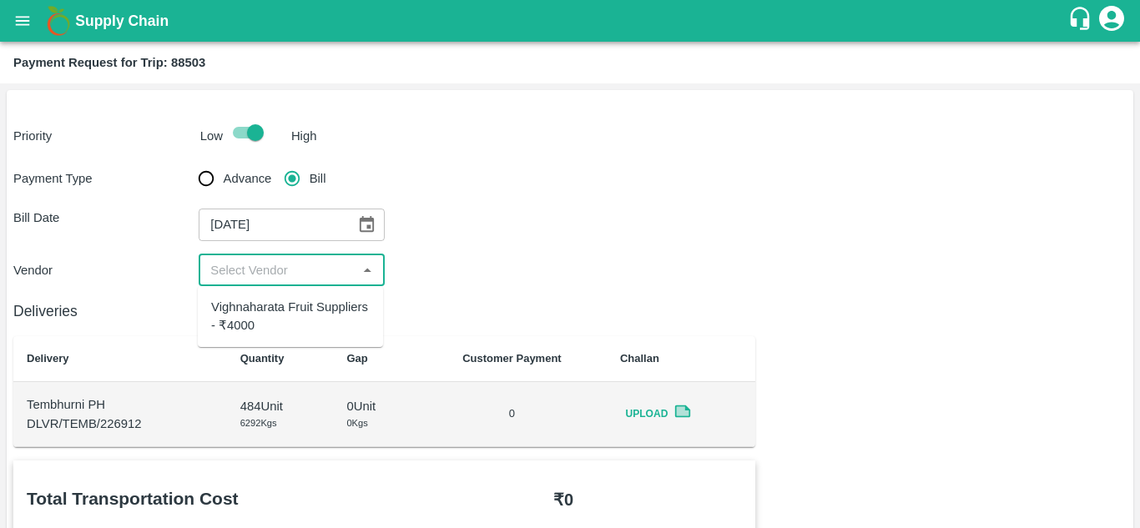
click at [322, 259] on input "input" at bounding box center [278, 270] width 148 height 22
click at [293, 308] on div "Vighnaharata Fruit Suppliers - ₹4000" at bounding box center [290, 317] width 159 height 38
type input "Vighnaharata Fruit Suppliers - ₹4000"
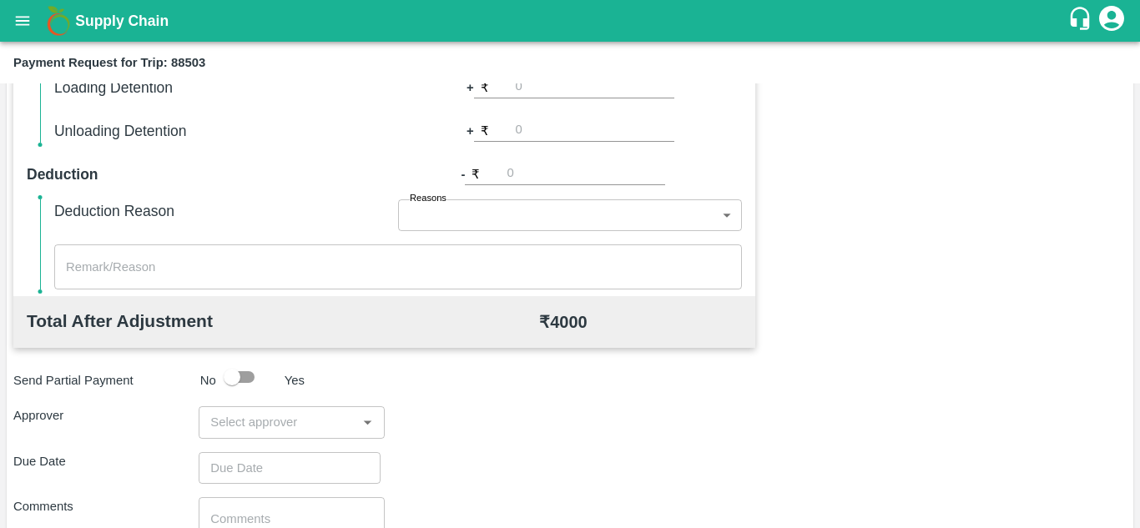
scroll to position [659, 0]
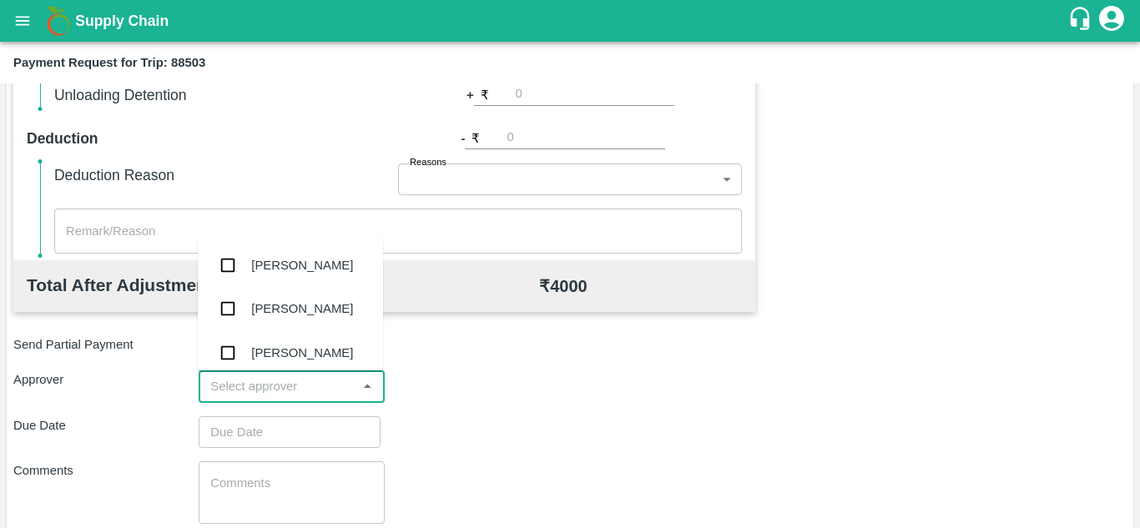
click at [249, 382] on input "input" at bounding box center [278, 386] width 148 height 22
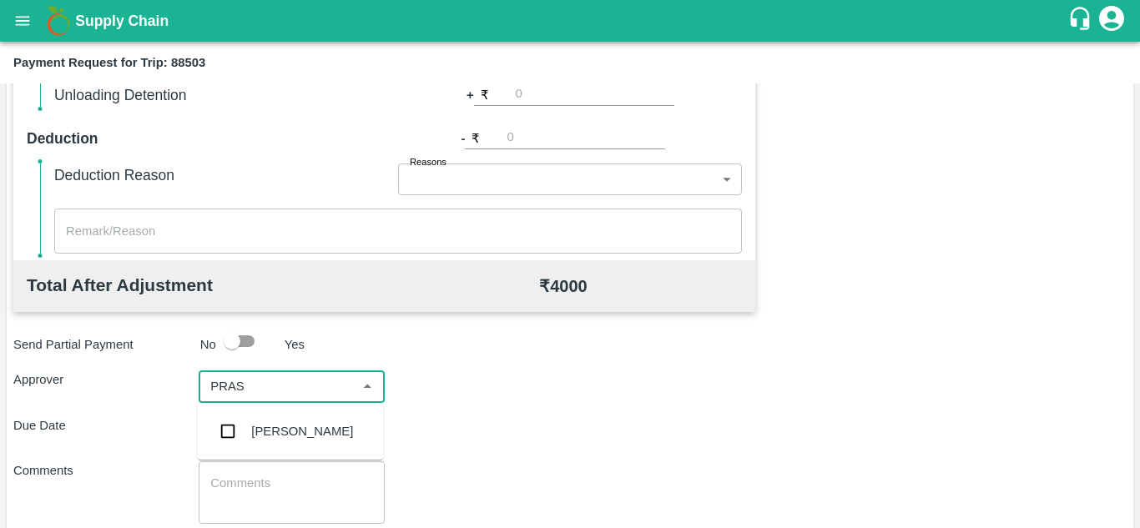
type input "PRASA"
click at [307, 444] on div "[PERSON_NAME]" at bounding box center [290, 431] width 185 height 43
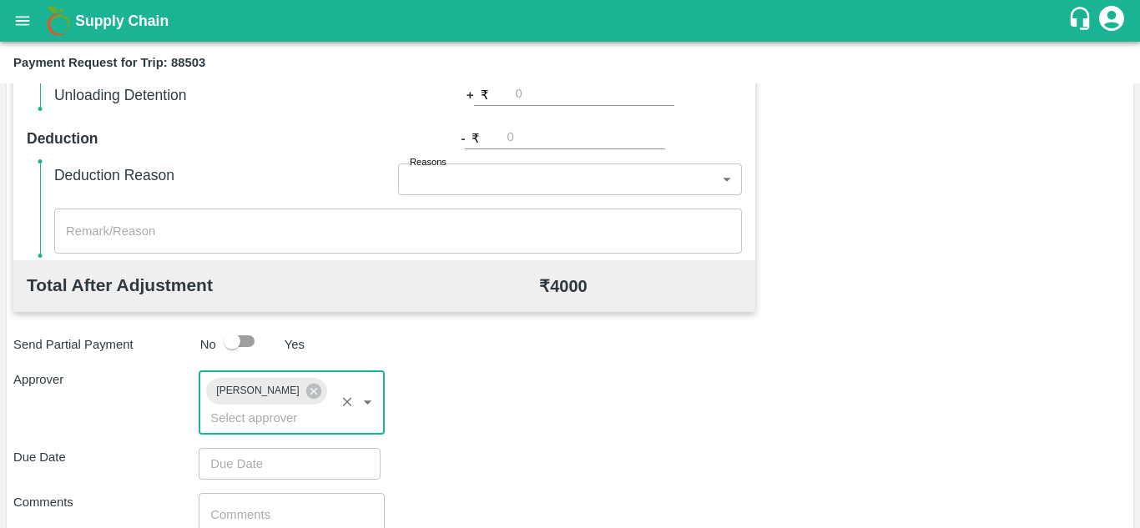
type input "DD/MM/YYYY hh:mm aa"
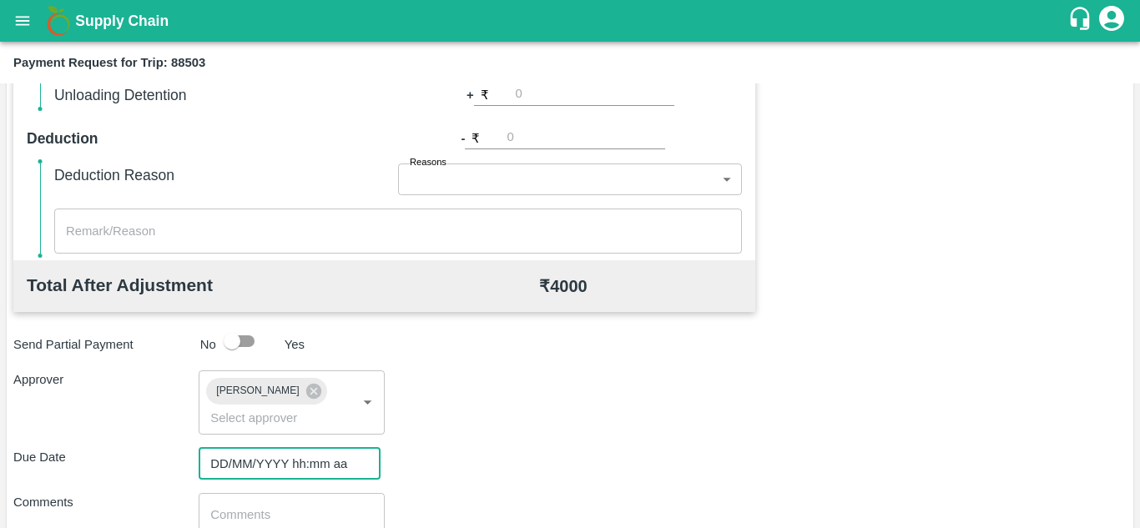
click at [284, 458] on input "DD/MM/YYYY hh:mm aa" at bounding box center [284, 464] width 170 height 32
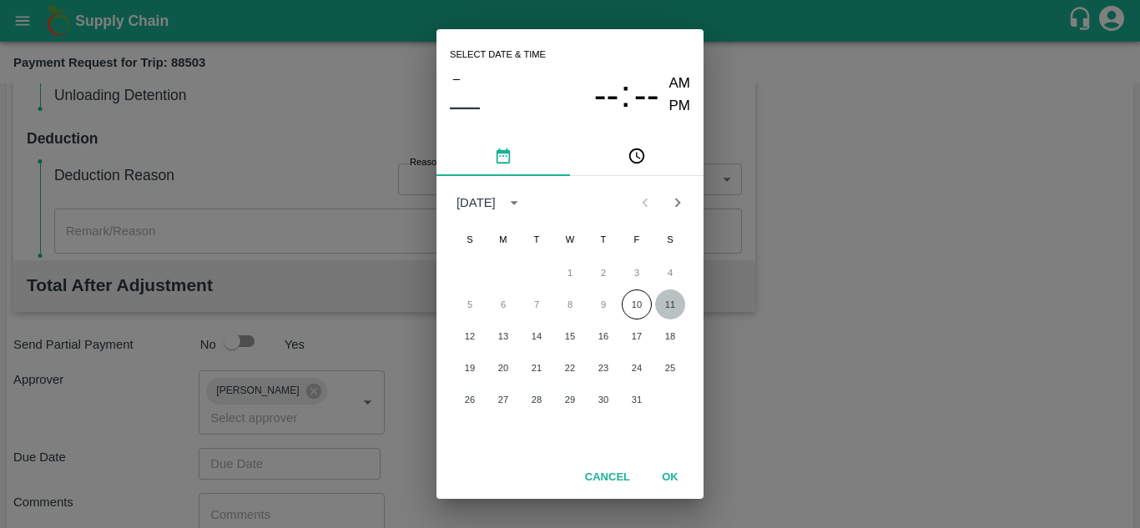
click at [673, 302] on button "11" at bounding box center [670, 304] width 30 height 30
type input "[DATE] 12:00 AM"
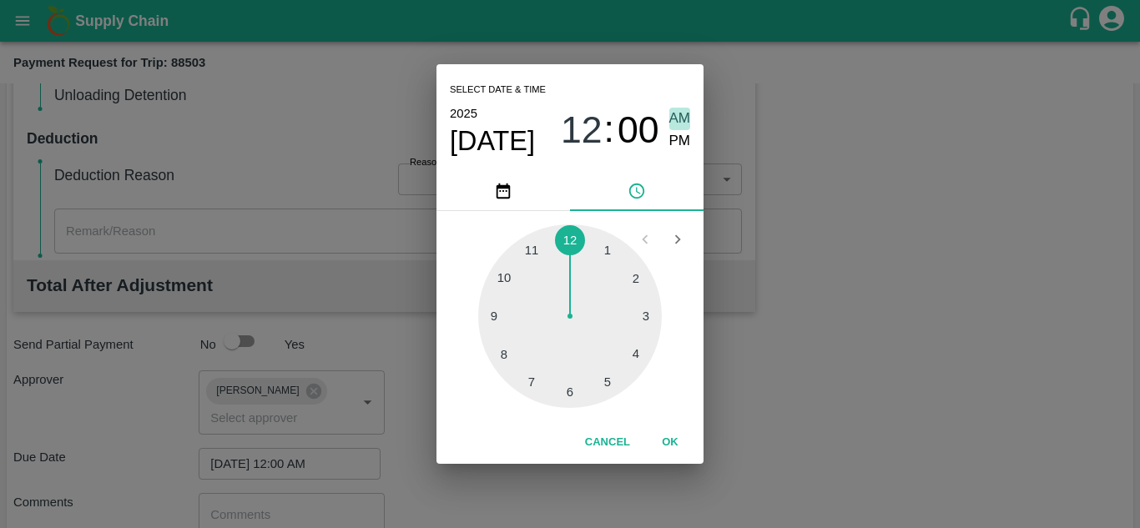
click at [678, 124] on span "AM" at bounding box center [680, 119] width 22 height 23
click at [673, 438] on button "OK" at bounding box center [669, 442] width 53 height 29
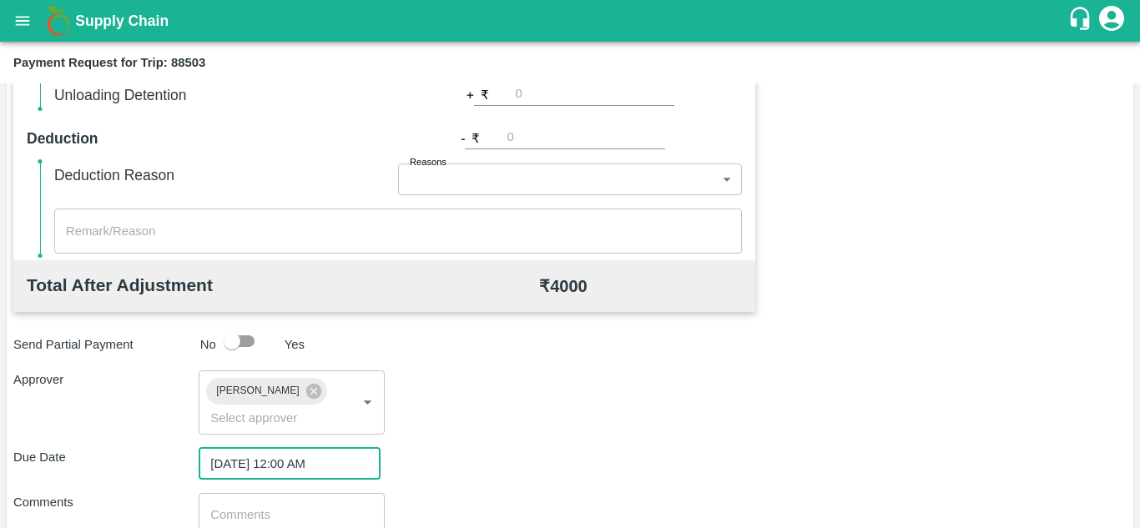
scroll to position [791, 0]
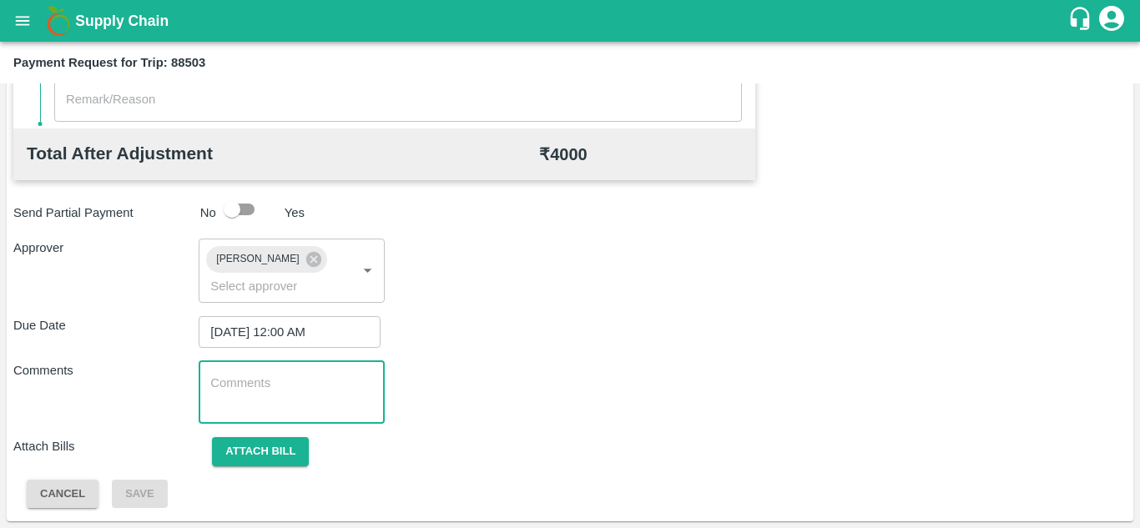
click at [256, 394] on textarea at bounding box center [291, 392] width 162 height 35
click at [261, 391] on textarea at bounding box center [291, 392] width 162 height 35
paste textarea "Transport Bill"
type textarea "Transport Bill"
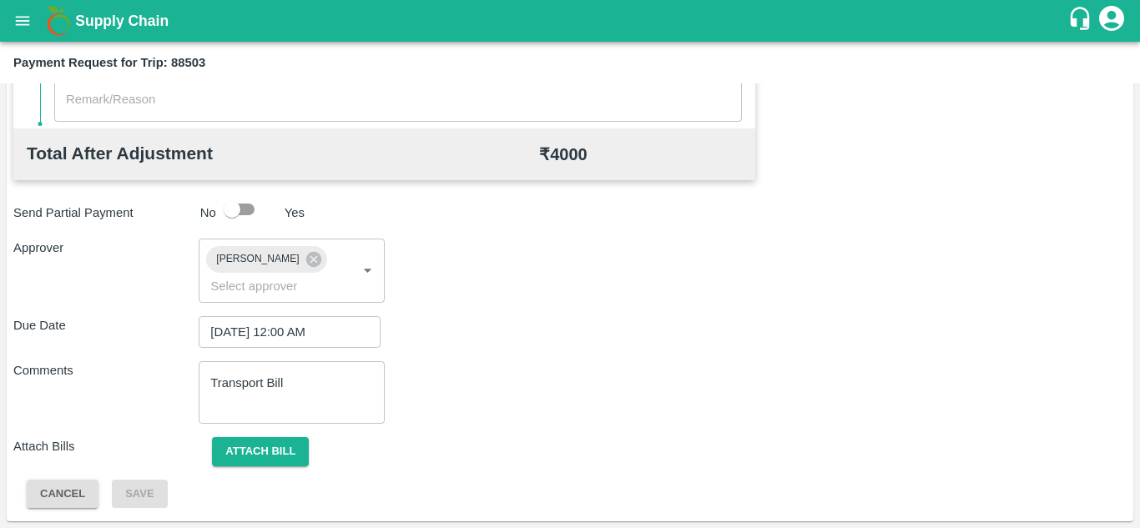
click at [540, 369] on div "Comments Transport Bill x ​" at bounding box center [569, 392] width 1113 height 63
click at [269, 447] on button "Attach bill" at bounding box center [260, 451] width 97 height 29
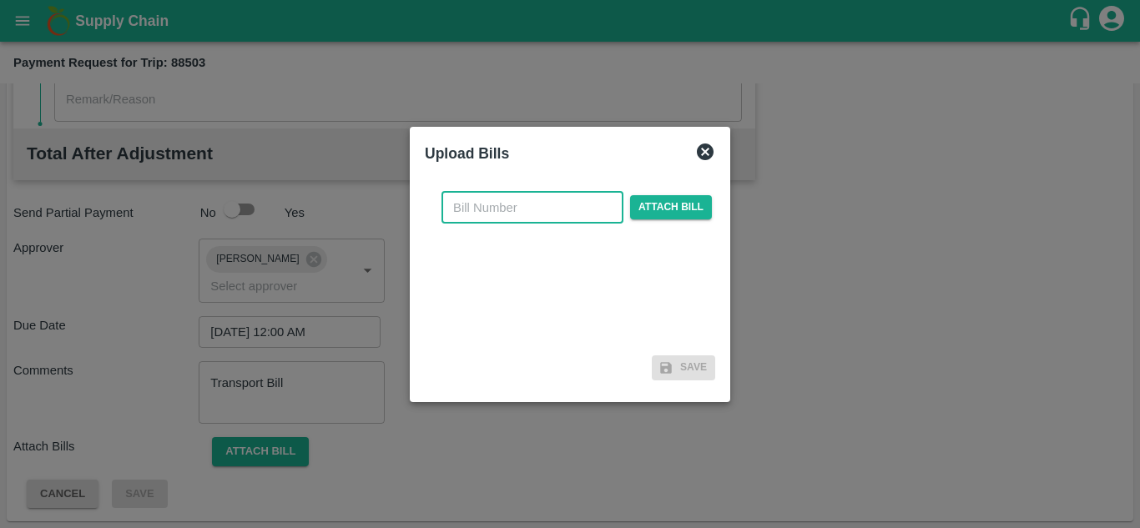
click at [463, 204] on input "text" at bounding box center [532, 208] width 182 height 32
type input "966"
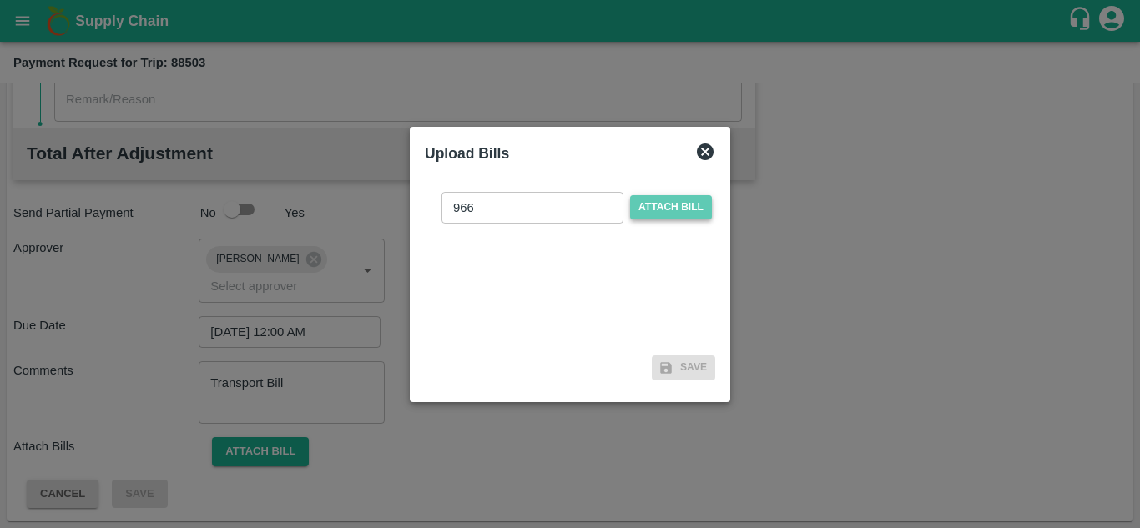
click at [676, 199] on span "Attach bill" at bounding box center [671, 207] width 82 height 24
click at [0, 0] on input "Attach bill" at bounding box center [0, 0] width 0 height 0
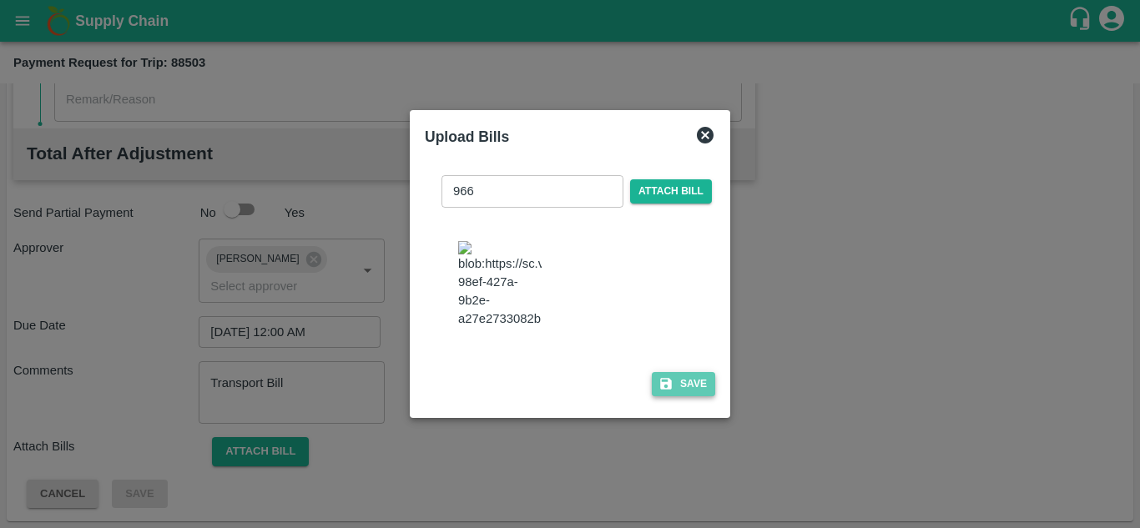
click at [688, 385] on button "Save" at bounding box center [683, 384] width 63 height 24
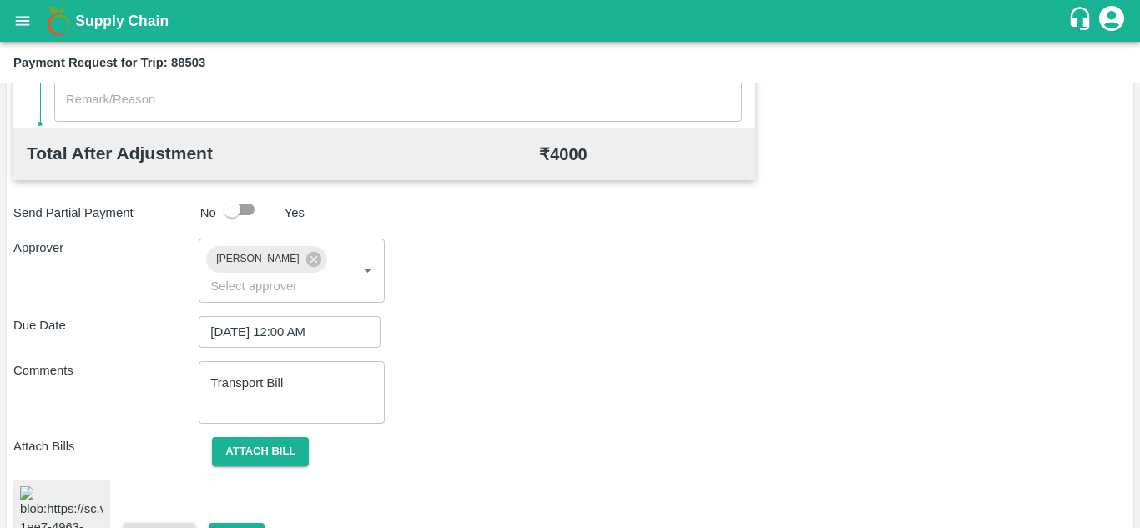
scroll to position [896, 0]
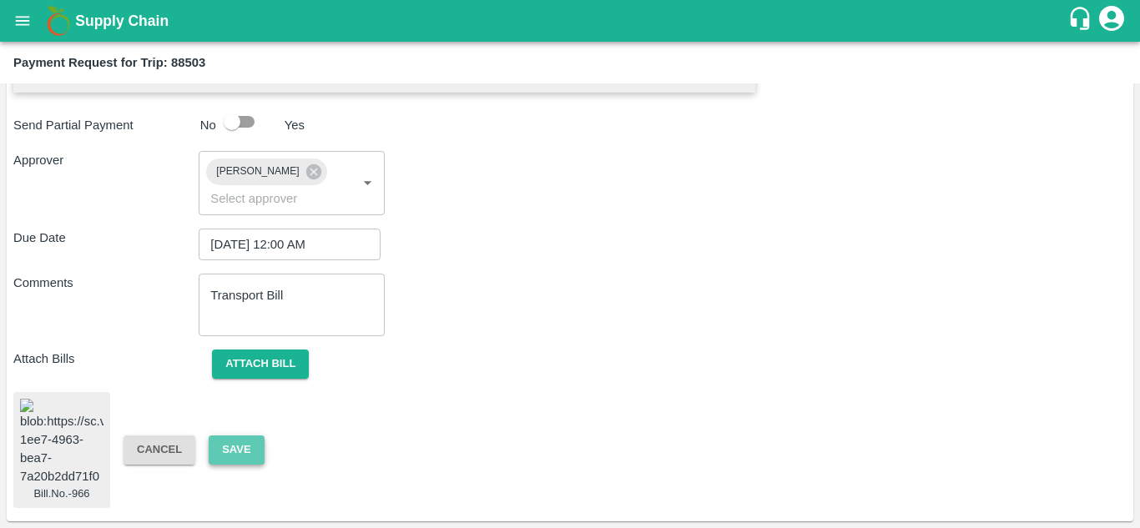
click at [239, 436] on button "Save" at bounding box center [236, 449] width 55 height 29
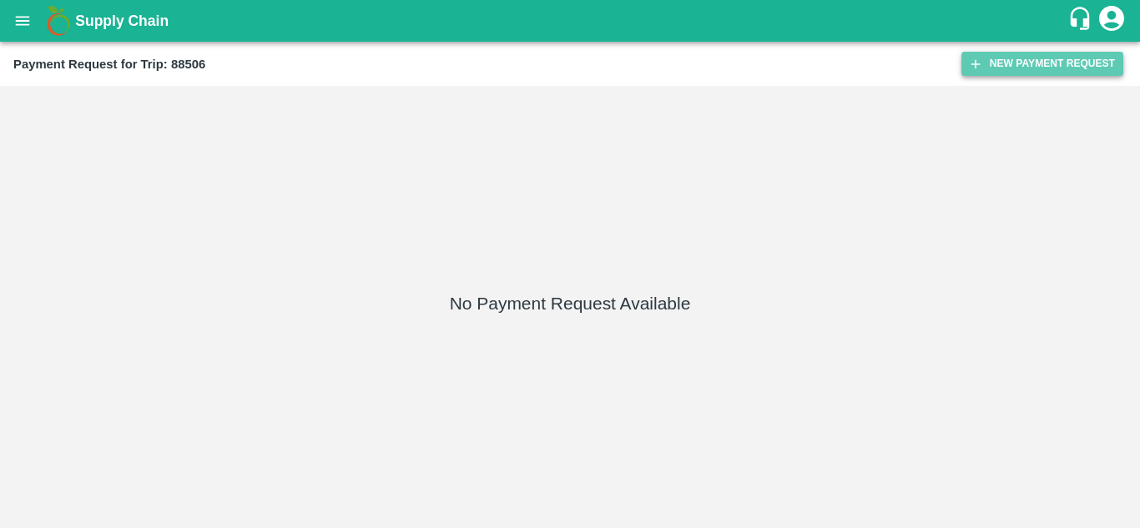
click at [1051, 60] on button "New Payment Request" at bounding box center [1042, 64] width 162 height 24
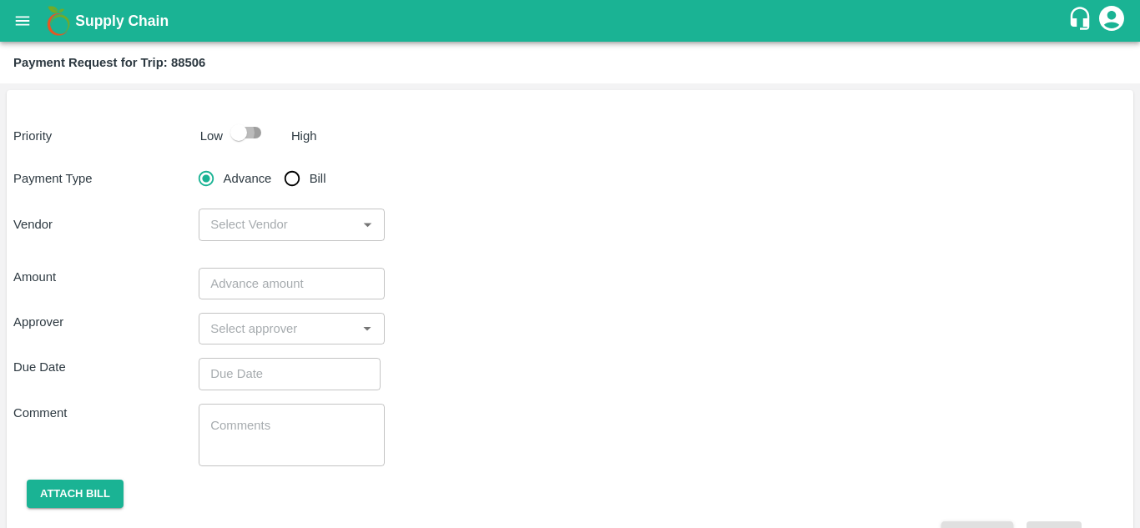
click at [244, 124] on input "checkbox" at bounding box center [238, 133] width 95 height 32
checkbox input "true"
click at [293, 182] on input "Bill" at bounding box center [291, 178] width 33 height 33
radio input "true"
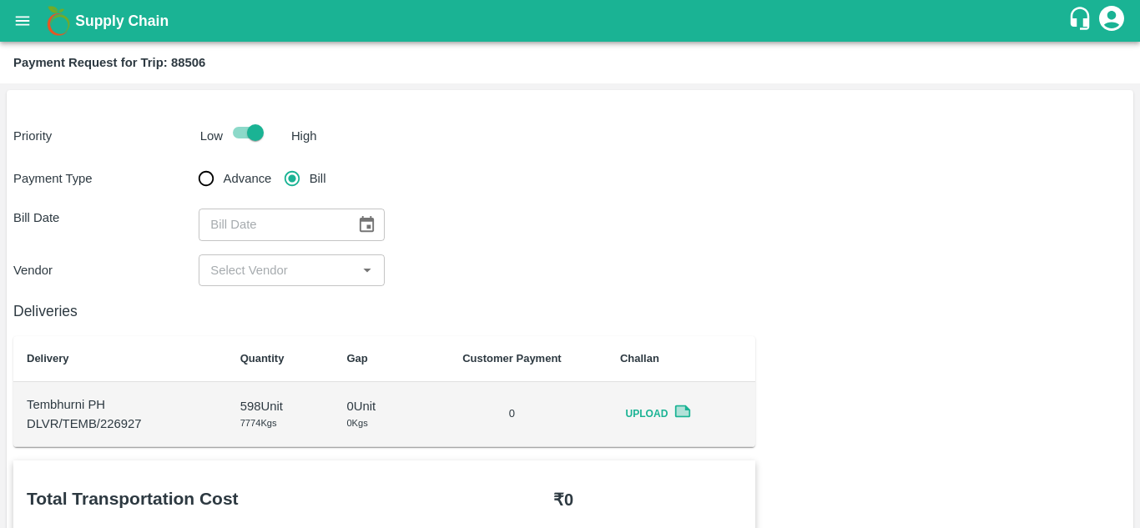
click at [365, 219] on icon "Choose date" at bounding box center [367, 224] width 14 height 16
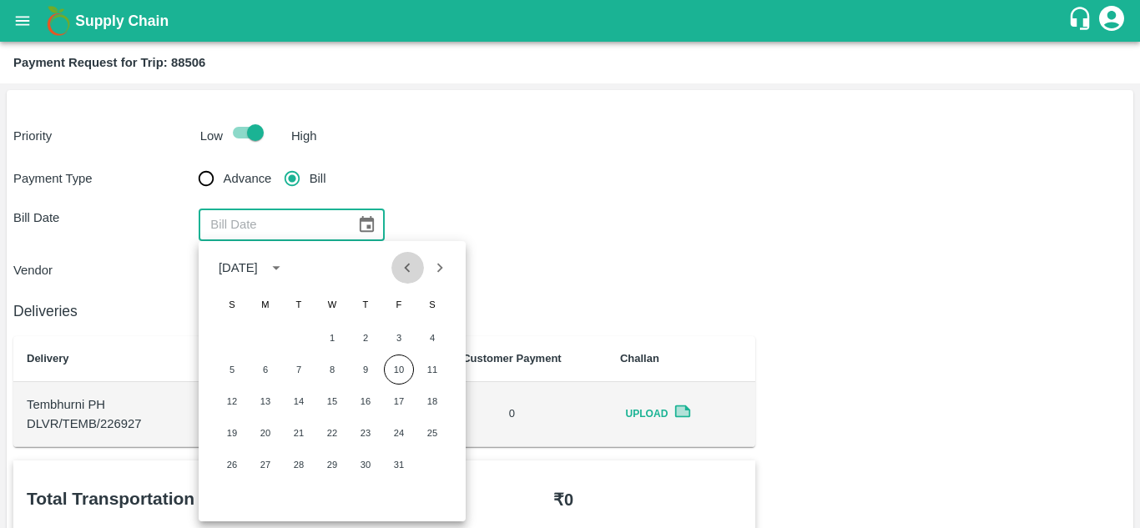
click at [407, 265] on icon "Previous month" at bounding box center [408, 267] width 6 height 9
click at [370, 400] on button "18" at bounding box center [365, 401] width 30 height 30
type input "[DATE]"
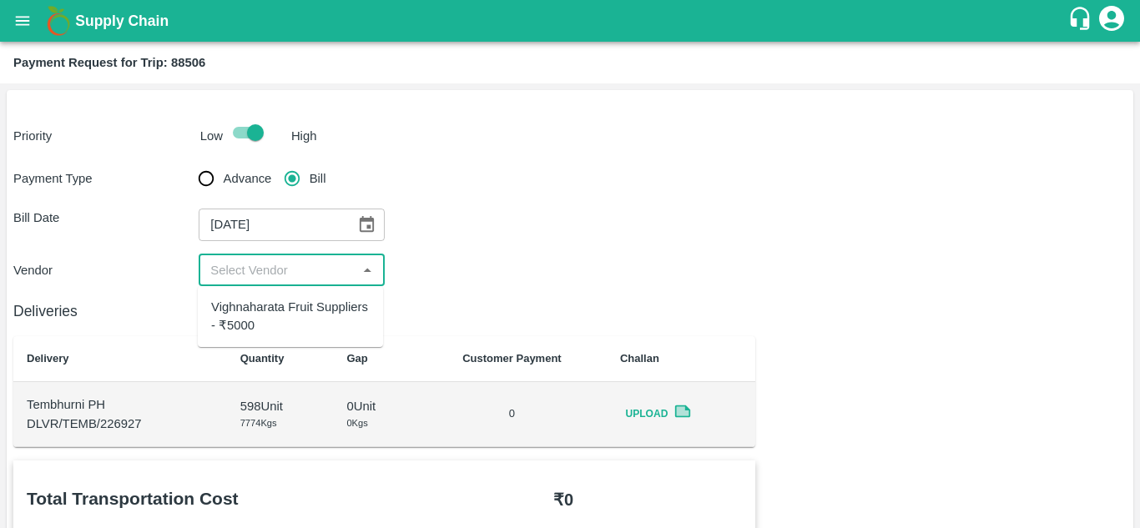
drag, startPoint x: 291, startPoint y: 264, endPoint x: 279, endPoint y: 301, distance: 39.3
click at [279, 301] on body "Supply Chain Payment Request for Trip: 88506 Priority Low High Payment Type Adv…" at bounding box center [570, 264] width 1140 height 528
click at [279, 301] on div "Vighnaharata Fruit Suppliers - ₹5000" at bounding box center [290, 317] width 159 height 38
type input "Vighnaharata Fruit Suppliers - ₹5000"
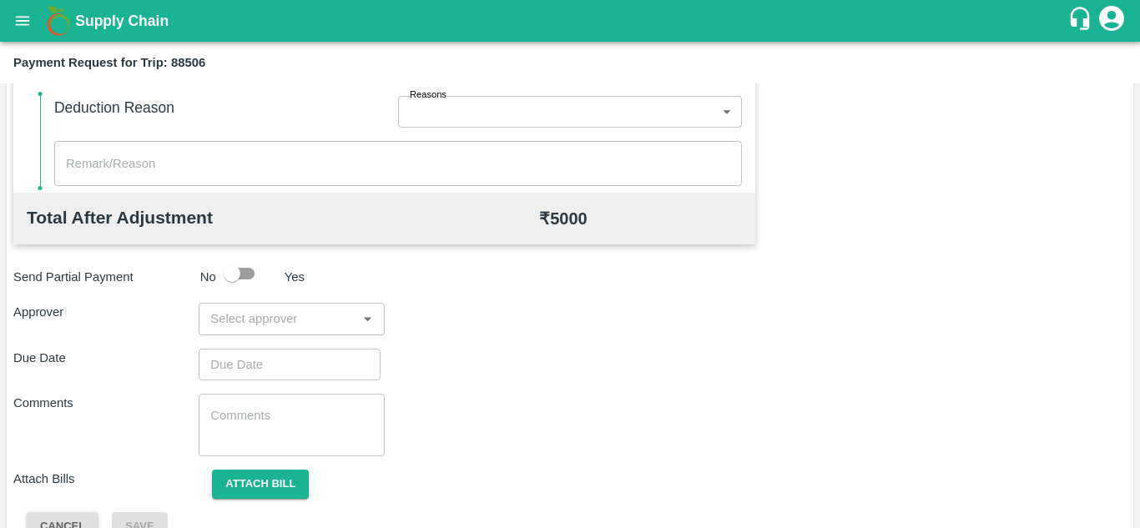
scroll to position [733, 0]
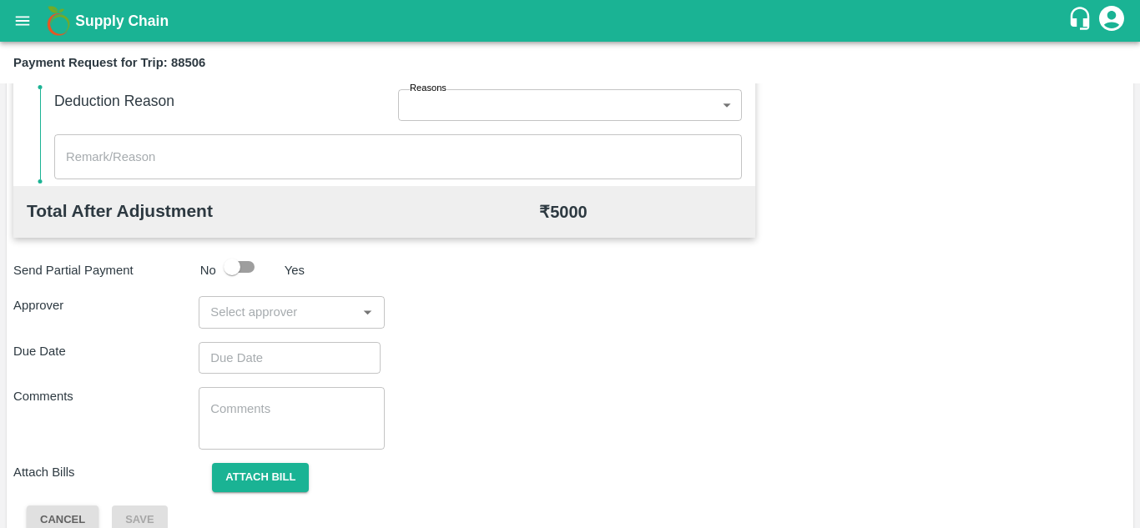
click at [257, 324] on div "​" at bounding box center [291, 312] width 185 height 32
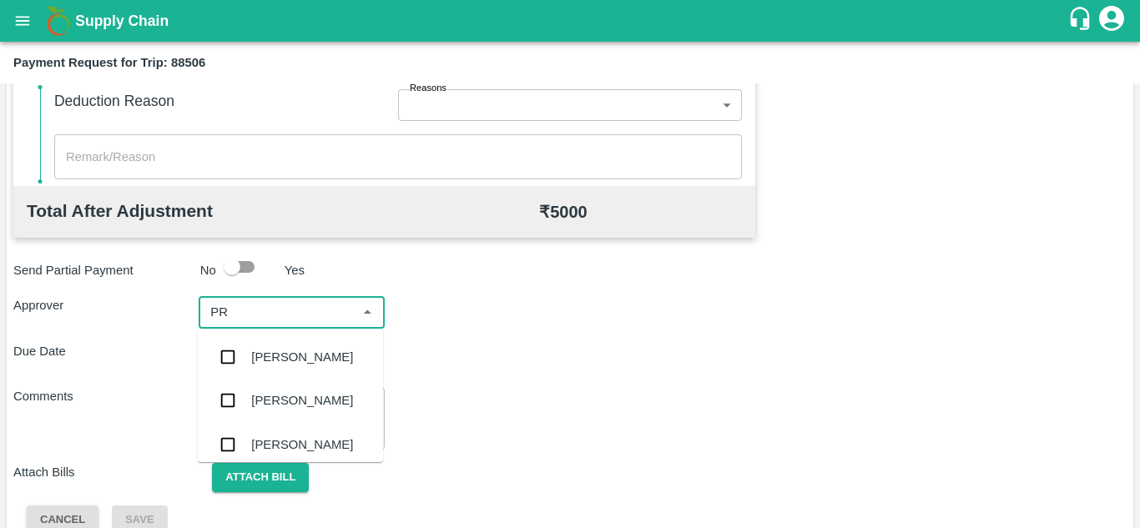
type input "P"
type input "PRASAD"
click at [320, 362] on div "[PERSON_NAME]" at bounding box center [302, 357] width 102 height 18
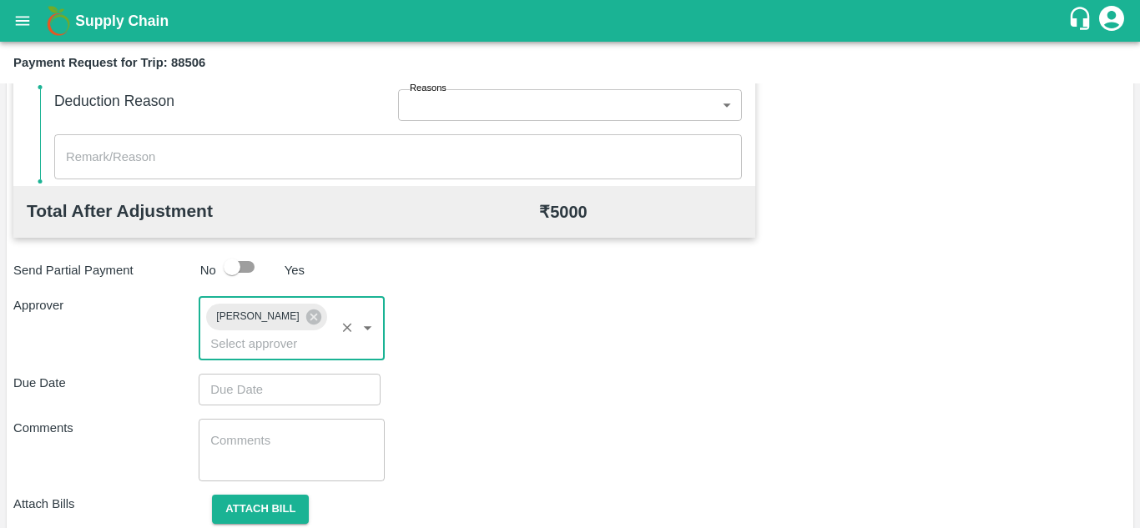
type input "DD/MM/YYYY hh:mm aa"
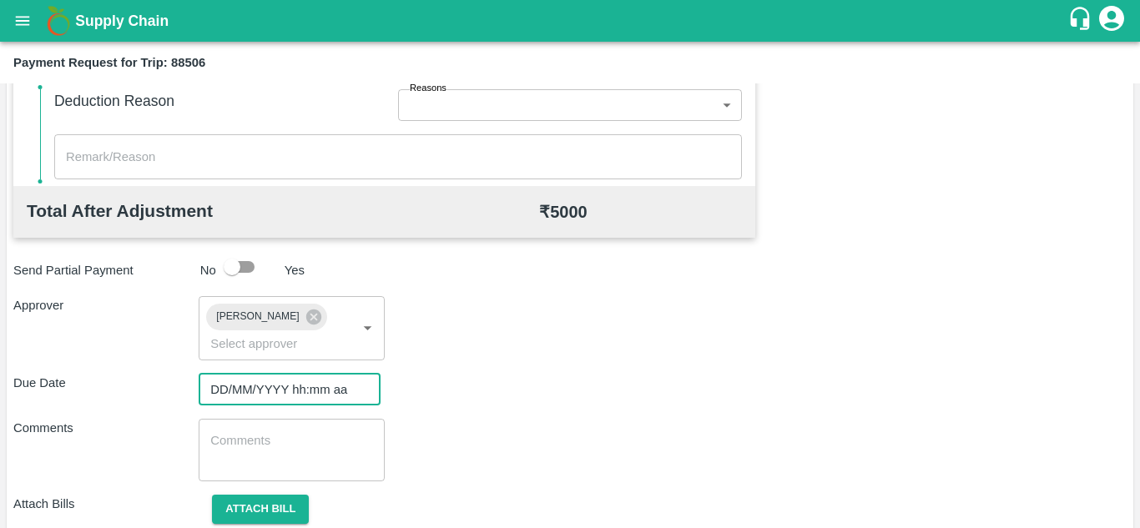
click at [238, 394] on input "DD/MM/YYYY hh:mm aa" at bounding box center [284, 390] width 170 height 32
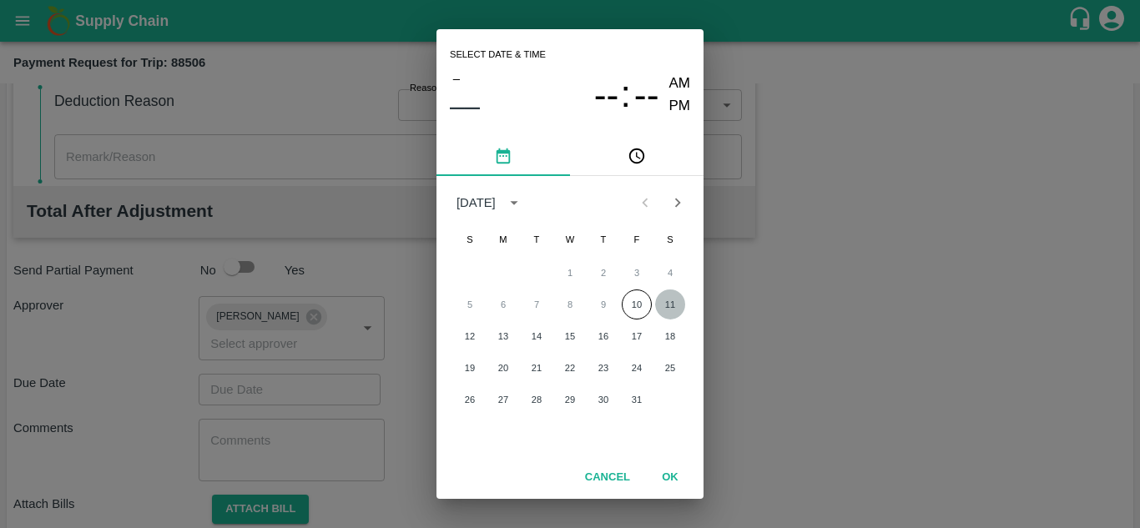
click at [658, 300] on button "11" at bounding box center [670, 304] width 30 height 30
type input "[DATE] 12:00 AM"
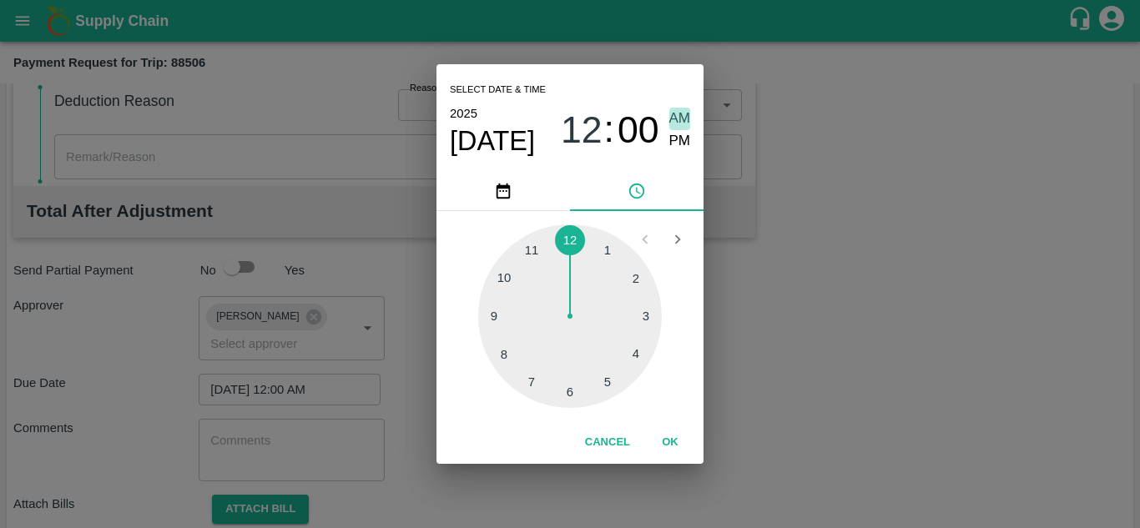
click at [679, 116] on span "AM" at bounding box center [680, 119] width 22 height 23
click at [672, 439] on button "OK" at bounding box center [669, 442] width 53 height 29
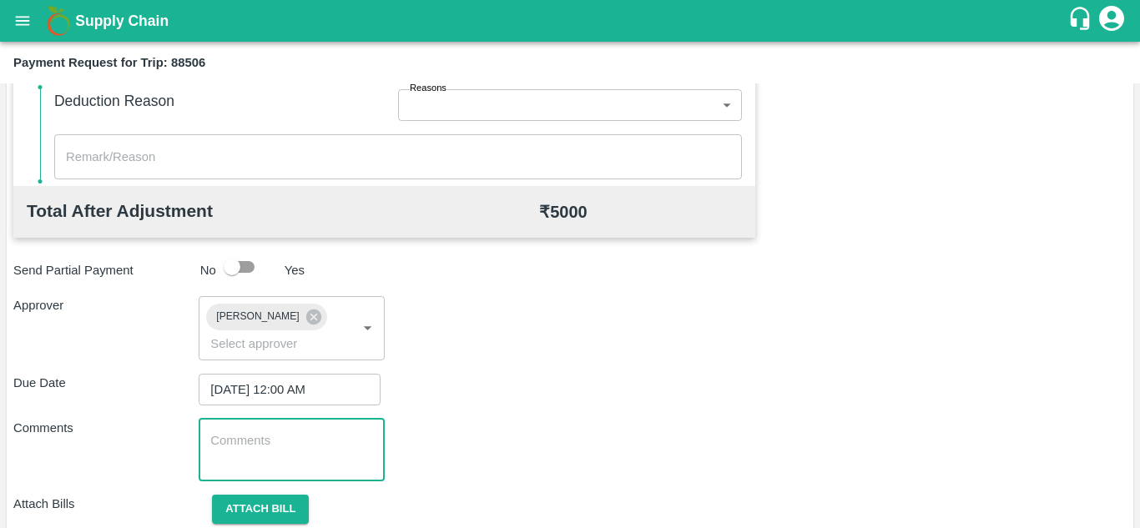
click at [289, 446] on textarea at bounding box center [291, 449] width 162 height 35
paste textarea "Transport Bill"
type textarea "Transport Bill"
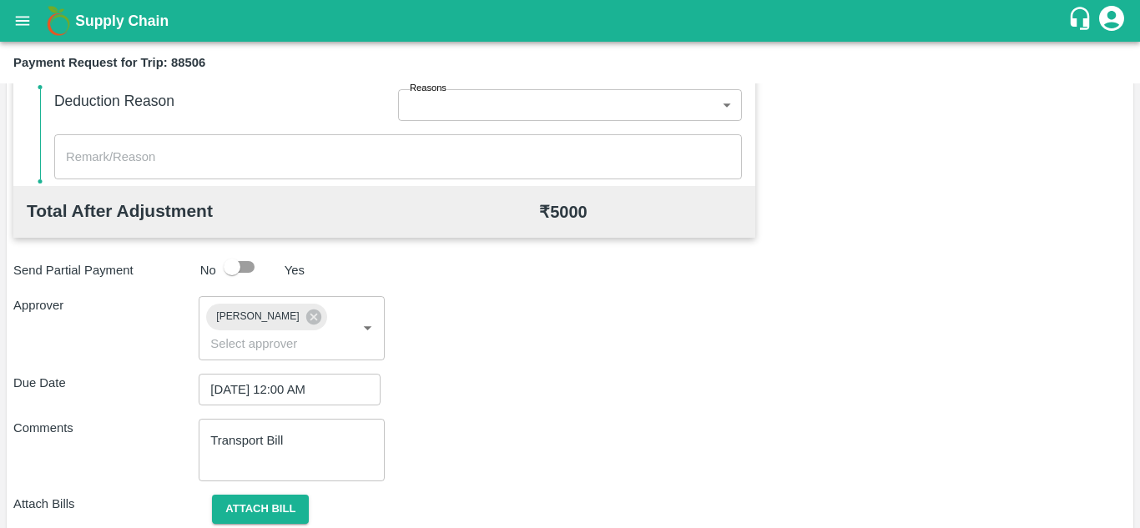
click at [574, 458] on div "Comments Transport Bill x ​" at bounding box center [569, 450] width 1113 height 63
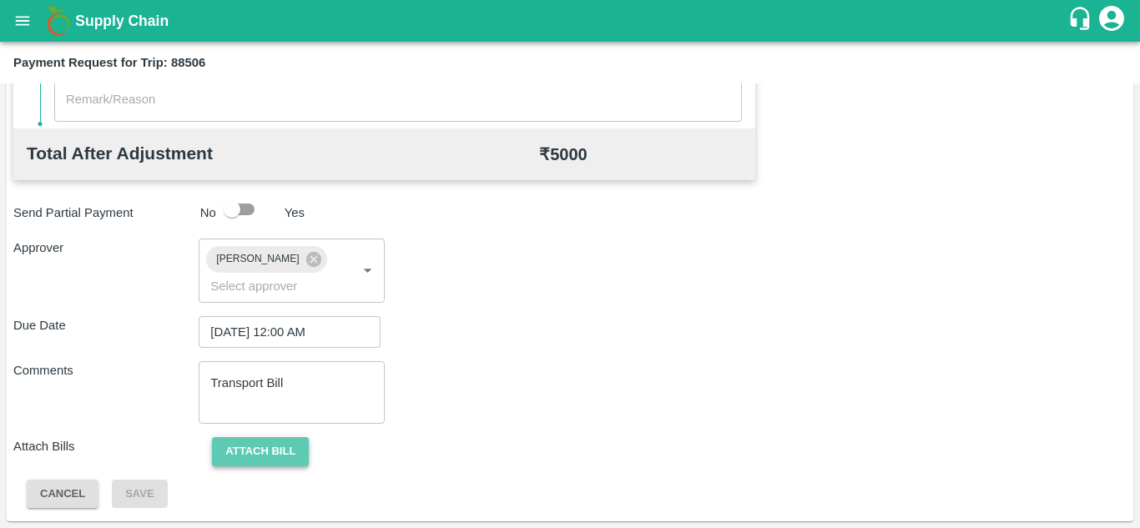
click at [239, 445] on button "Attach bill" at bounding box center [260, 451] width 97 height 29
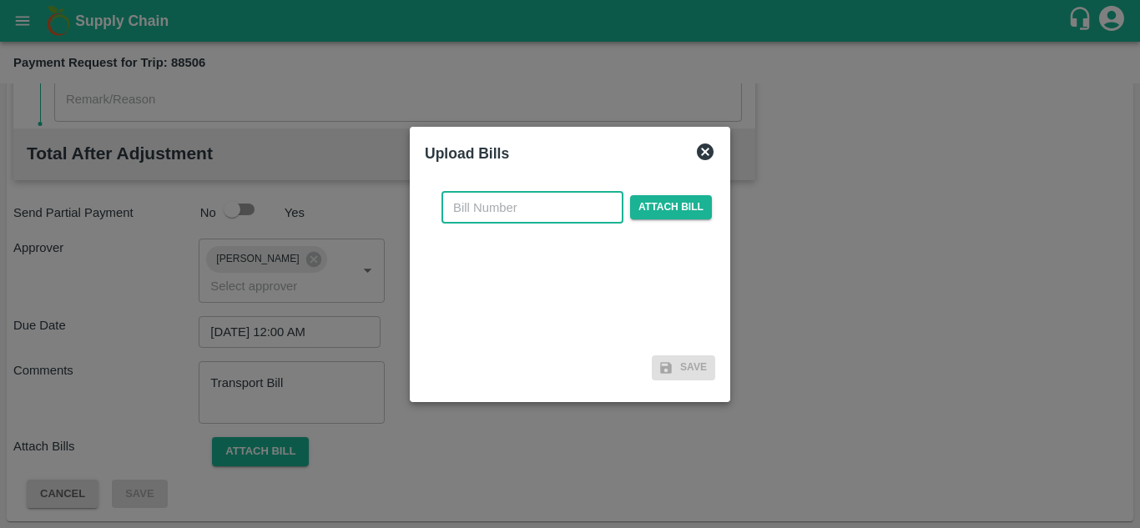
click at [480, 201] on input "text" at bounding box center [532, 208] width 182 height 32
type input "968"
click at [672, 208] on span "Attach bill" at bounding box center [671, 207] width 82 height 24
click at [0, 0] on input "Attach bill" at bounding box center [0, 0] width 0 height 0
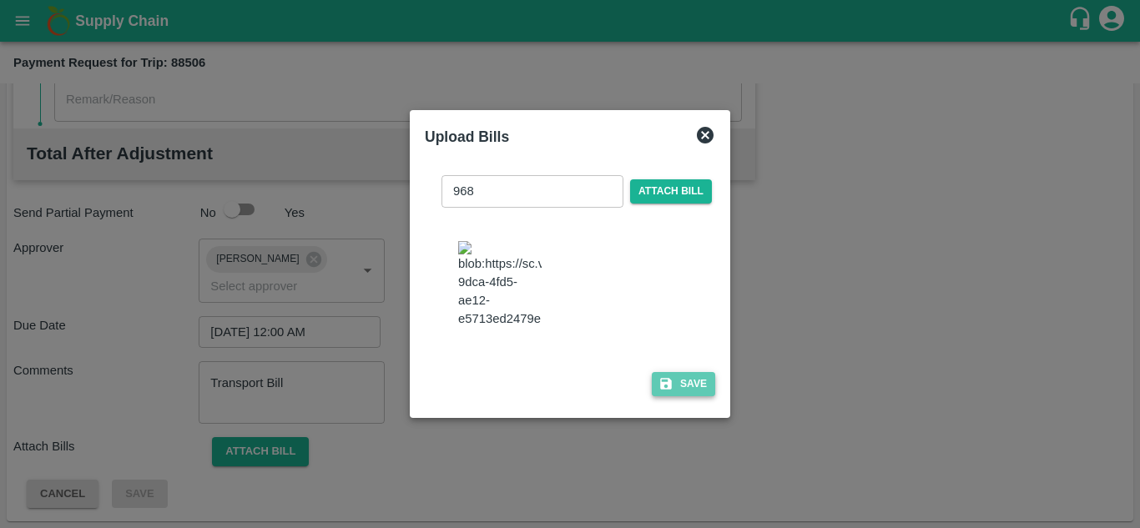
click at [690, 389] on button "Save" at bounding box center [683, 384] width 63 height 24
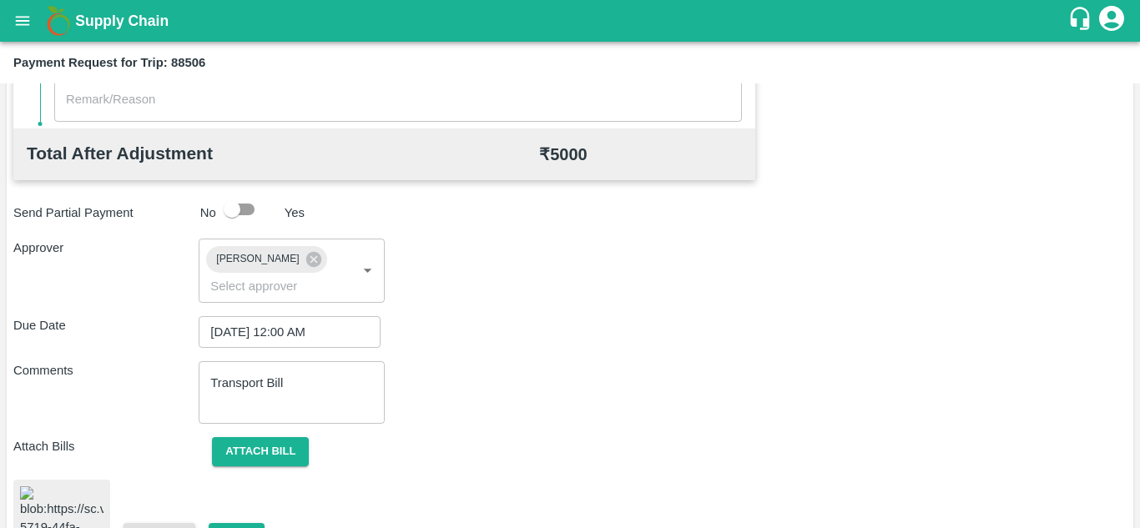
scroll to position [901, 0]
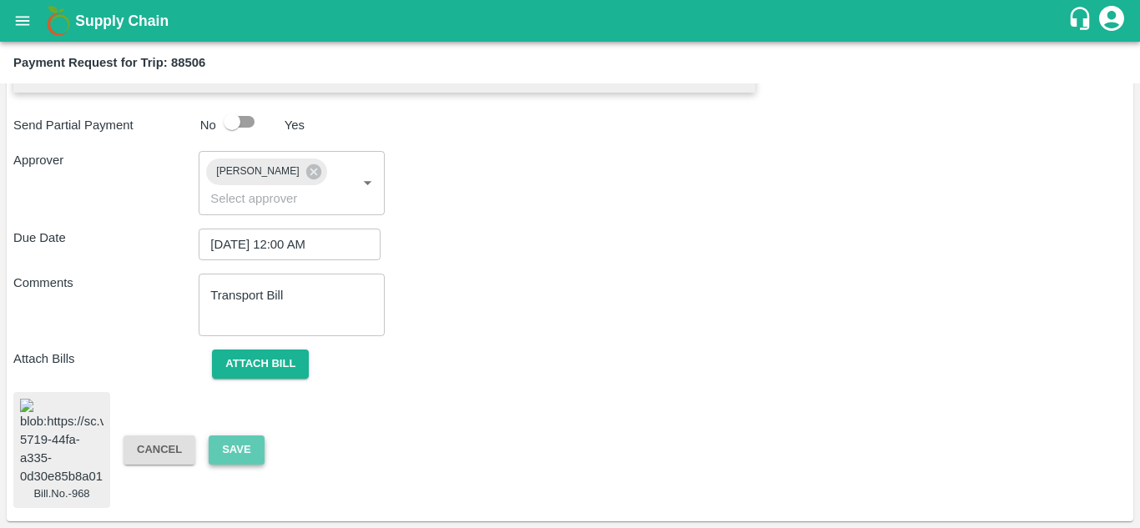
click at [235, 435] on button "Save" at bounding box center [236, 449] width 55 height 29
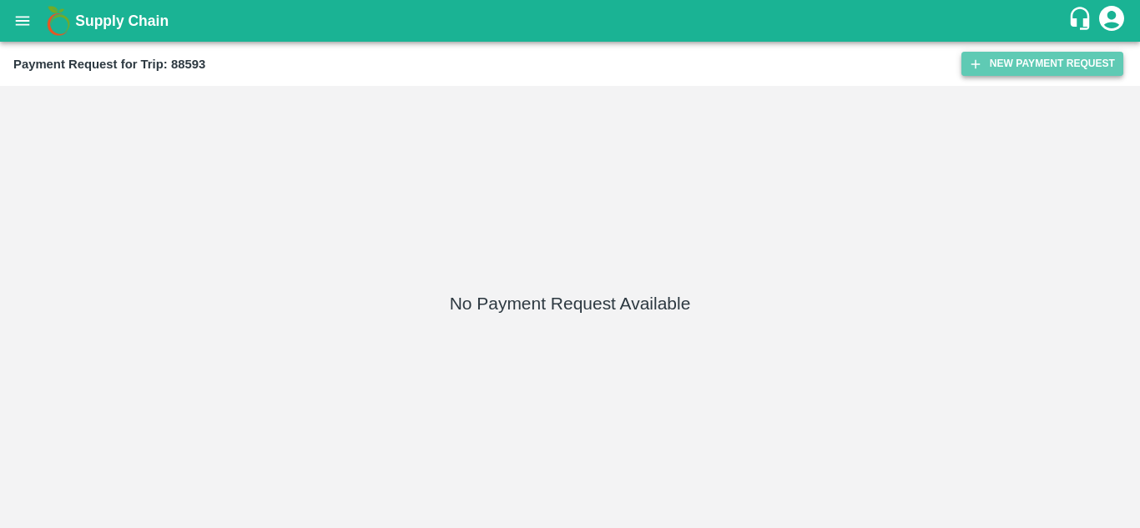
click at [1013, 62] on button "New Payment Request" at bounding box center [1042, 64] width 162 height 24
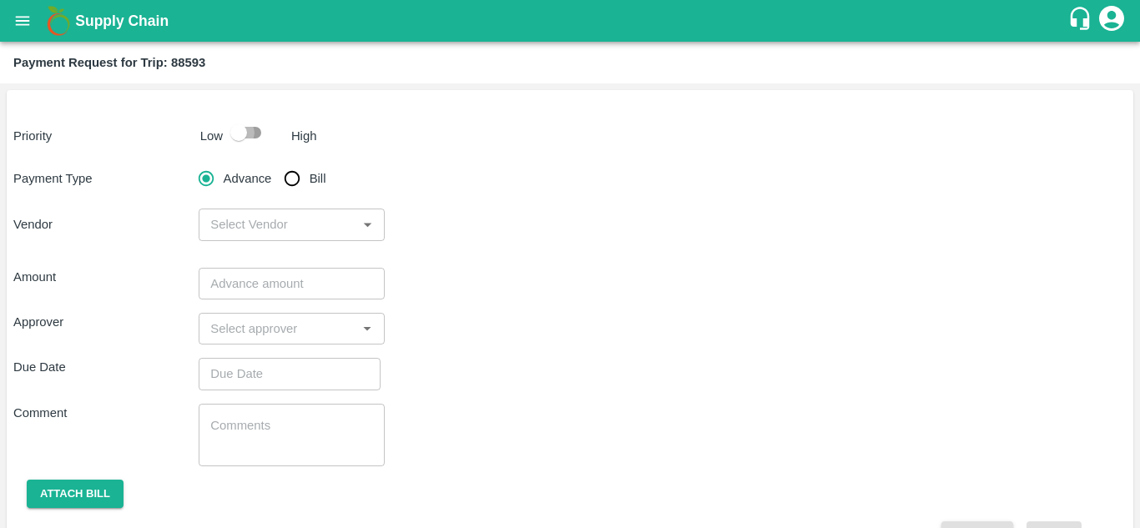
click at [254, 126] on input "checkbox" at bounding box center [238, 133] width 95 height 32
checkbox input "true"
click at [297, 171] on input "Bill" at bounding box center [291, 178] width 33 height 33
radio input "true"
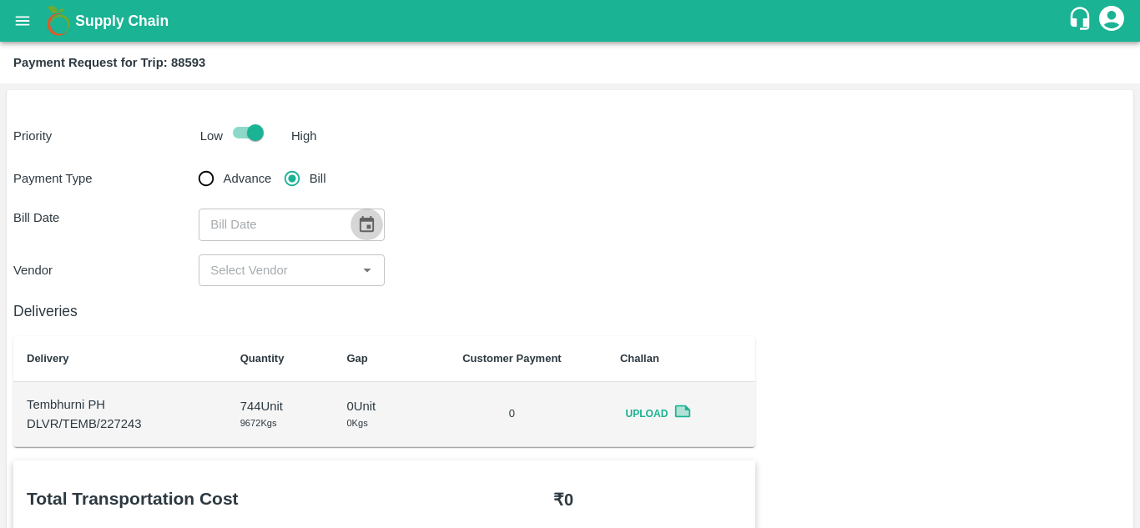
click at [363, 217] on icon "Choose date" at bounding box center [366, 224] width 18 height 18
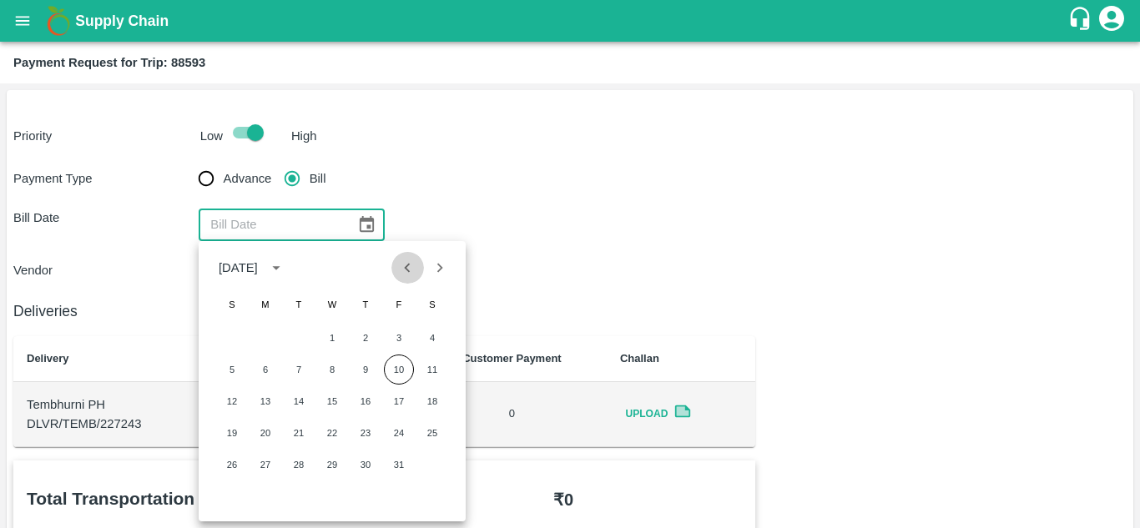
click at [415, 278] on button "Previous month" at bounding box center [407, 268] width 32 height 32
click at [405, 400] on button "19" at bounding box center [399, 401] width 30 height 30
type input "[DATE]"
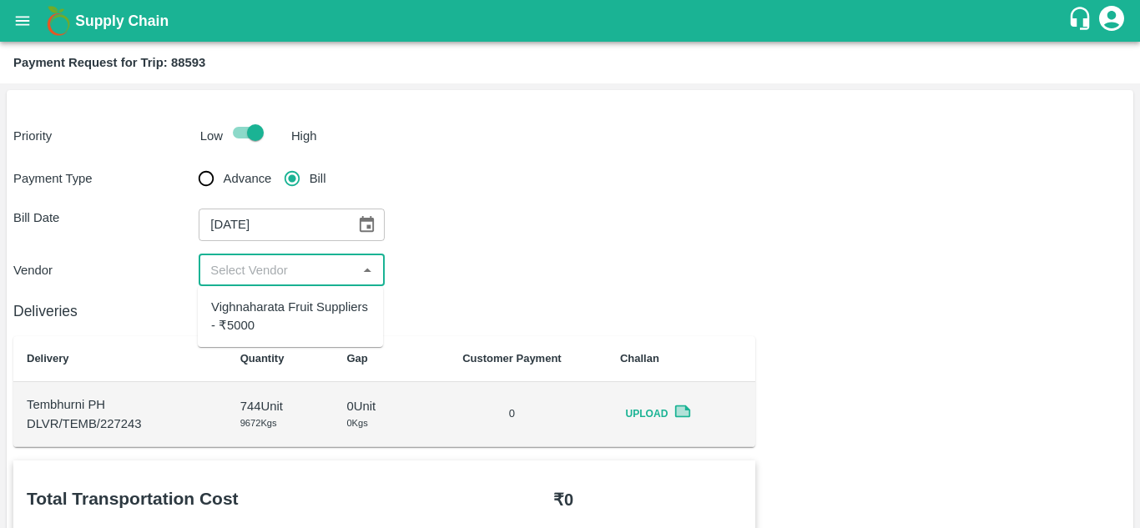
drag, startPoint x: 310, startPoint y: 271, endPoint x: 279, endPoint y: 318, distance: 56.0
click at [279, 318] on body "Supply Chain Payment Request for Trip: 88593 Priority Low High Payment Type Adv…" at bounding box center [570, 264] width 1140 height 528
click at [279, 318] on div "Vighnaharata Fruit Suppliers - ₹5000" at bounding box center [290, 317] width 159 height 38
type input "Vighnaharata Fruit Suppliers - ₹5000"
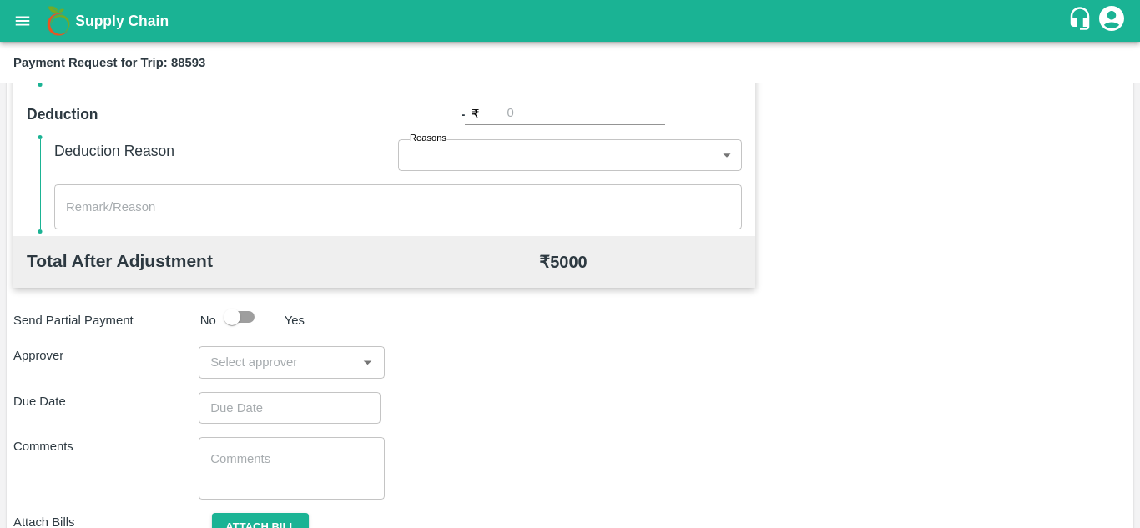
scroll to position [759, 0]
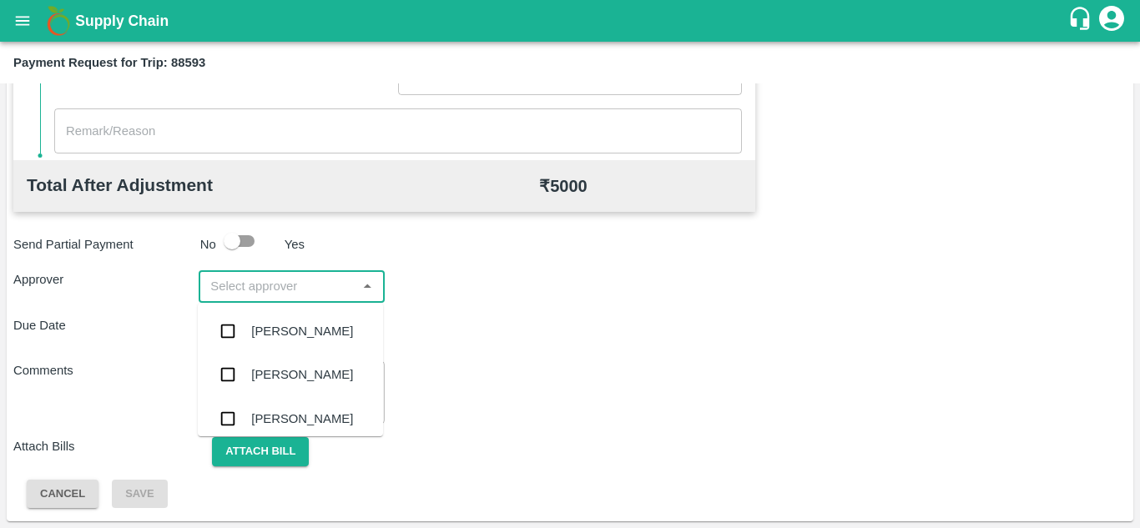
click at [209, 281] on input "input" at bounding box center [278, 286] width 148 height 22
type input "PRASA"
click at [294, 340] on div "Prasad Waghade" at bounding box center [302, 331] width 102 height 18
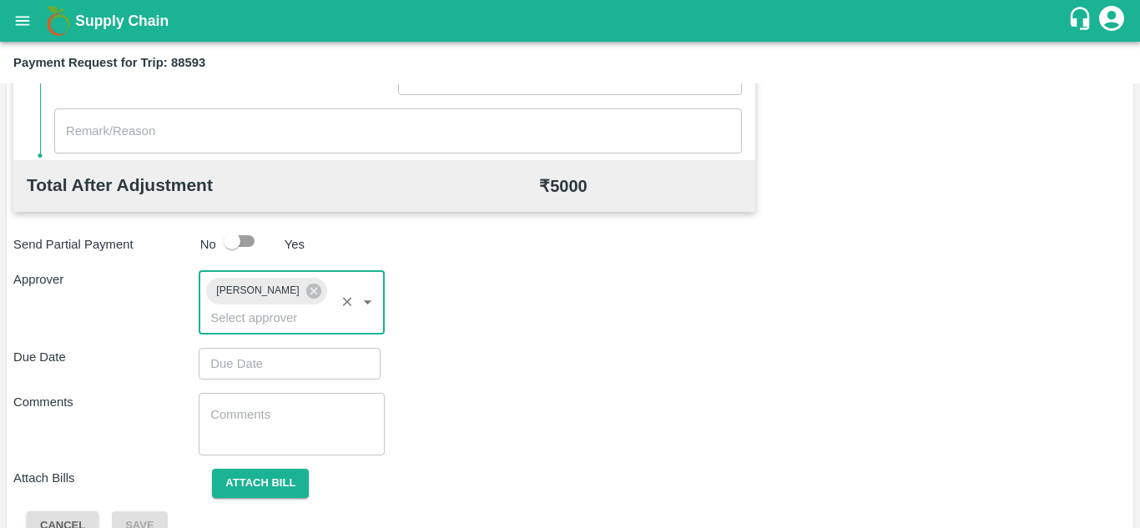
type input "DD/MM/YYYY hh:mm aa"
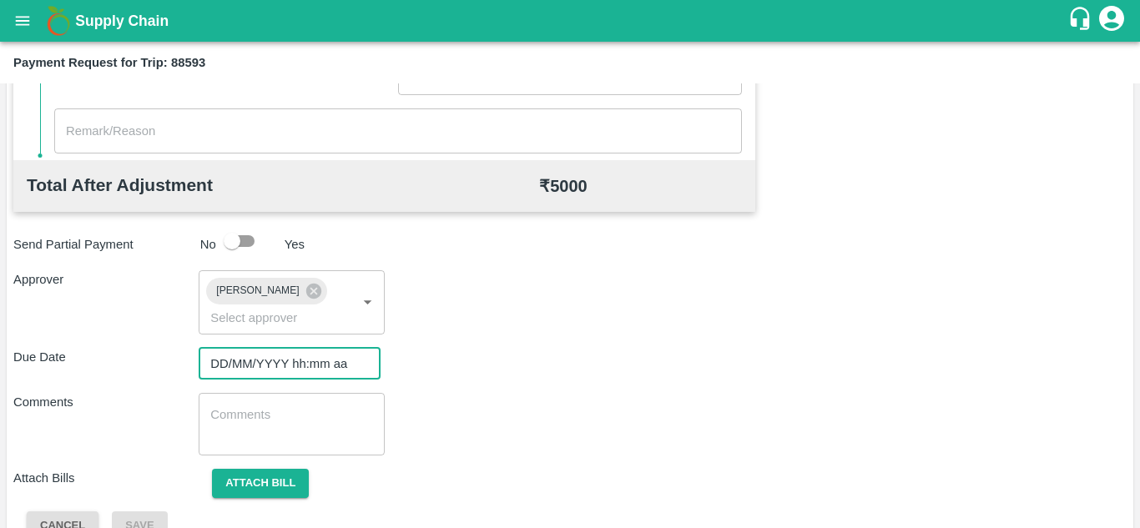
click at [227, 357] on input "DD/MM/YYYY hh:mm aa" at bounding box center [284, 364] width 170 height 32
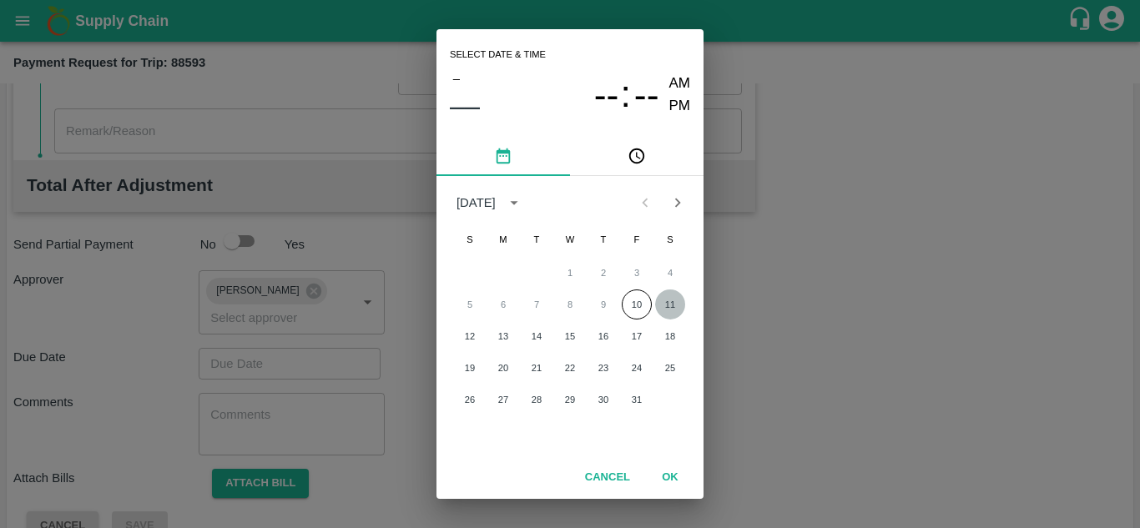
click at [672, 305] on button "11" at bounding box center [670, 304] width 30 height 30
type input "11/10/2025 12:00 AM"
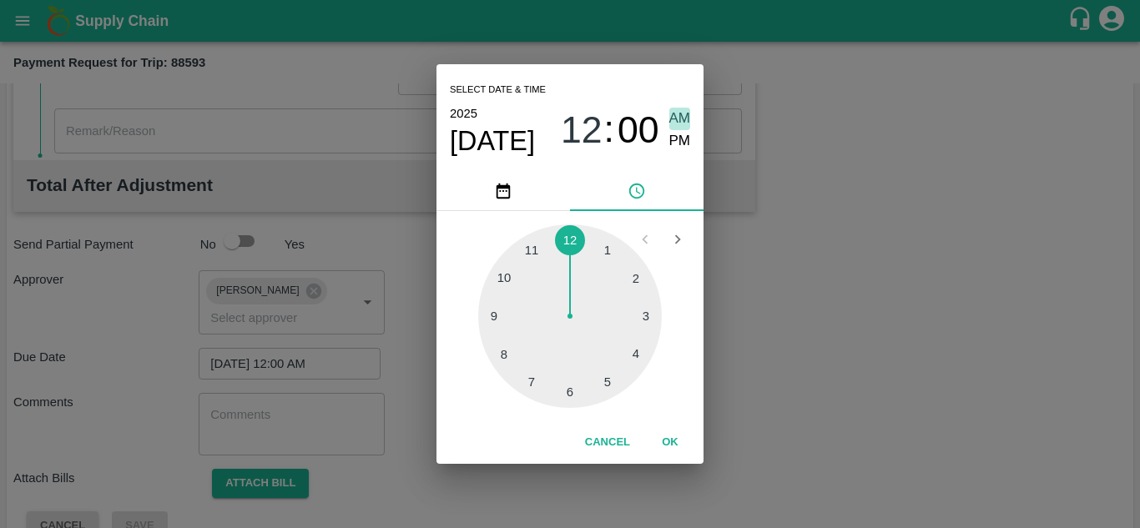
click at [682, 115] on span "AM" at bounding box center [680, 119] width 22 height 23
click at [673, 442] on button "OK" at bounding box center [669, 442] width 53 height 29
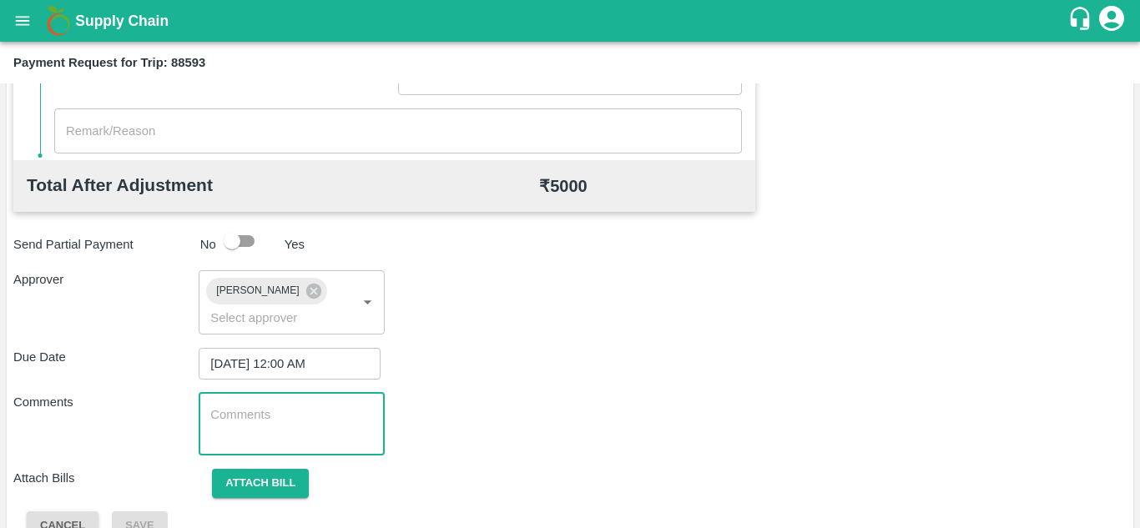
click at [308, 428] on textarea at bounding box center [291, 423] width 162 height 35
paste textarea "Transport Bill"
type textarea "Transport Bill"
click at [697, 388] on div "Total Transportation Cost ₹ 5000 Advance payment - ₹ Additional Charges(+) Inam…" at bounding box center [569, 120] width 1113 height 839
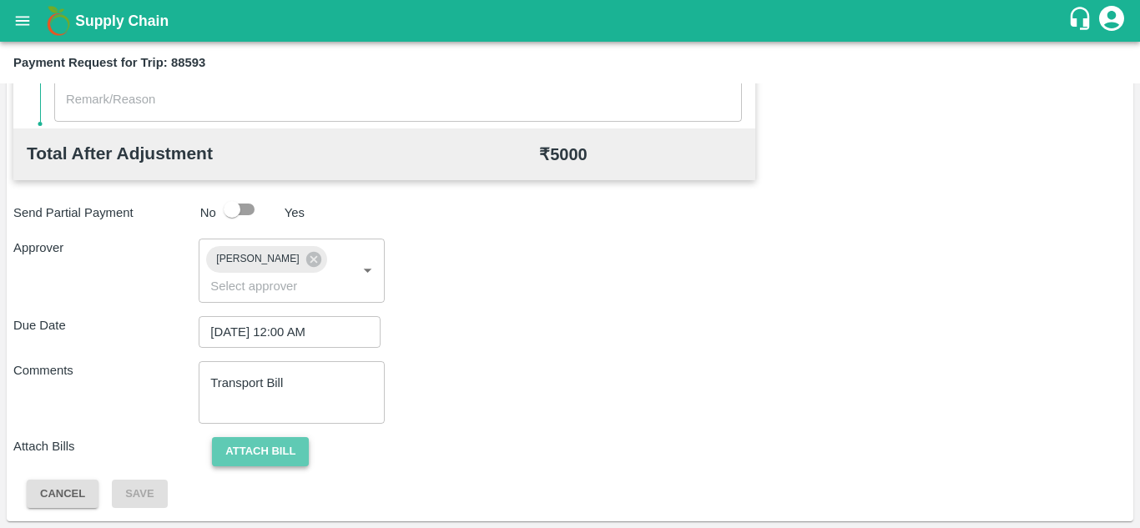
click at [280, 438] on button "Attach bill" at bounding box center [260, 451] width 97 height 29
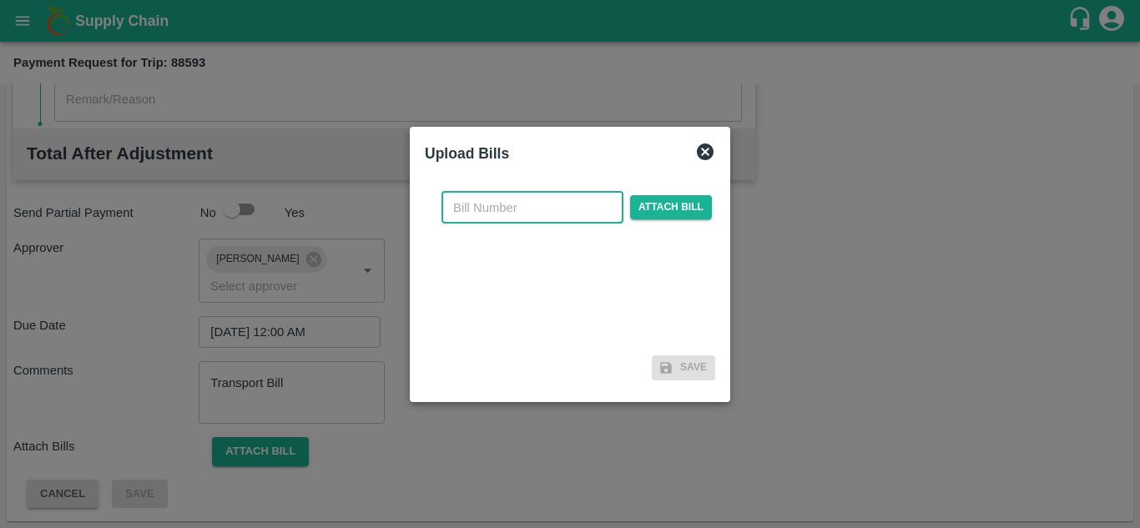
click at [483, 199] on input "text" at bounding box center [532, 208] width 182 height 32
type input "970"
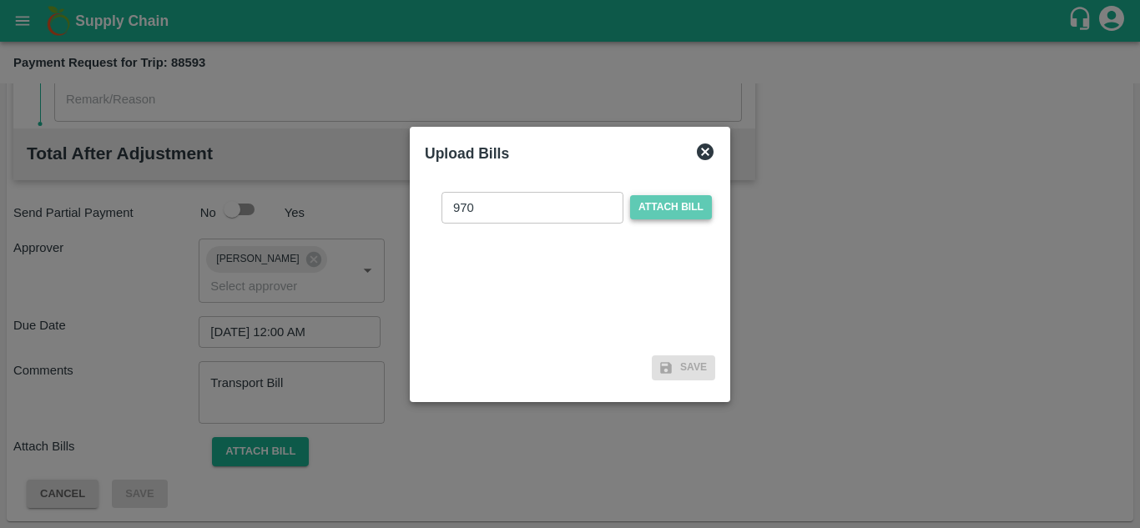
click at [674, 214] on span "Attach bill" at bounding box center [671, 207] width 82 height 24
click at [0, 0] on input "Attach bill" at bounding box center [0, 0] width 0 height 0
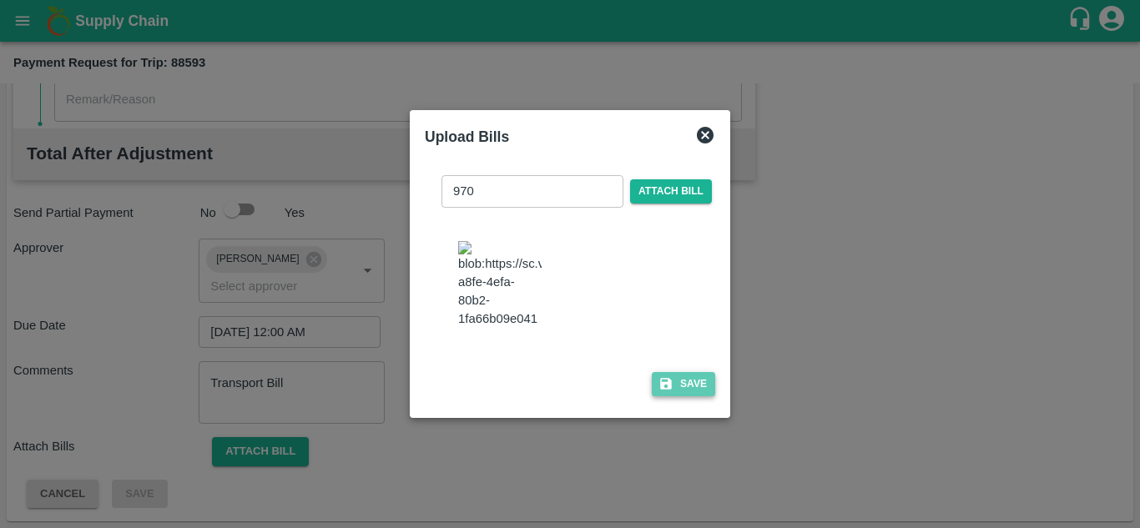
click at [692, 394] on button "Save" at bounding box center [683, 384] width 63 height 24
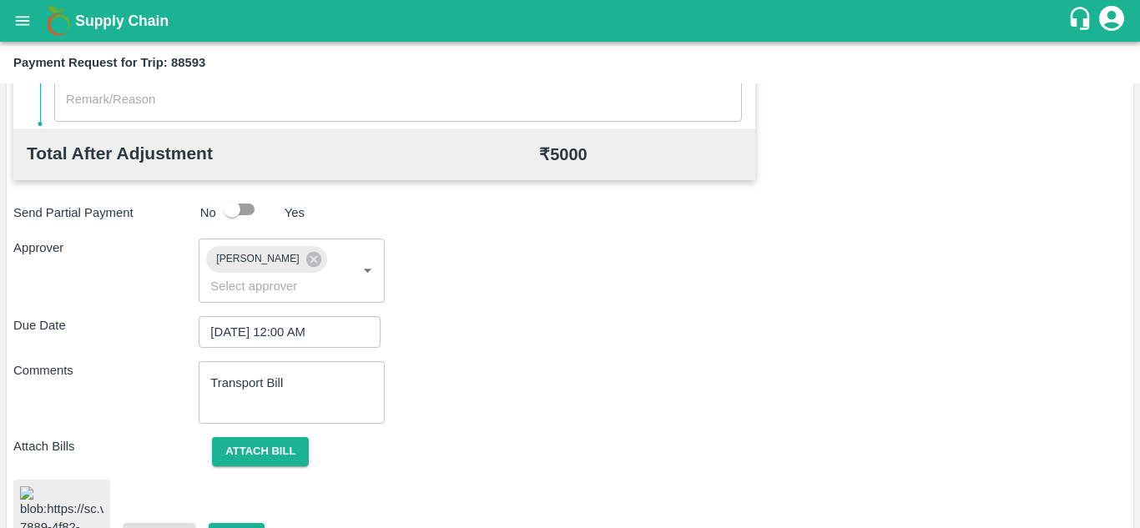
scroll to position [898, 0]
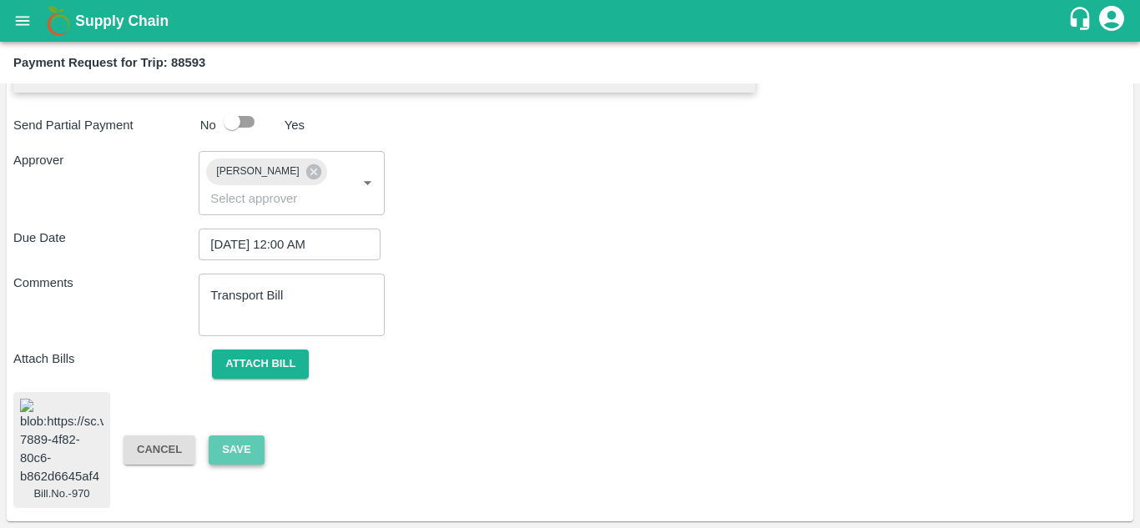
click at [233, 435] on button "Save" at bounding box center [236, 449] width 55 height 29
click at [259, 465] on div "Bill.No.-970 Cancel Save" at bounding box center [569, 450] width 1113 height 117
click at [244, 451] on button "Save" at bounding box center [236, 449] width 55 height 29
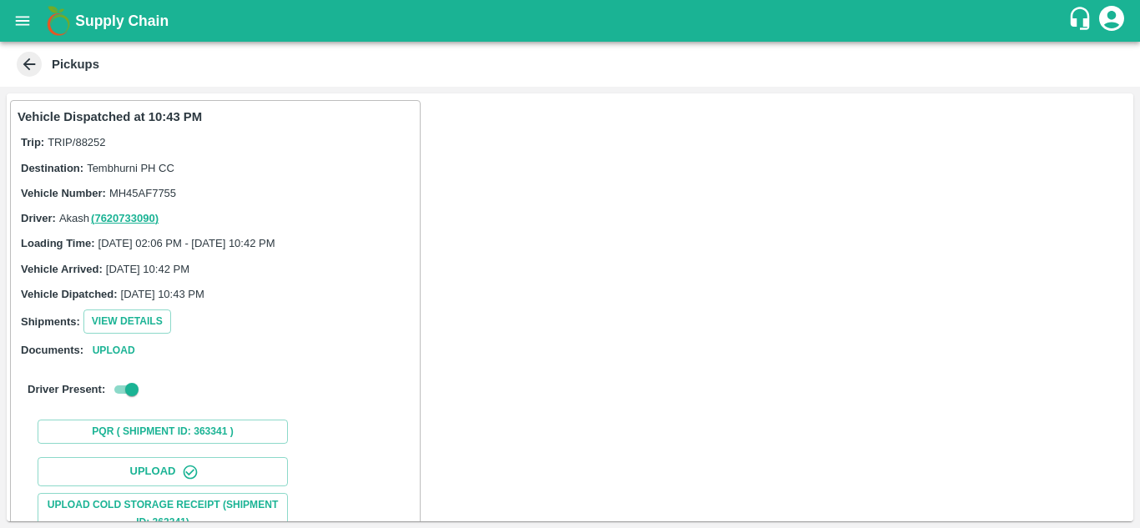
scroll to position [259, 0]
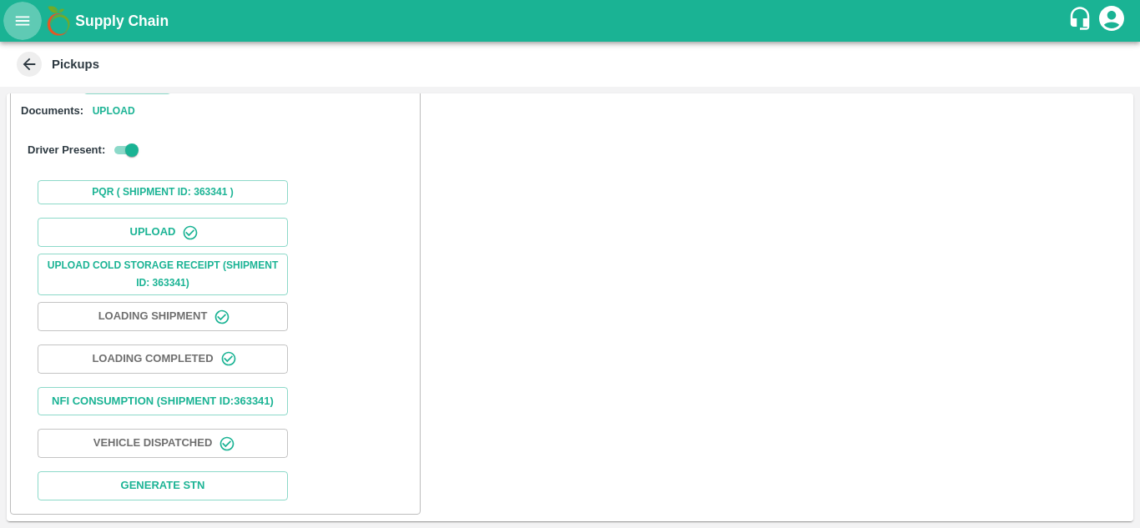
click at [8, 25] on button "open drawer" at bounding box center [22, 21] width 38 height 38
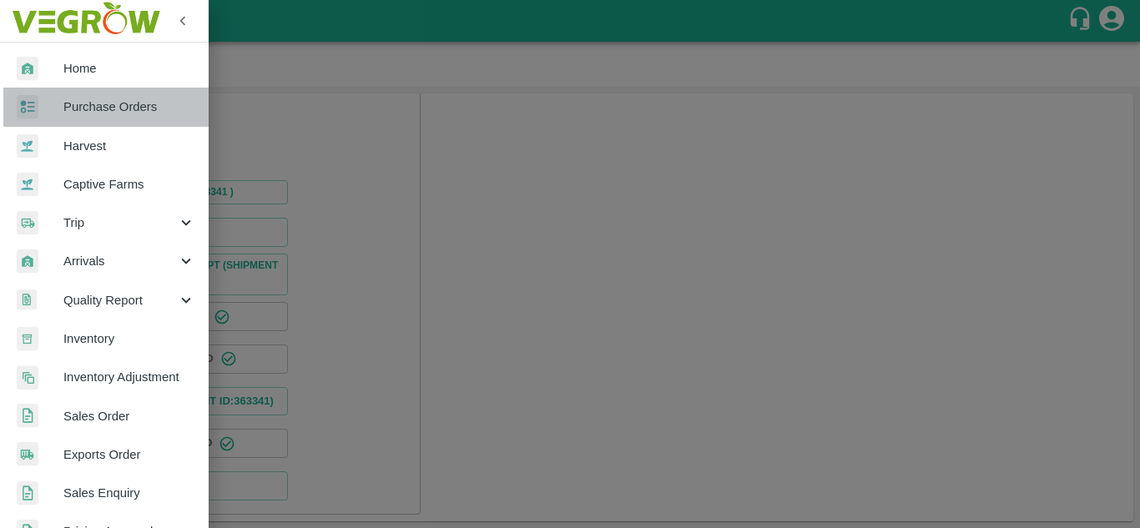
click at [114, 103] on span "Purchase Orders" at bounding box center [129, 107] width 132 height 18
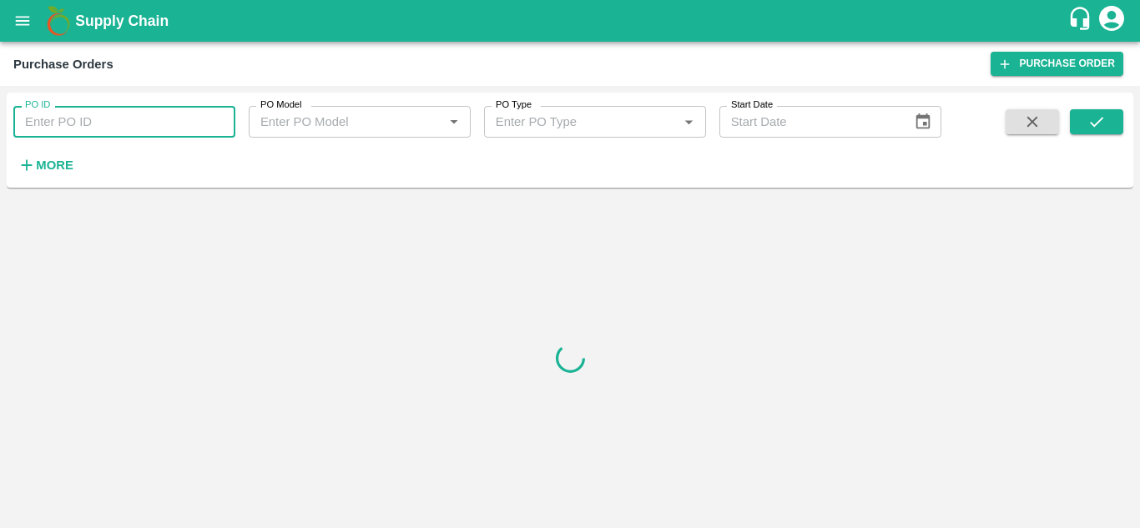
click at [118, 116] on input "PO ID" at bounding box center [124, 122] width 222 height 32
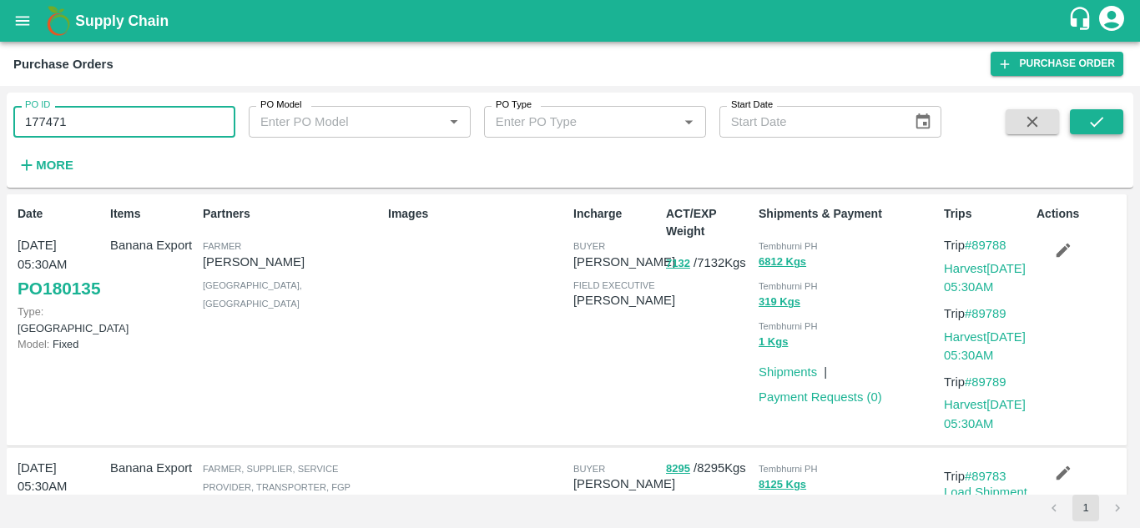
type input "177471"
click at [1089, 120] on icon "submit" at bounding box center [1096, 122] width 18 height 18
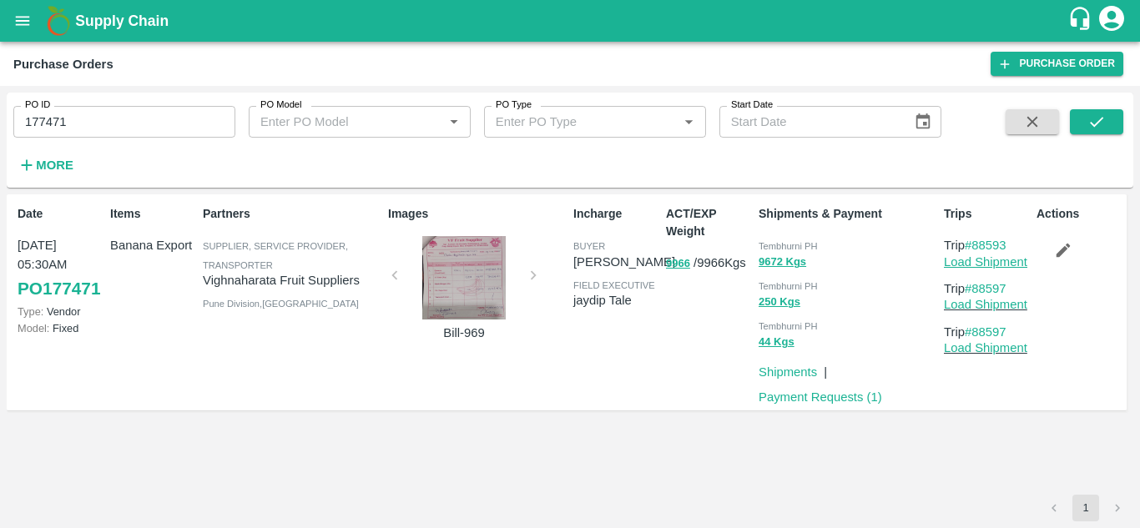
click at [999, 263] on link "Load Shipment" at bounding box center [985, 261] width 83 height 13
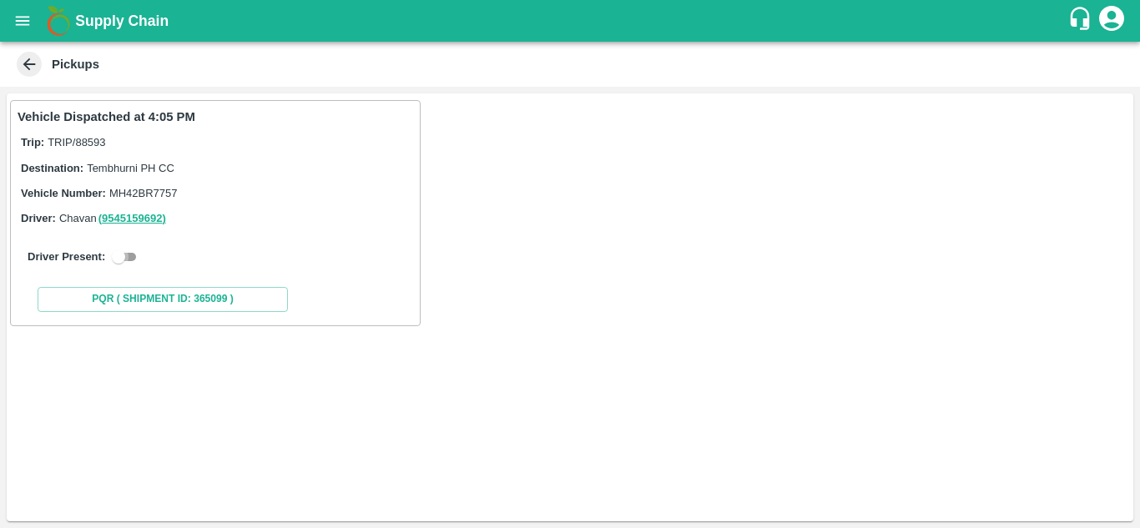
click at [130, 256] on input "checkbox" at bounding box center [118, 257] width 60 height 20
checkbox input "true"
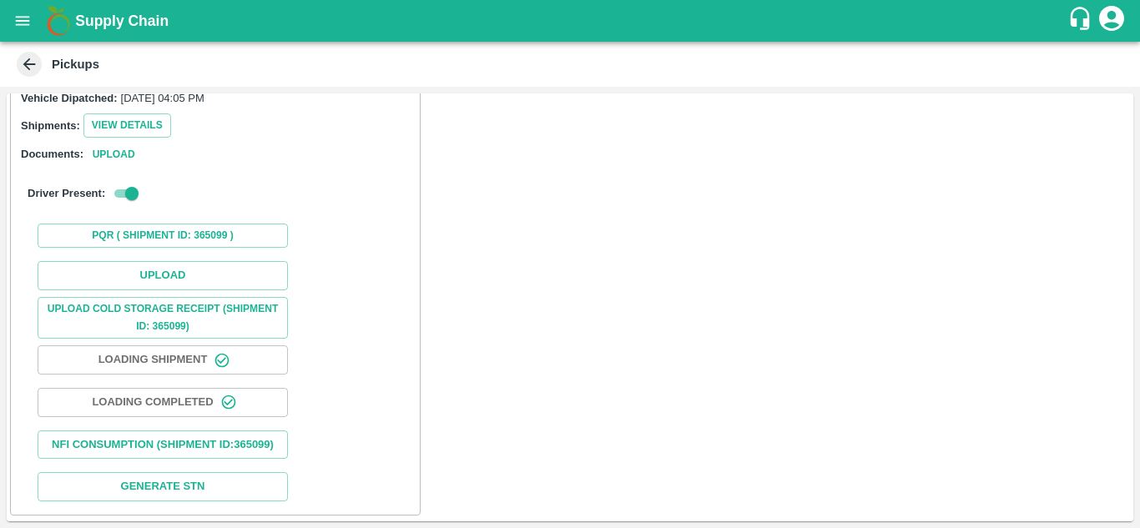
scroll to position [216, 0]
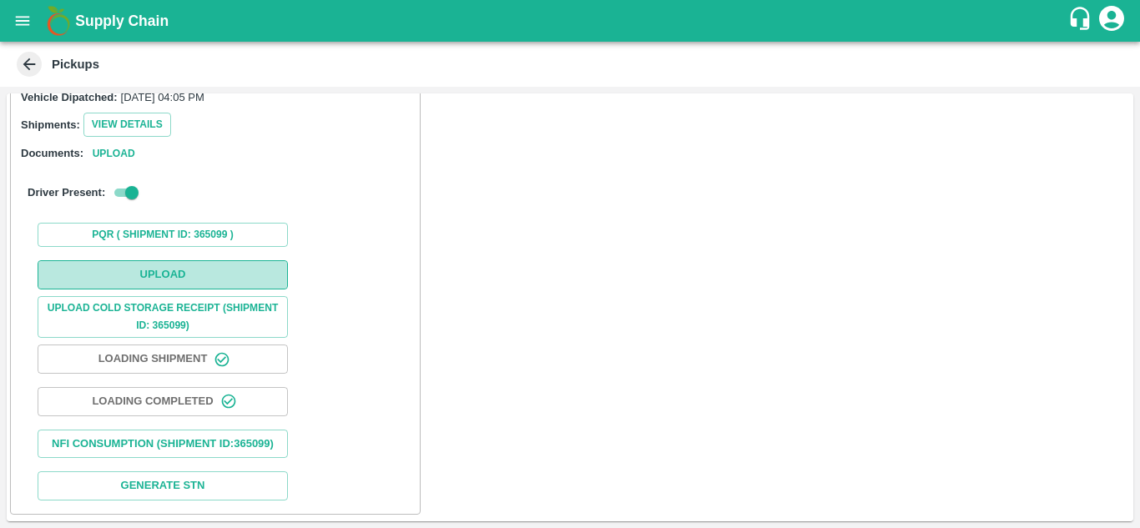
click at [183, 264] on button "Upload" at bounding box center [163, 274] width 250 height 29
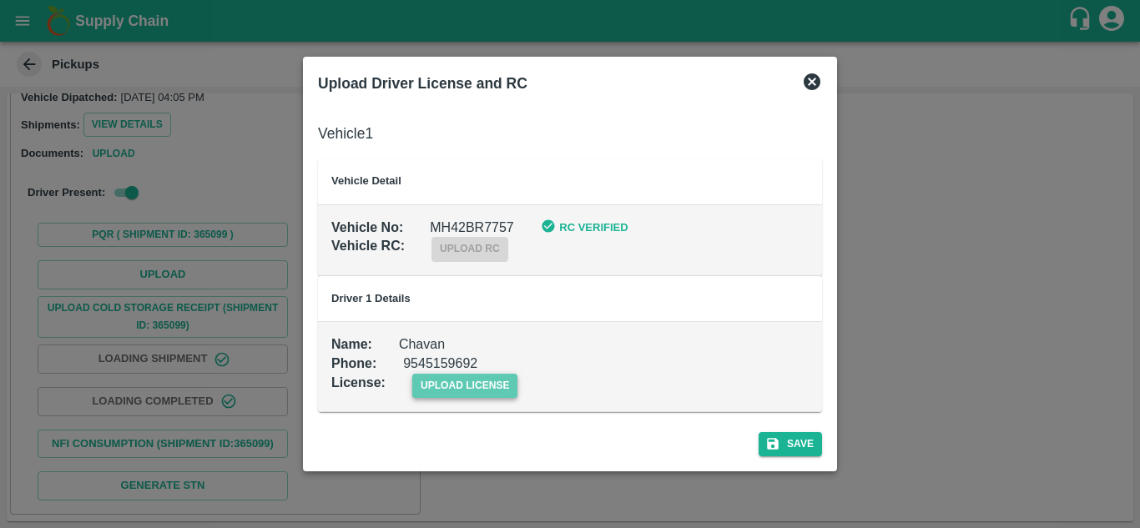
click at [488, 377] on span "upload license" at bounding box center [465, 386] width 106 height 24
click at [0, 0] on input "upload license" at bounding box center [0, 0] width 0 height 0
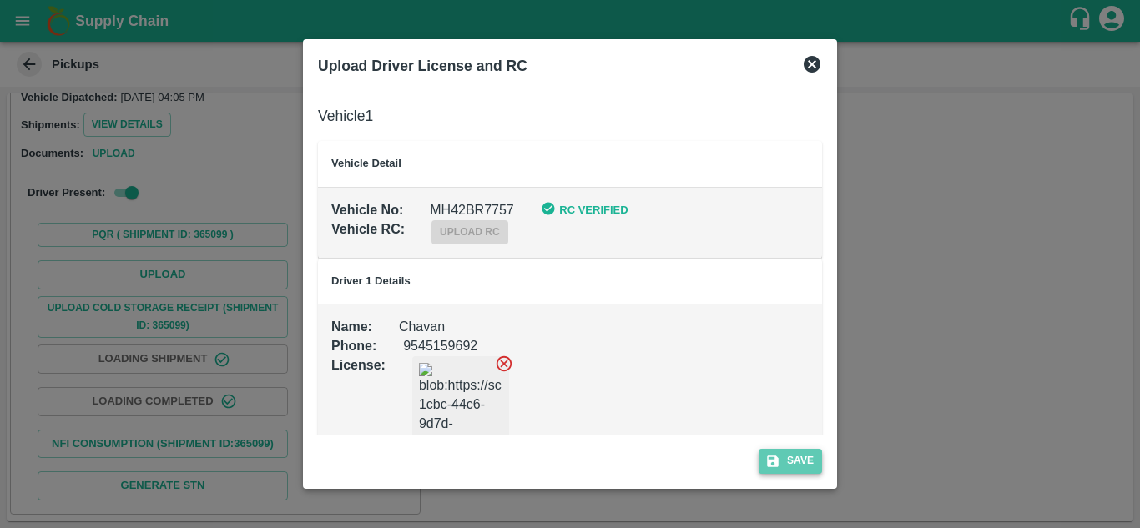
click at [794, 452] on button "Save" at bounding box center [789, 461] width 63 height 24
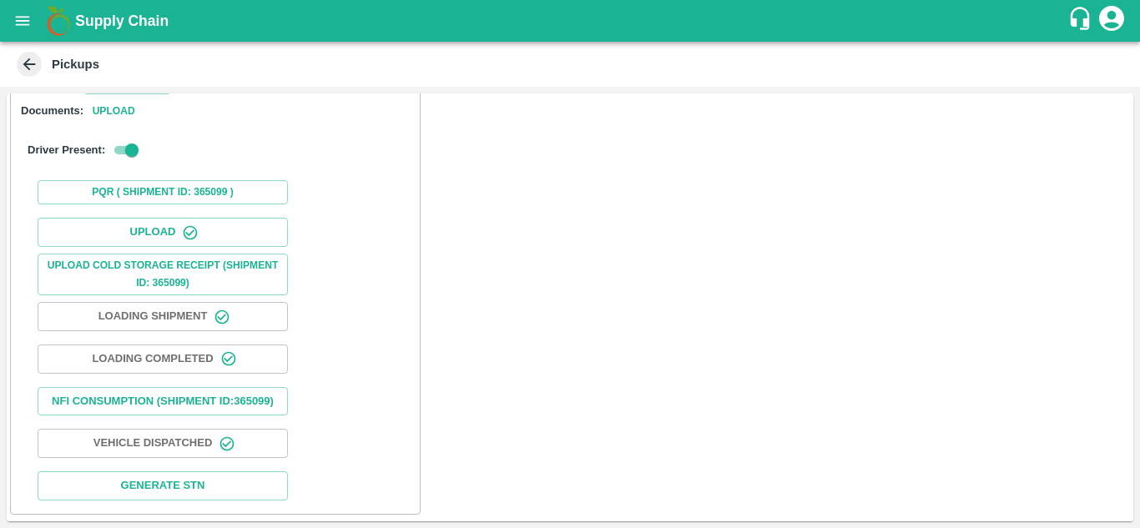
scroll to position [0, 0]
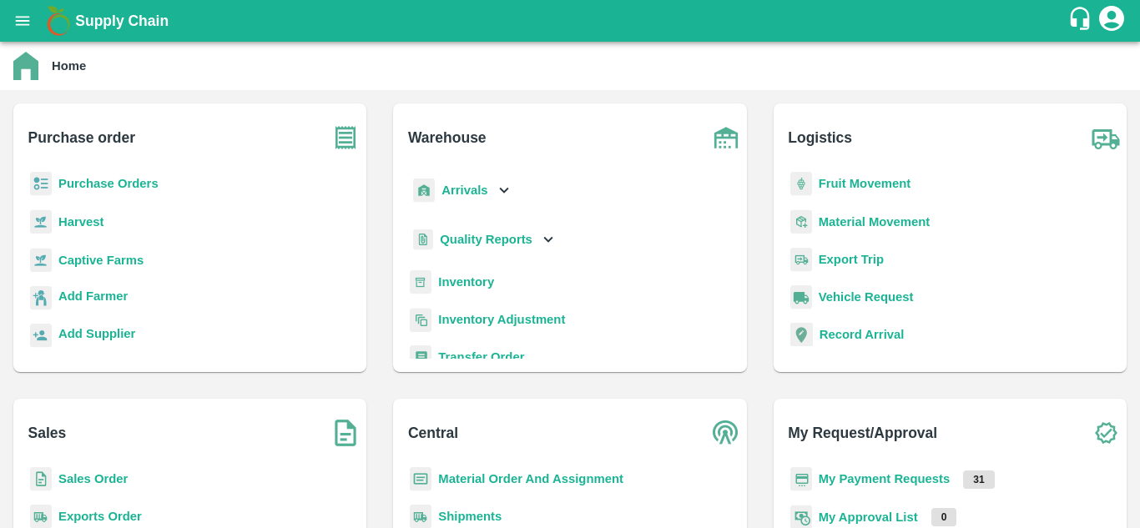
click at [128, 184] on b "Purchase Orders" at bounding box center [108, 183] width 100 height 13
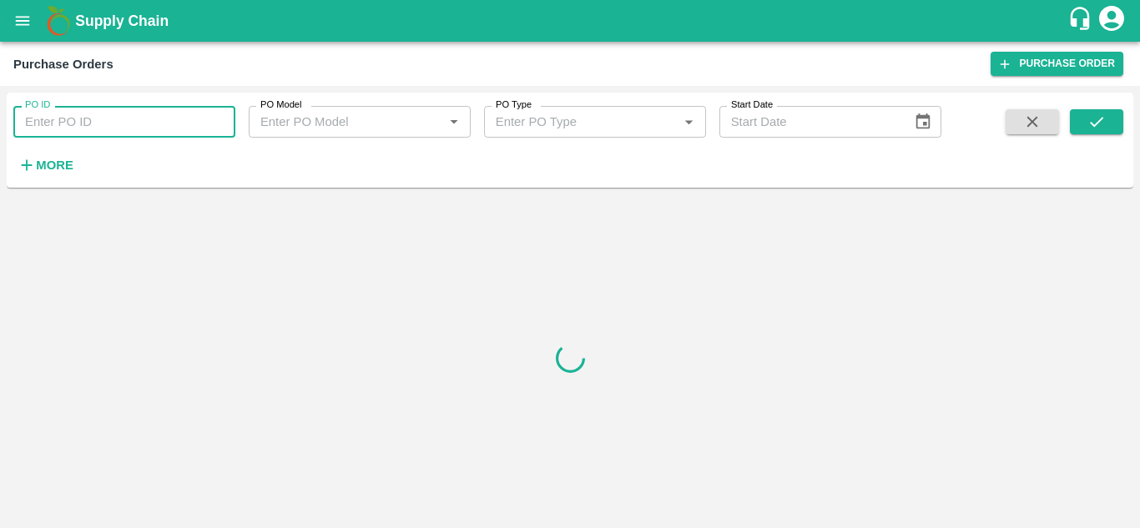
click at [114, 137] on input "PO ID" at bounding box center [124, 122] width 222 height 32
paste input "177770"
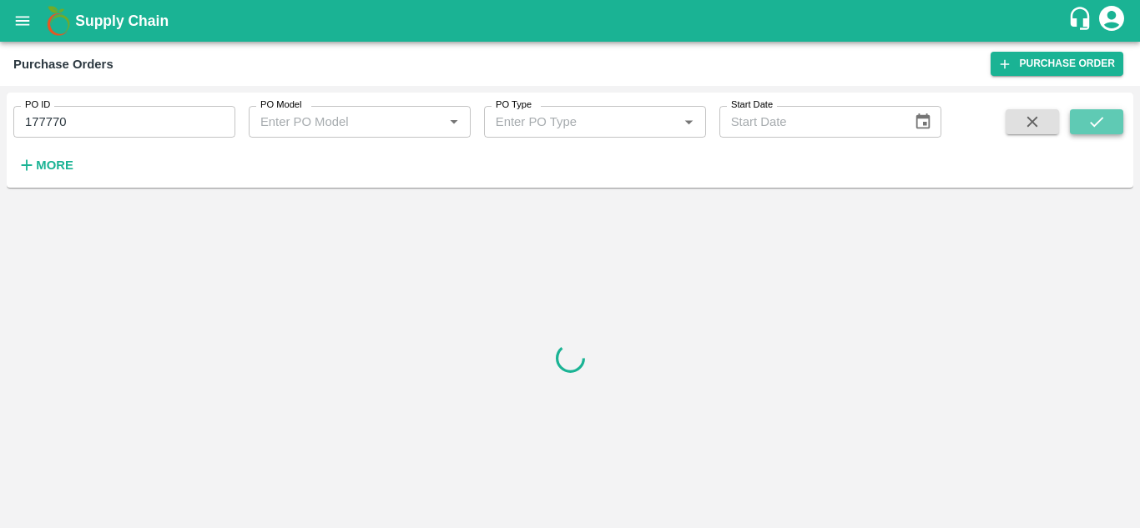
click at [1110, 119] on button "submit" at bounding box center [1096, 121] width 53 height 25
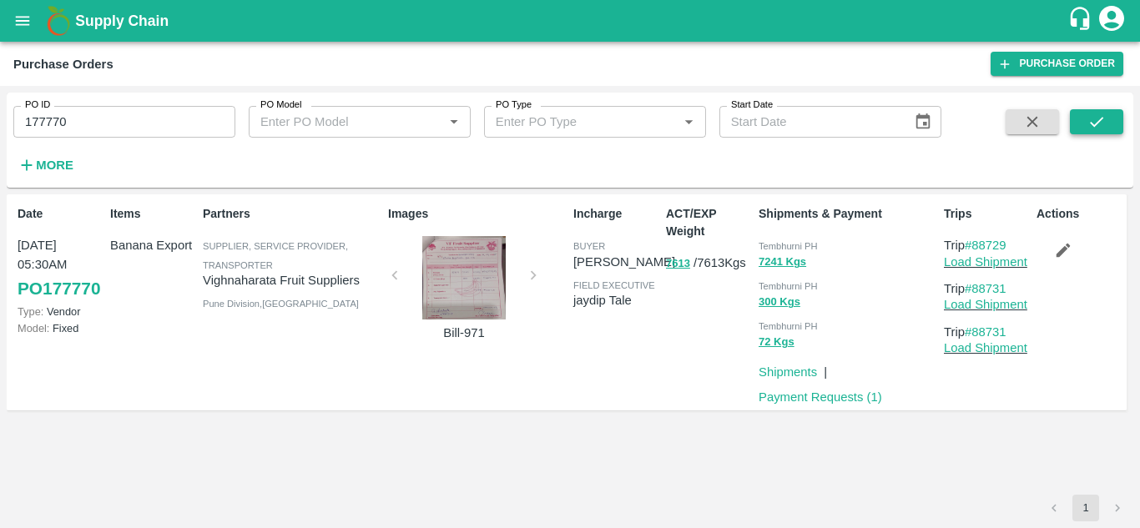
click at [1110, 119] on button "submit" at bounding box center [1096, 121] width 53 height 25
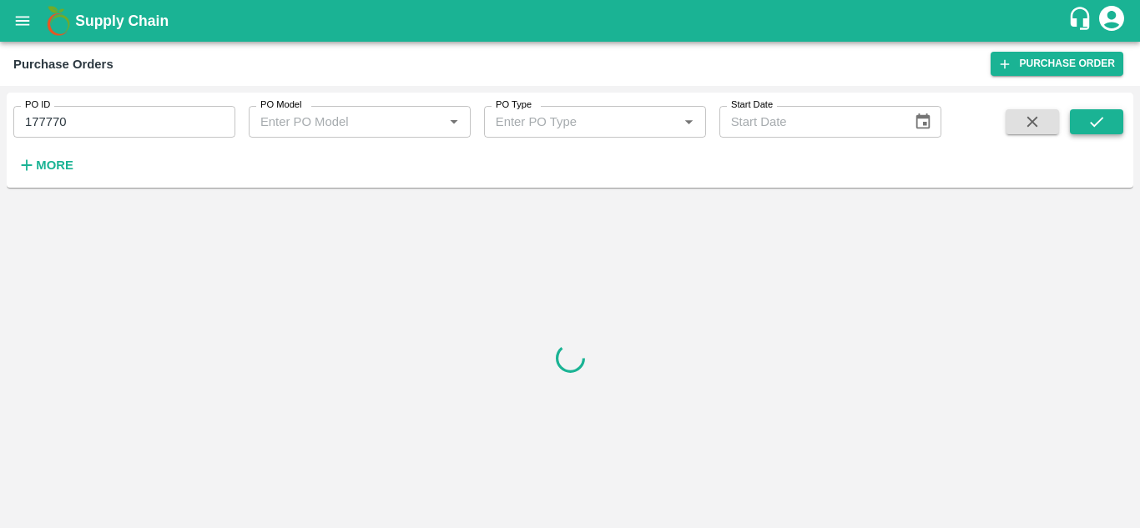
click at [1110, 119] on button "submit" at bounding box center [1096, 121] width 53 height 25
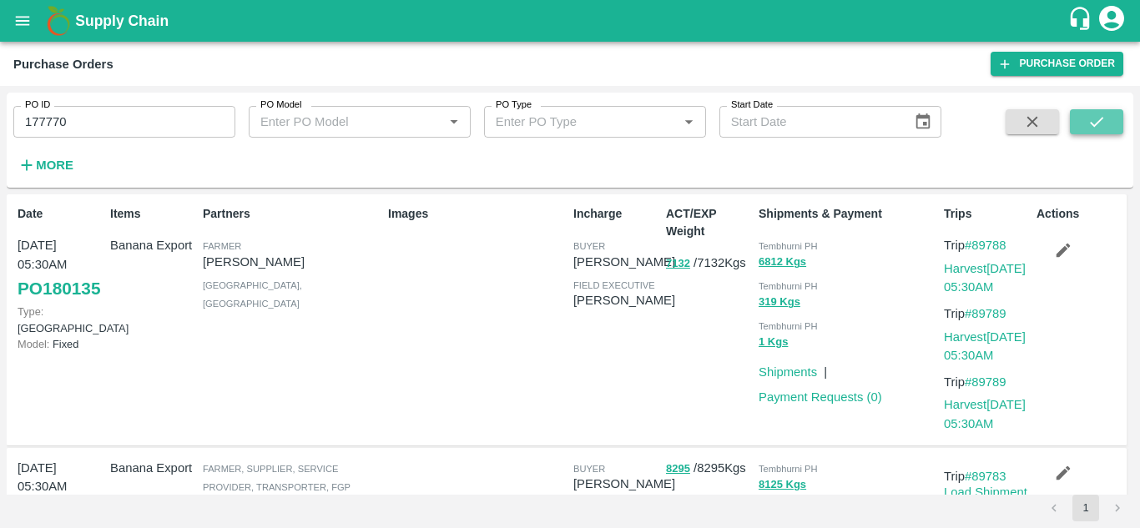
click at [1098, 125] on icon "submit" at bounding box center [1096, 122] width 18 height 18
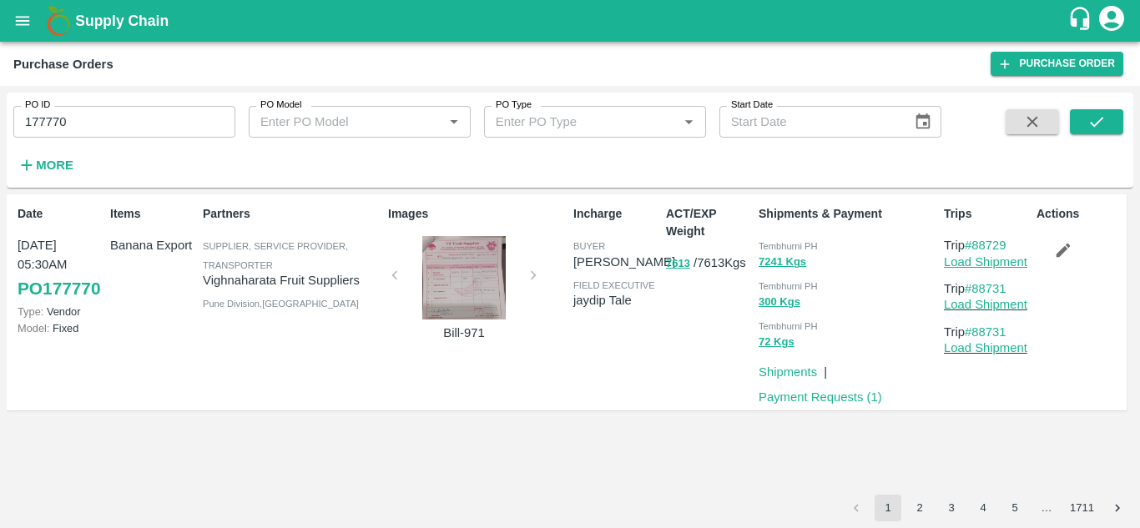
click at [1014, 264] on link "Load Shipment" at bounding box center [985, 261] width 83 height 13
click at [94, 114] on input "177770" at bounding box center [124, 122] width 222 height 32
paste input "text"
type input "177783"
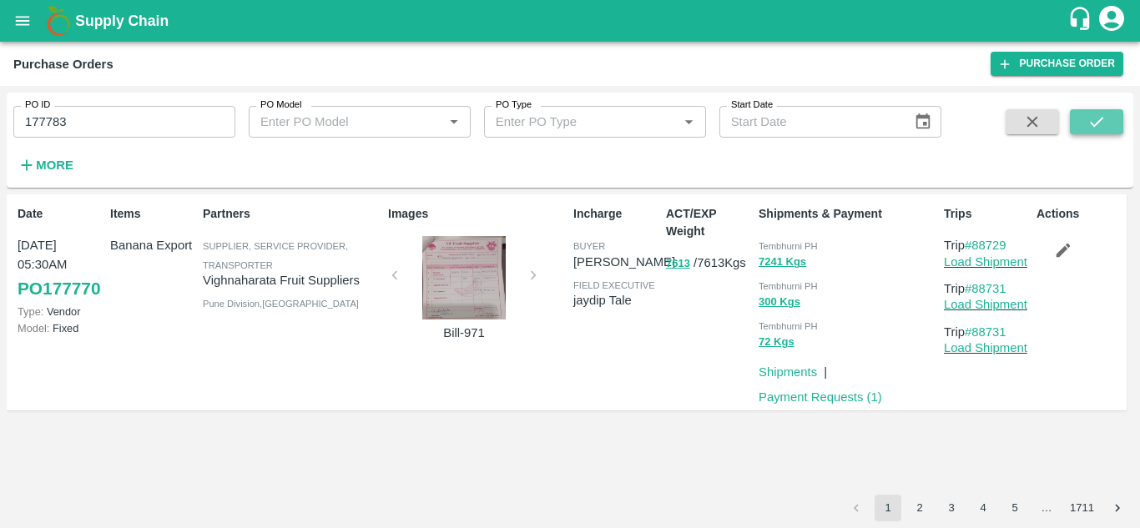
click at [1099, 126] on icon "submit" at bounding box center [1096, 122] width 18 height 18
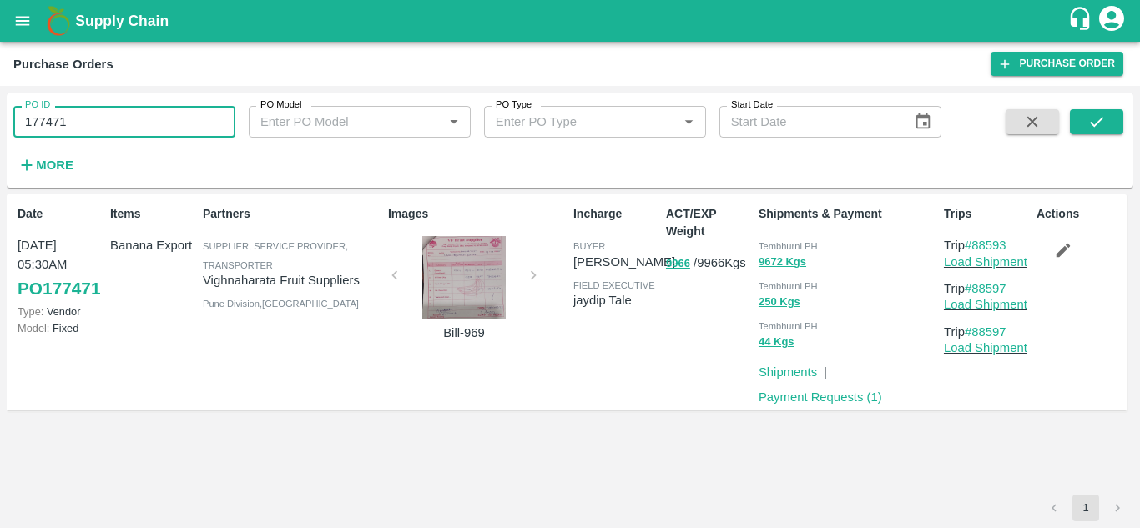
click at [125, 129] on input "177471" at bounding box center [124, 122] width 222 height 32
click at [19, 33] on button "open drawer" at bounding box center [22, 21] width 38 height 38
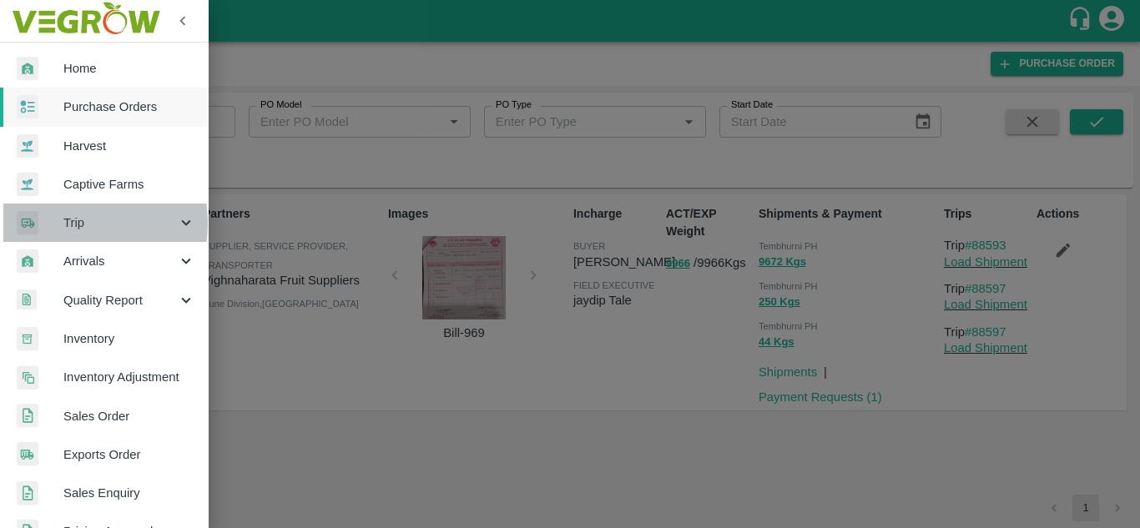
click at [73, 224] on span "Trip" at bounding box center [119, 223] width 113 height 18
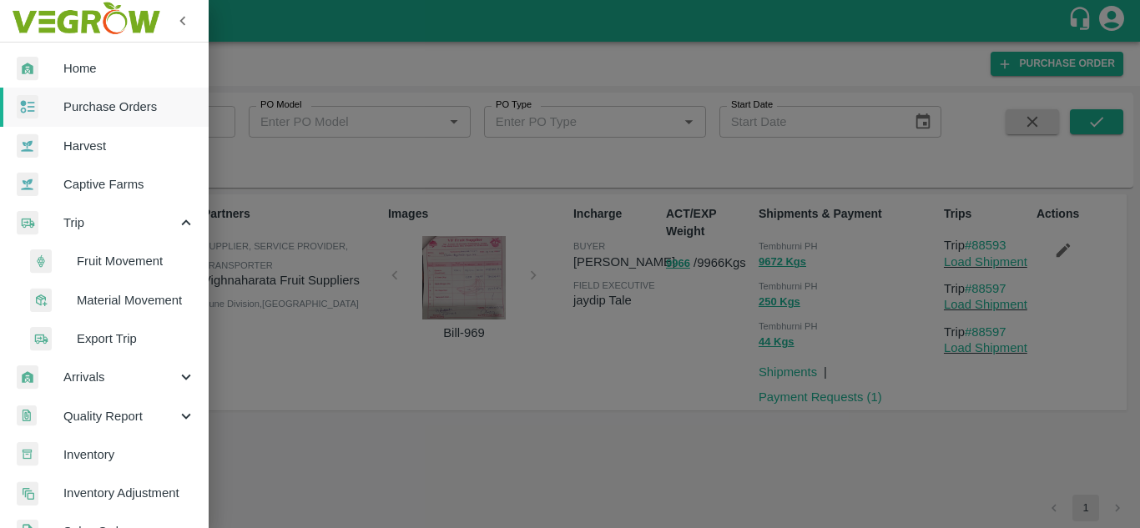
click at [130, 243] on li "Fruit Movement" at bounding box center [110, 261] width 195 height 38
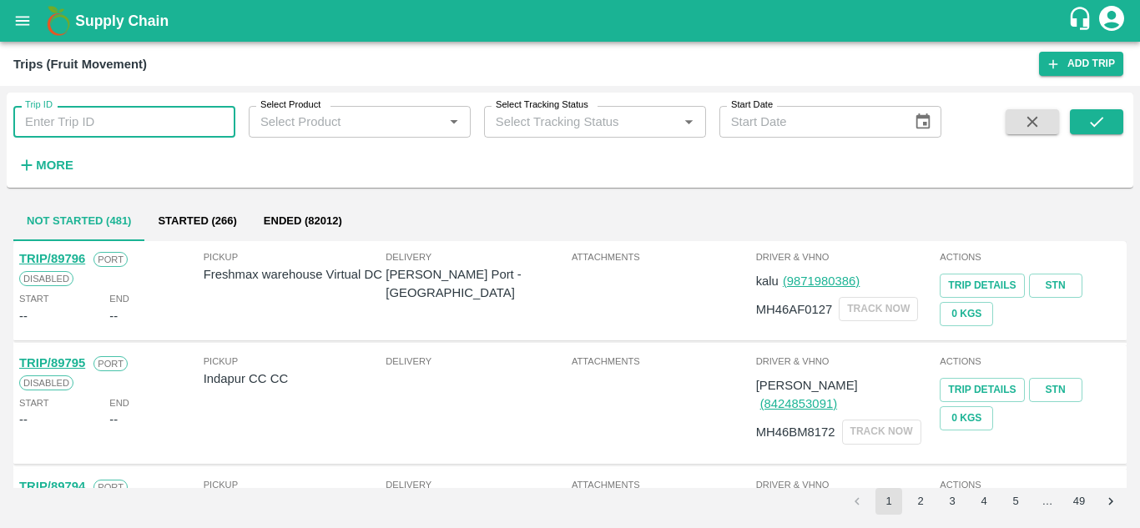
click at [178, 126] on input "Trip ID" at bounding box center [124, 122] width 222 height 32
type input "88729"
click at [1091, 123] on icon "submit" at bounding box center [1096, 122] width 13 height 10
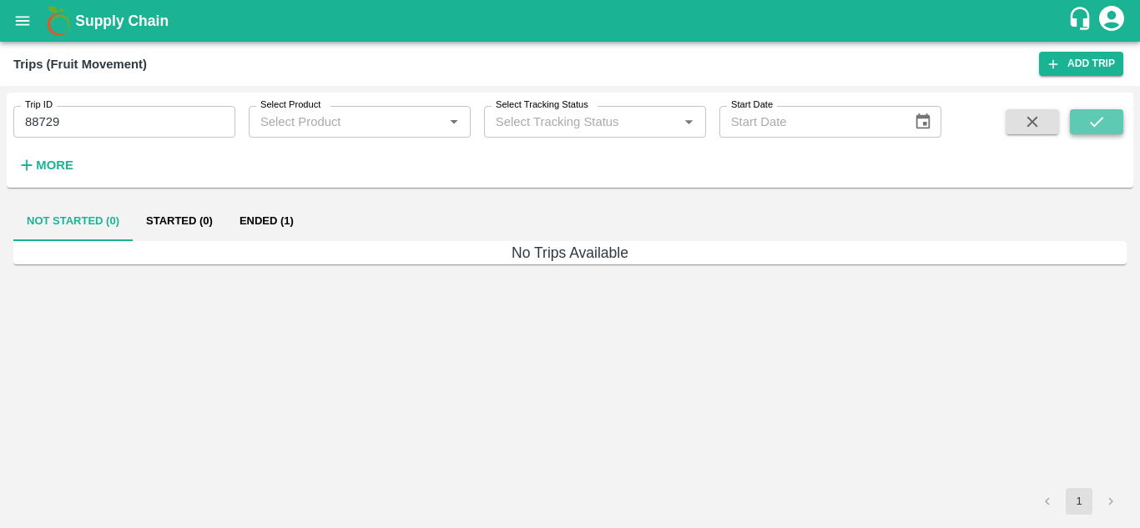
click at [1091, 123] on icon "submit" at bounding box center [1096, 122] width 13 height 10
click at [269, 224] on button "Ended (1)" at bounding box center [266, 221] width 81 height 40
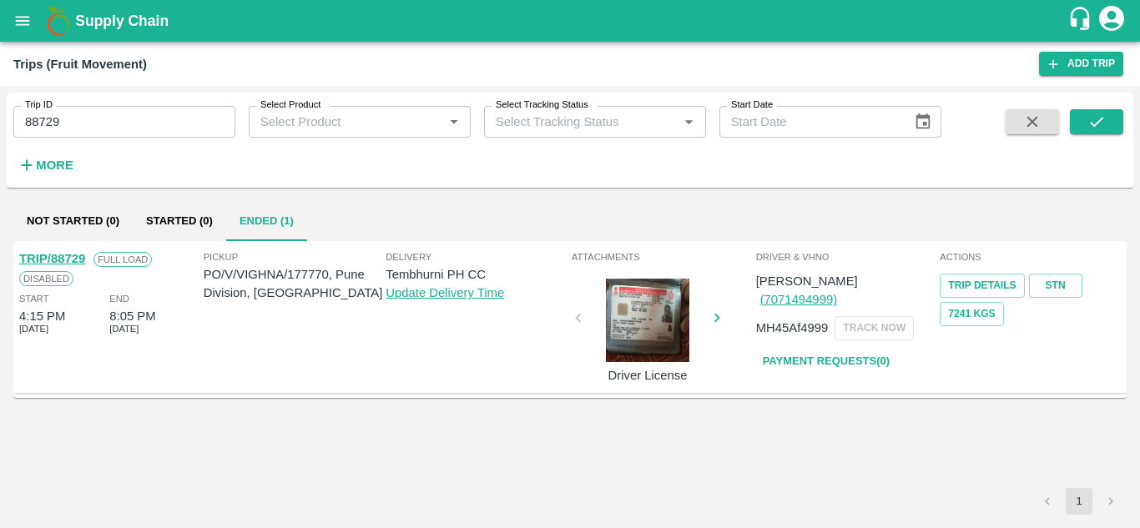
click at [62, 254] on link "TRIP/88729" at bounding box center [52, 258] width 66 height 13
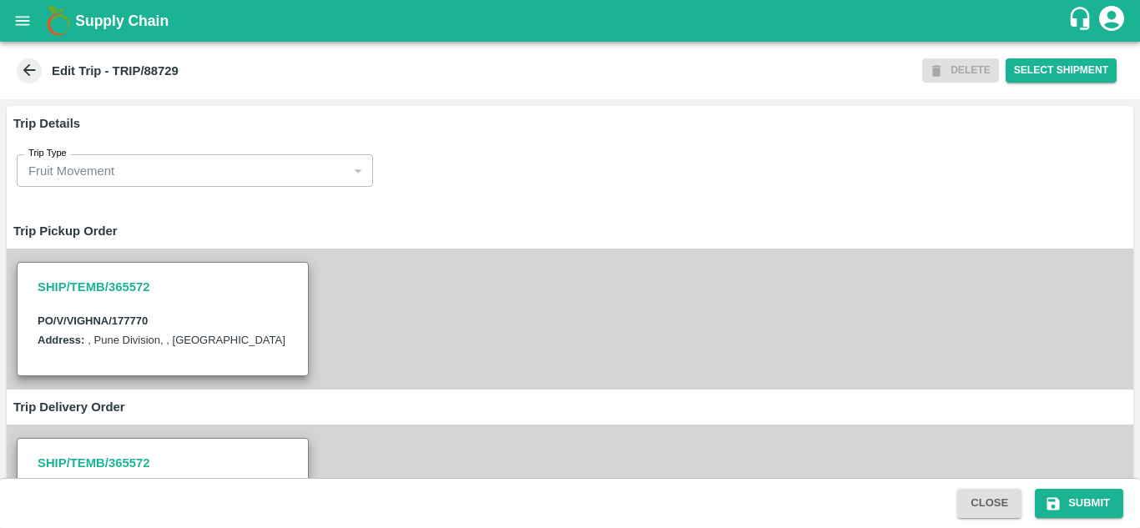
click at [28, 62] on icon at bounding box center [29, 70] width 18 height 18
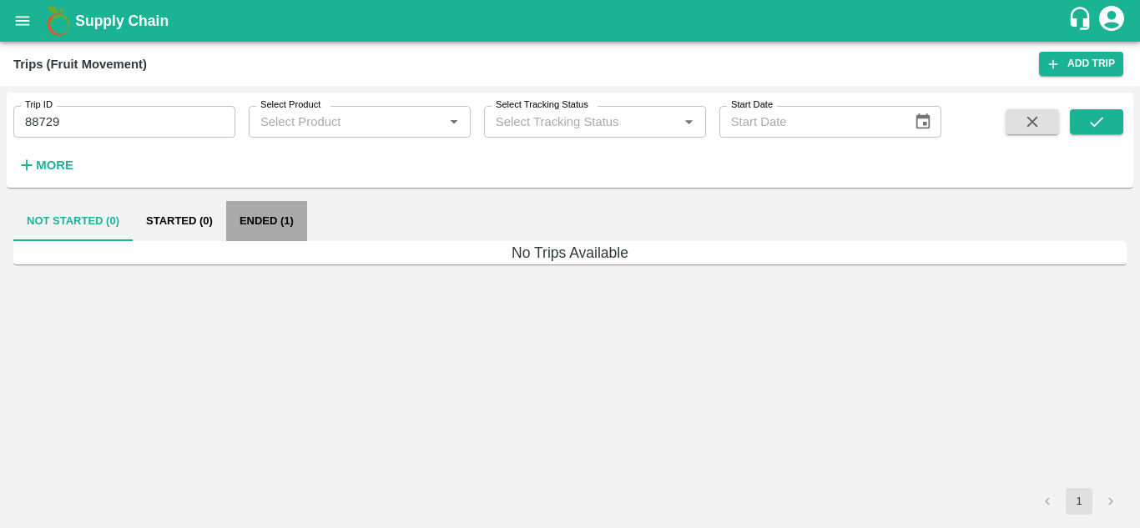
click at [289, 224] on button "Ended (1)" at bounding box center [266, 221] width 81 height 40
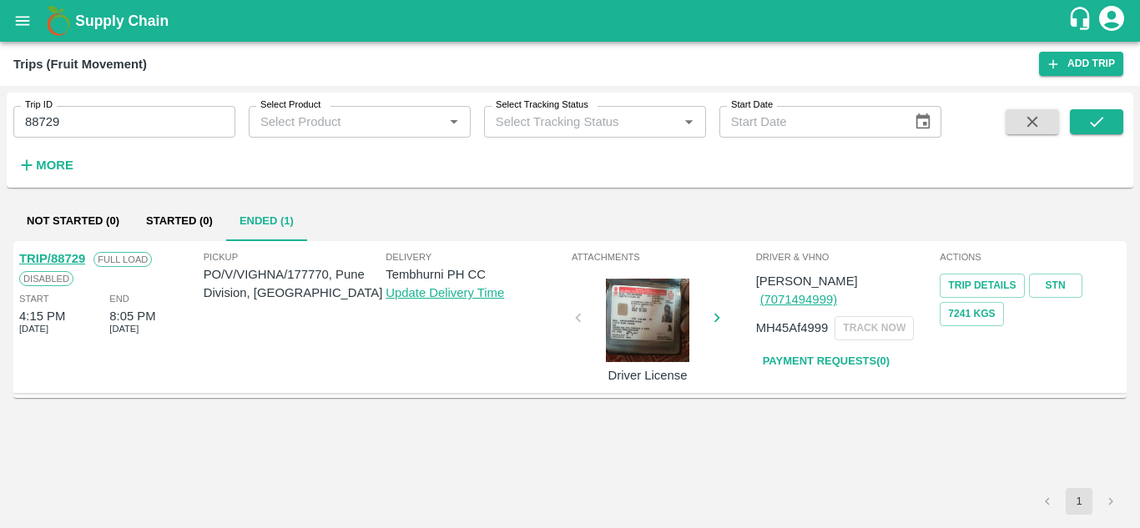
click at [69, 254] on link "TRIP/88729" at bounding box center [52, 258] width 66 height 13
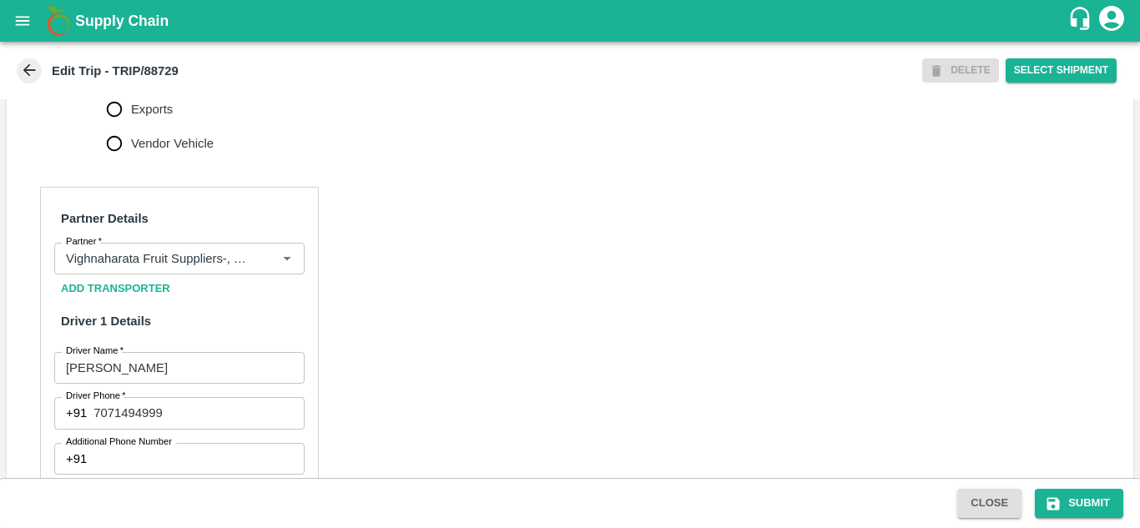
scroll to position [697, 0]
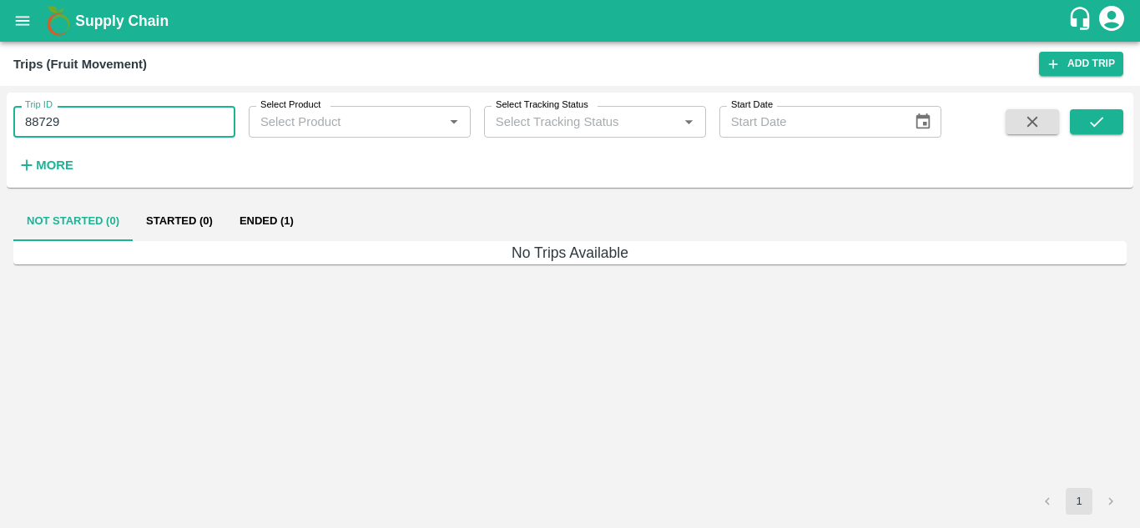
click at [160, 135] on input "88729" at bounding box center [124, 122] width 222 height 32
type input "88724"
click at [1105, 125] on icon "submit" at bounding box center [1096, 122] width 18 height 18
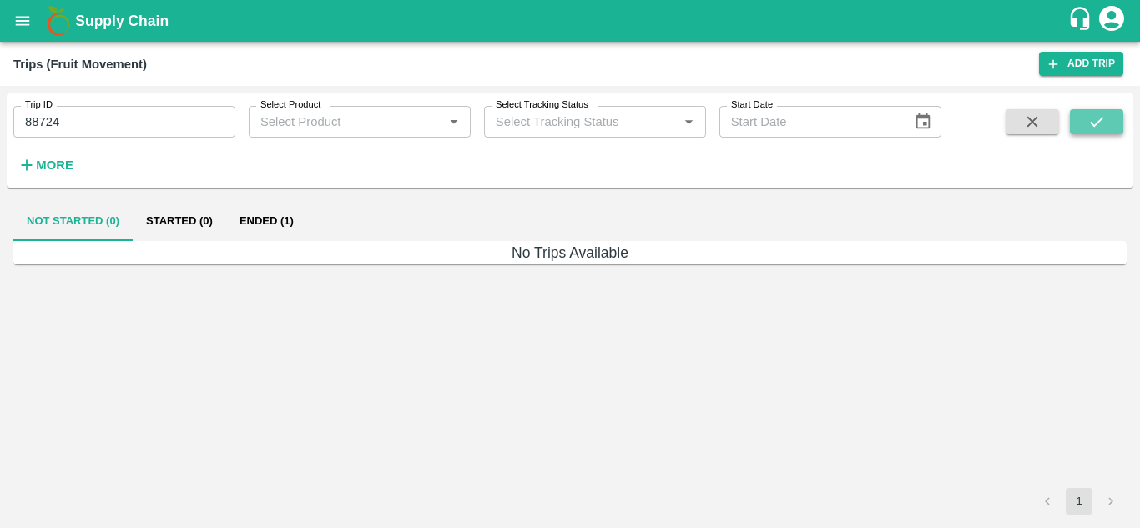
click at [1105, 125] on icon "submit" at bounding box center [1096, 122] width 18 height 18
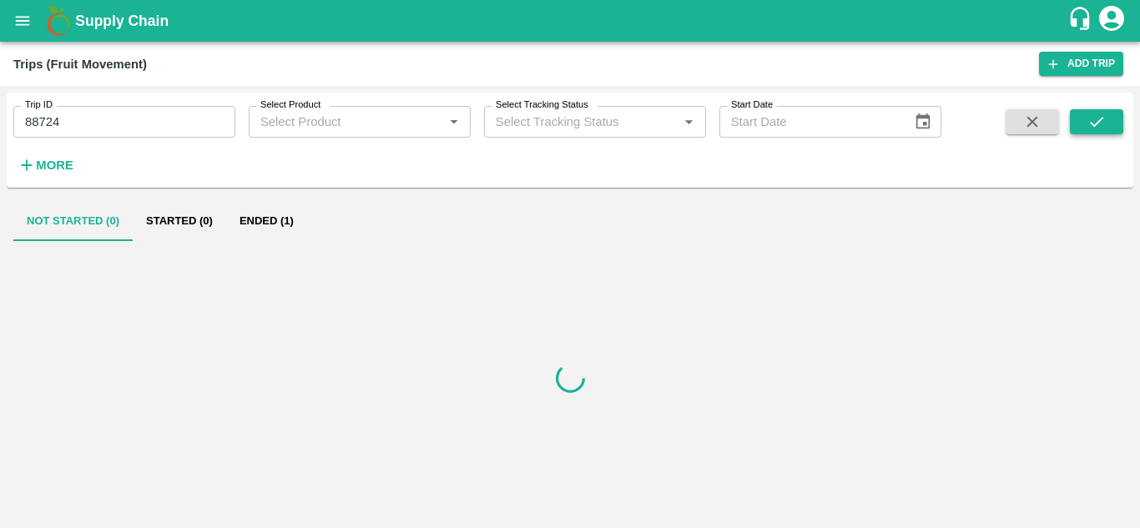
click at [1105, 125] on icon "submit" at bounding box center [1096, 122] width 18 height 18
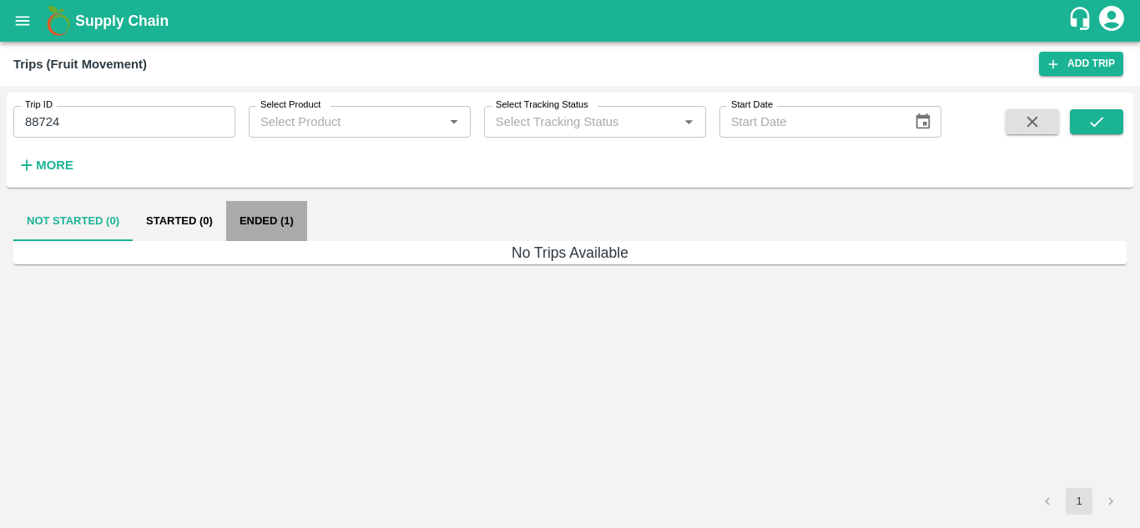
click at [251, 212] on button "Ended (1)" at bounding box center [266, 221] width 81 height 40
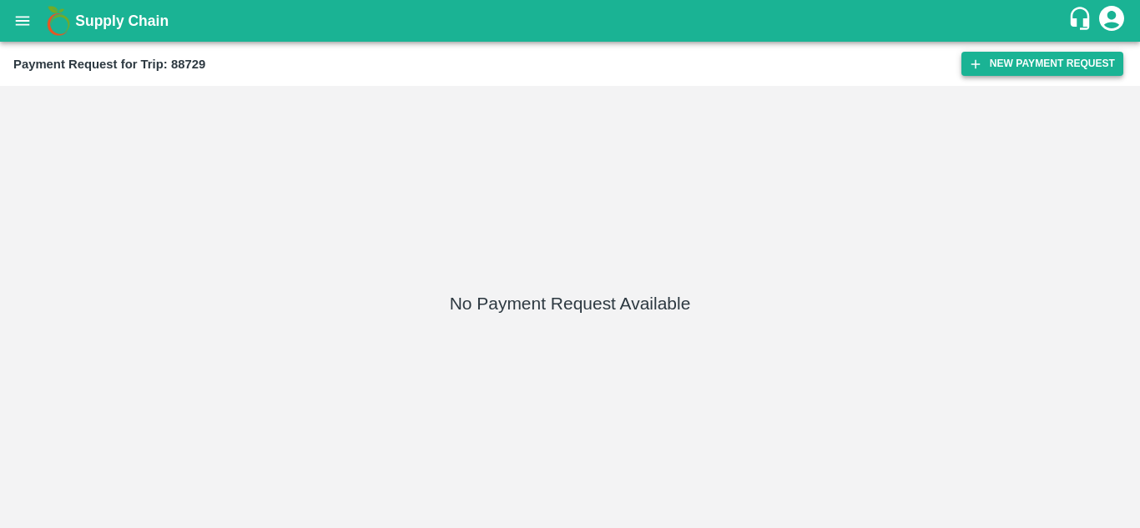
click at [1013, 61] on button "New Payment Request" at bounding box center [1042, 64] width 162 height 24
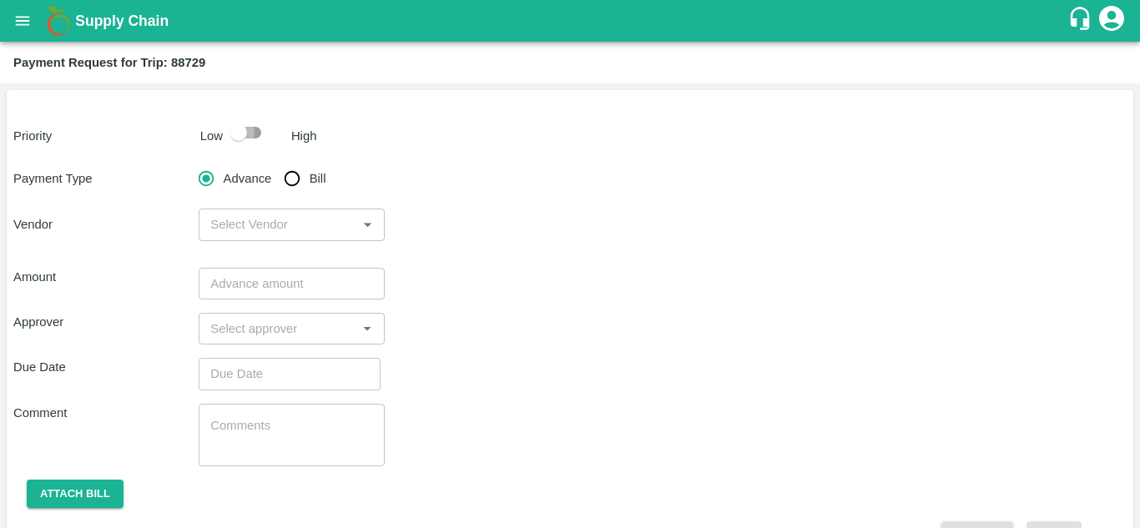
click at [246, 128] on input "checkbox" at bounding box center [238, 133] width 95 height 32
checkbox input "true"
click at [295, 184] on input "Bill" at bounding box center [291, 178] width 33 height 33
radio input "true"
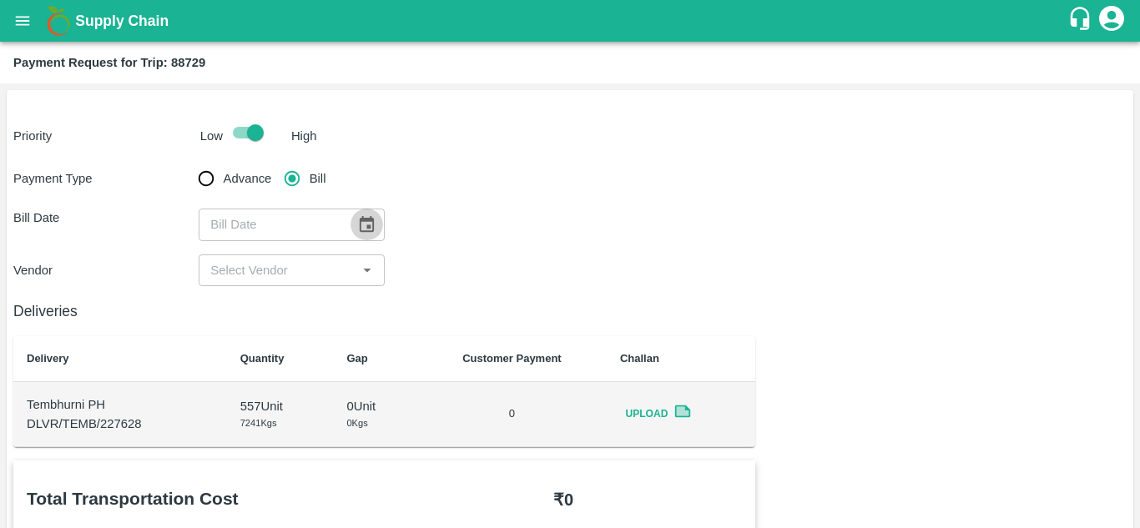
click at [363, 219] on icon "Choose date" at bounding box center [367, 224] width 14 height 16
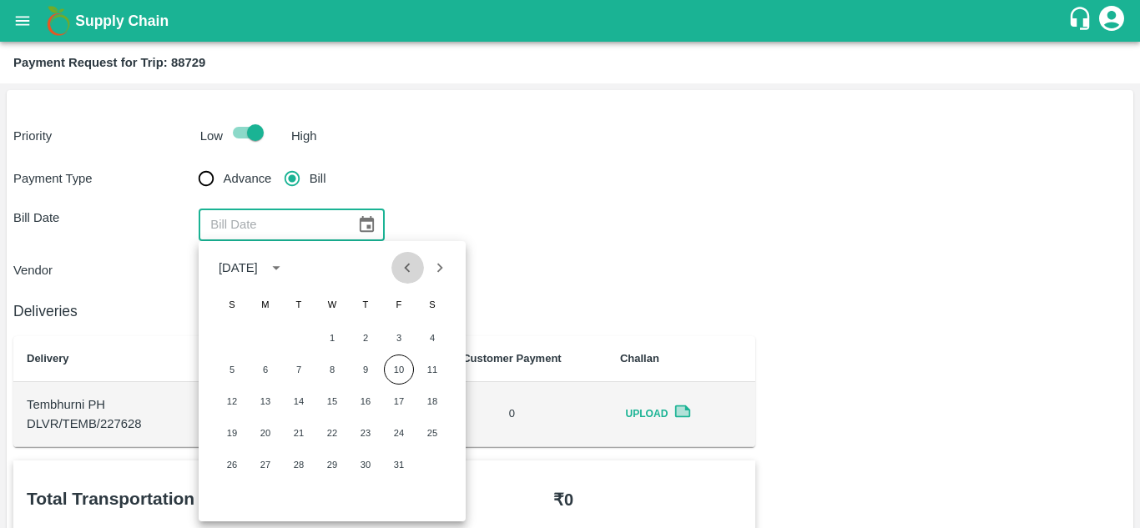
click at [410, 273] on icon "Previous month" at bounding box center [407, 268] width 18 height 18
click at [399, 410] on button "19" at bounding box center [399, 401] width 30 height 30
type input "19/09/2025"
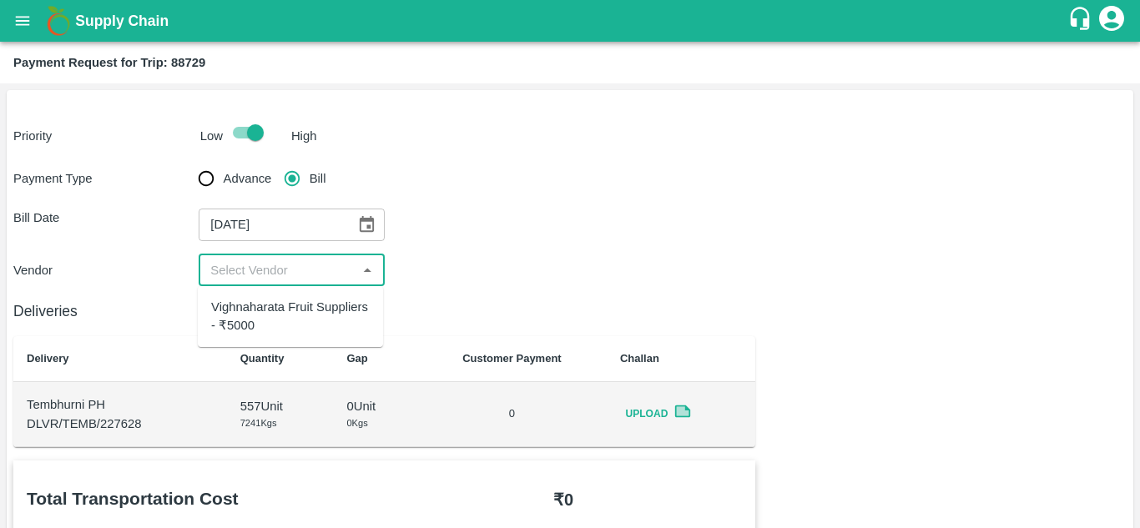
click at [307, 269] on input "input" at bounding box center [278, 270] width 148 height 22
click at [294, 317] on div "Vighnaharata Fruit Suppliers - ₹5000" at bounding box center [290, 317] width 159 height 38
type input "Vighnaharata Fruit Suppliers - ₹5000"
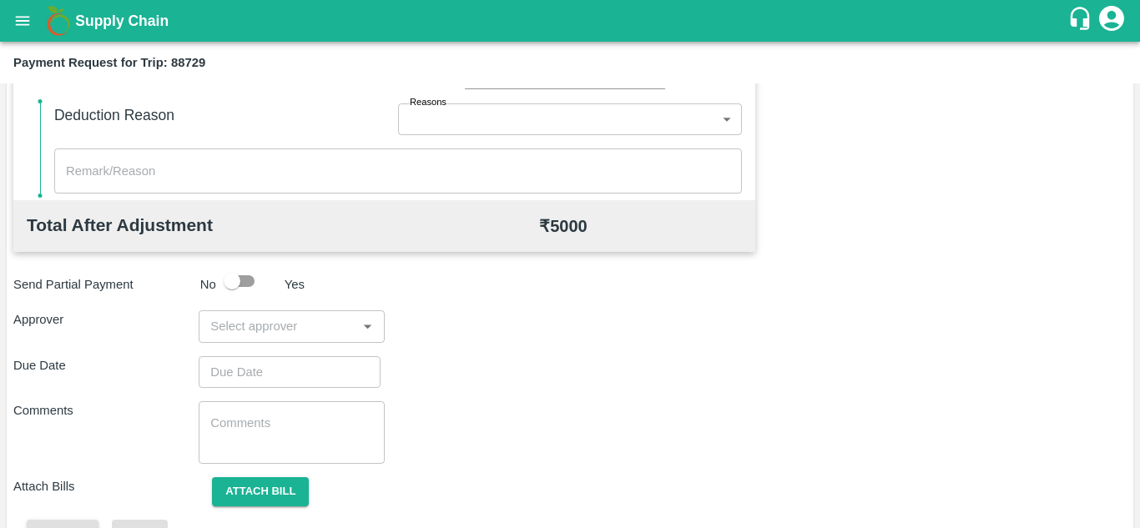
scroll to position [759, 0]
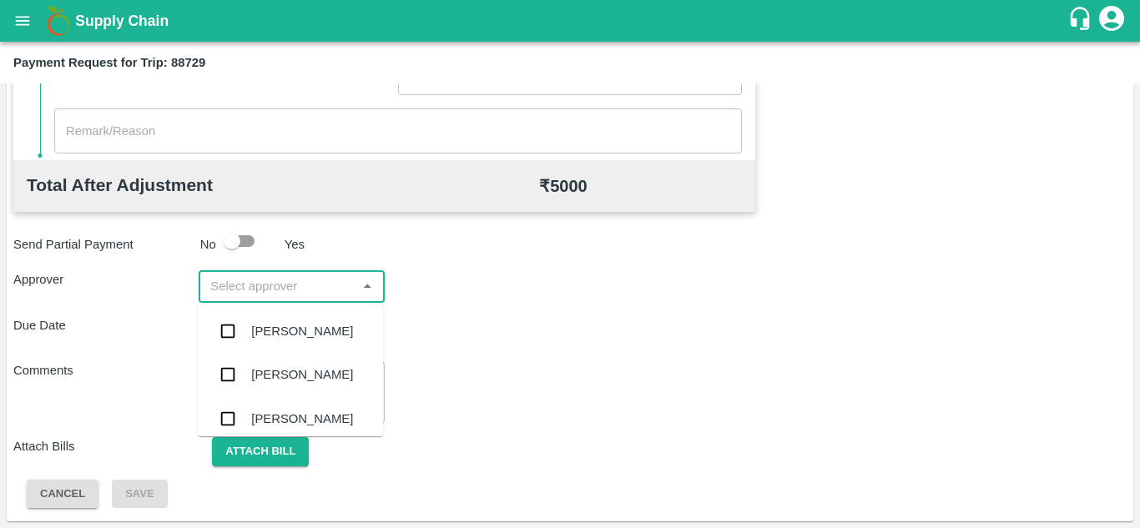
click at [244, 296] on input "input" at bounding box center [278, 286] width 148 height 22
type input "PRASA"
click at [271, 321] on div "[PERSON_NAME]" at bounding box center [290, 331] width 185 height 43
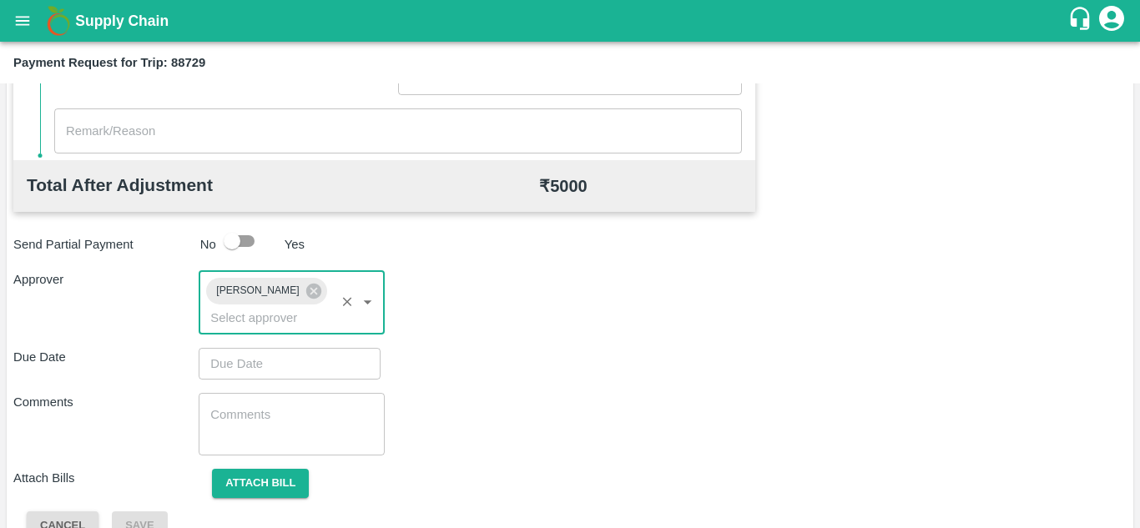
type input "DD/MM/YYYY hh:mm aa"
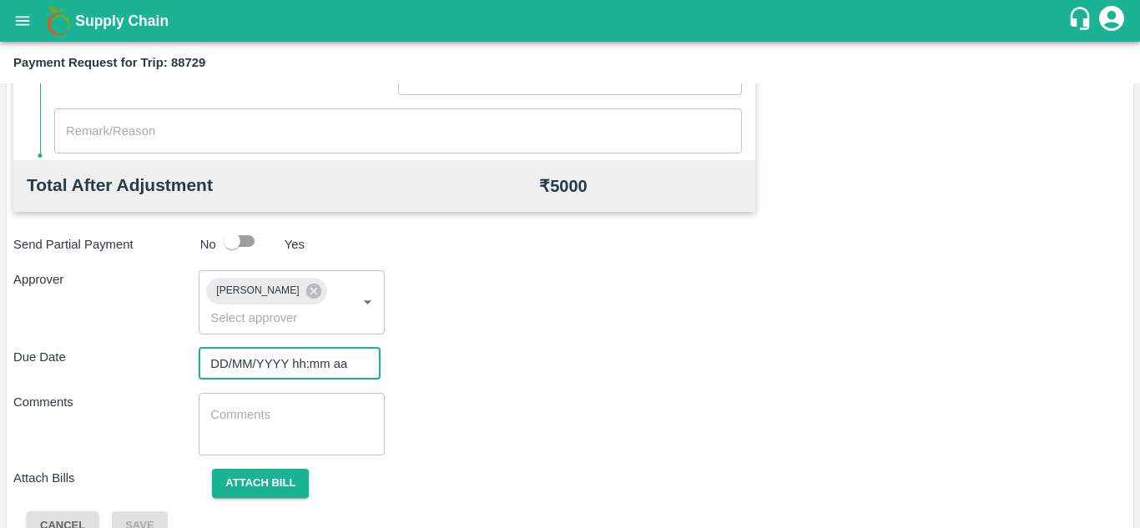
click at [241, 356] on input "DD/MM/YYYY hh:mm aa" at bounding box center [284, 364] width 170 height 32
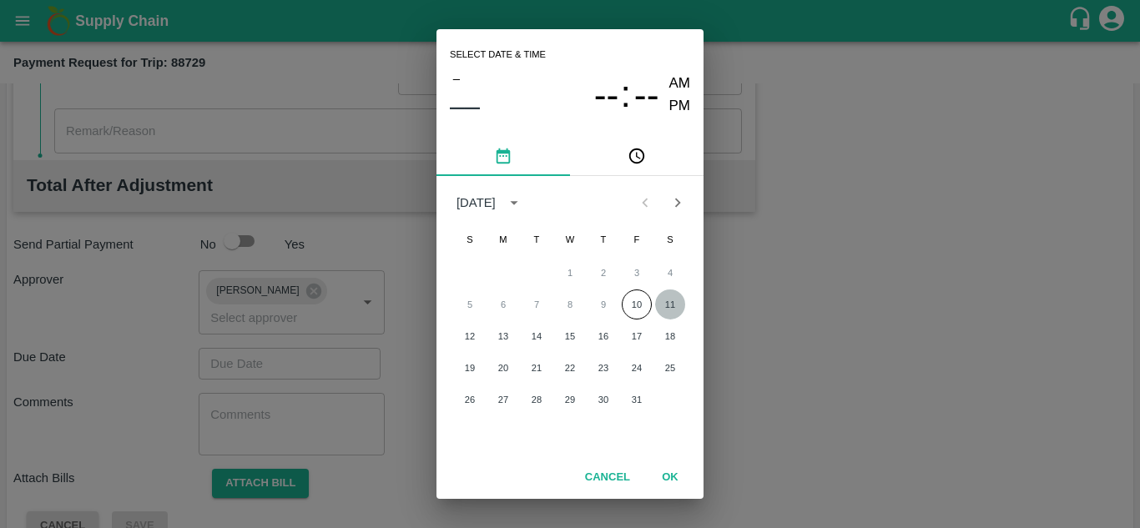
click at [670, 305] on button "11" at bounding box center [670, 304] width 30 height 30
type input "[DATE] 12:00 AM"
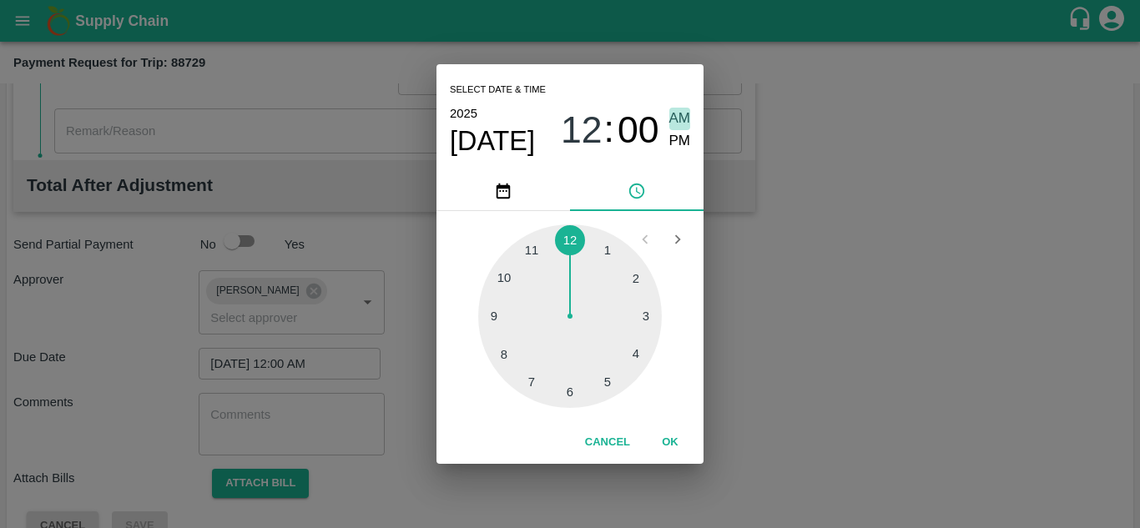
click at [681, 117] on span "AM" at bounding box center [680, 119] width 22 height 23
click at [665, 437] on button "OK" at bounding box center [669, 442] width 53 height 29
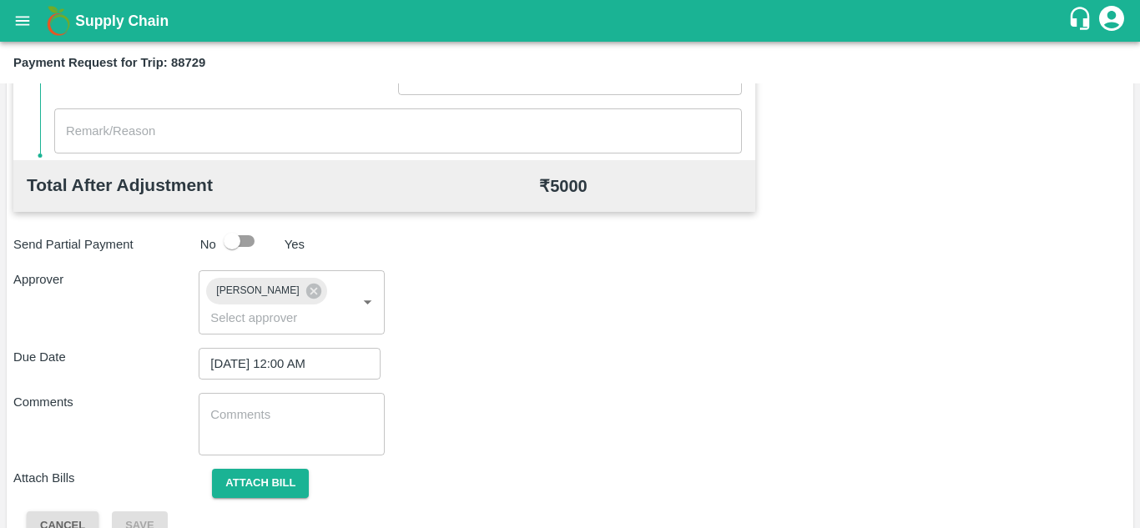
click at [310, 394] on div "x ​" at bounding box center [291, 424] width 185 height 63
click at [244, 421] on textarea at bounding box center [291, 423] width 162 height 35
paste textarea "177783"
type textarea "1"
type textarea "t"
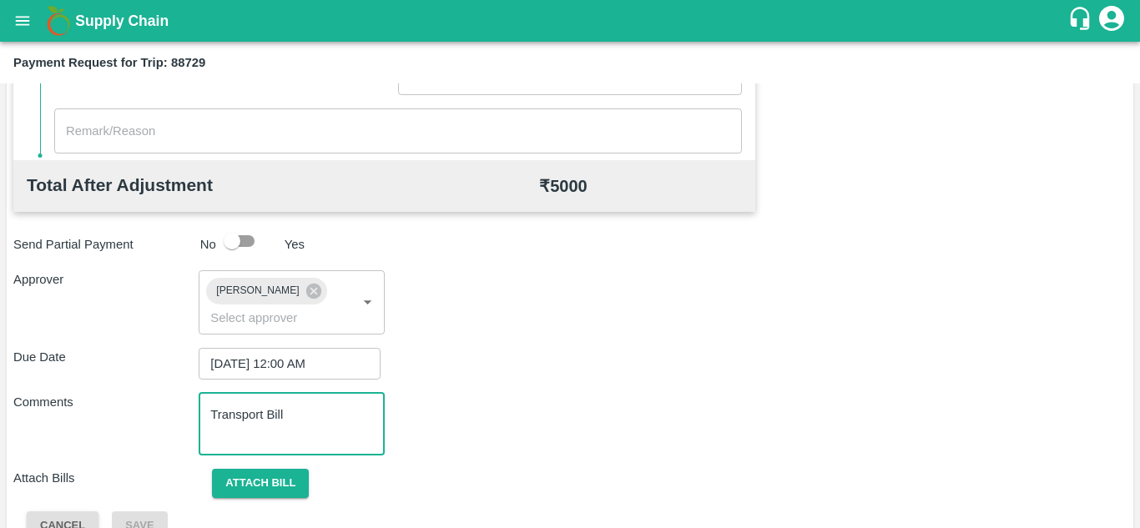
type textarea "Transport Bill"
click at [517, 405] on div "Comments Transport Bill x ​" at bounding box center [569, 424] width 1113 height 63
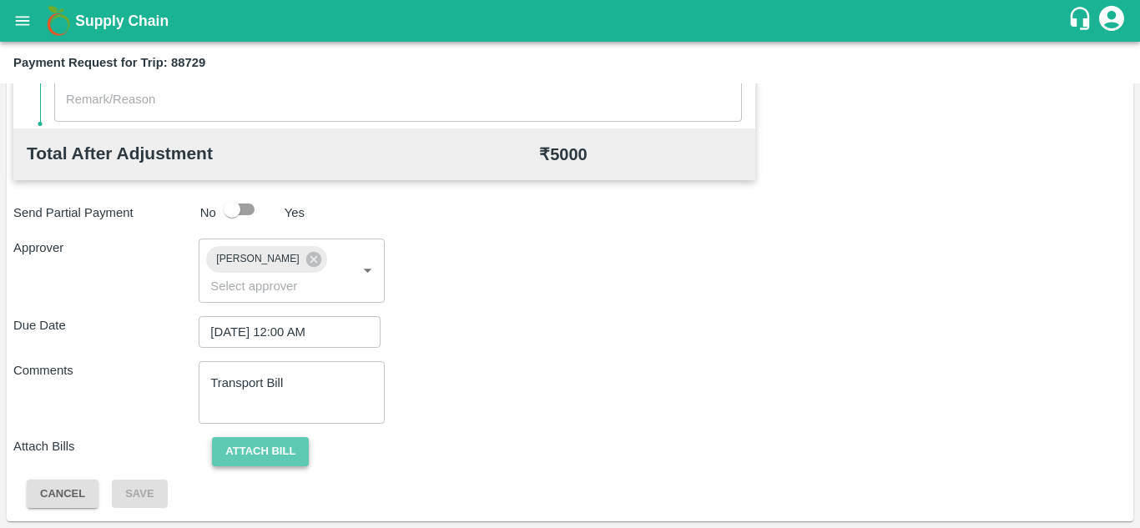
click at [269, 458] on button "Attach bill" at bounding box center [260, 451] width 97 height 29
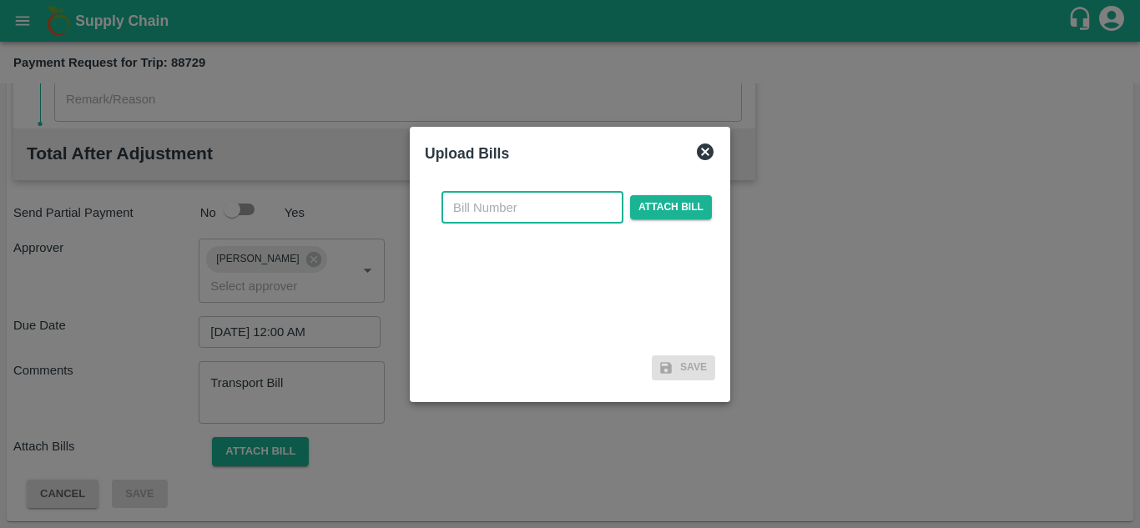
click at [470, 199] on input "text" at bounding box center [532, 208] width 182 height 32
type input "972"
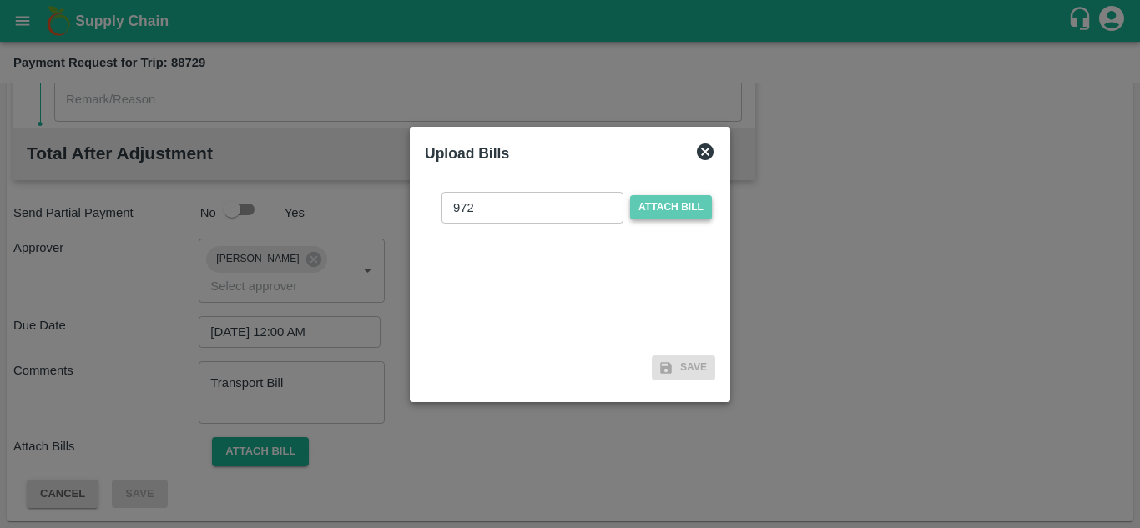
click at [694, 204] on span "Attach bill" at bounding box center [671, 207] width 82 height 24
click at [0, 0] on input "Attach bill" at bounding box center [0, 0] width 0 height 0
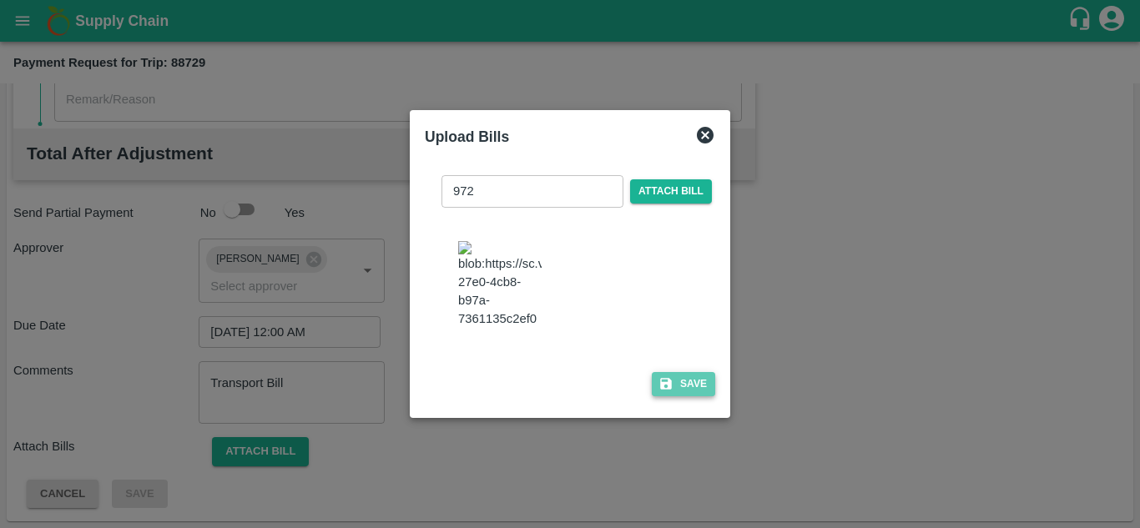
click at [688, 396] on button "Save" at bounding box center [683, 384] width 63 height 24
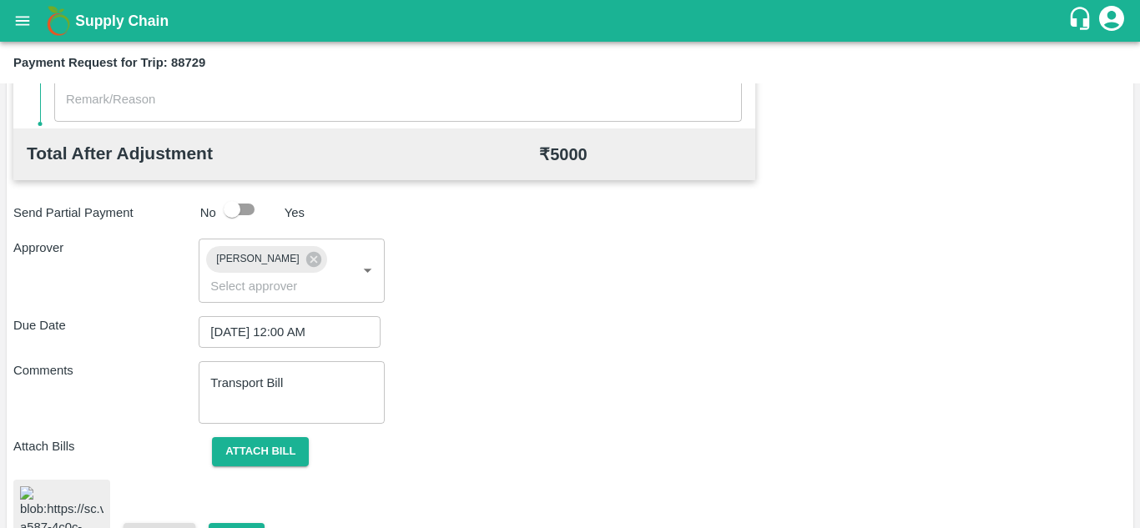
scroll to position [910, 0]
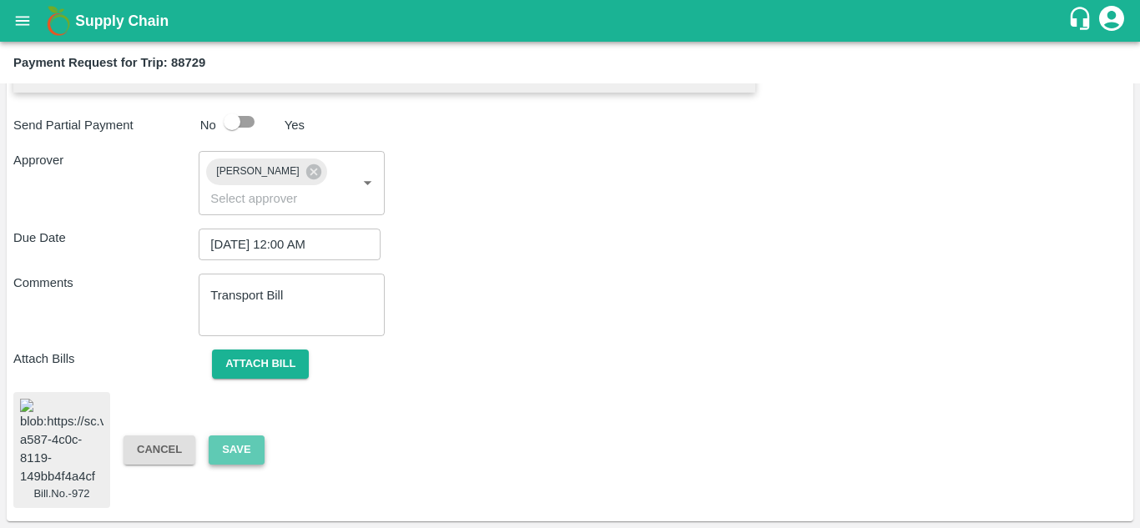
click at [255, 435] on button "Save" at bounding box center [236, 449] width 55 height 29
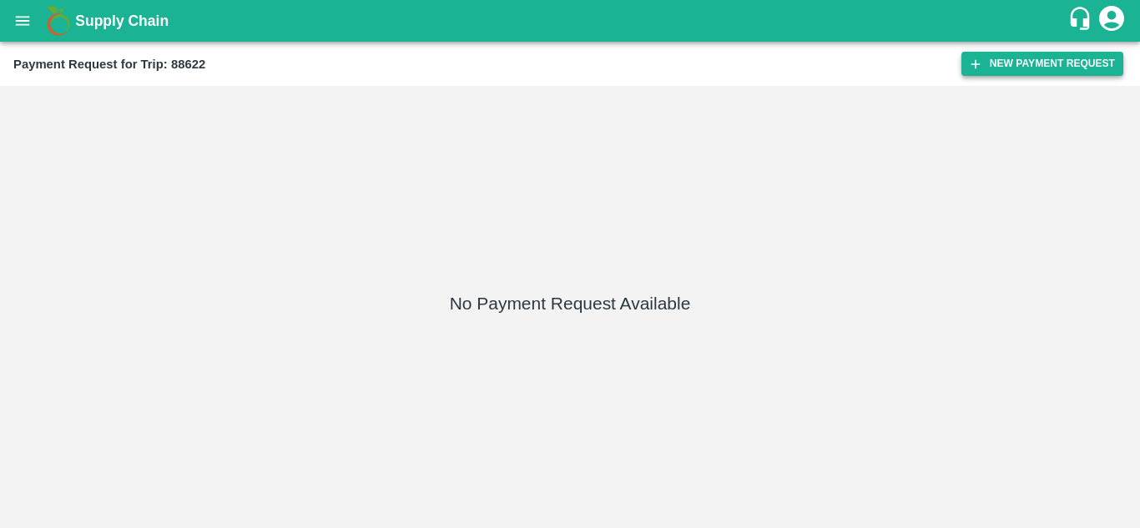
click at [1047, 61] on button "New Payment Request" at bounding box center [1042, 64] width 162 height 24
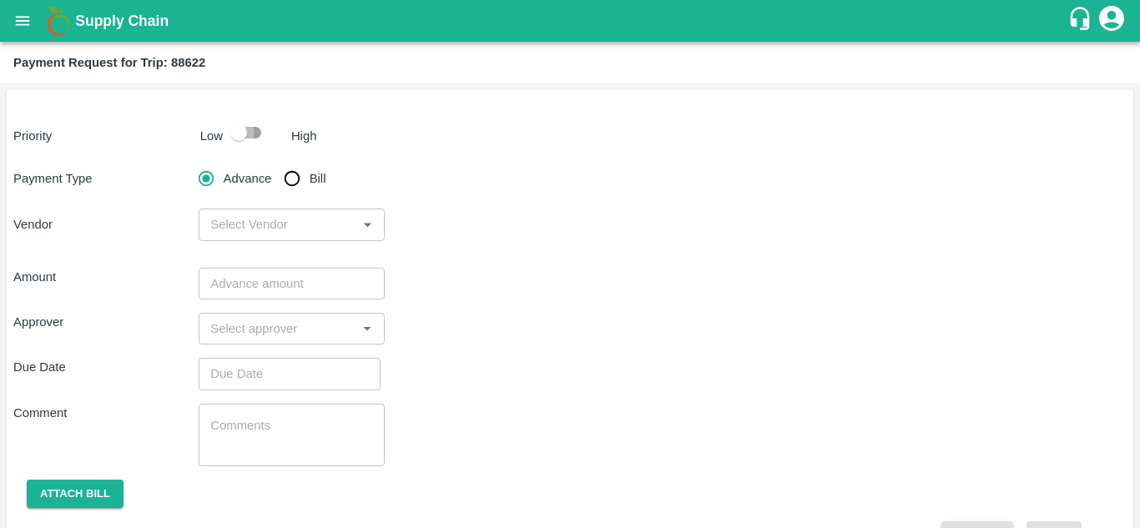
click at [260, 128] on input "checkbox" at bounding box center [238, 133] width 95 height 32
checkbox input "true"
click at [293, 190] on input "Bill" at bounding box center [291, 178] width 33 height 33
radio input "true"
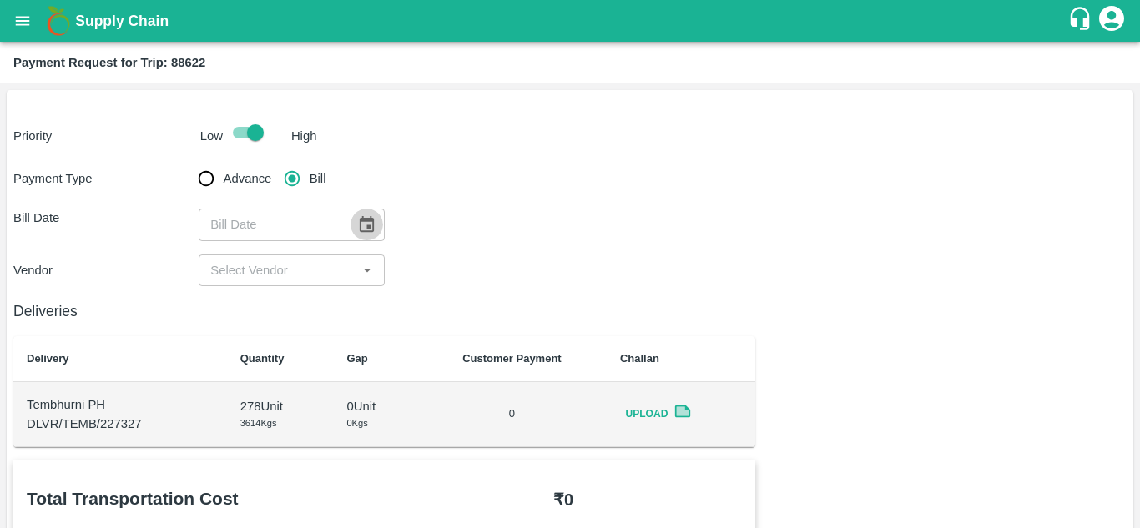
click at [353, 224] on button "Choose date" at bounding box center [366, 225] width 32 height 32
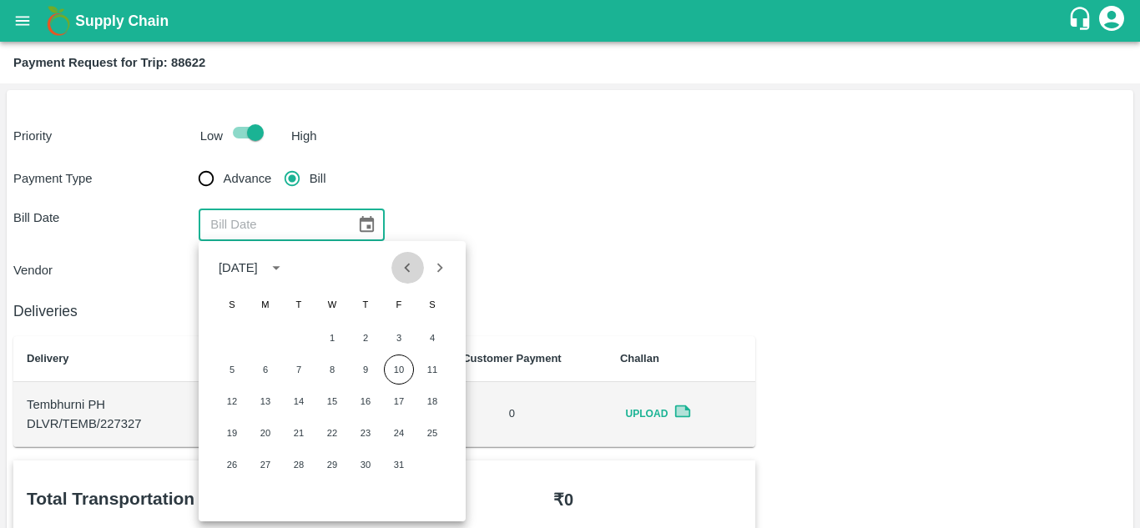
click at [403, 272] on icon "Previous month" at bounding box center [407, 268] width 18 height 18
click at [400, 405] on button "19" at bounding box center [399, 401] width 30 height 30
type input "19/09/2025"
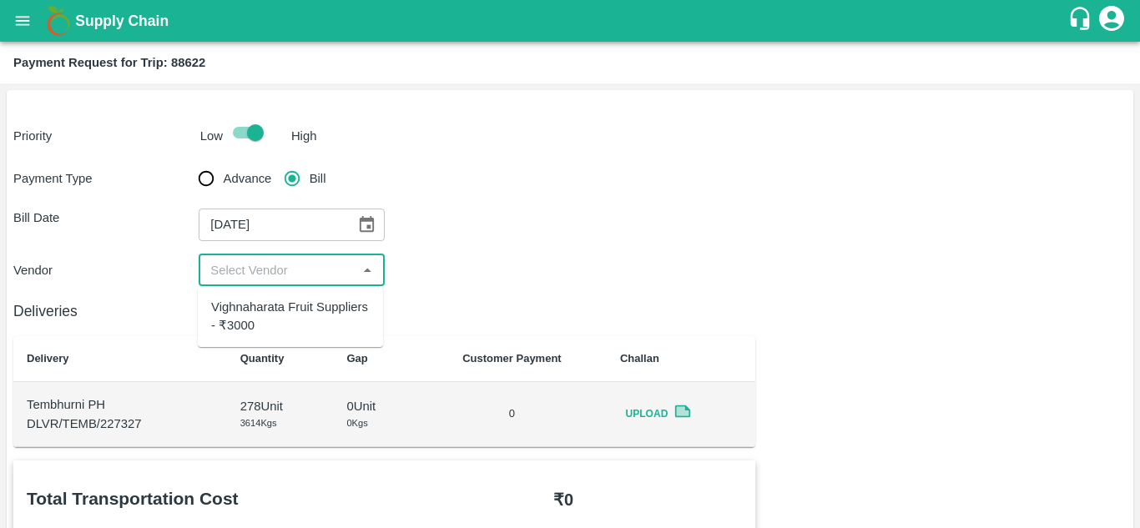
click at [284, 264] on input "input" at bounding box center [278, 270] width 148 height 22
click at [278, 317] on div "Vighnaharata Fruit Suppliers - ₹3000" at bounding box center [290, 317] width 159 height 38
type input "Vighnaharata Fruit Suppliers - ₹3000"
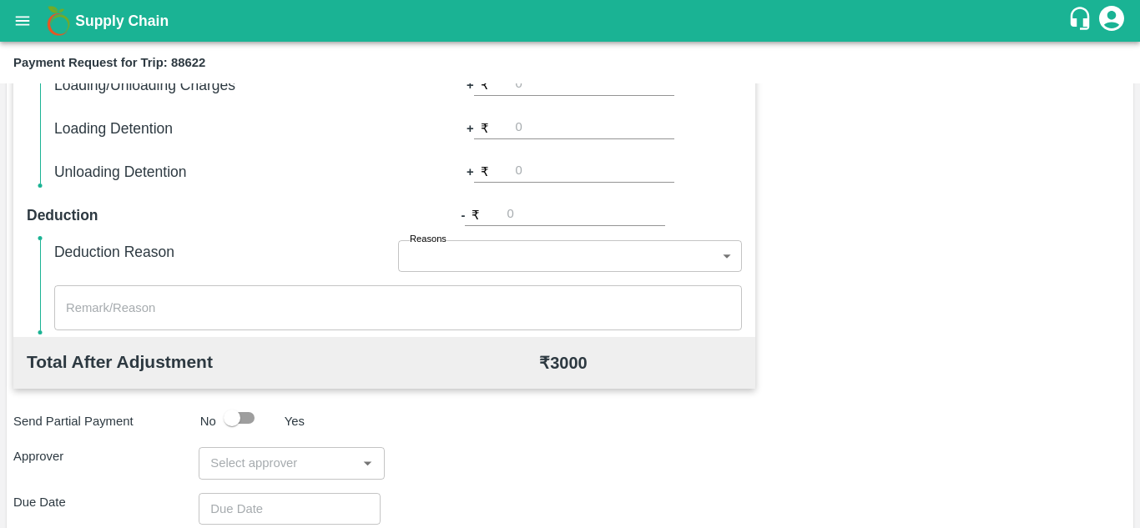
scroll to position [759, 0]
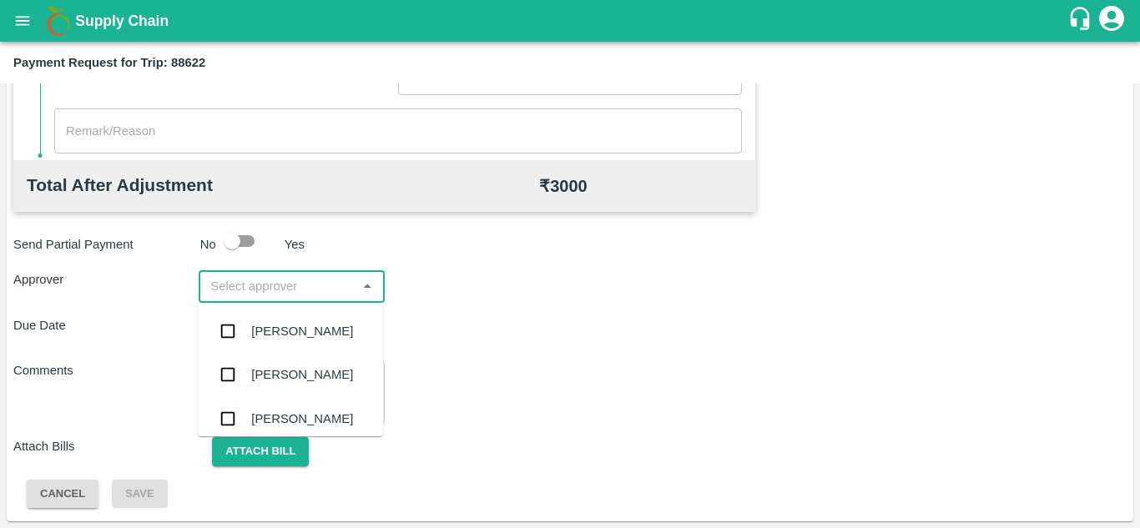
click at [254, 276] on input "input" at bounding box center [278, 286] width 148 height 22
type input "PRASA"
click at [330, 340] on div "[PERSON_NAME]" at bounding box center [302, 331] width 102 height 18
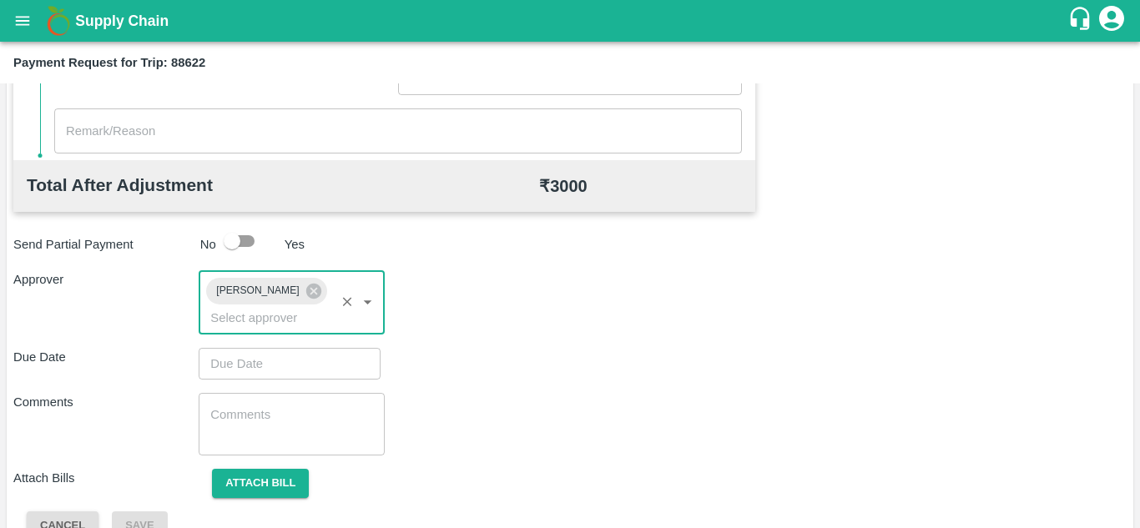
type input "DD/MM/YYYY hh:mm aa"
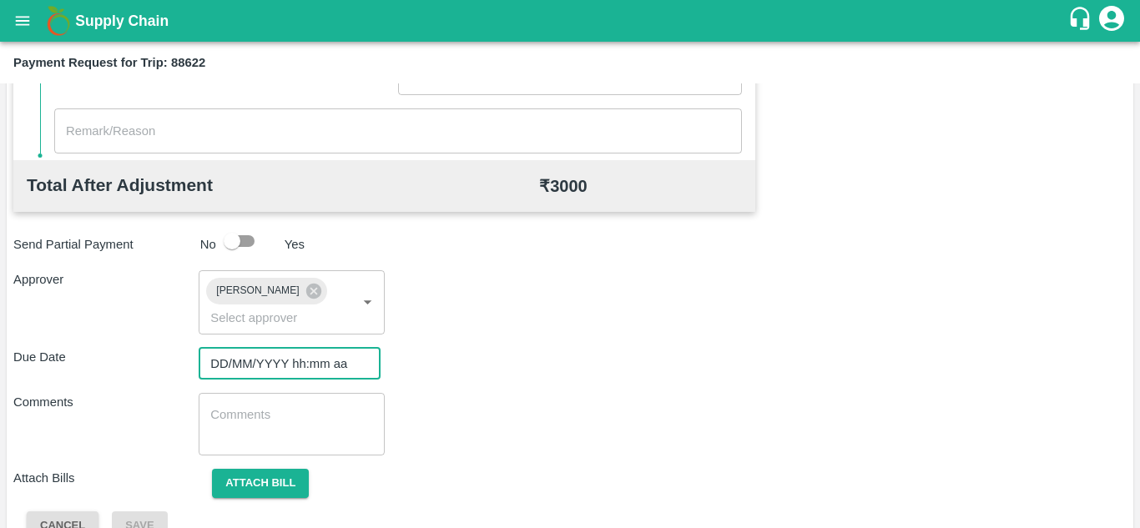
click at [225, 358] on input "DD/MM/YYYY hh:mm aa" at bounding box center [284, 364] width 170 height 32
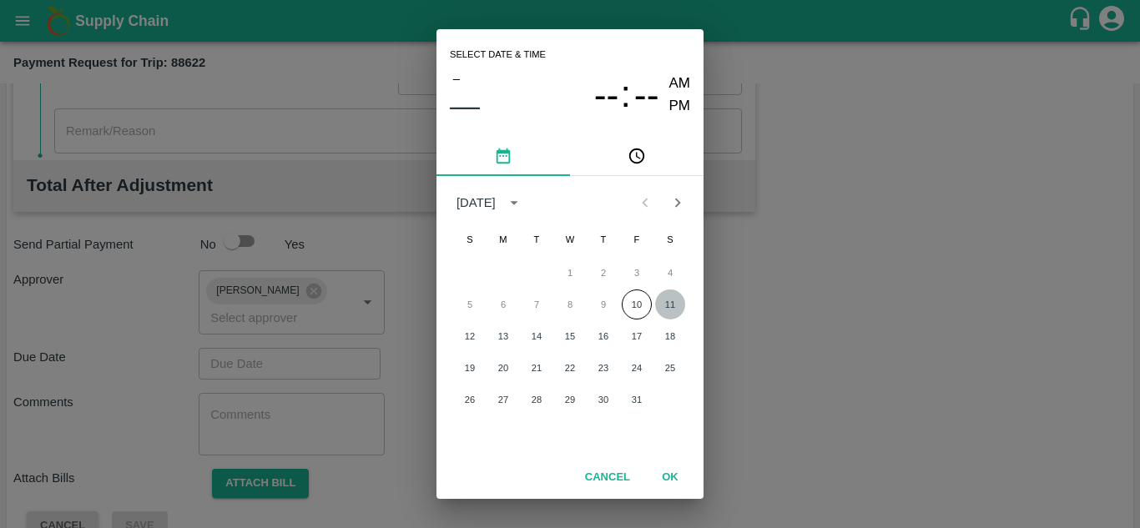
click at [672, 302] on button "11" at bounding box center [670, 304] width 30 height 30
type input "[DATE] 12:00 AM"
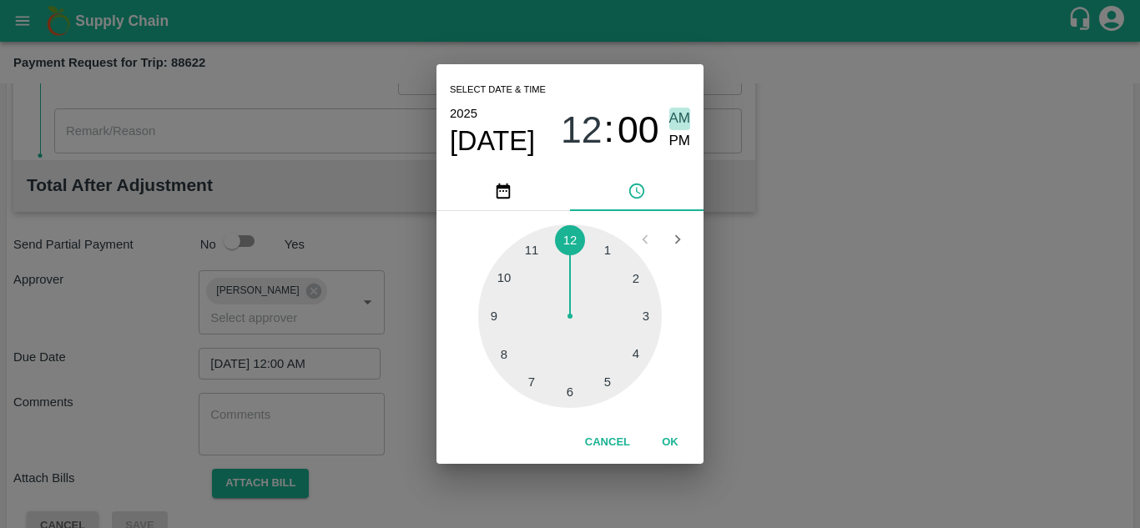
click at [682, 113] on span "AM" at bounding box center [680, 119] width 22 height 23
click at [672, 440] on button "OK" at bounding box center [669, 442] width 53 height 29
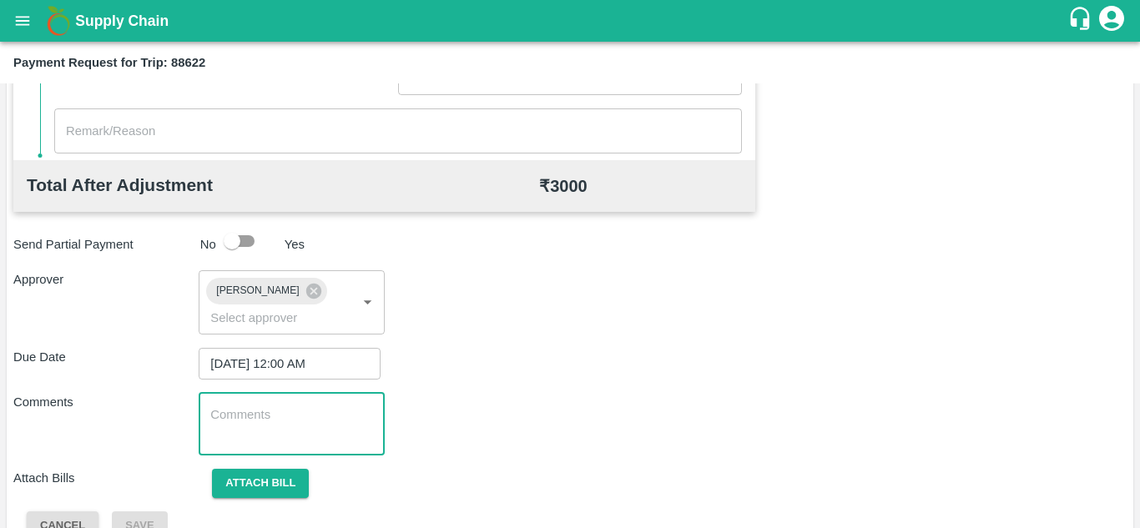
click at [242, 420] on textarea at bounding box center [291, 423] width 162 height 35
paste textarea "Transport Bill"
type textarea "Transport Bill"
click at [576, 388] on div "Total Transportation Cost ₹ 3000 Advance payment - ₹ Additional Charges(+) Inam…" at bounding box center [569, 120] width 1113 height 839
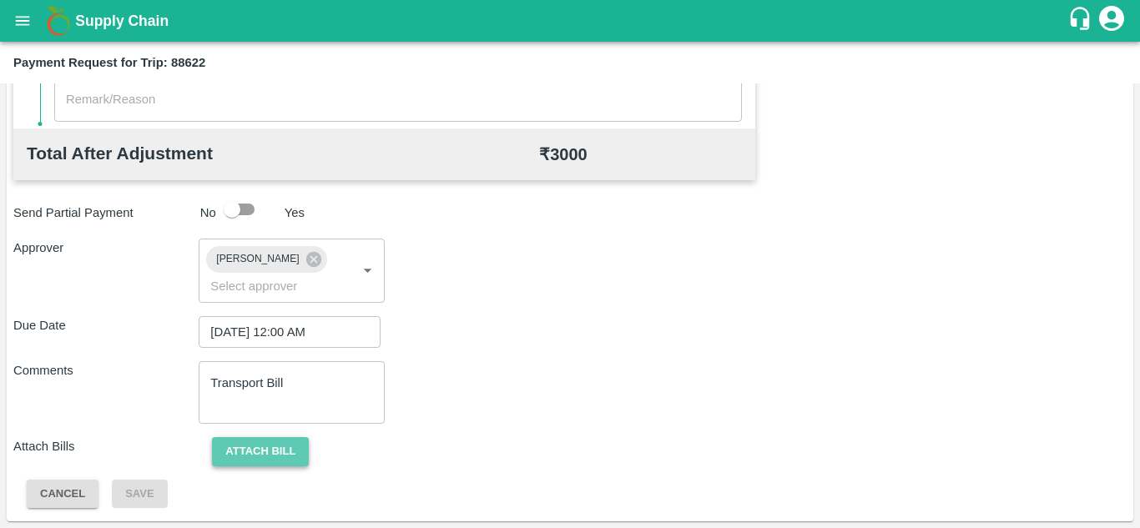
click at [253, 449] on button "Attach bill" at bounding box center [260, 451] width 97 height 29
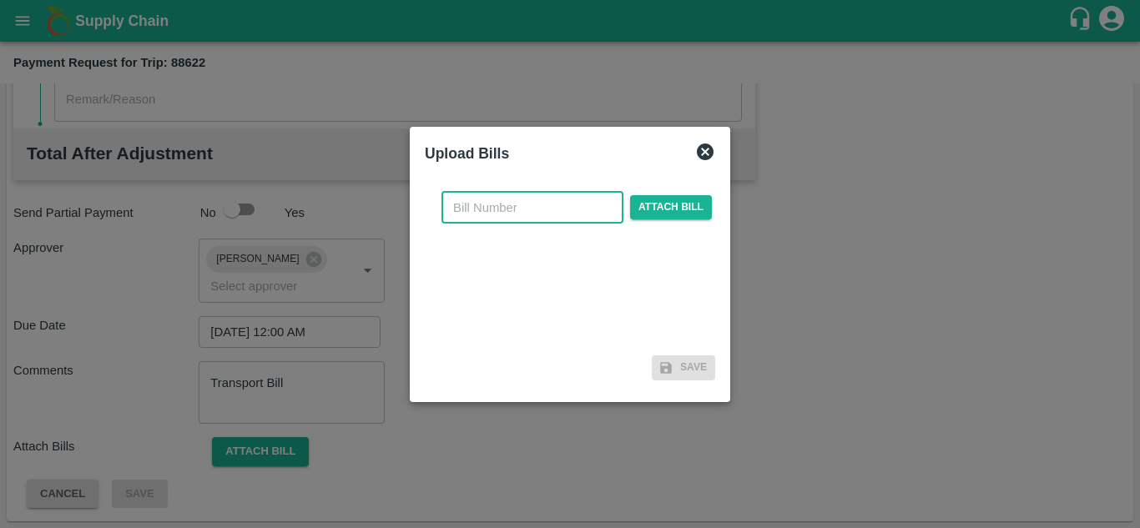
click at [455, 206] on input "text" at bounding box center [532, 208] width 182 height 32
type input "974"
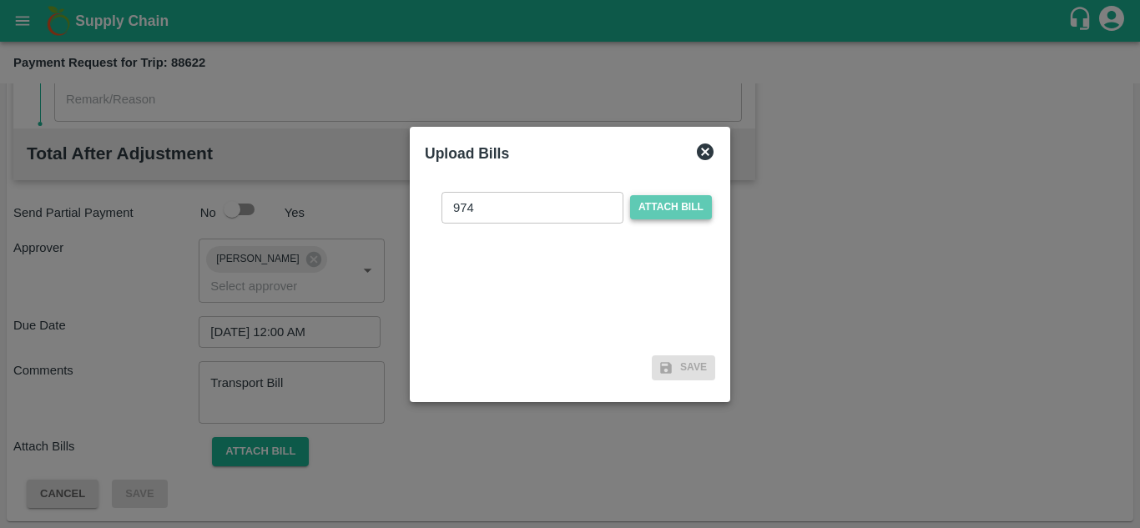
click at [664, 201] on span "Attach bill" at bounding box center [671, 207] width 82 height 24
click at [0, 0] on input "Attach bill" at bounding box center [0, 0] width 0 height 0
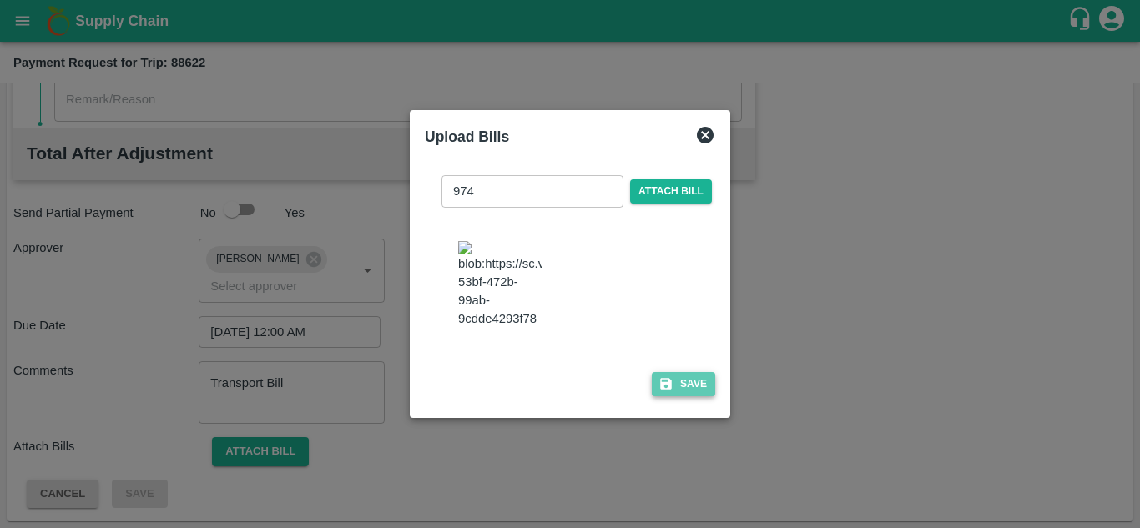
click at [680, 386] on button "Save" at bounding box center [683, 384] width 63 height 24
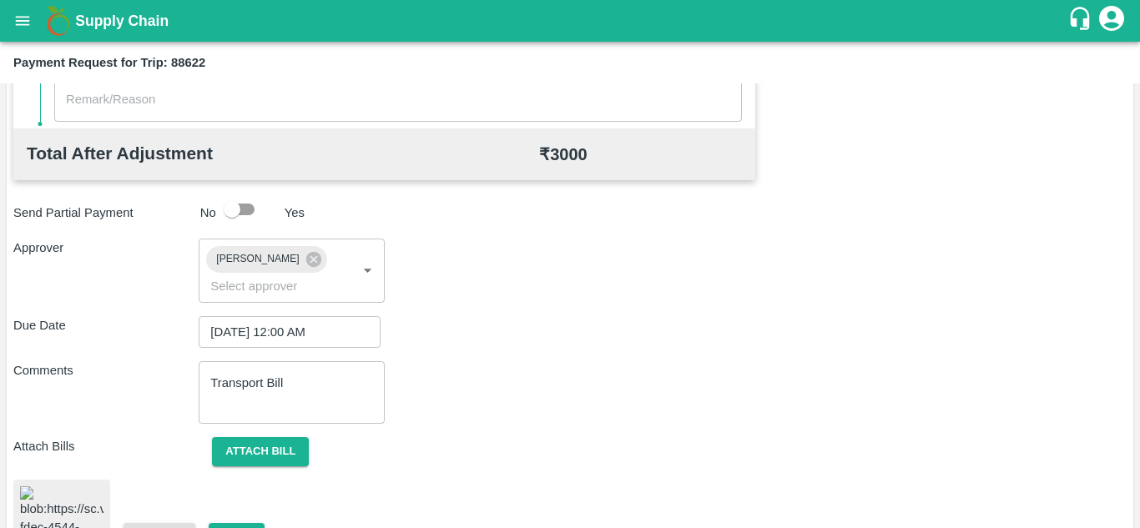
scroll to position [900, 0]
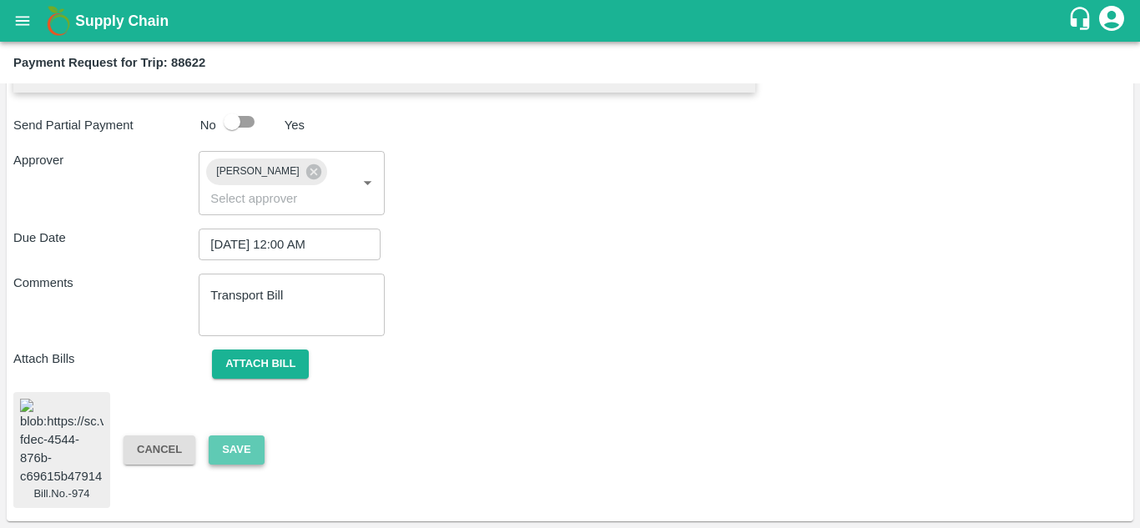
click at [249, 440] on button "Save" at bounding box center [236, 449] width 55 height 29
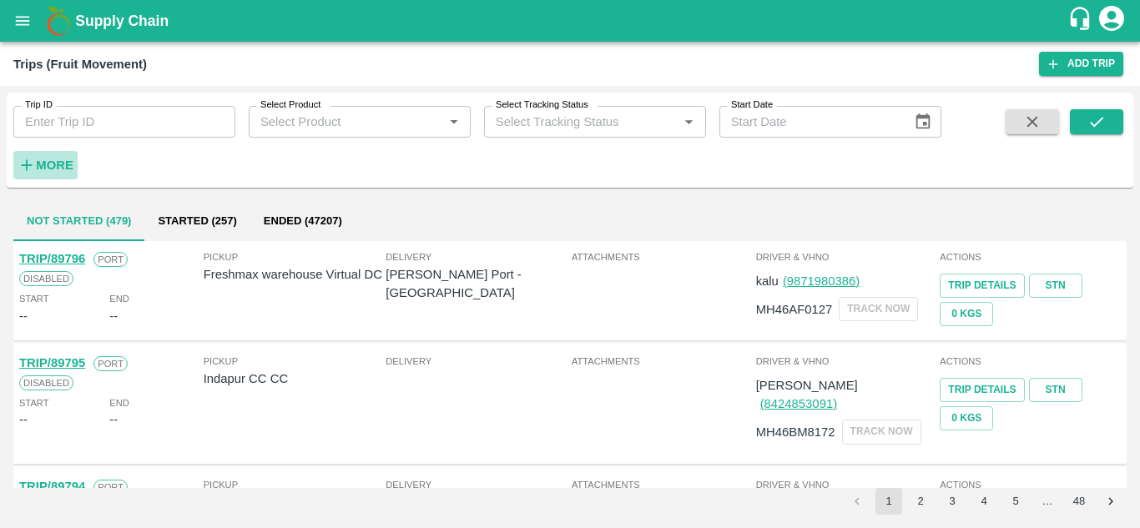
click at [63, 171] on strong "More" at bounding box center [55, 165] width 38 height 13
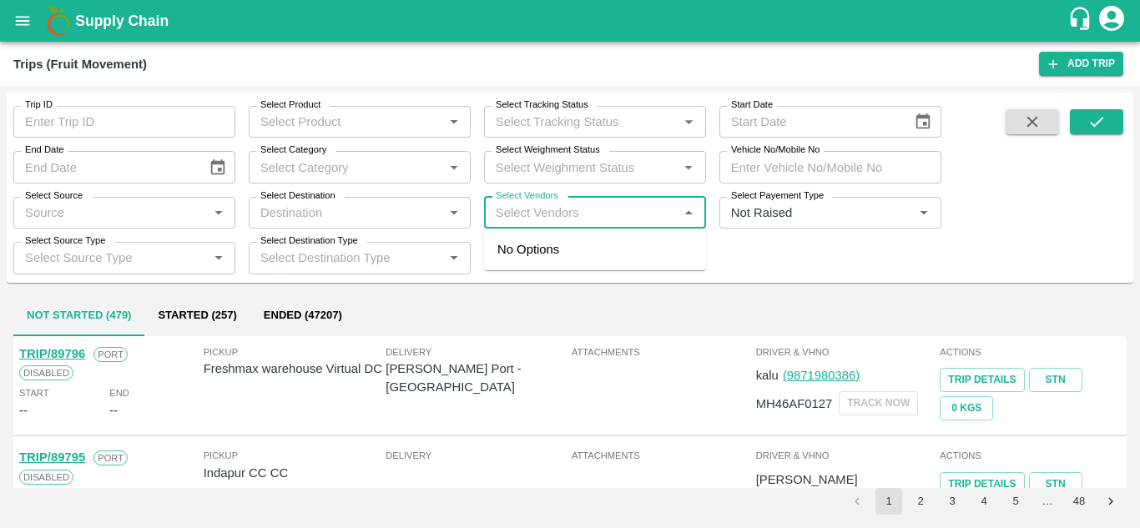
click at [511, 222] on input "Select Vendors" at bounding box center [581, 213] width 184 height 22
type input "VUGHNH"
type input "VIGHN"
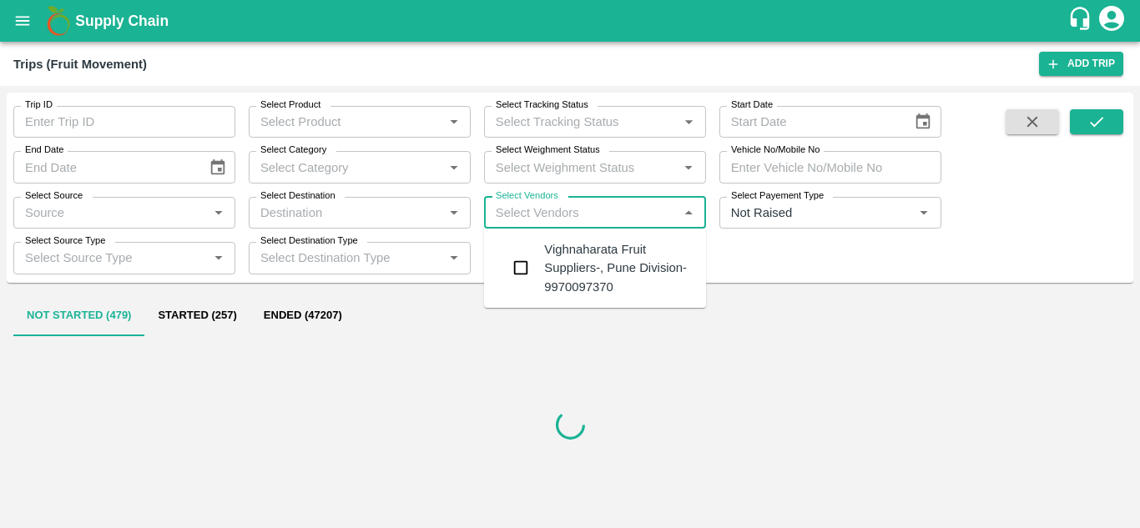
click at [602, 258] on div "Vighnaharata Fruit Suppliers-, Pune Division-9970097370" at bounding box center [618, 268] width 148 height 56
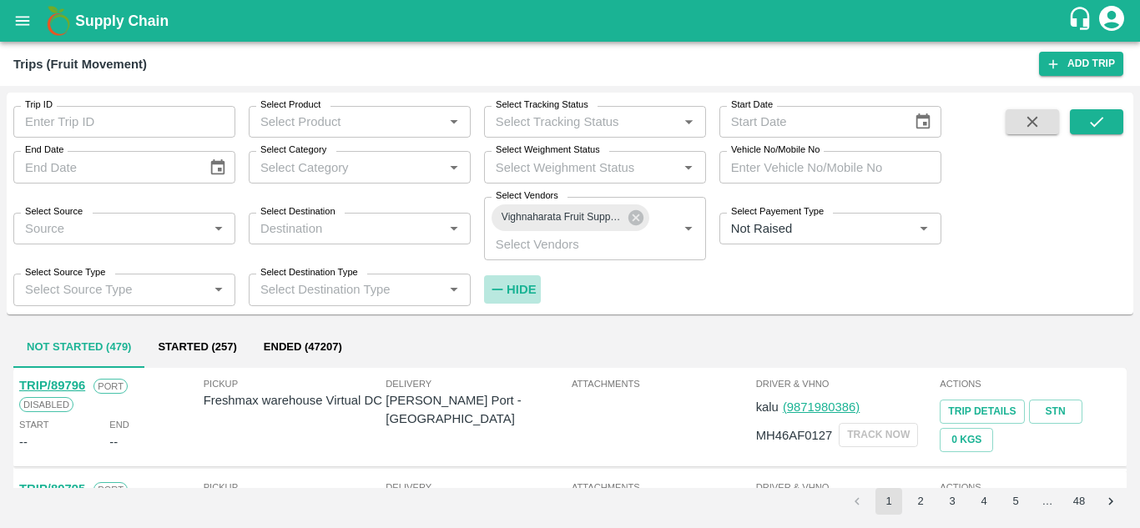
click at [515, 280] on h6 "Hide" at bounding box center [520, 290] width 29 height 22
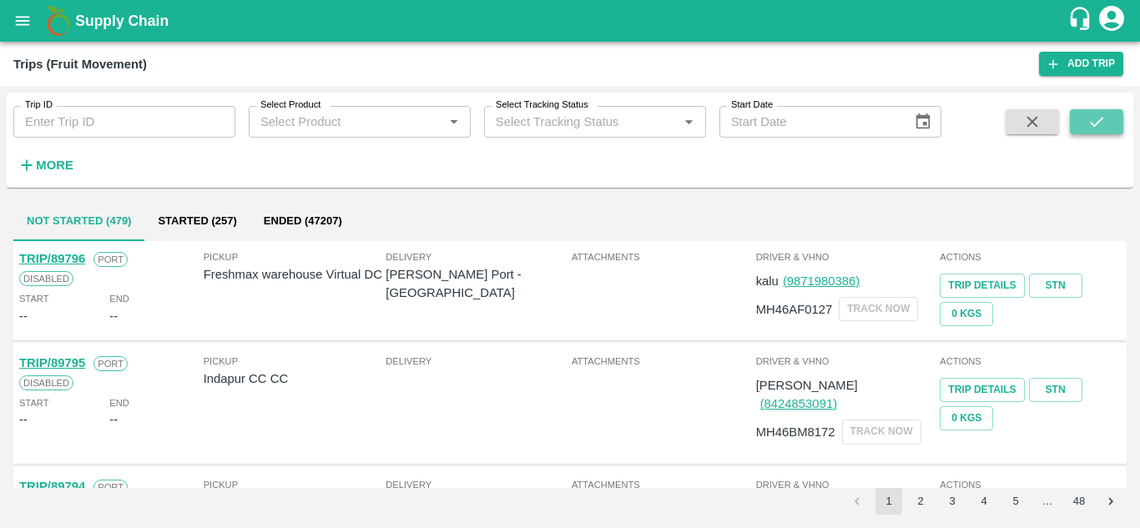
click at [1095, 114] on icon "submit" at bounding box center [1096, 122] width 18 height 18
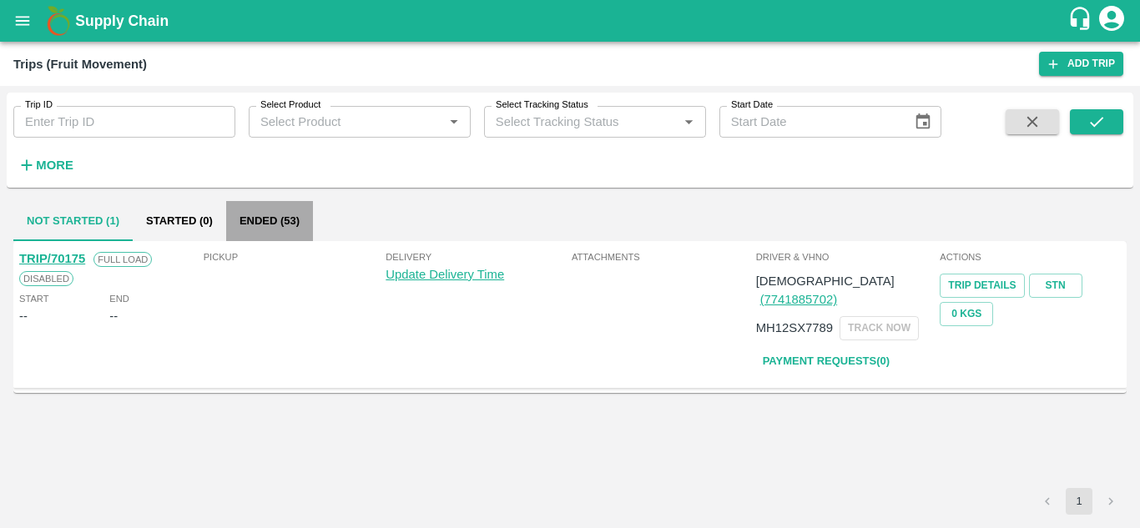
click at [257, 225] on button "Ended (53)" at bounding box center [269, 221] width 87 height 40
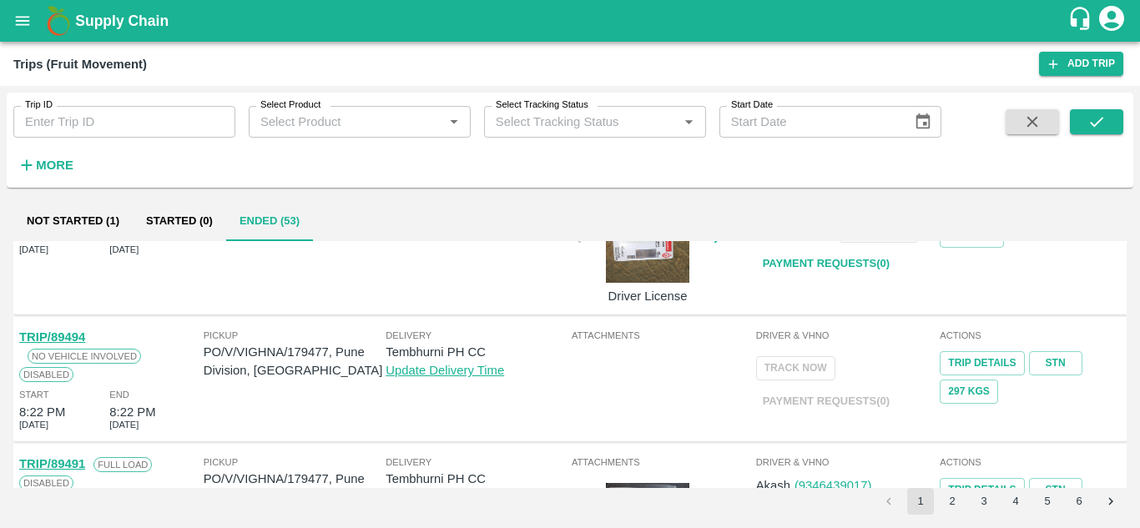
scroll to position [1200, 0]
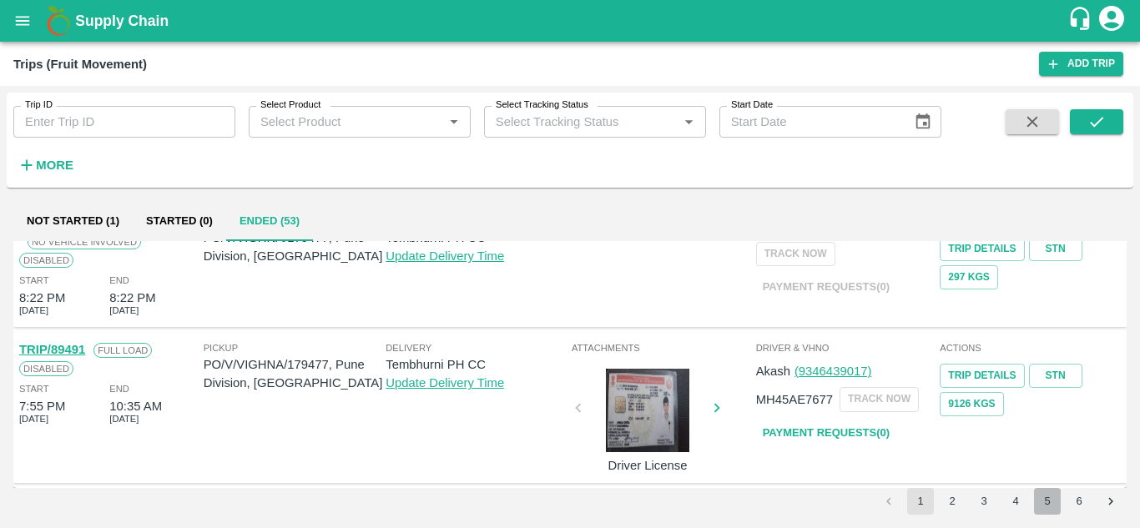
click at [1053, 506] on button "5" at bounding box center [1047, 501] width 27 height 27
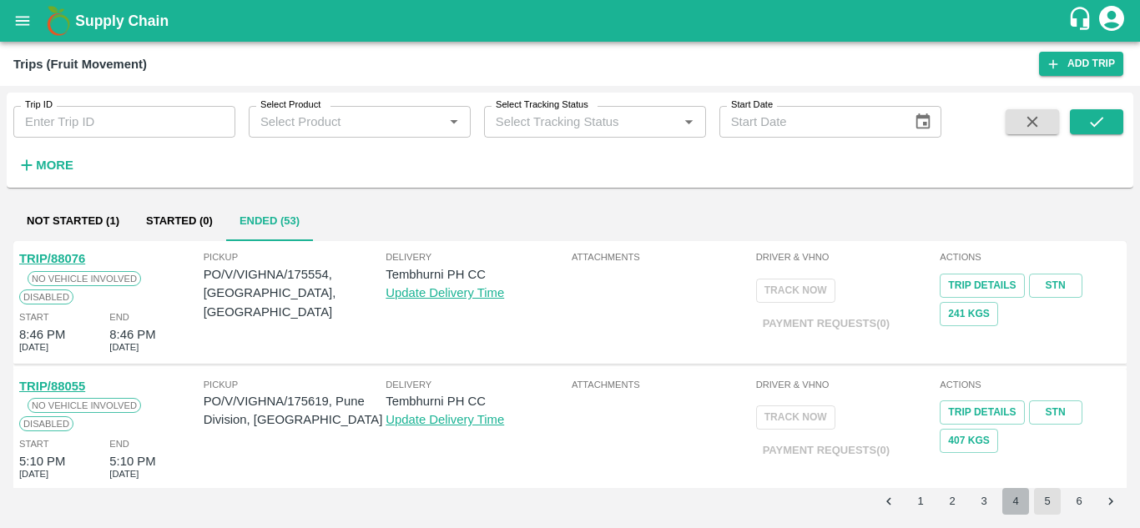
click at [1014, 497] on button "4" at bounding box center [1015, 501] width 27 height 27
click at [988, 500] on button "3" at bounding box center [983, 501] width 27 height 27
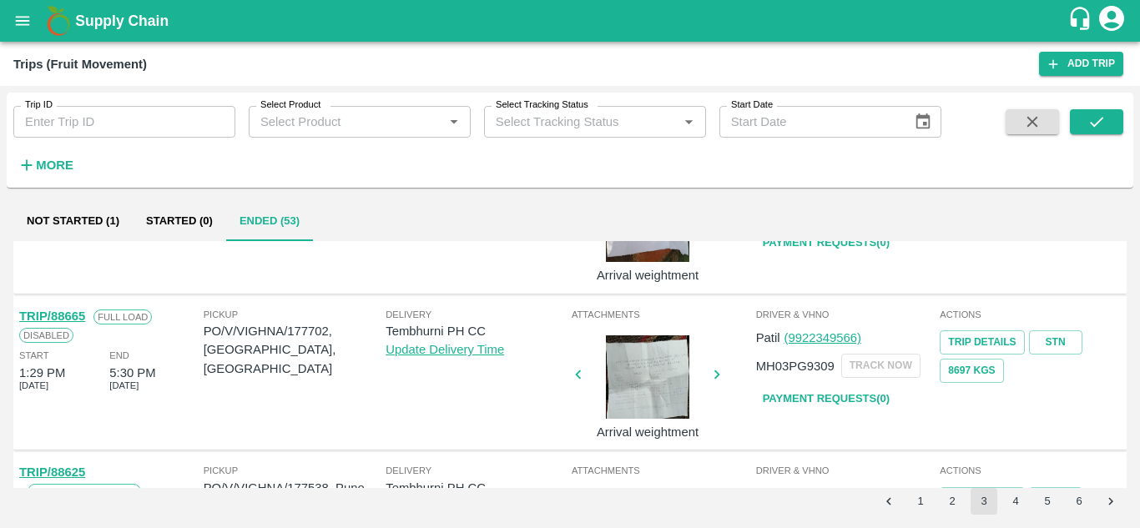
scroll to position [919, 0]
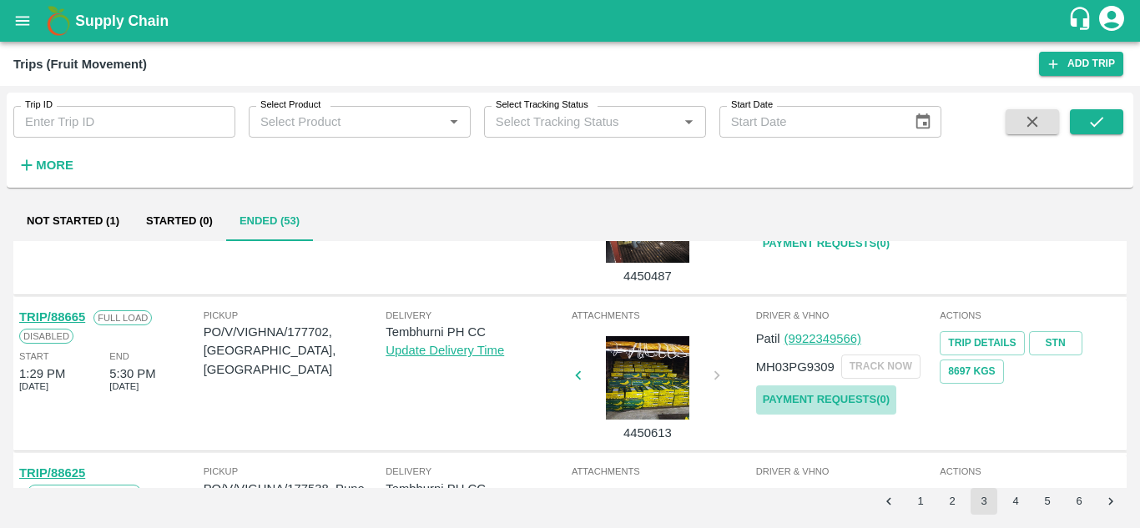
click at [842, 397] on link "Payment Requests( 0 )" at bounding box center [826, 399] width 140 height 29
click at [1097, 121] on icon "submit" at bounding box center [1096, 122] width 18 height 18
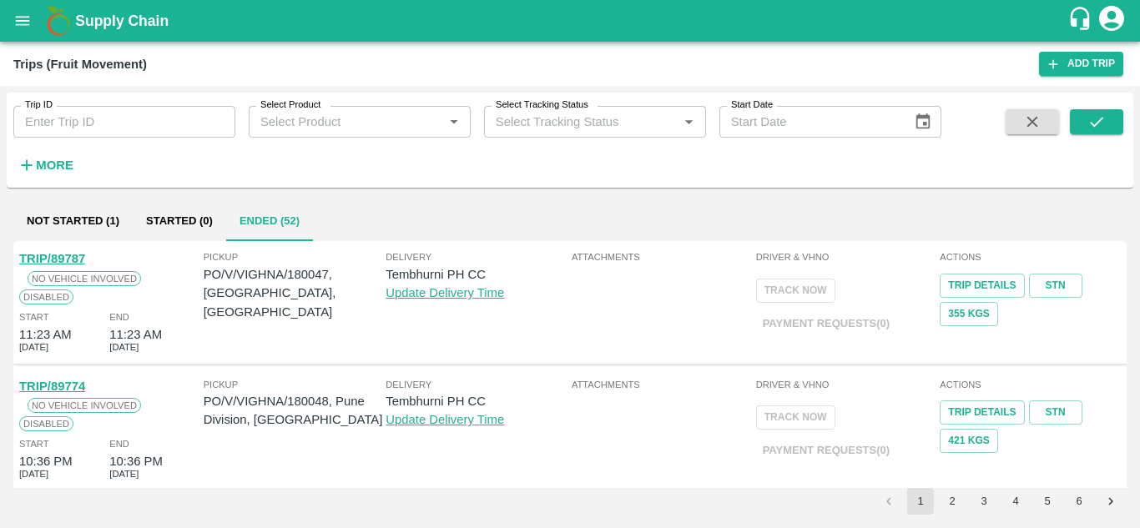
scroll to position [1200, 0]
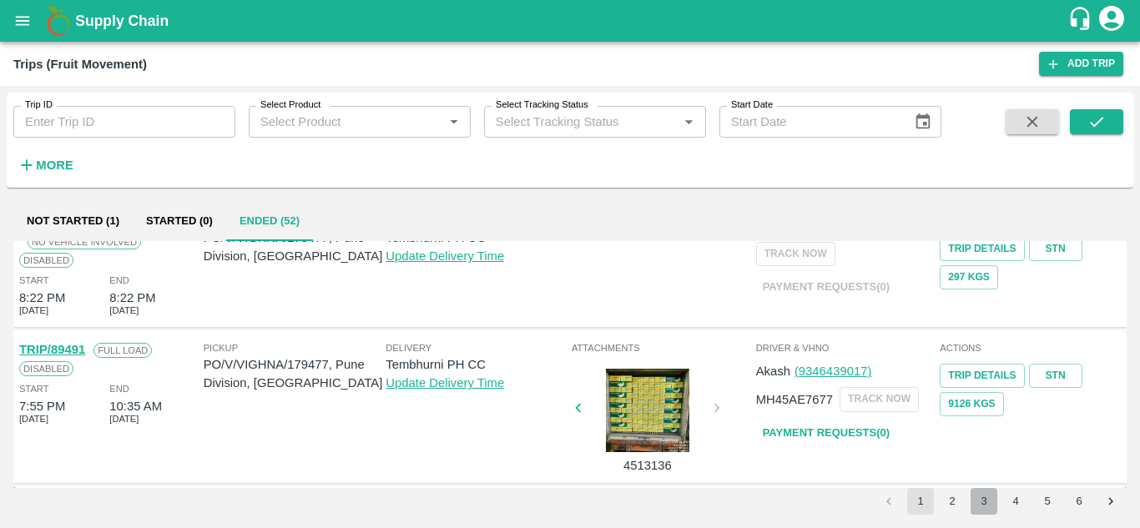
click at [985, 506] on button "3" at bounding box center [983, 501] width 27 height 27
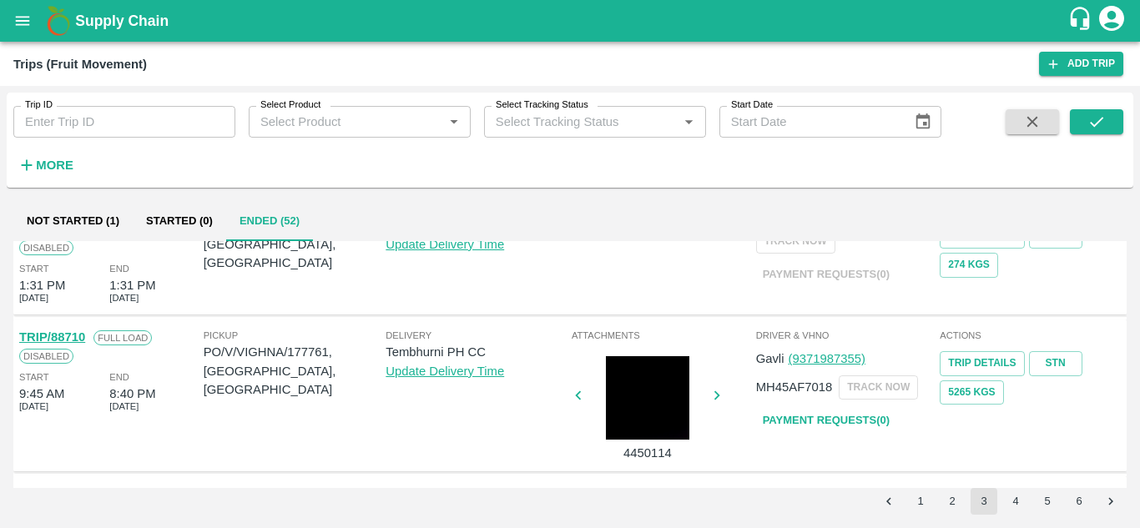
scroll to position [742, 0]
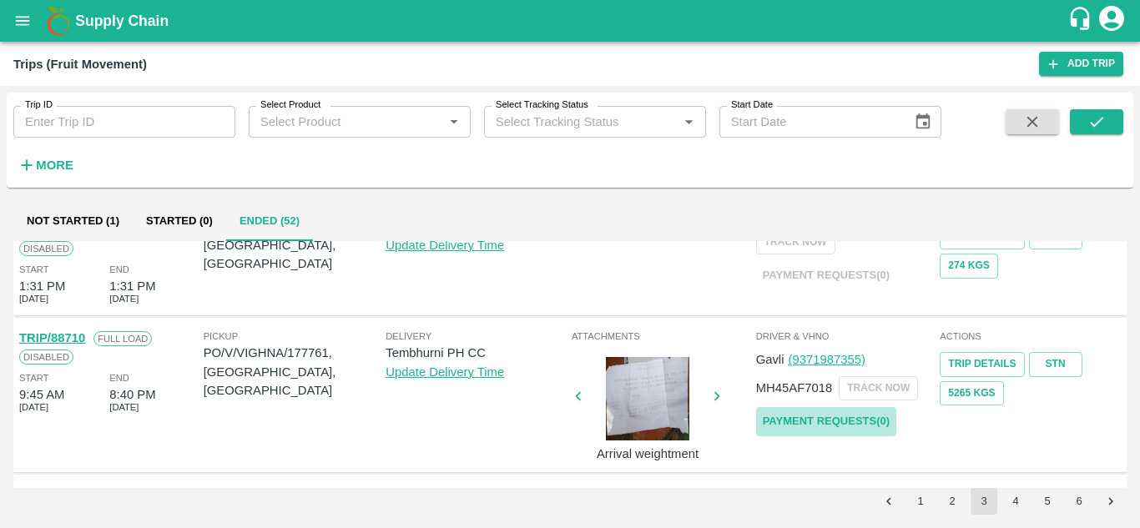
click at [805, 420] on link "Payment Requests( 0 )" at bounding box center [826, 421] width 140 height 29
click at [1098, 123] on icon "submit" at bounding box center [1096, 122] width 13 height 10
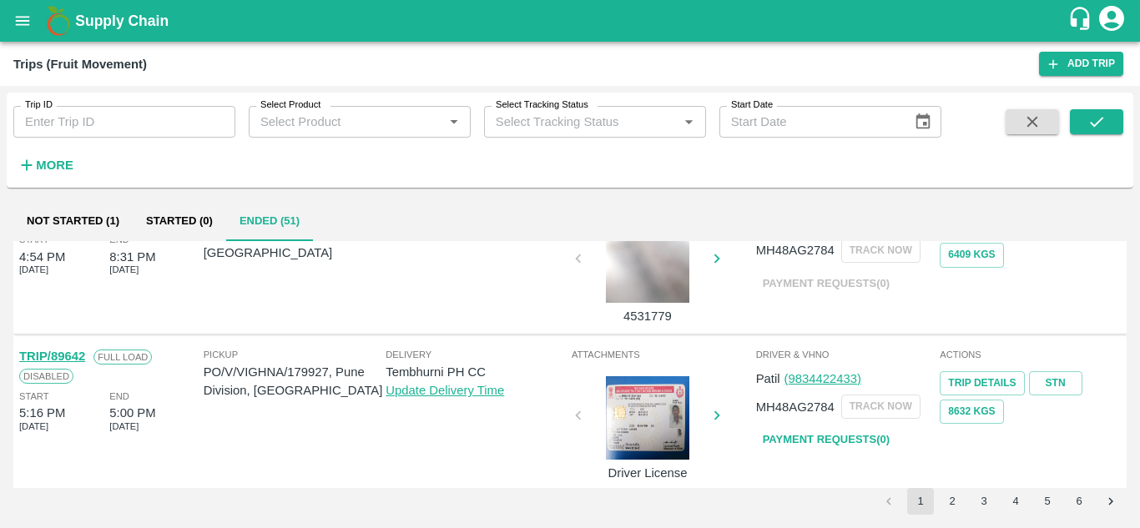
scroll to position [1200, 0]
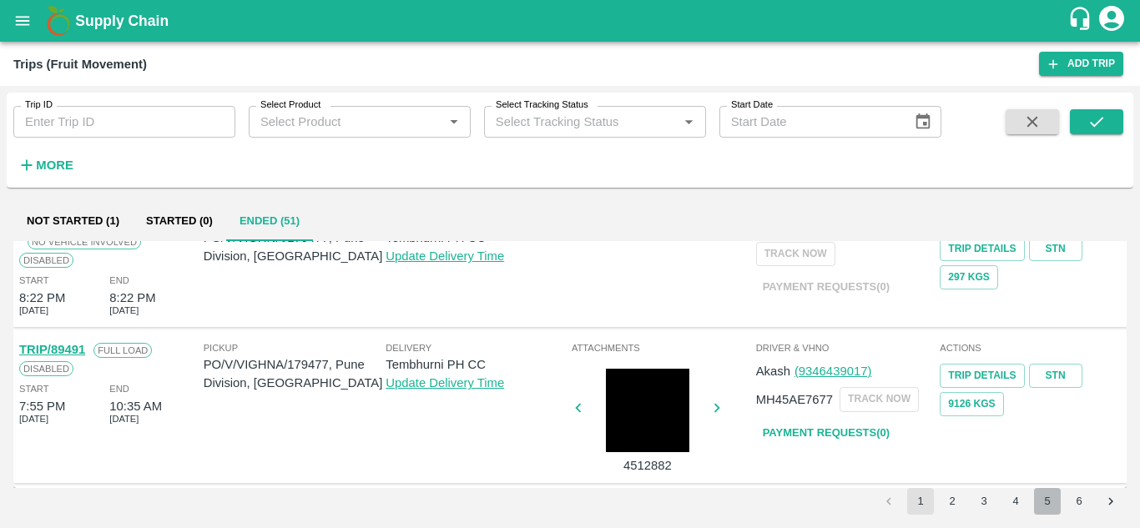
click at [1055, 504] on button "5" at bounding box center [1047, 501] width 27 height 27
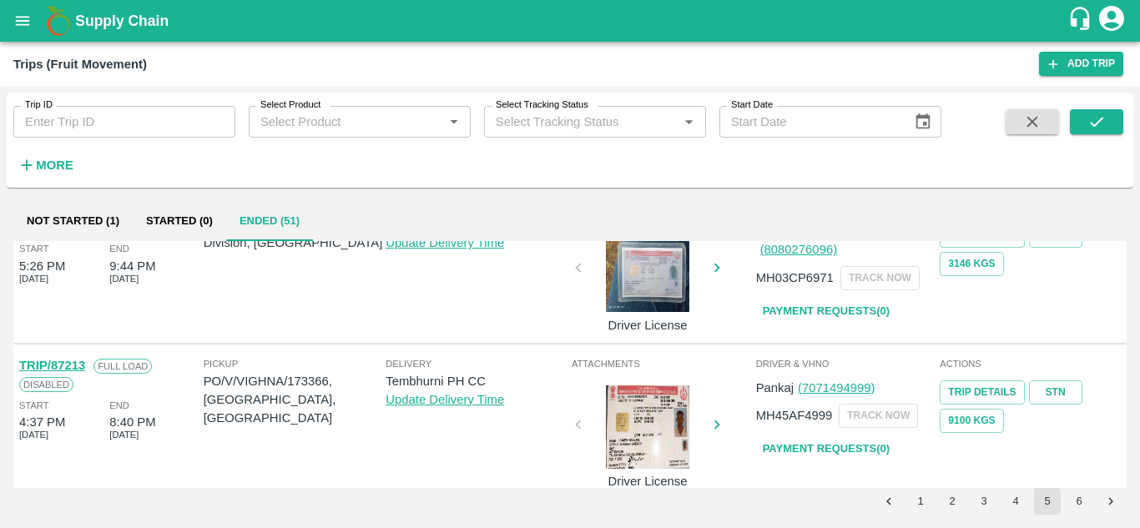
scroll to position [1259, 0]
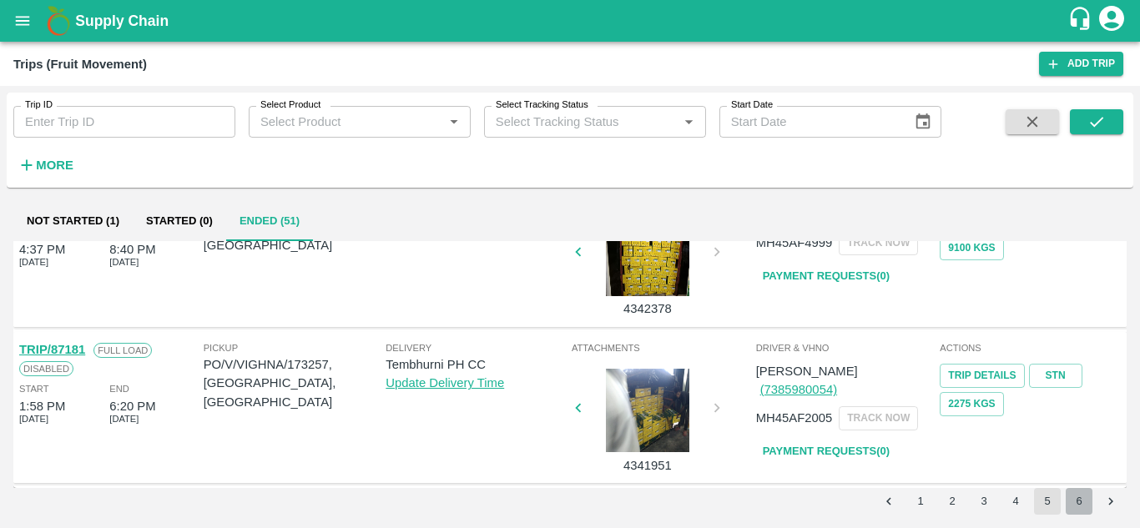
click at [1077, 496] on button "6" at bounding box center [1078, 501] width 27 height 27
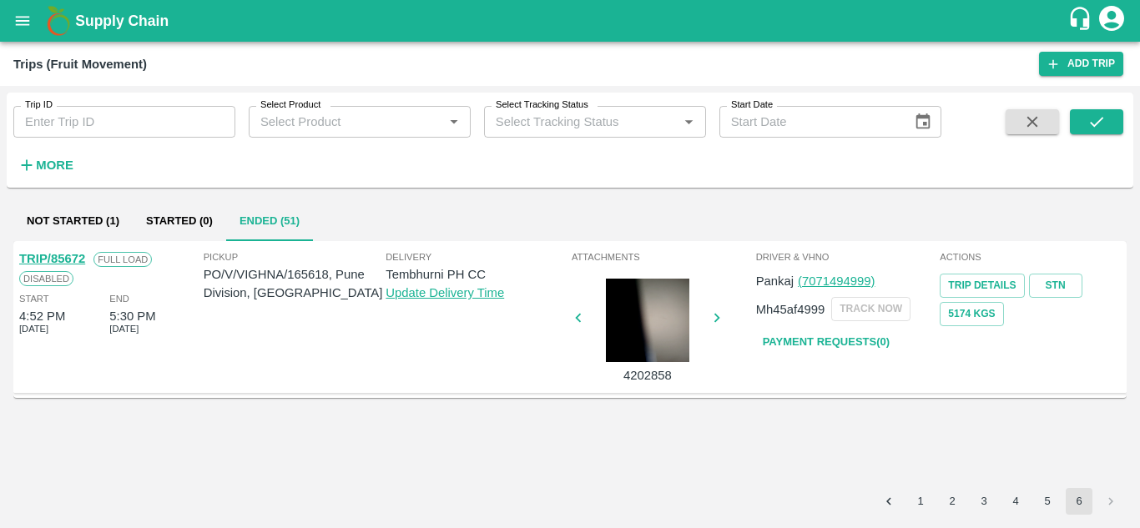
click at [1036, 502] on button "5" at bounding box center [1047, 501] width 27 height 27
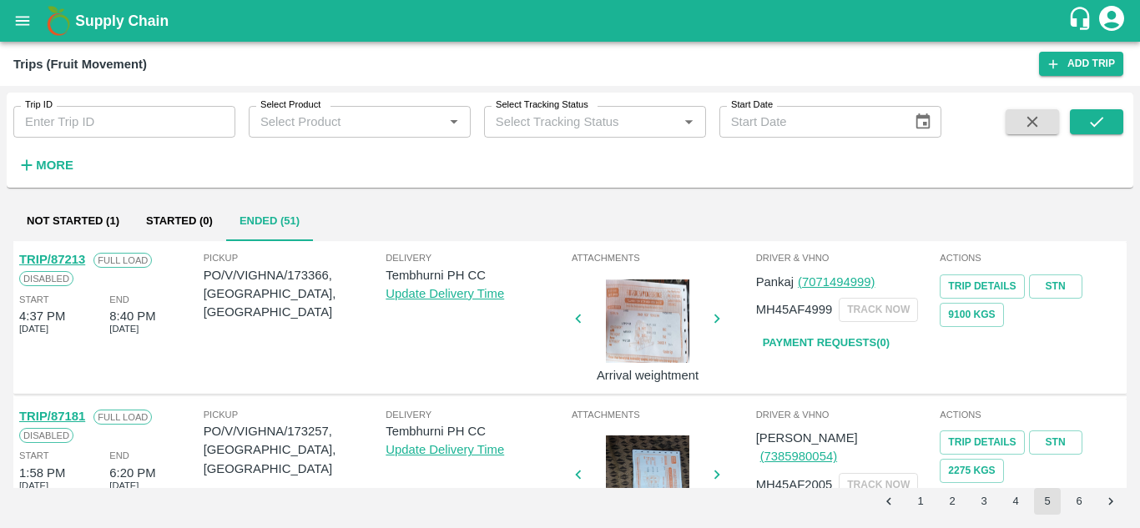
scroll to position [1190, 0]
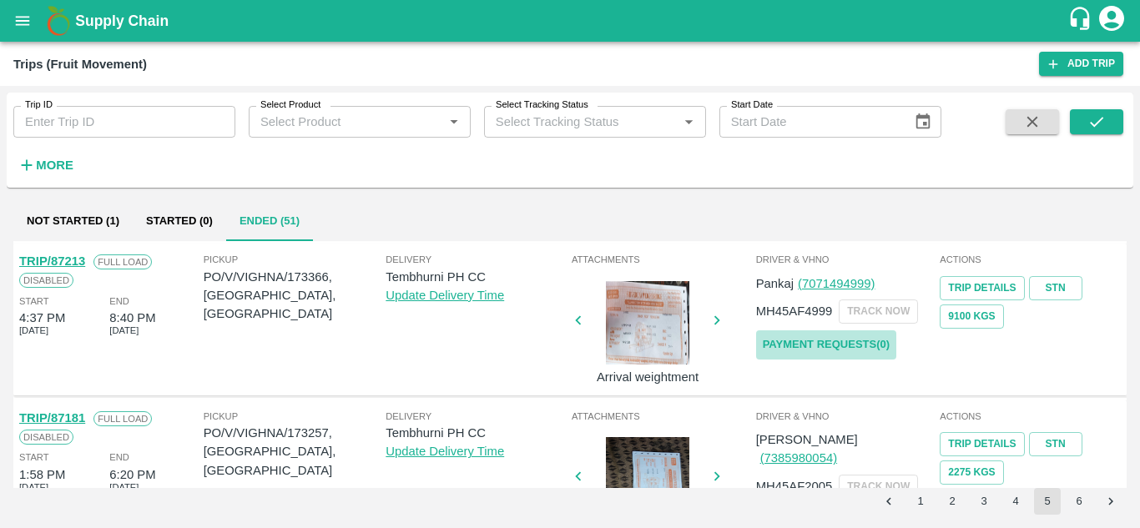
click at [844, 336] on link "Payment Requests( 0 )" at bounding box center [826, 344] width 140 height 29
click at [1090, 121] on icon "submit" at bounding box center [1096, 122] width 18 height 18
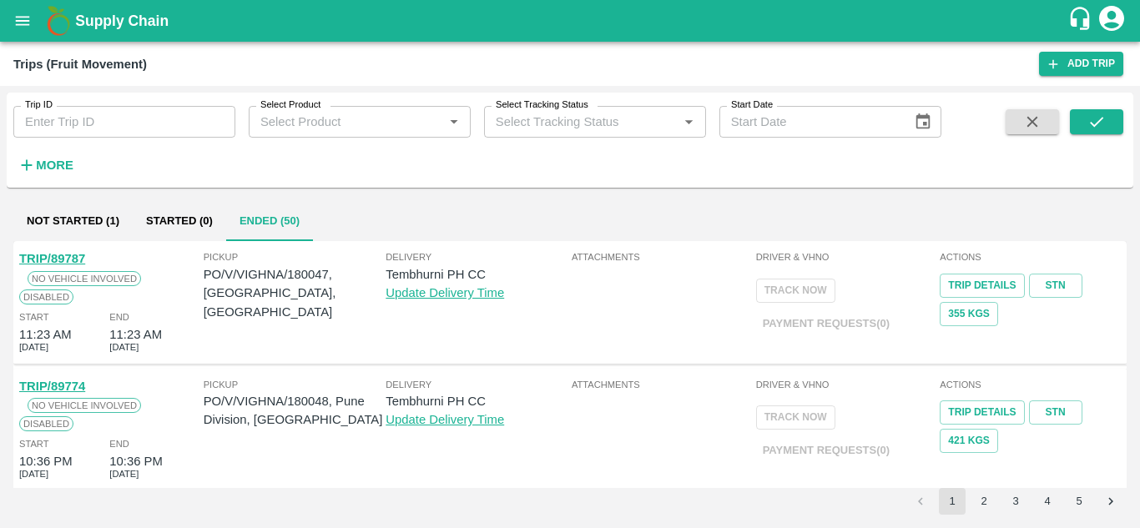
scroll to position [1200, 0]
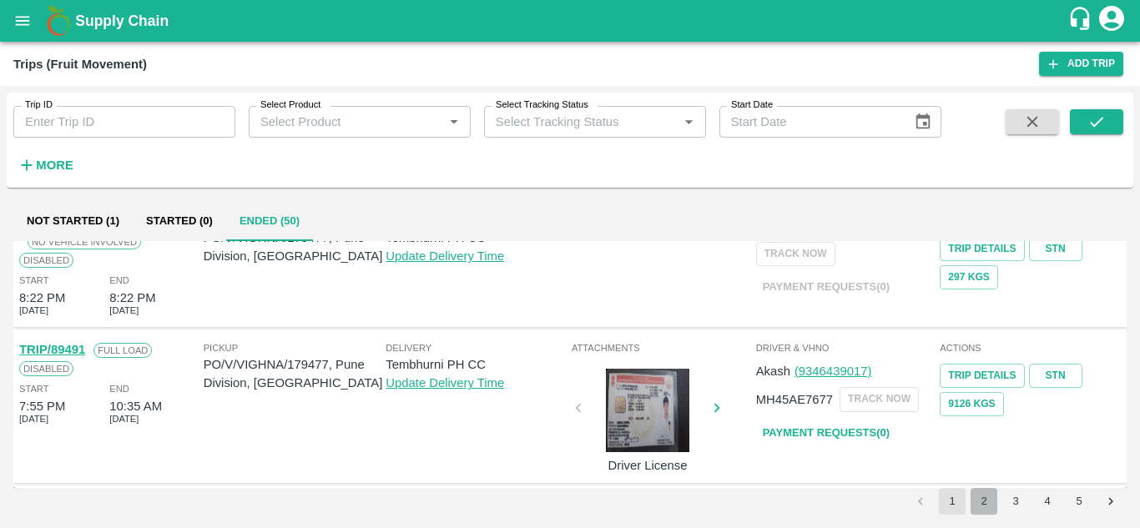
click at [989, 498] on button "2" at bounding box center [983, 501] width 27 height 27
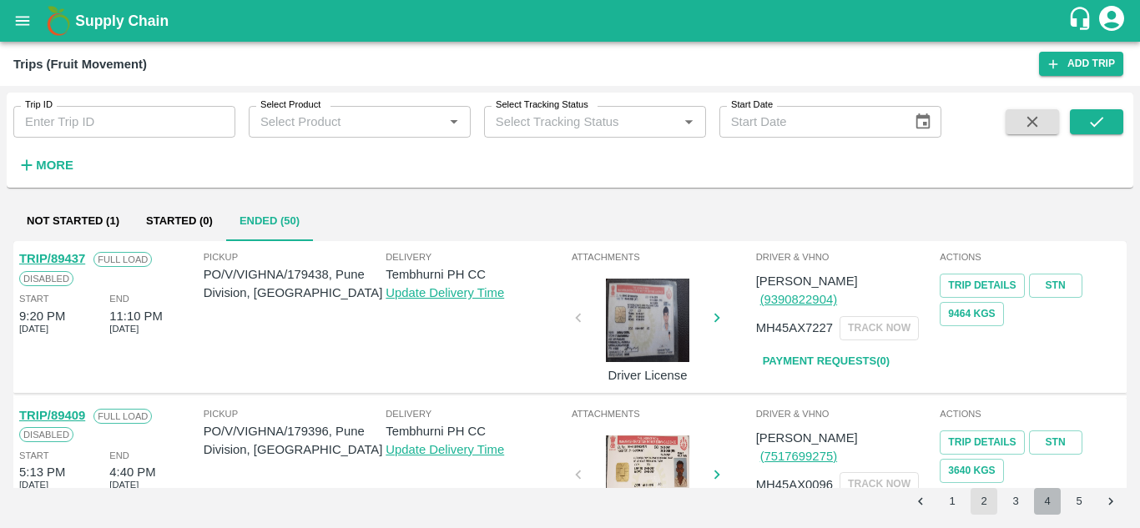
click at [1052, 501] on button "4" at bounding box center [1047, 501] width 27 height 27
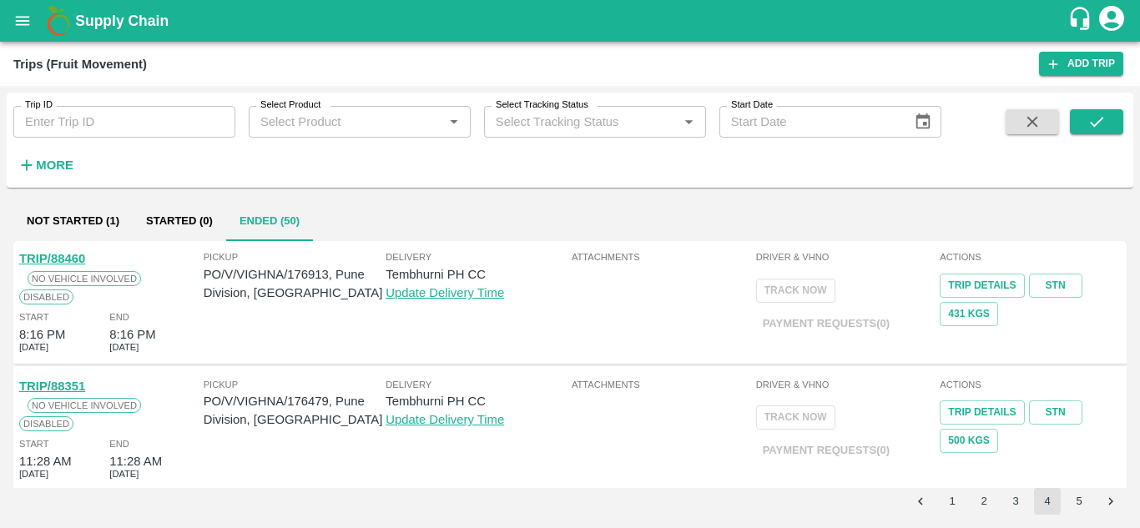
scroll to position [1170, 0]
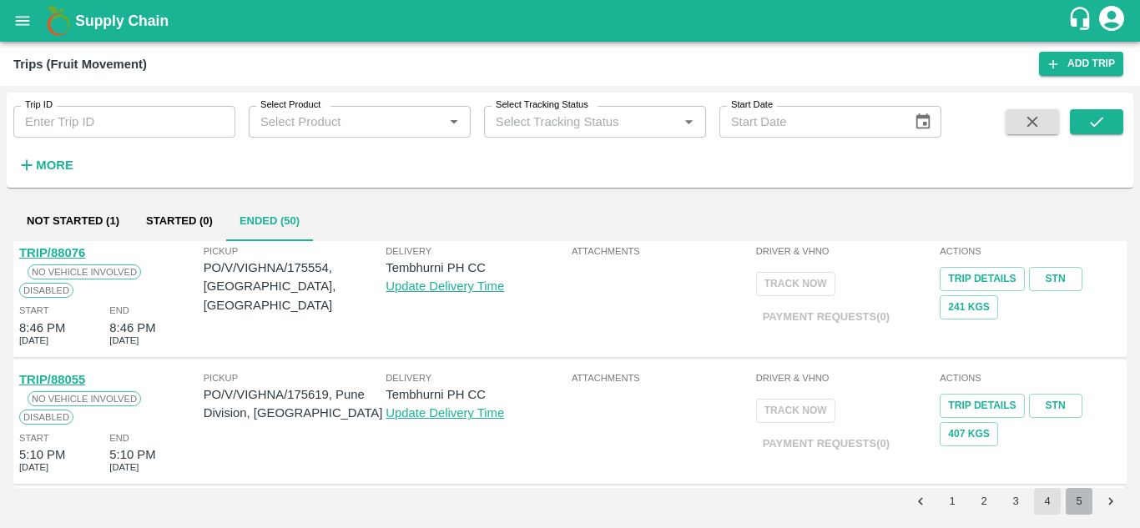
click at [1080, 491] on button "5" at bounding box center [1078, 501] width 27 height 27
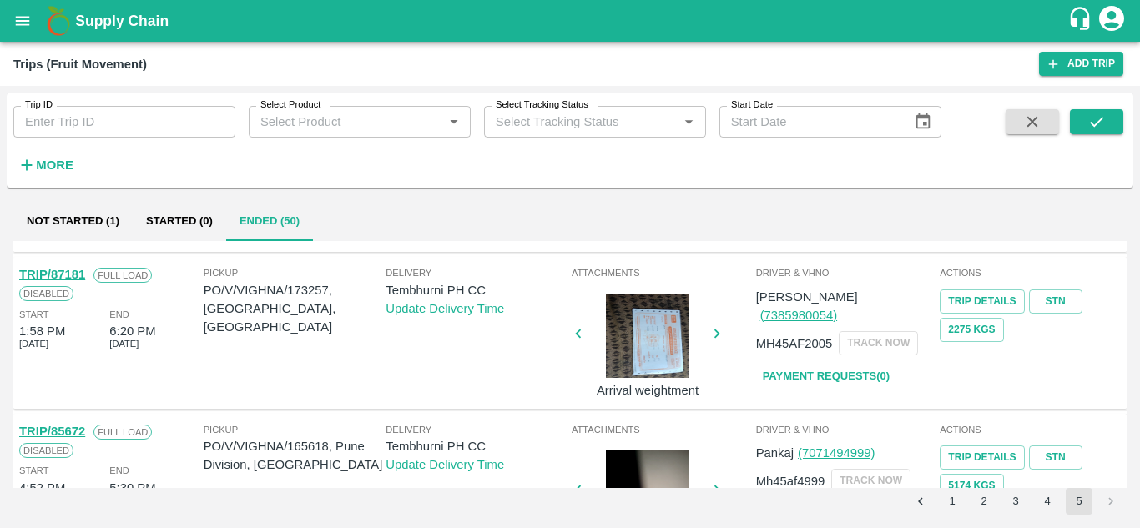
scroll to position [1174, 0]
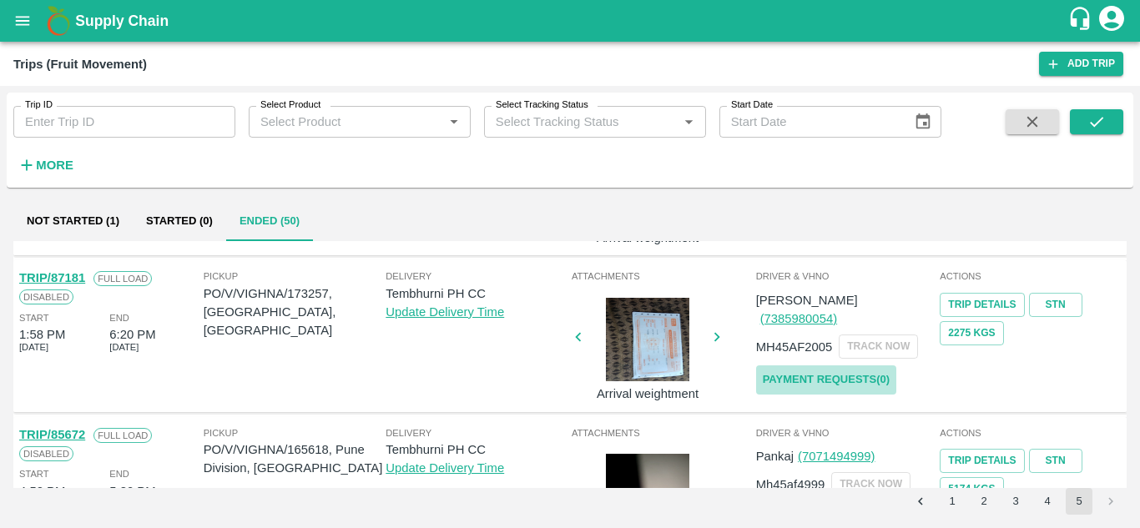
click at [855, 365] on link "Payment Requests( 0 )" at bounding box center [826, 379] width 140 height 29
click at [1105, 114] on icon "submit" at bounding box center [1096, 122] width 18 height 18
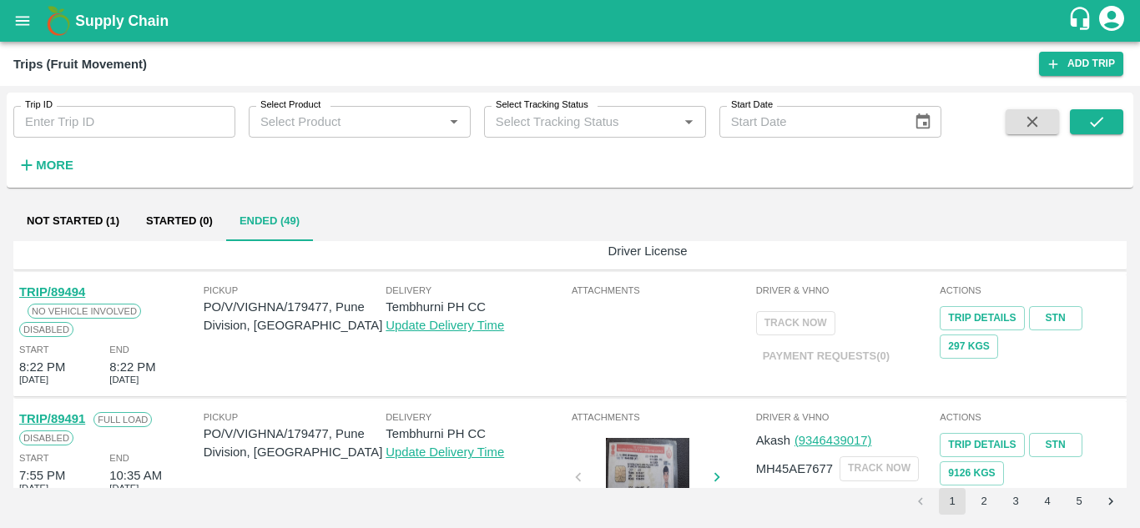
scroll to position [1200, 0]
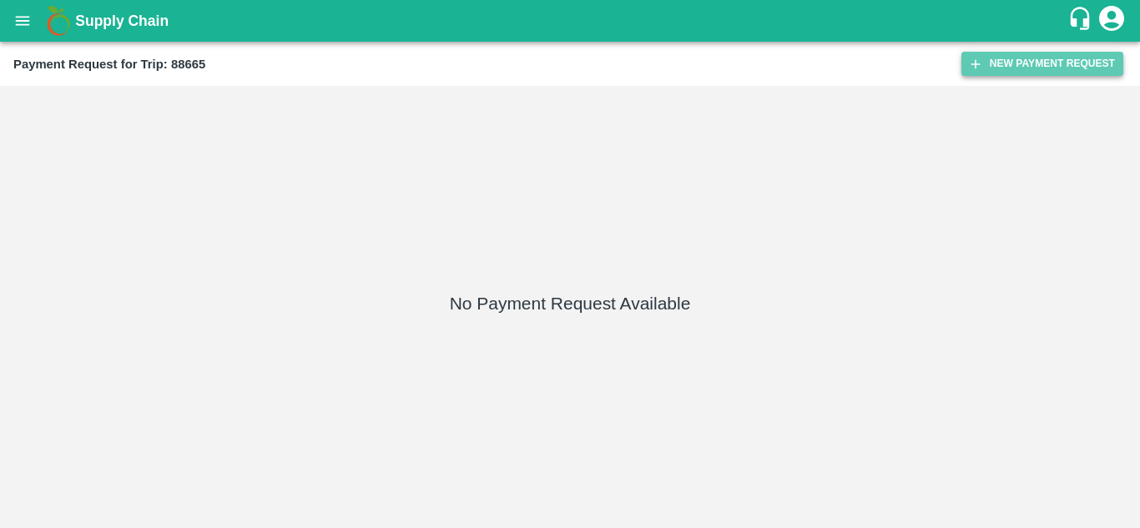
click at [1009, 58] on button "New Payment Request" at bounding box center [1042, 64] width 162 height 24
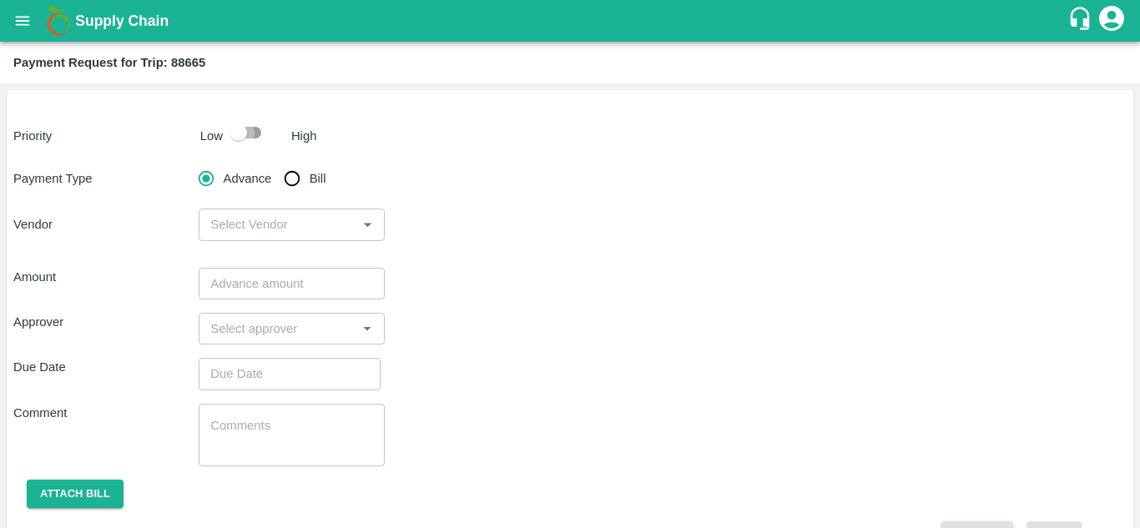
click at [254, 132] on input "checkbox" at bounding box center [238, 133] width 95 height 32
checkbox input "true"
click at [291, 179] on input "Bill" at bounding box center [291, 178] width 33 height 33
radio input "true"
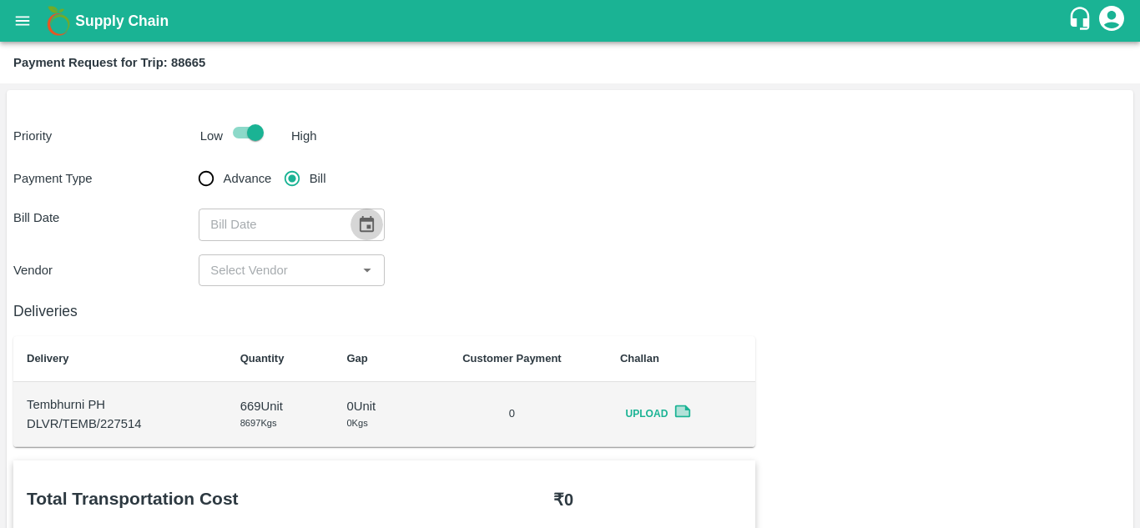
click at [357, 222] on icon "Choose date" at bounding box center [366, 224] width 18 height 18
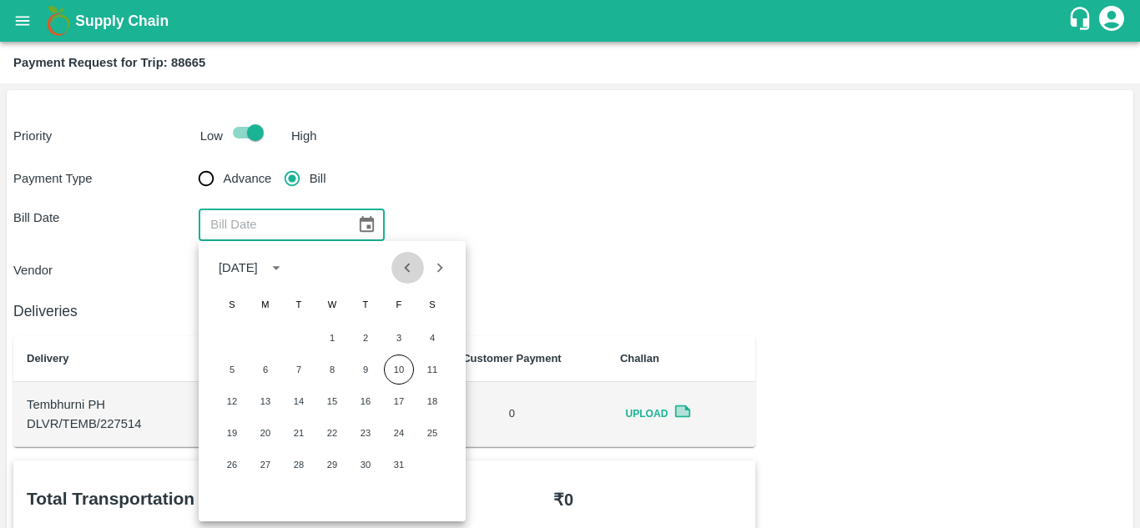
click at [405, 272] on icon "Previous month" at bounding box center [407, 268] width 18 height 18
click at [435, 400] on button "20" at bounding box center [432, 401] width 30 height 30
type input "20/09/2025"
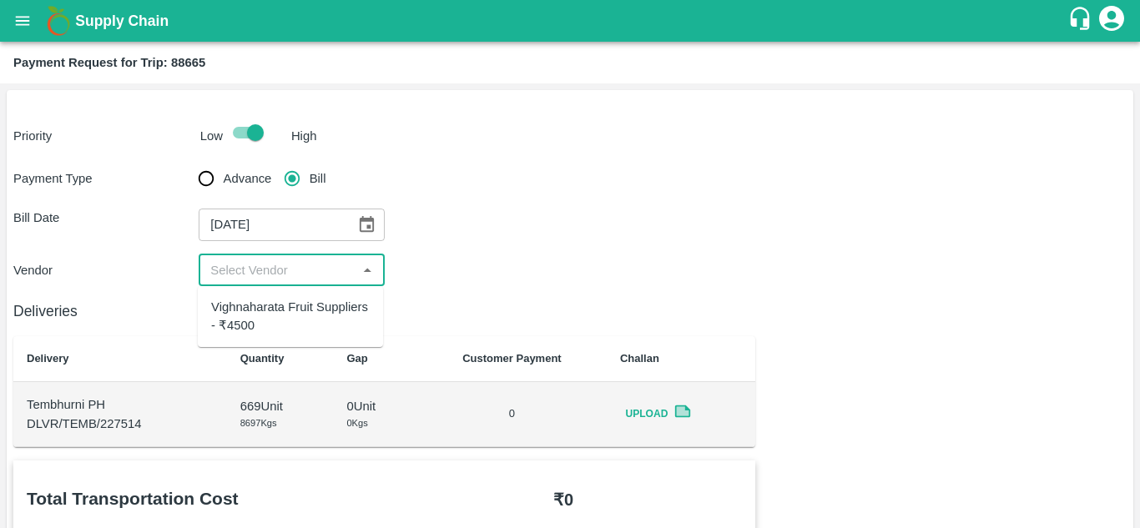
click at [288, 271] on input "input" at bounding box center [278, 270] width 148 height 22
click at [277, 322] on div "Vighnaharata Fruit Suppliers - ₹4500" at bounding box center [290, 317] width 159 height 38
type input "Vighnaharata Fruit Suppliers - ₹4500"
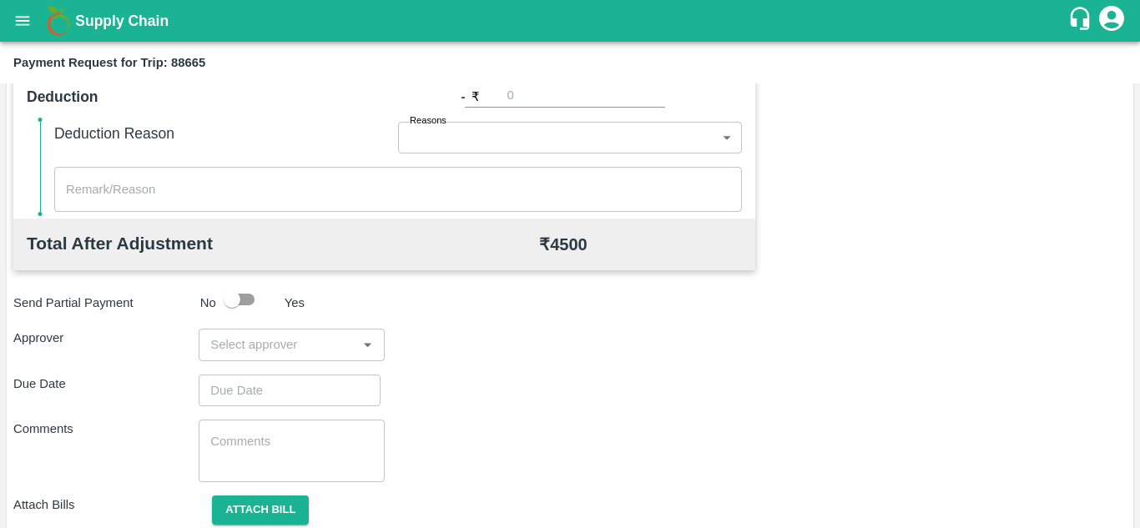
scroll to position [702, 0]
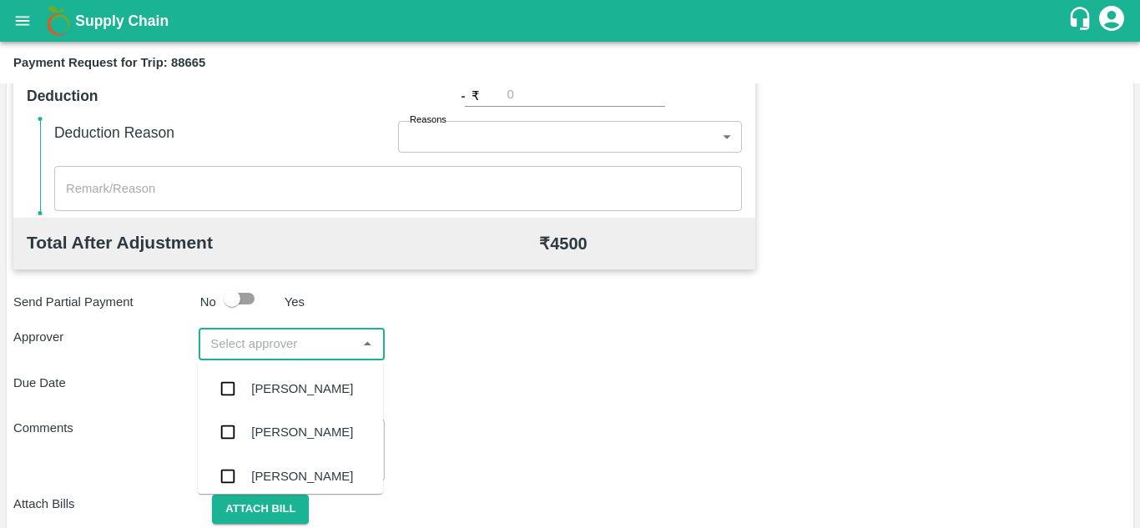
click at [237, 340] on input "input" at bounding box center [278, 344] width 148 height 22
type input "PRASA"
click at [301, 395] on div "[PERSON_NAME]" at bounding box center [302, 389] width 102 height 18
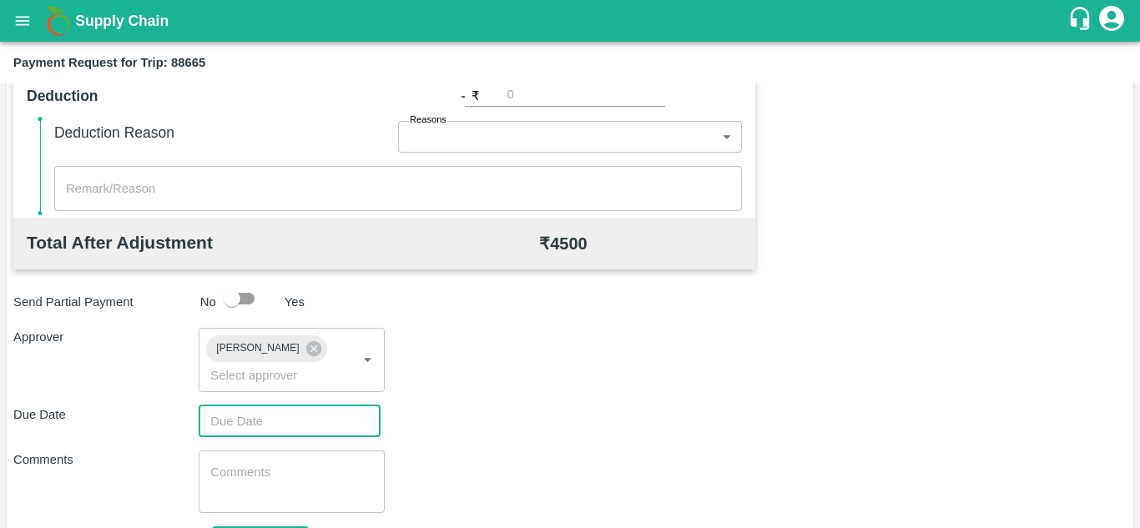
type input "DD/MM/YYYY hh:mm aa"
click at [238, 413] on input "DD/MM/YYYY hh:mm aa" at bounding box center [284, 421] width 170 height 32
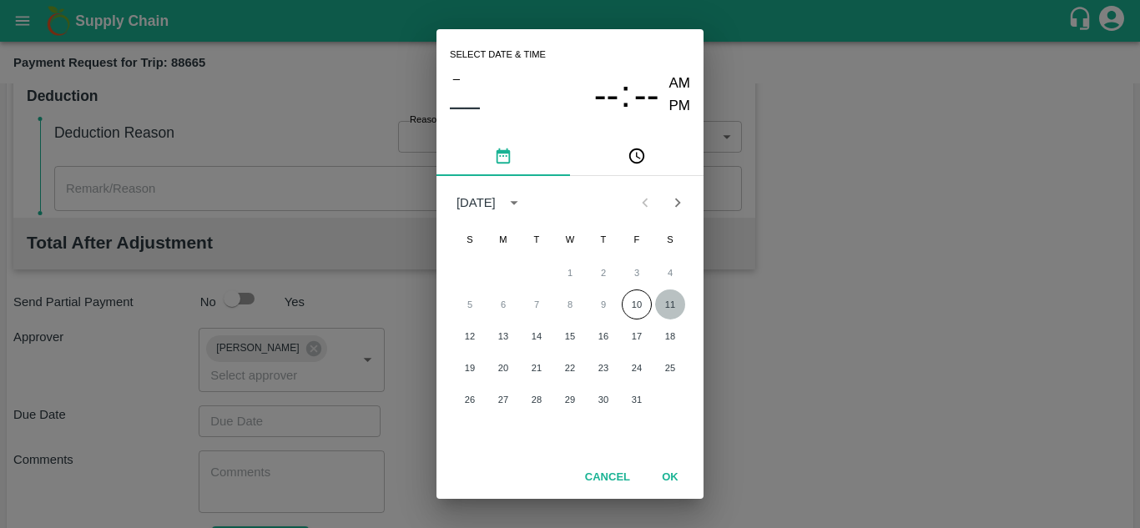
click at [667, 302] on button "11" at bounding box center [670, 304] width 30 height 30
type input "[DATE] 12:00 AM"
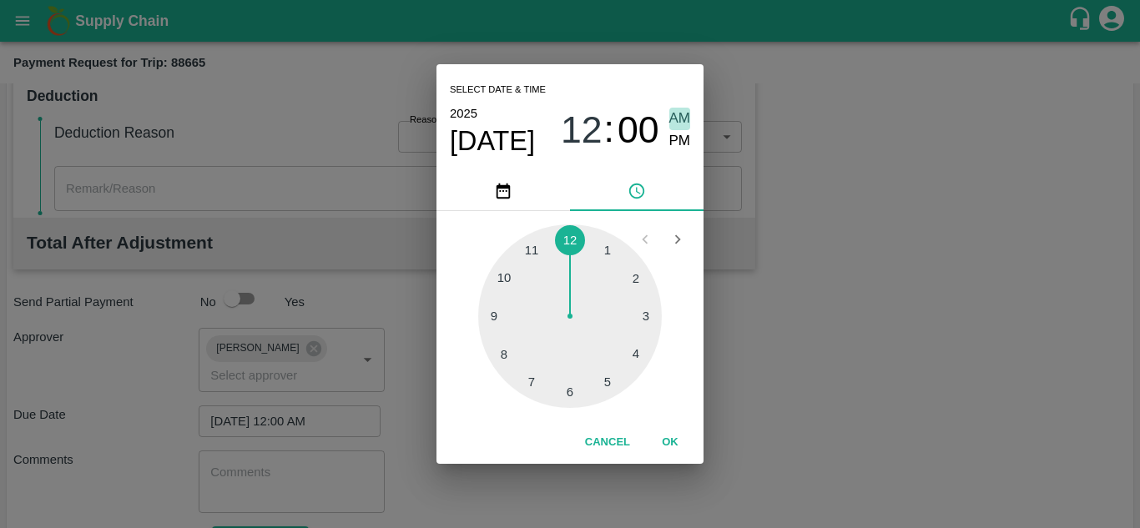
click at [677, 115] on span "AM" at bounding box center [680, 119] width 22 height 23
click at [670, 429] on button "OK" at bounding box center [669, 442] width 53 height 29
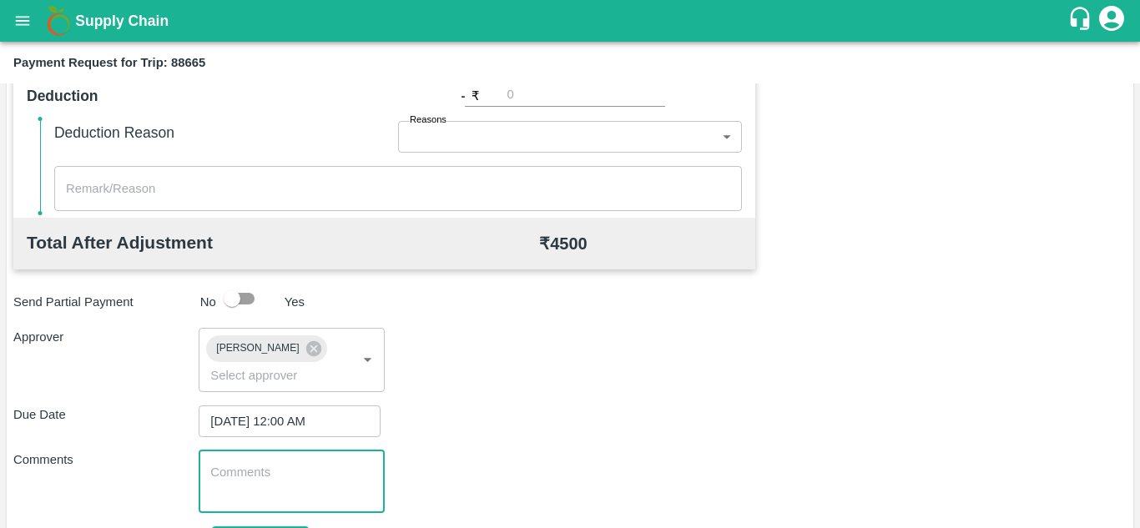
click at [269, 485] on textarea at bounding box center [291, 481] width 162 height 35
paste textarea "Transport Bill"
type textarea "Transport Bill"
click at [513, 480] on div "Comments Transport Bill x ​" at bounding box center [569, 482] width 1113 height 63
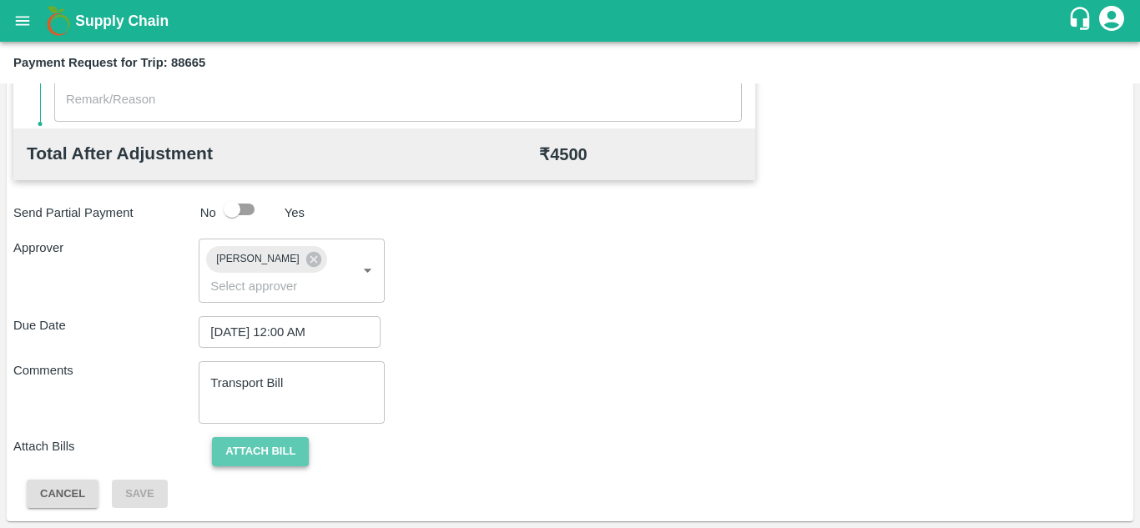
click at [269, 445] on button "Attach bill" at bounding box center [260, 451] width 97 height 29
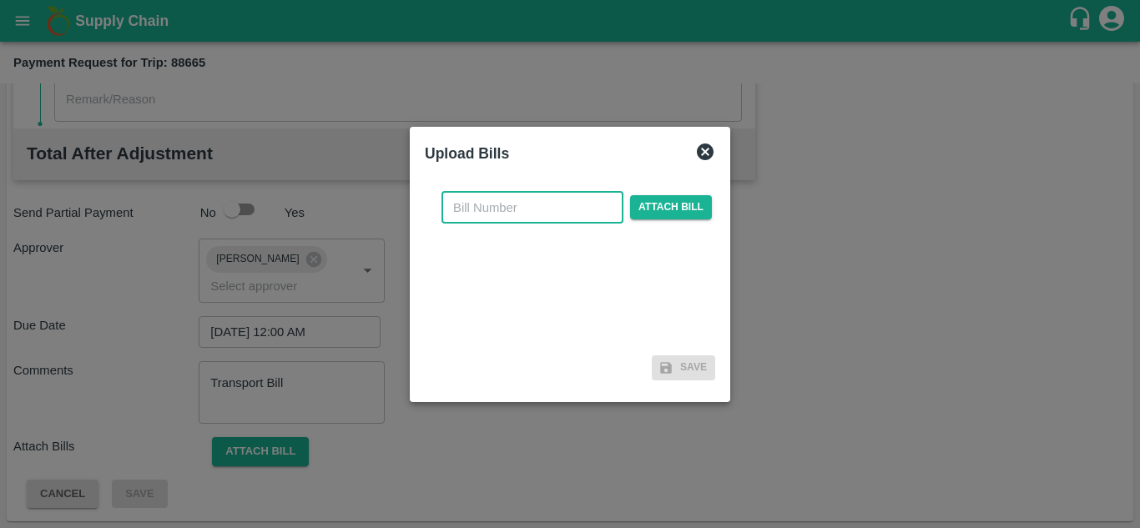
click at [490, 202] on input "text" at bounding box center [532, 208] width 182 height 32
type input "976"
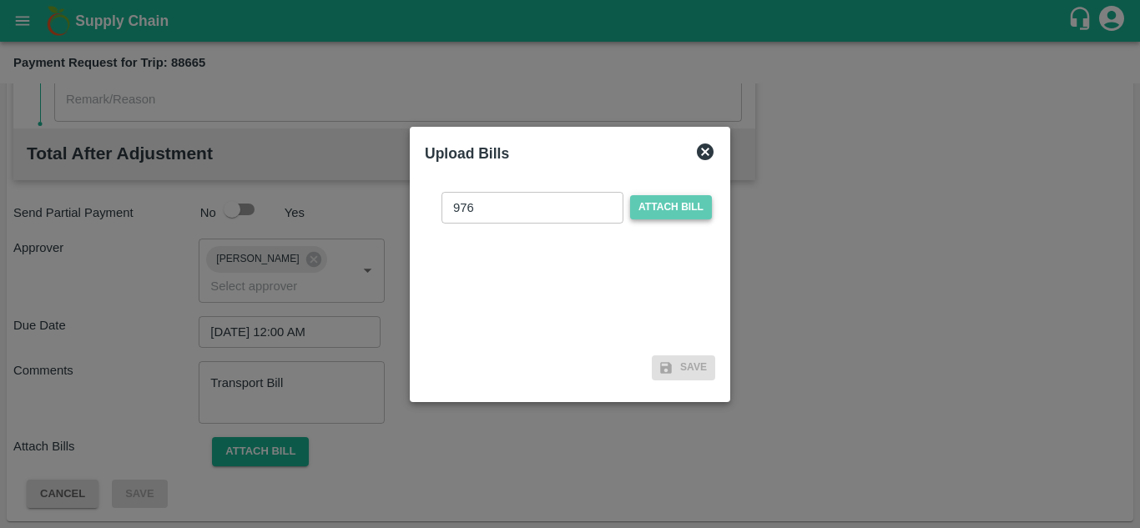
click at [682, 196] on span "Attach bill" at bounding box center [671, 207] width 82 height 24
click at [0, 0] on input "Attach bill" at bounding box center [0, 0] width 0 height 0
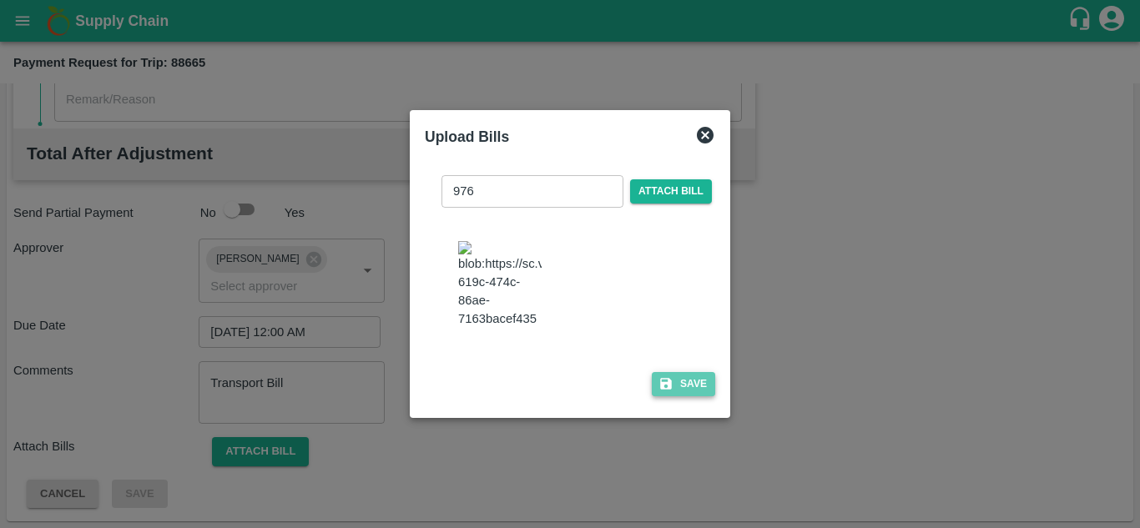
click at [694, 393] on button "Save" at bounding box center [683, 384] width 63 height 24
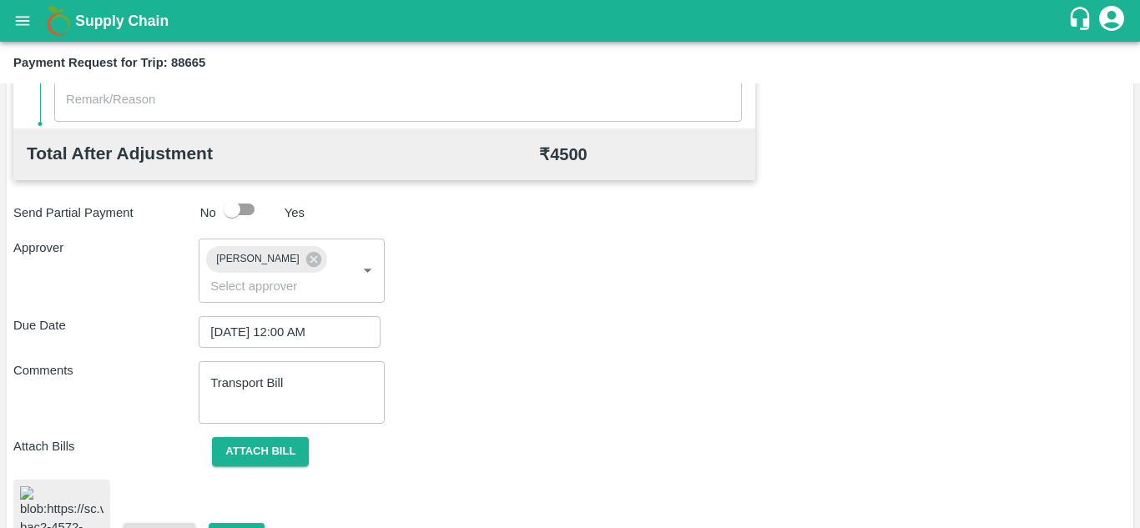
scroll to position [899, 0]
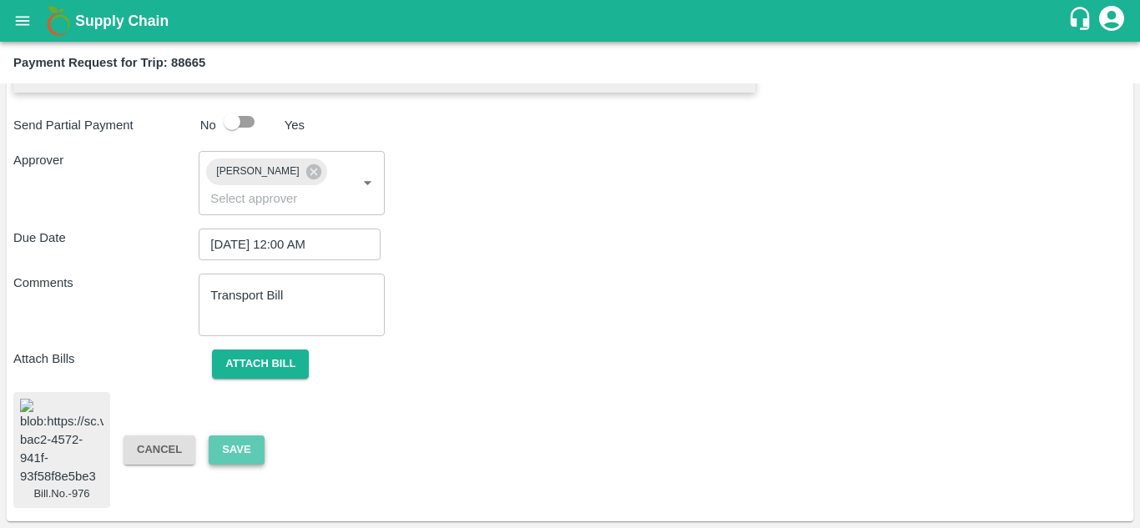
click at [223, 446] on button "Save" at bounding box center [236, 449] width 55 height 29
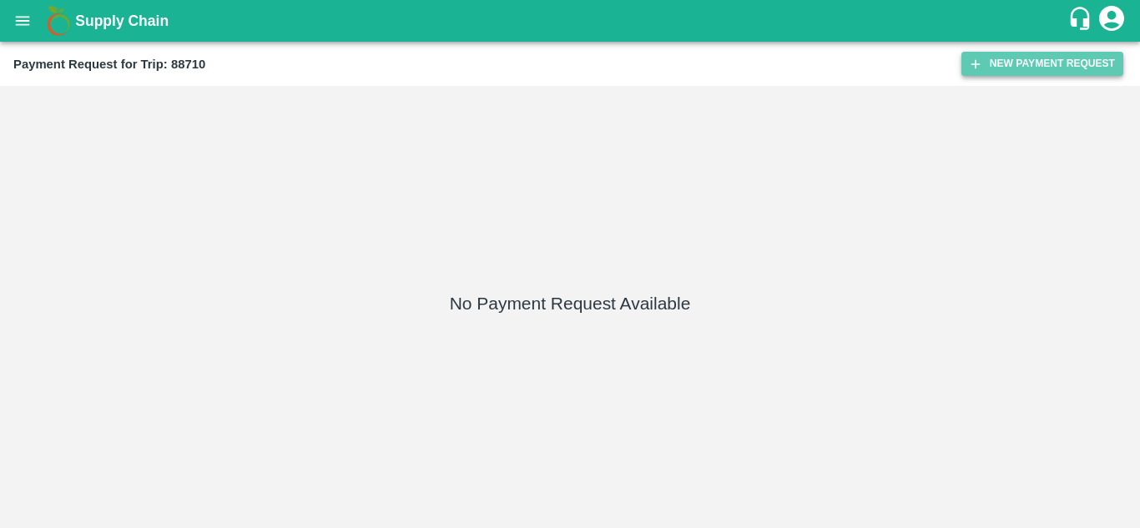
click at [1038, 65] on button "New Payment Request" at bounding box center [1042, 64] width 162 height 24
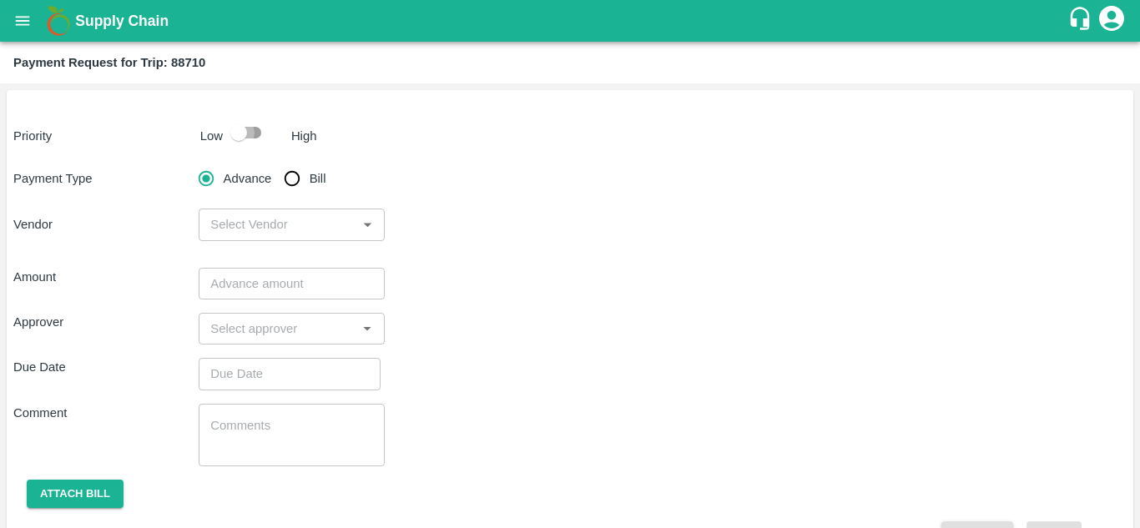
click at [259, 133] on input "checkbox" at bounding box center [238, 133] width 95 height 32
checkbox input "true"
click at [285, 183] on input "Bill" at bounding box center [291, 178] width 33 height 33
radio input "true"
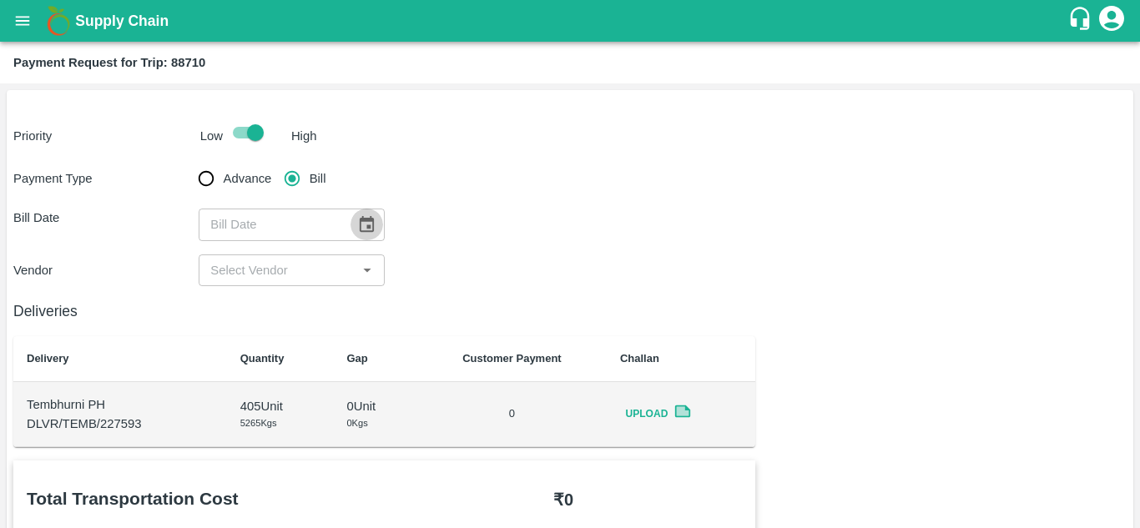
click at [370, 224] on icon "Choose date" at bounding box center [366, 224] width 18 height 18
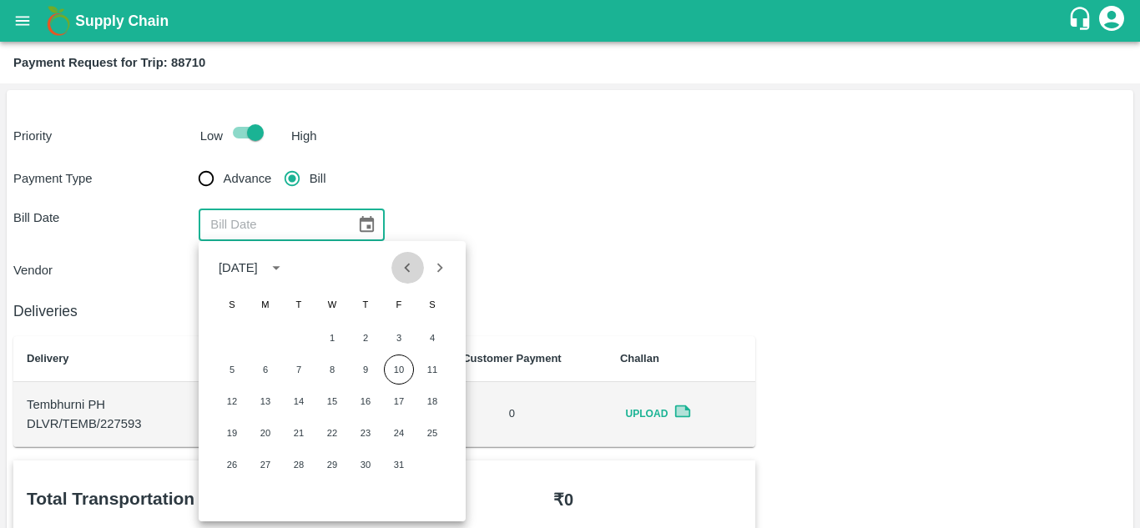
click at [410, 264] on icon "Previous month" at bounding box center [408, 267] width 6 height 9
click at [435, 400] on button "20" at bounding box center [432, 401] width 30 height 30
type input "[DATE]"
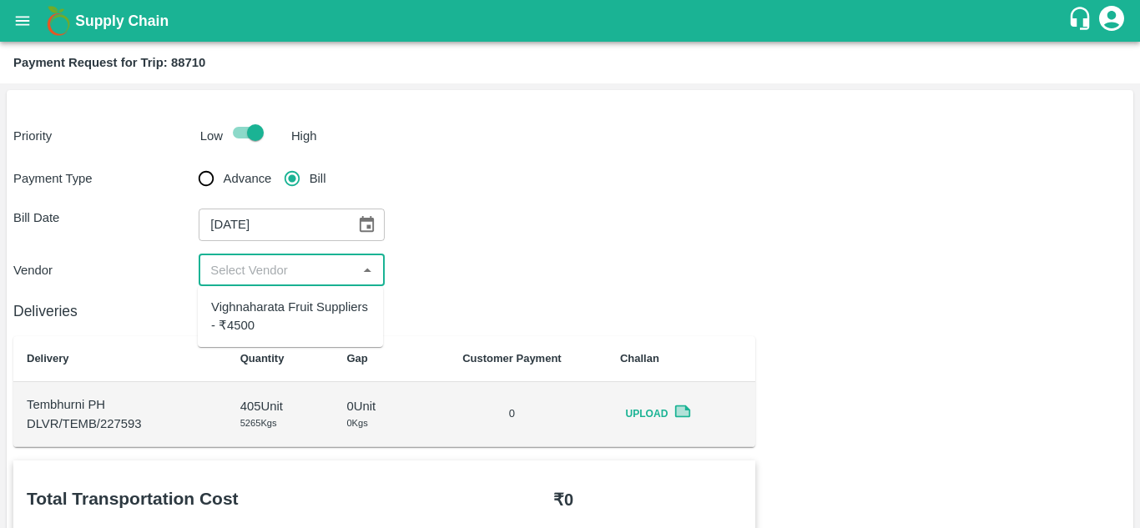
click at [282, 271] on input "input" at bounding box center [278, 270] width 148 height 22
click at [279, 320] on div "Vighnaharata Fruit Suppliers - ₹4500" at bounding box center [290, 317] width 159 height 38
type input "Vighnaharata Fruit Suppliers - ₹4500"
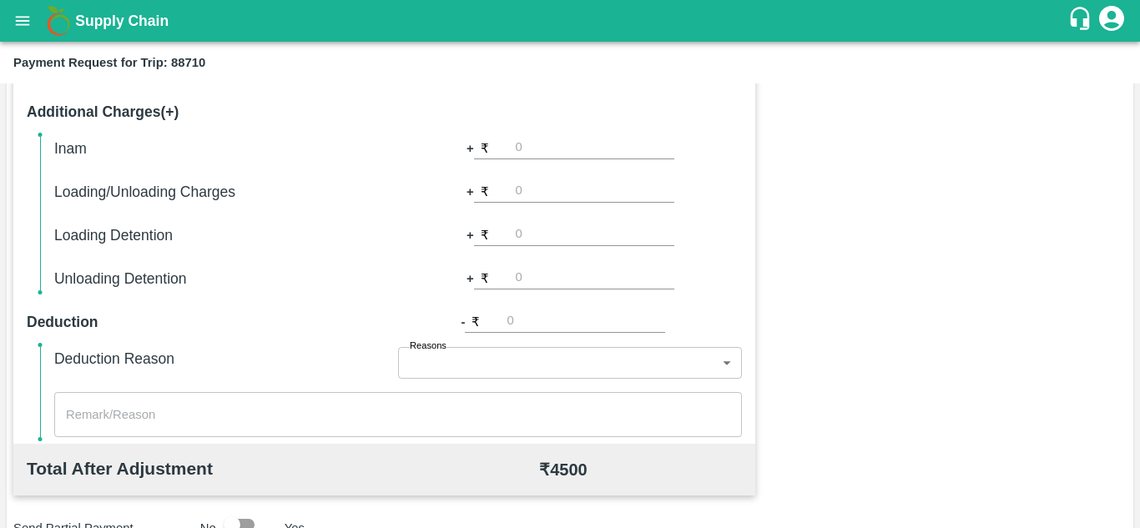
scroll to position [759, 0]
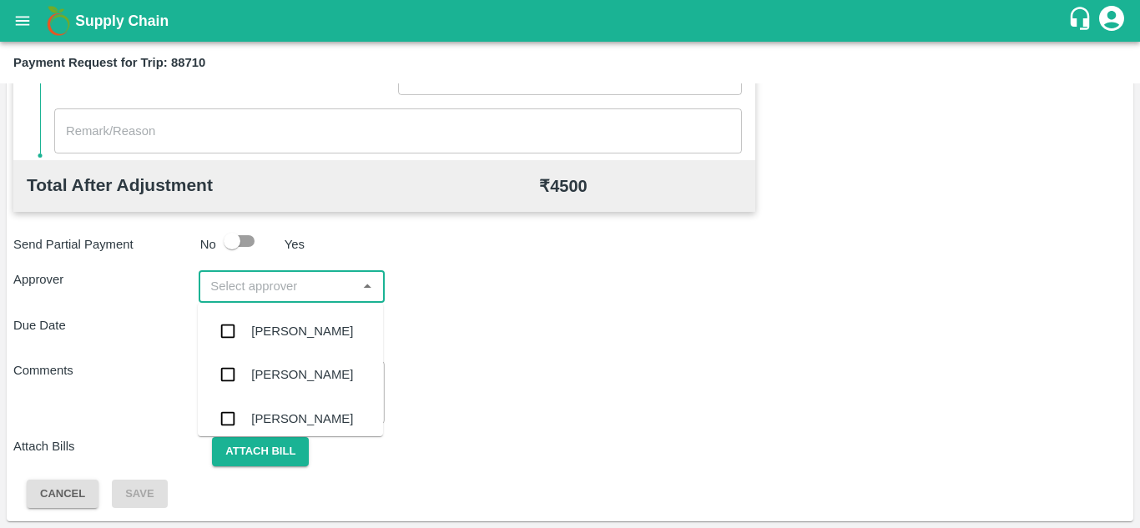
click at [257, 279] on input "input" at bounding box center [278, 286] width 148 height 22
type input "PRASA"
click at [235, 334] on input "checkbox" at bounding box center [227, 331] width 33 height 33
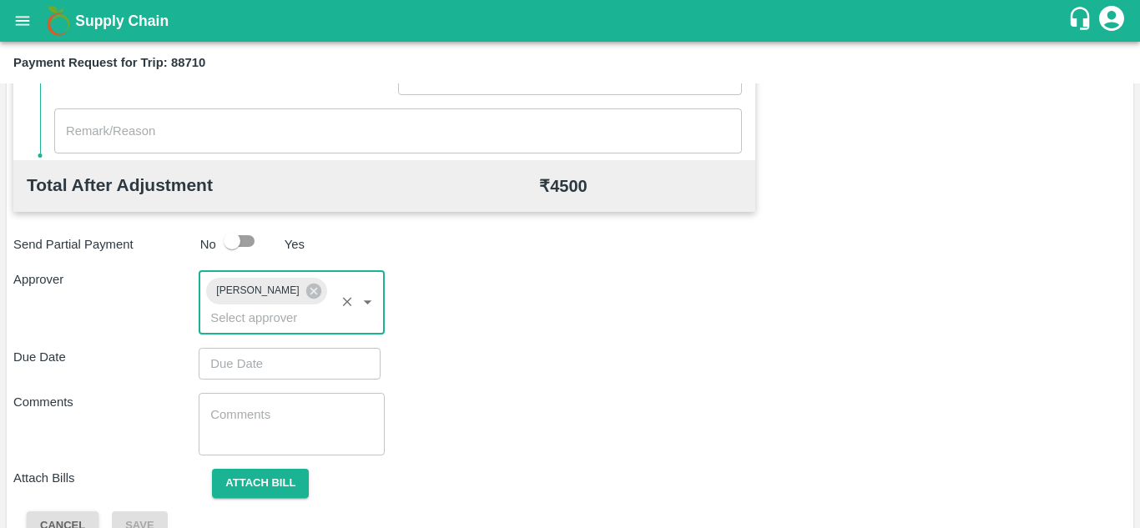
type input "DD/MM/YYYY hh:mm aa"
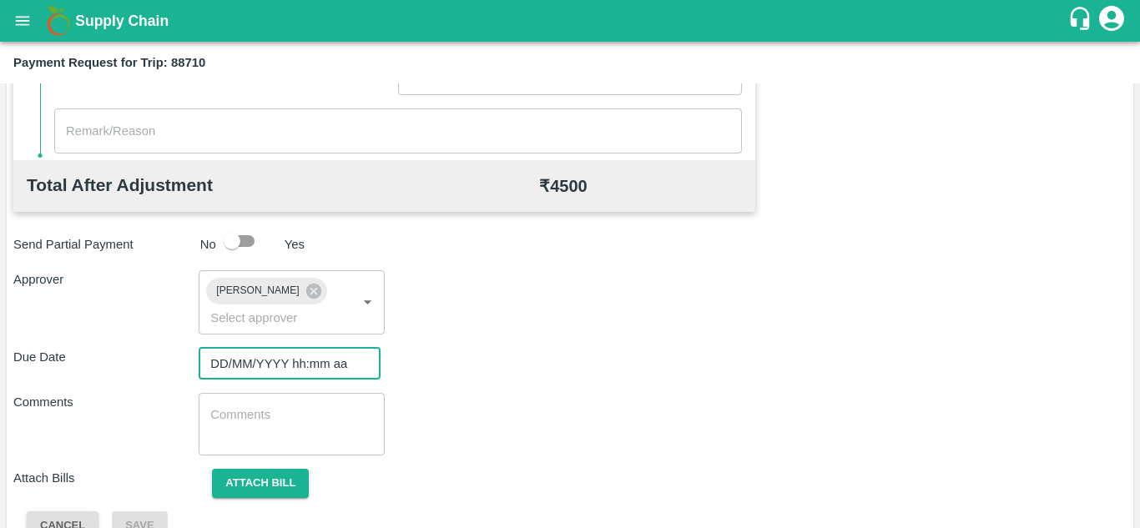
click at [258, 365] on input "DD/MM/YYYY hh:mm aa" at bounding box center [284, 364] width 170 height 32
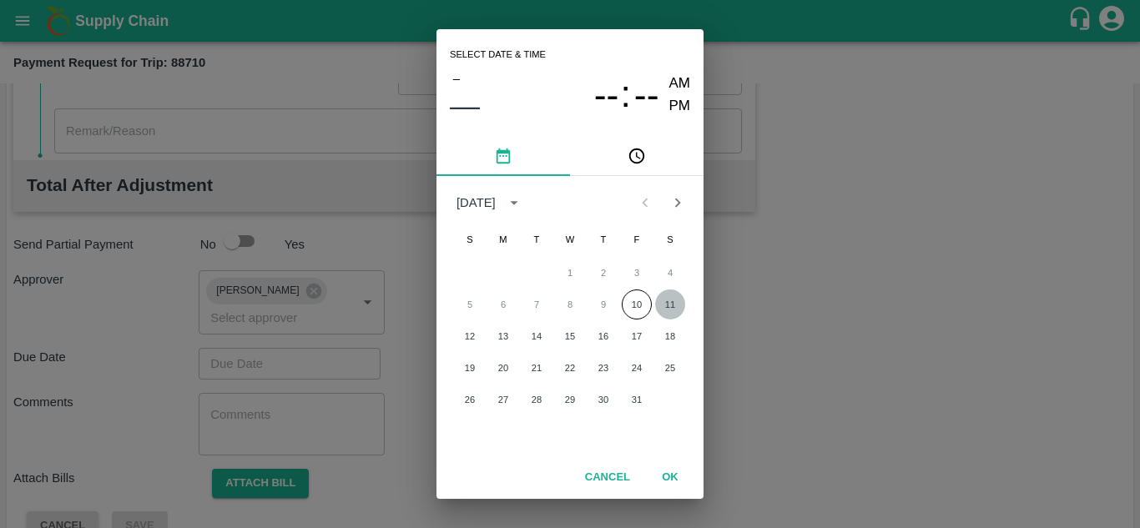
click at [668, 306] on button "11" at bounding box center [670, 304] width 30 height 30
type input "[DATE] 12:00 AM"
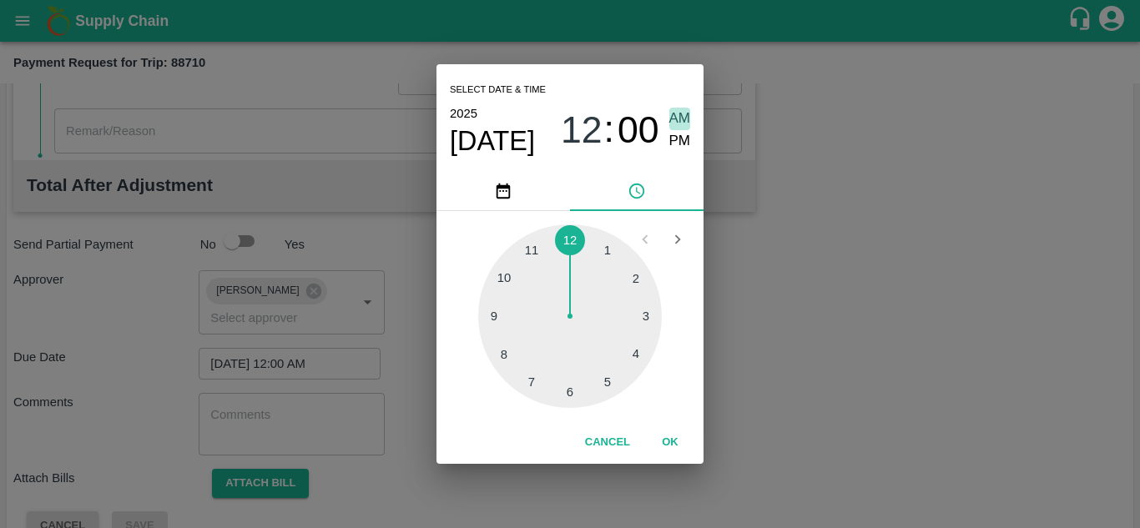
click at [673, 119] on span "AM" at bounding box center [680, 119] width 22 height 23
click at [670, 441] on button "OK" at bounding box center [669, 442] width 53 height 29
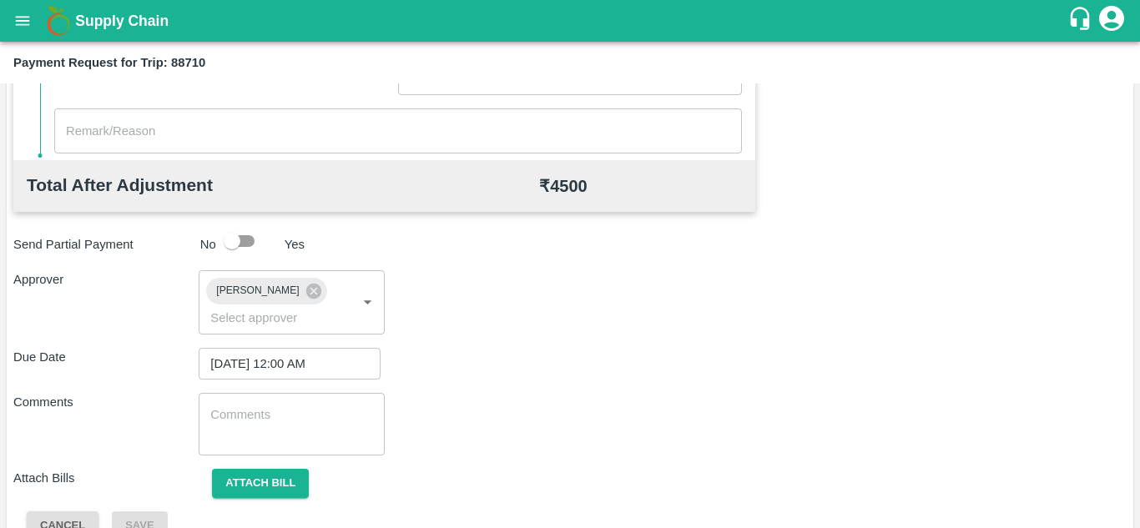
click at [317, 445] on div "x ​" at bounding box center [291, 424] width 185 height 63
paste textarea "Transport Bill"
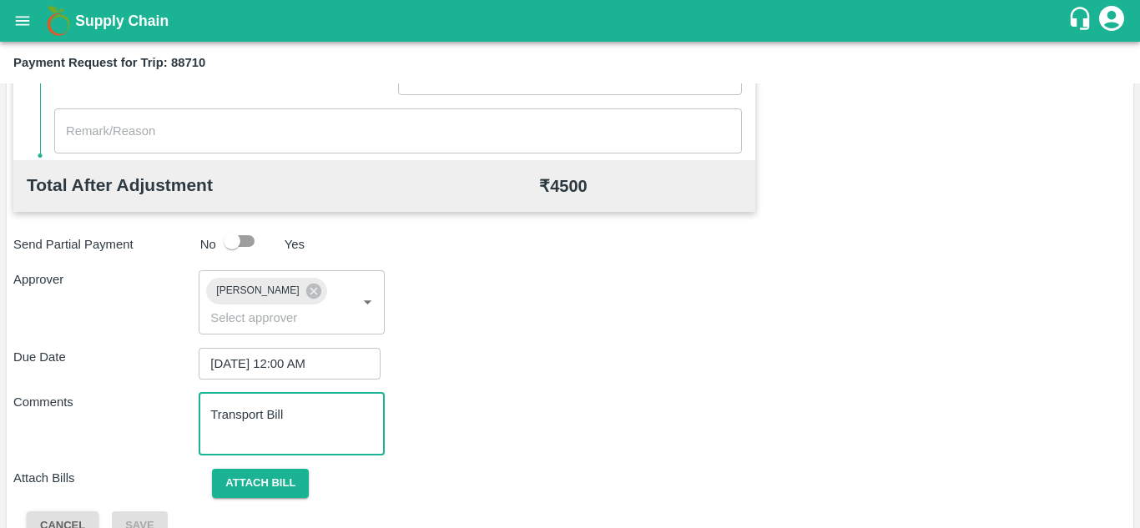
type textarea "Transport Bill"
click at [645, 367] on div "Due Date 11/10/2025 12:00 AM ​" at bounding box center [569, 364] width 1113 height 32
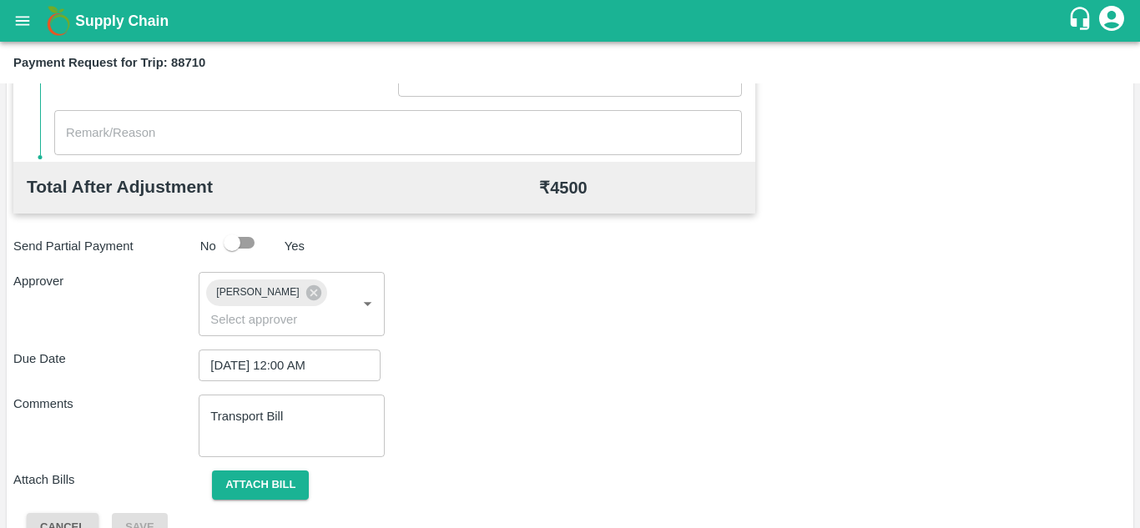
scroll to position [791, 0]
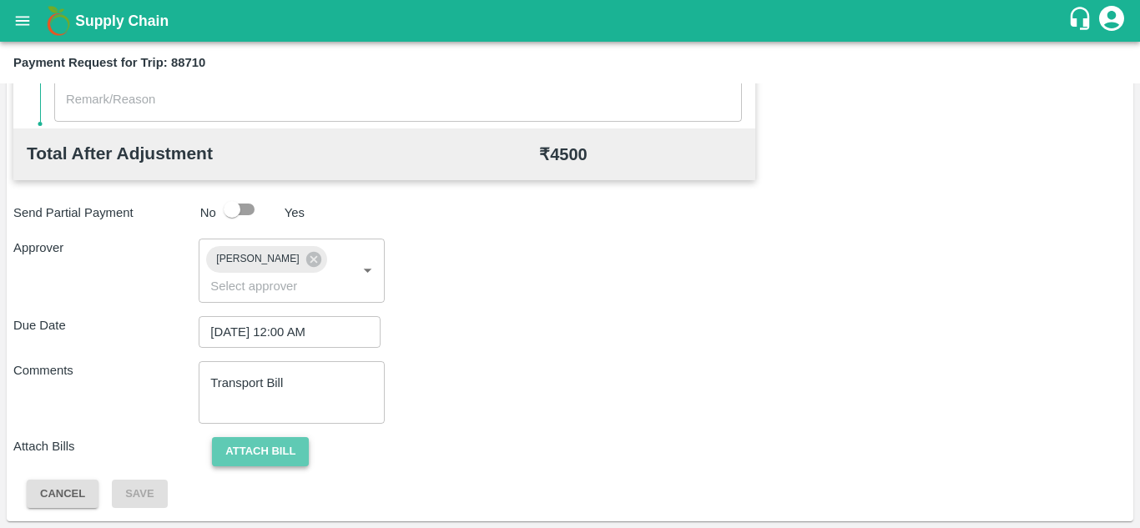
click at [276, 448] on button "Attach bill" at bounding box center [260, 451] width 97 height 29
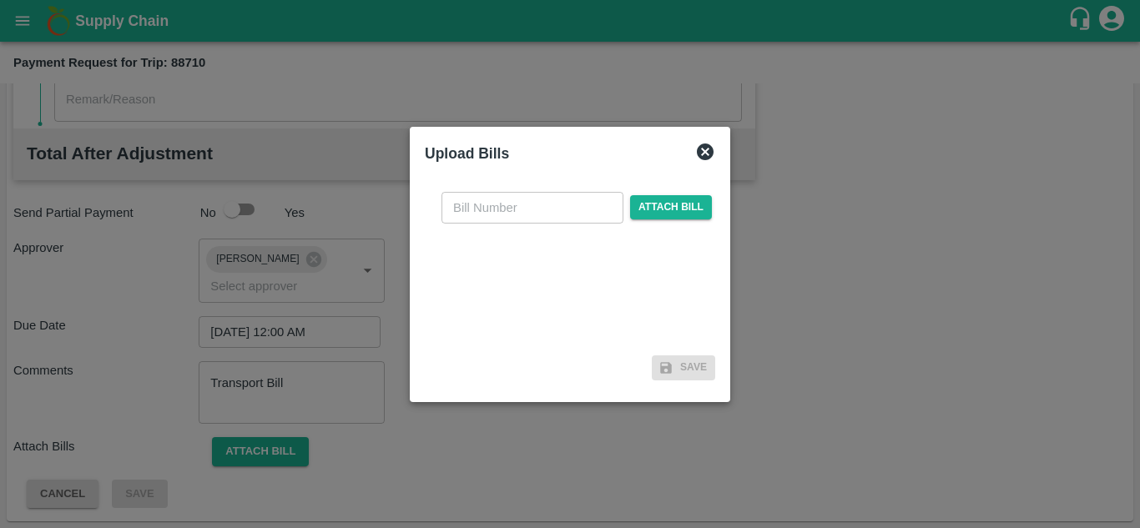
click at [470, 212] on input "text" at bounding box center [532, 208] width 182 height 32
type input "978"
click at [666, 210] on span "Attach bill" at bounding box center [671, 207] width 82 height 24
click at [0, 0] on input "Attach bill" at bounding box center [0, 0] width 0 height 0
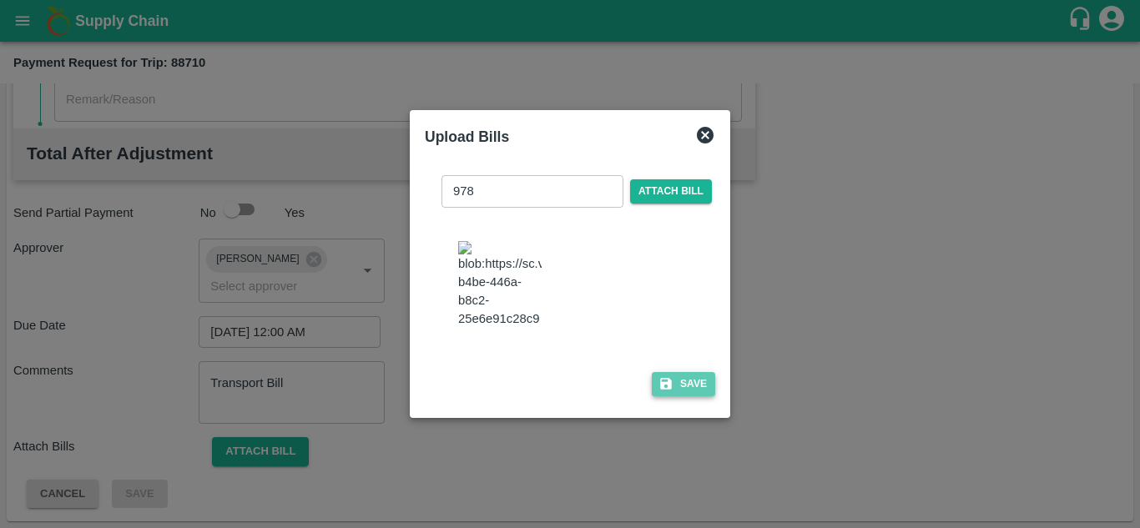
click at [692, 389] on button "Save" at bounding box center [683, 384] width 63 height 24
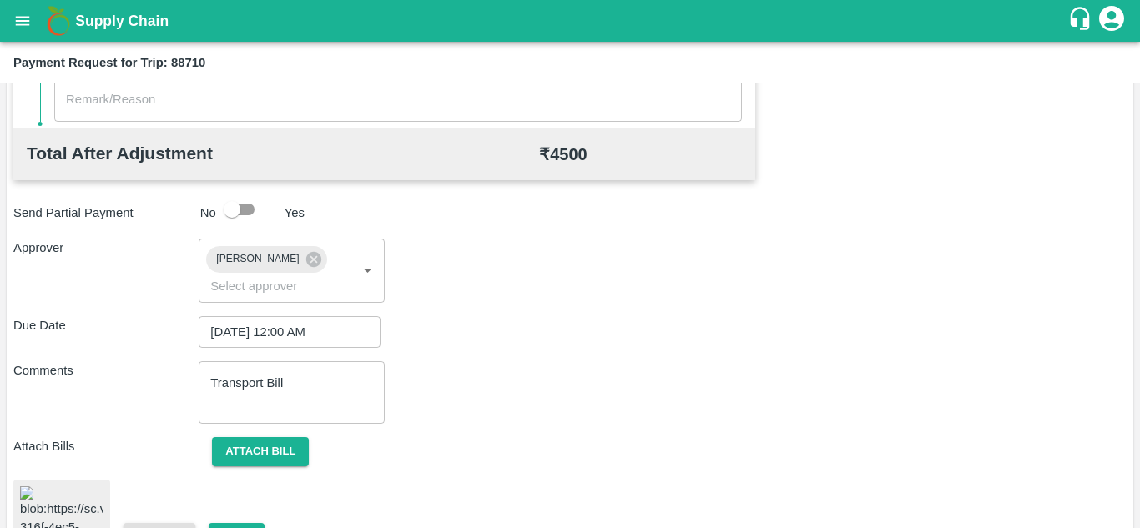
scroll to position [906, 0]
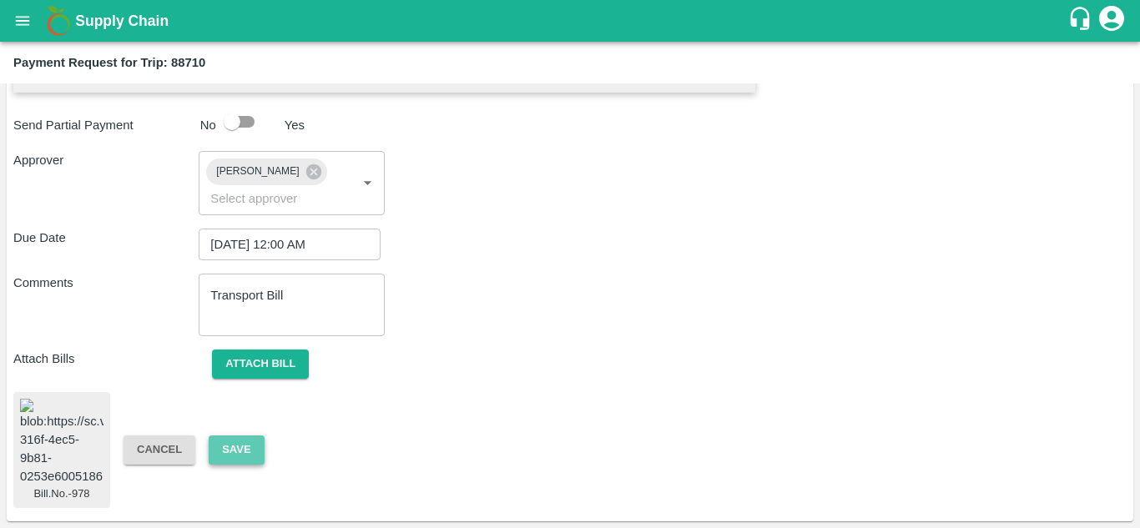
click at [229, 436] on button "Save" at bounding box center [236, 449] width 55 height 29
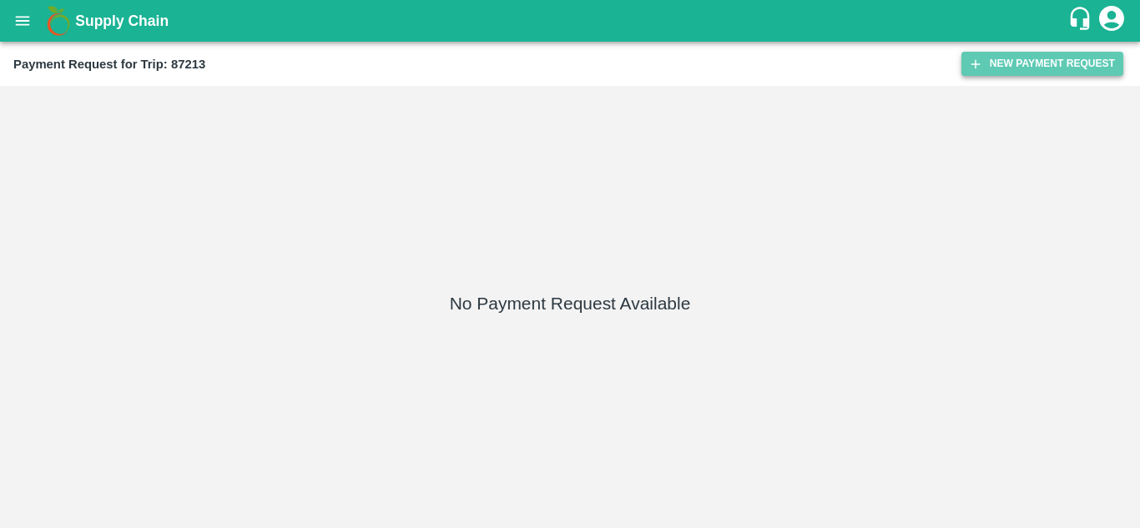
click at [1021, 61] on button "New Payment Request" at bounding box center [1042, 64] width 162 height 24
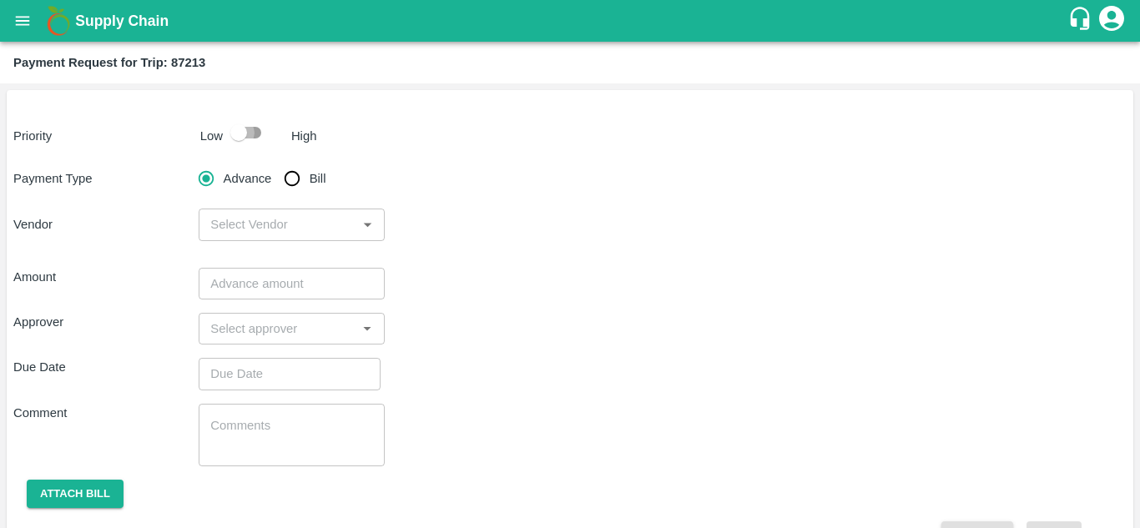
click at [259, 132] on input "checkbox" at bounding box center [238, 133] width 95 height 32
checkbox input "true"
click at [293, 179] on input "Bill" at bounding box center [291, 178] width 33 height 33
radio input "true"
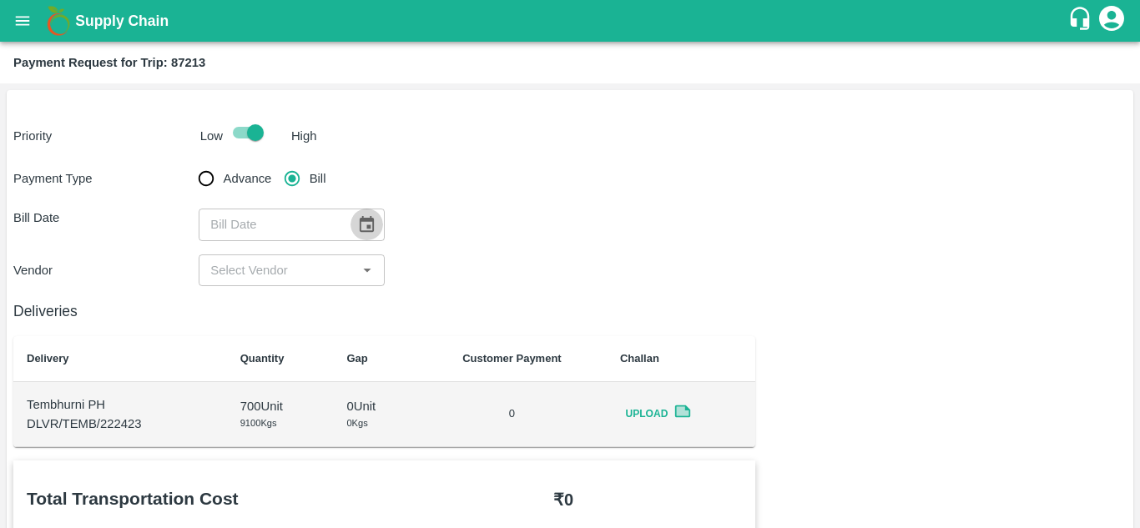
click at [360, 221] on icon "Choose date" at bounding box center [367, 224] width 14 height 16
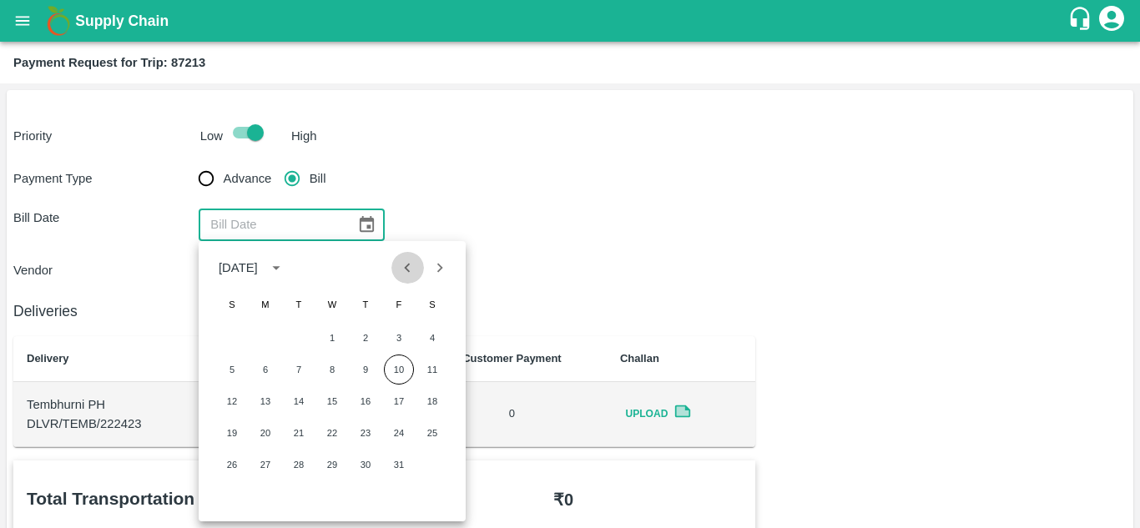
click at [405, 272] on icon "Previous month" at bounding box center [407, 268] width 18 height 18
click at [269, 335] on button "1" at bounding box center [265, 338] width 30 height 30
type input "[DATE]"
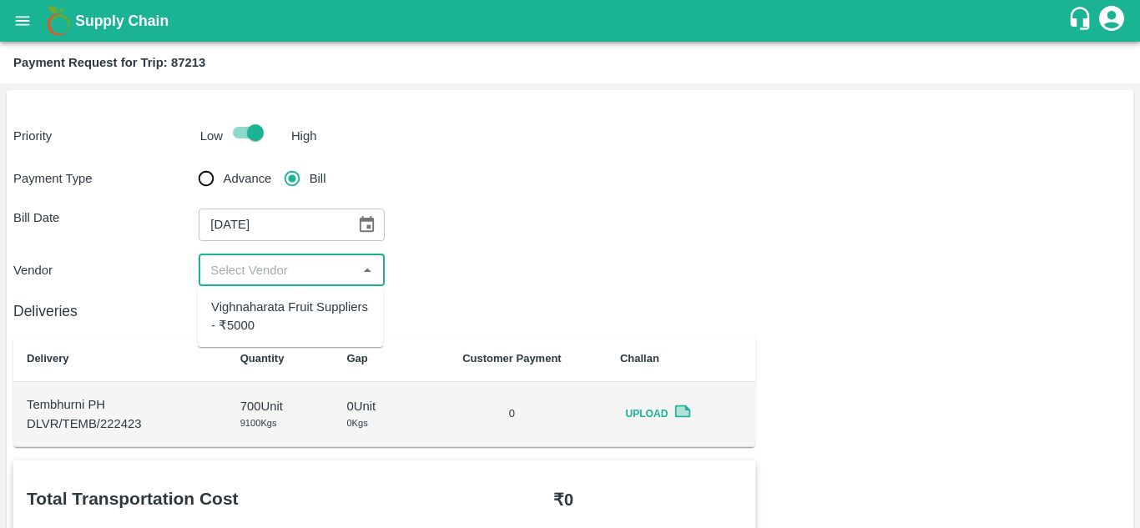
click at [266, 272] on input "input" at bounding box center [278, 270] width 148 height 22
click at [267, 305] on div "Vighnaharata Fruit Suppliers - ₹5000" at bounding box center [290, 317] width 159 height 38
type input "Vighnaharata Fruit Suppliers - ₹5000"
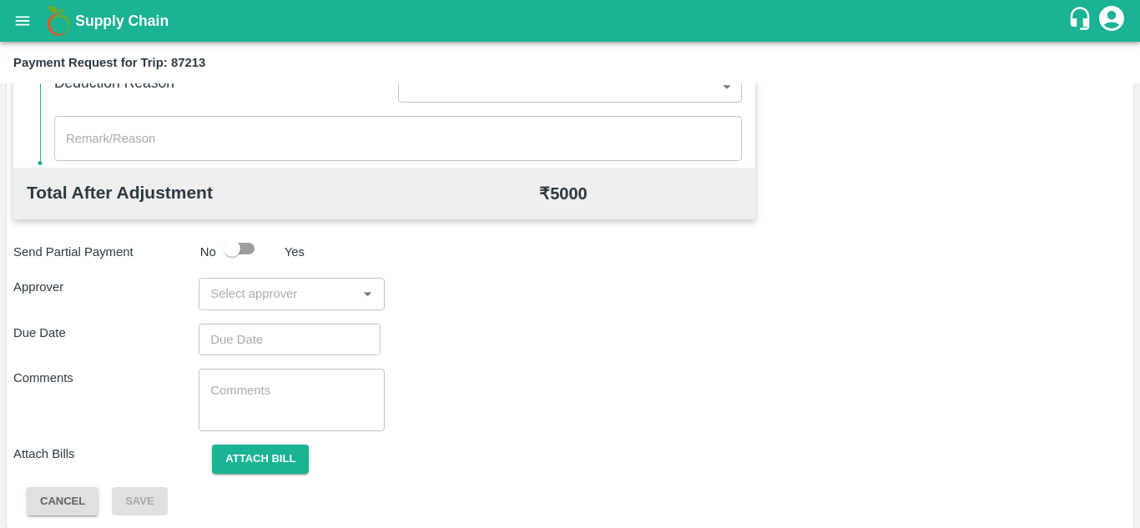
scroll to position [759, 0]
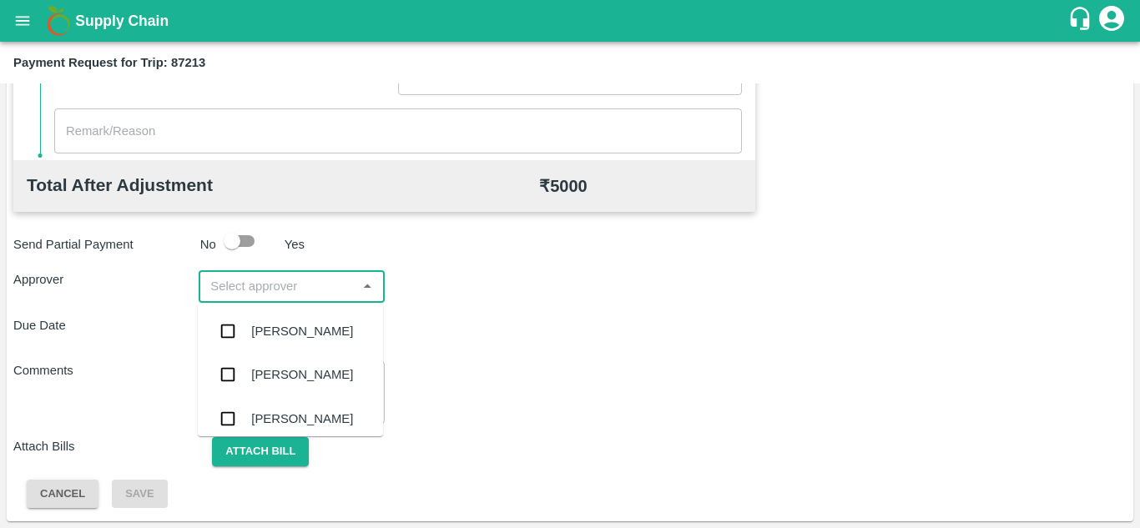
click at [257, 291] on input "input" at bounding box center [278, 286] width 148 height 22
type input "PRASA"
click at [310, 330] on div "[PERSON_NAME]" at bounding box center [302, 331] width 102 height 18
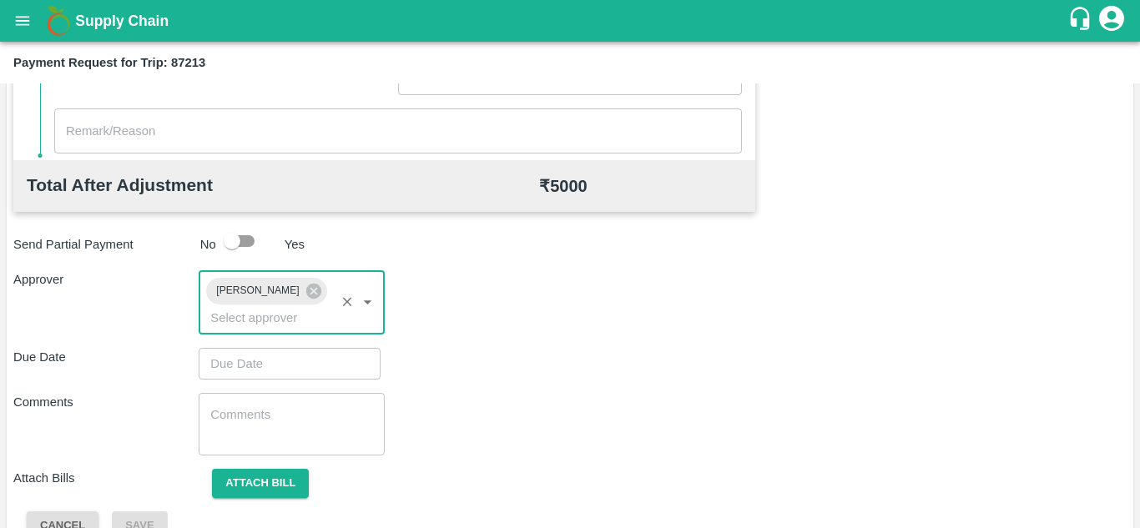
type input "DD/MM/YYYY hh:mm aa"
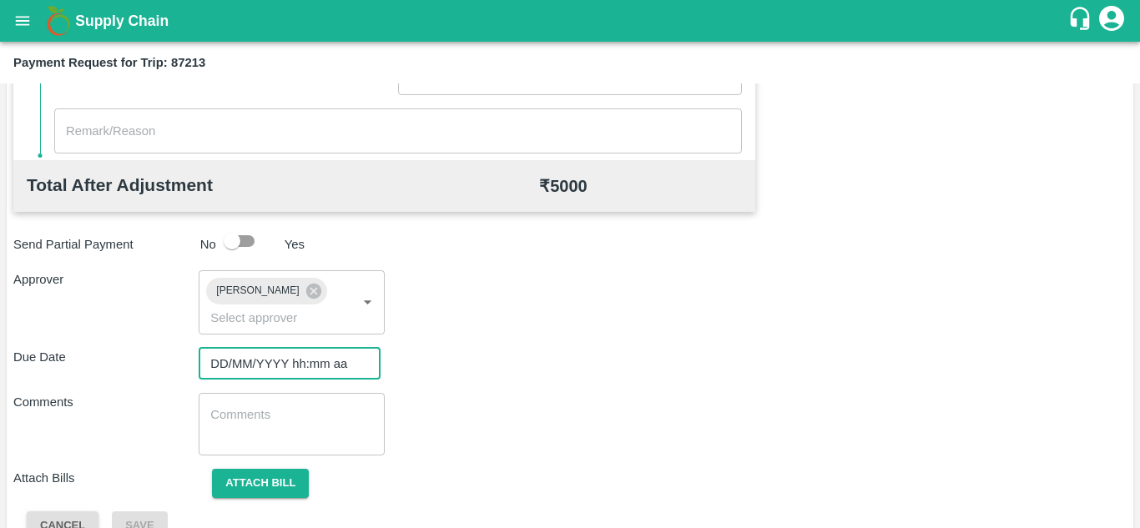
click at [234, 365] on input "DD/MM/YYYY hh:mm aa" at bounding box center [284, 364] width 170 height 32
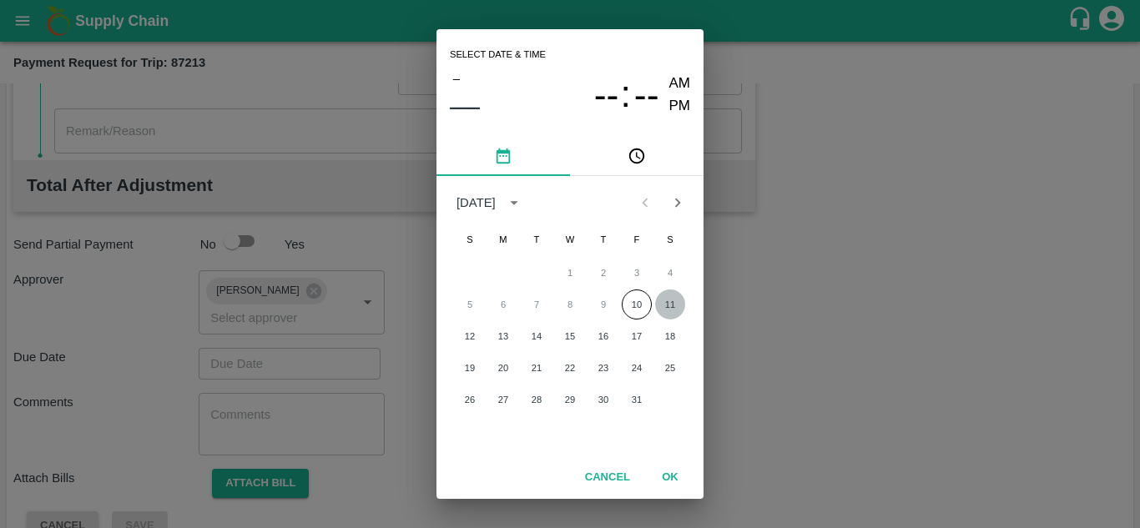
click at [665, 310] on button "11" at bounding box center [670, 304] width 30 height 30
type input "[DATE] 12:00 AM"
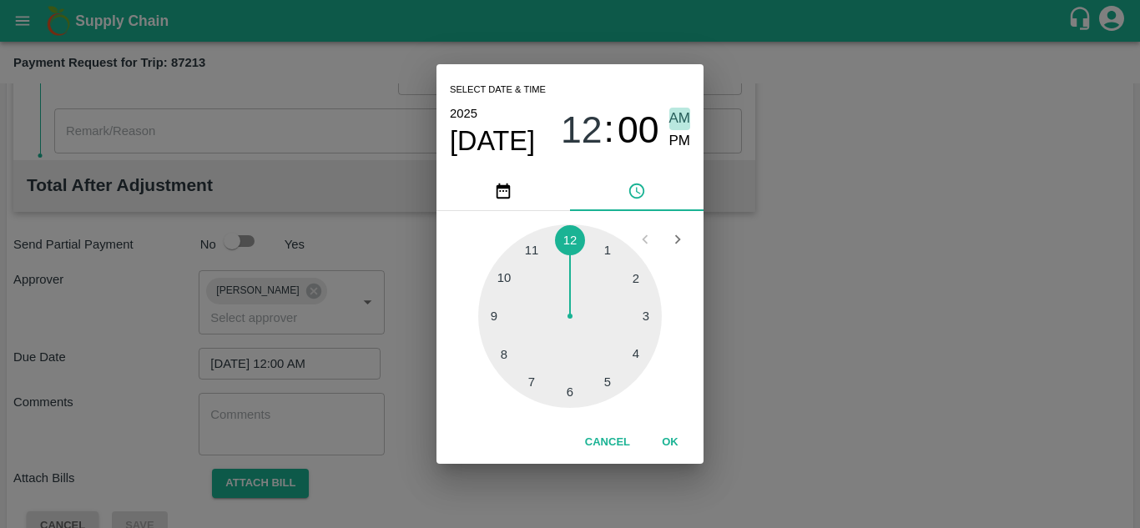
click at [672, 128] on span "AM" at bounding box center [680, 119] width 22 height 23
click at [675, 443] on button "OK" at bounding box center [669, 442] width 53 height 29
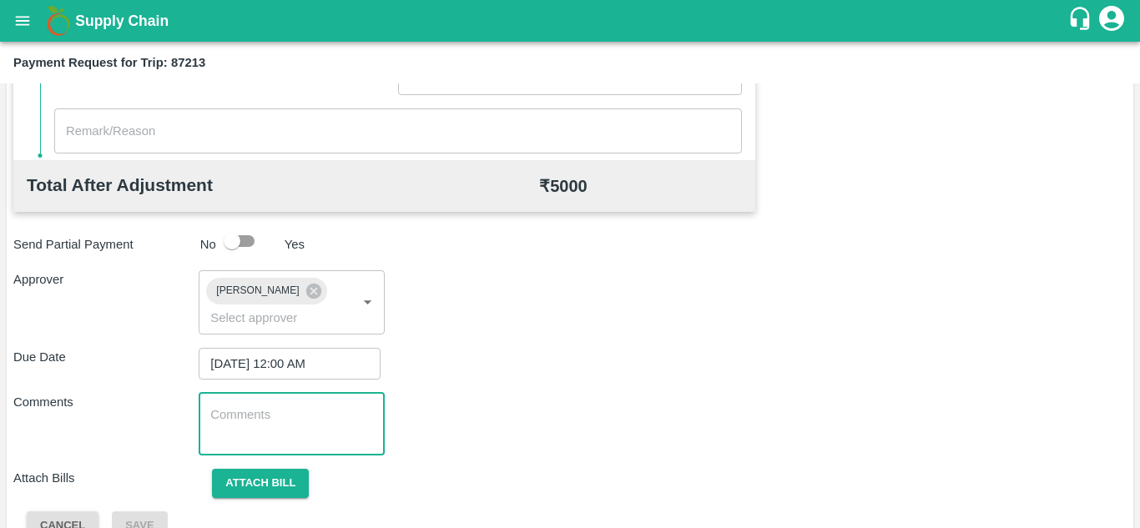
click at [271, 410] on textarea at bounding box center [291, 423] width 162 height 35
paste textarea "Transport Bill"
type textarea "Transport Bill"
click at [538, 380] on div "Total Transportation Cost ₹ 5000 Advance payment - ₹ Additional Charges(+) Inam…" at bounding box center [569, 120] width 1113 height 839
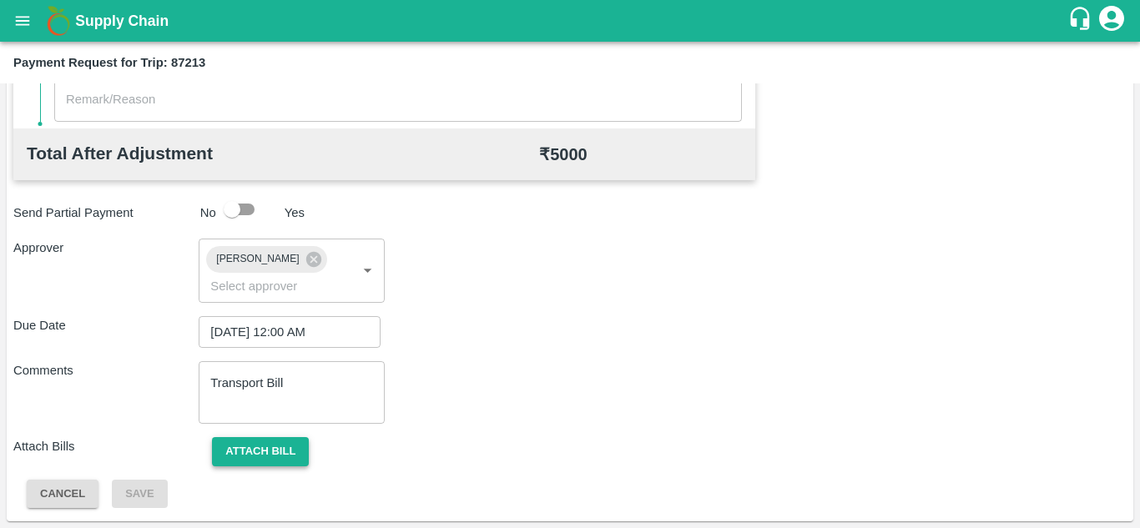
click at [250, 445] on button "Attach bill" at bounding box center [260, 451] width 97 height 29
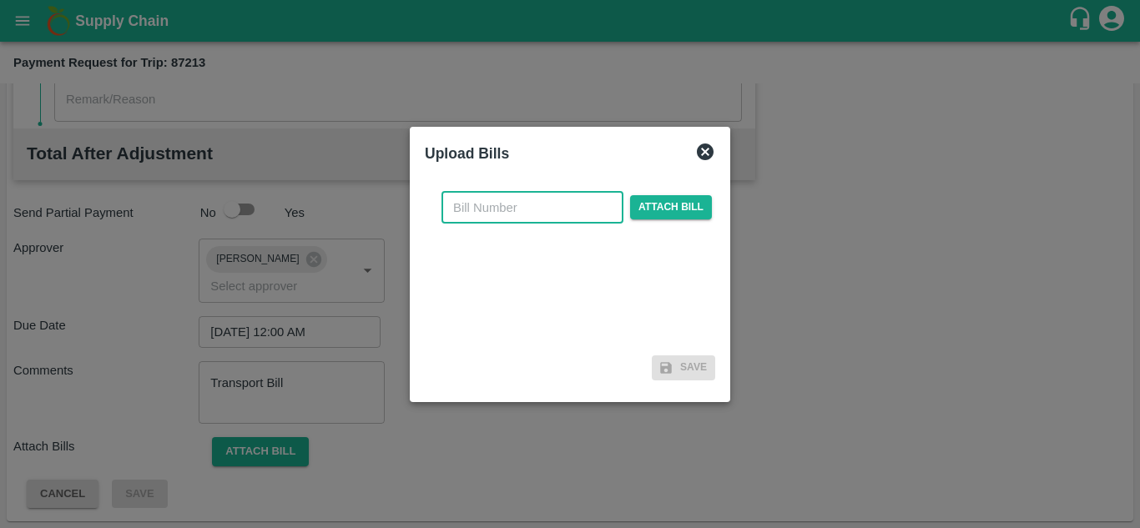
click at [481, 204] on input "text" at bounding box center [532, 208] width 182 height 32
type input "928"
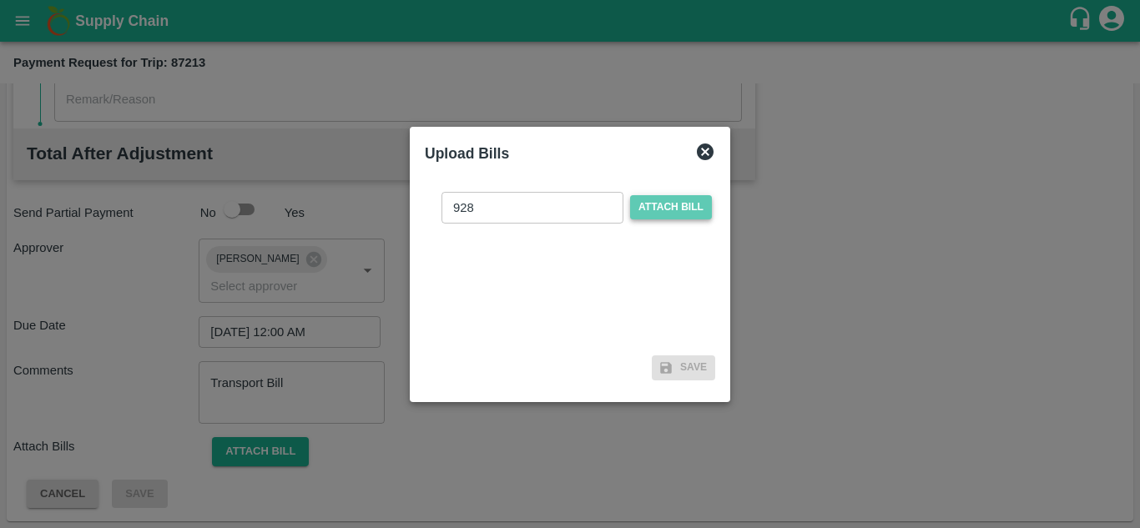
click at [664, 204] on span "Attach bill" at bounding box center [671, 207] width 82 height 24
click at [0, 0] on input "Attach bill" at bounding box center [0, 0] width 0 height 0
click at [672, 200] on span "Attach bill" at bounding box center [671, 207] width 82 height 24
click at [0, 0] on input "Attach bill" at bounding box center [0, 0] width 0 height 0
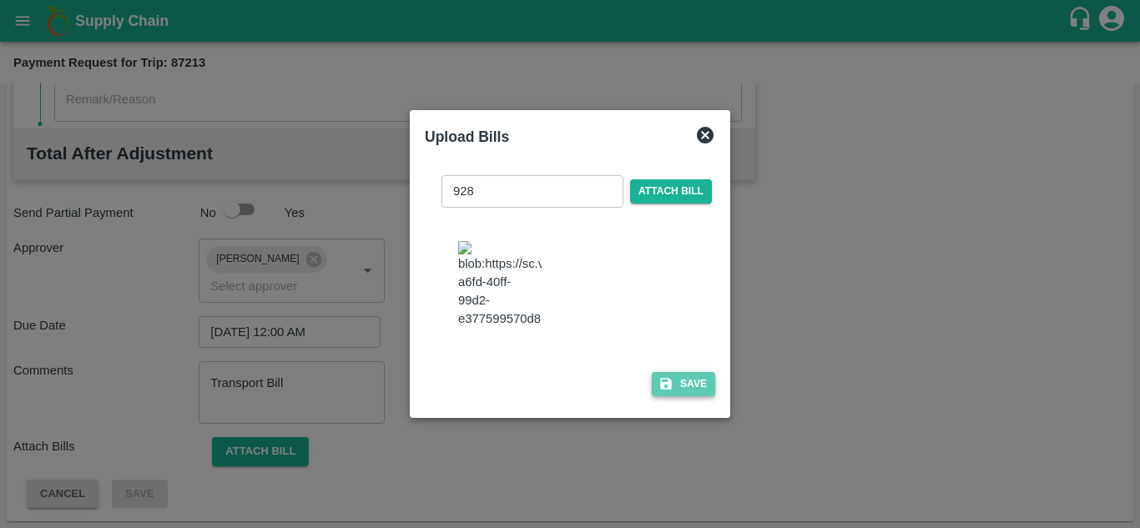
click at [685, 389] on button "Save" at bounding box center [683, 384] width 63 height 24
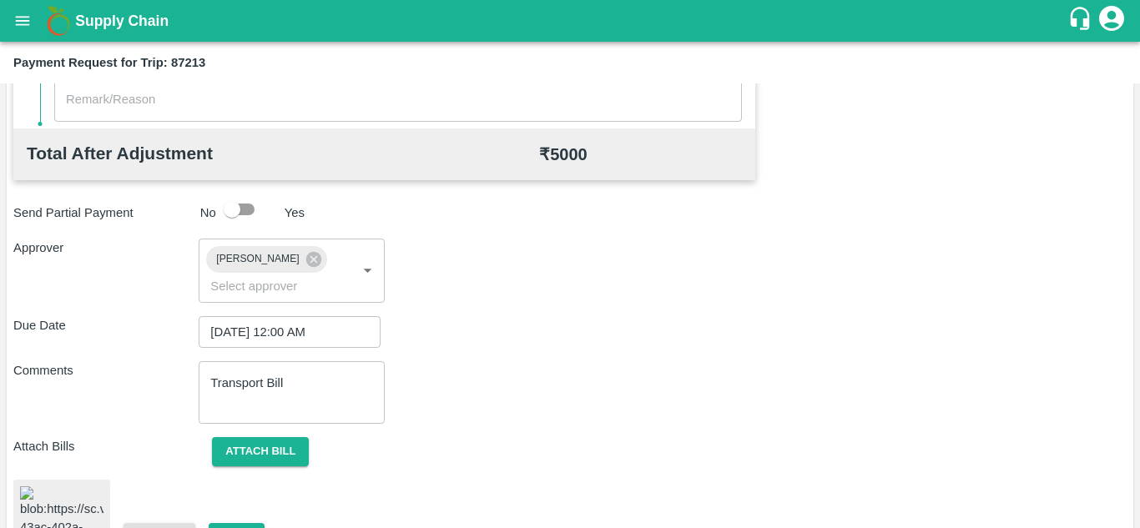
scroll to position [904, 0]
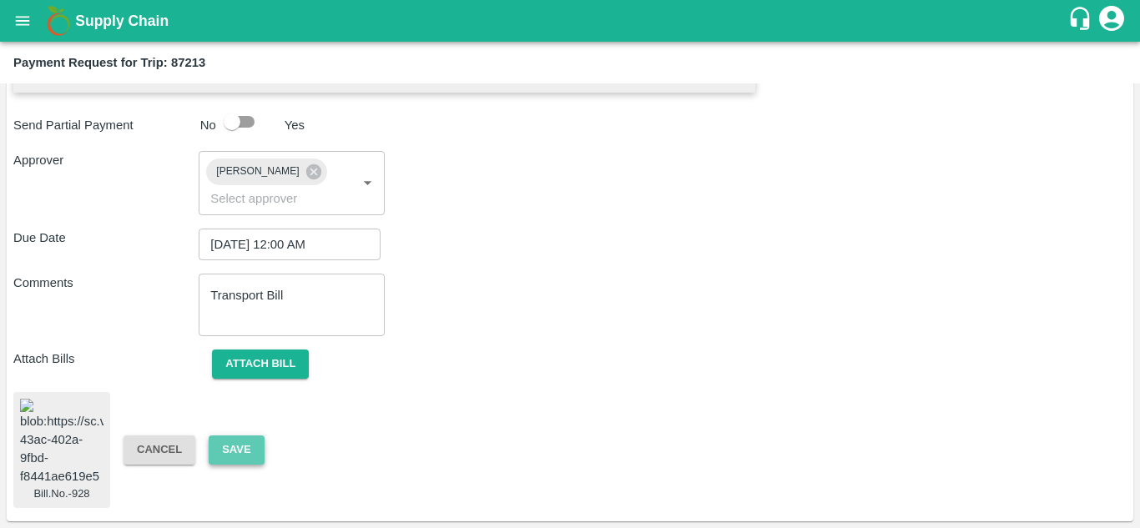
click at [238, 435] on button "Save" at bounding box center [236, 449] width 55 height 29
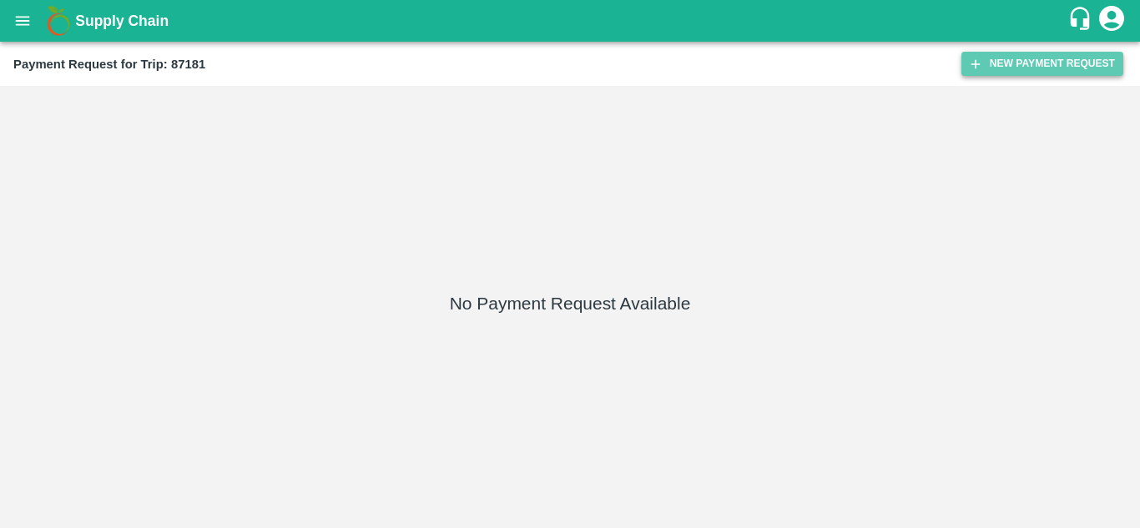
click at [1021, 56] on button "New Payment Request" at bounding box center [1042, 64] width 162 height 24
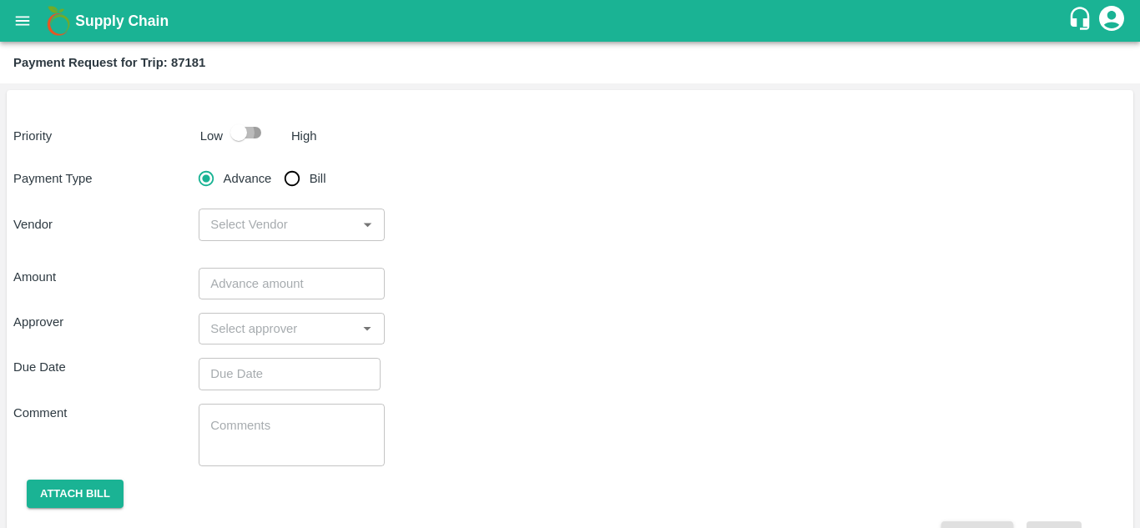
click at [249, 133] on input "checkbox" at bounding box center [238, 133] width 95 height 32
checkbox input "true"
click at [288, 175] on input "Bill" at bounding box center [291, 178] width 33 height 33
radio input "true"
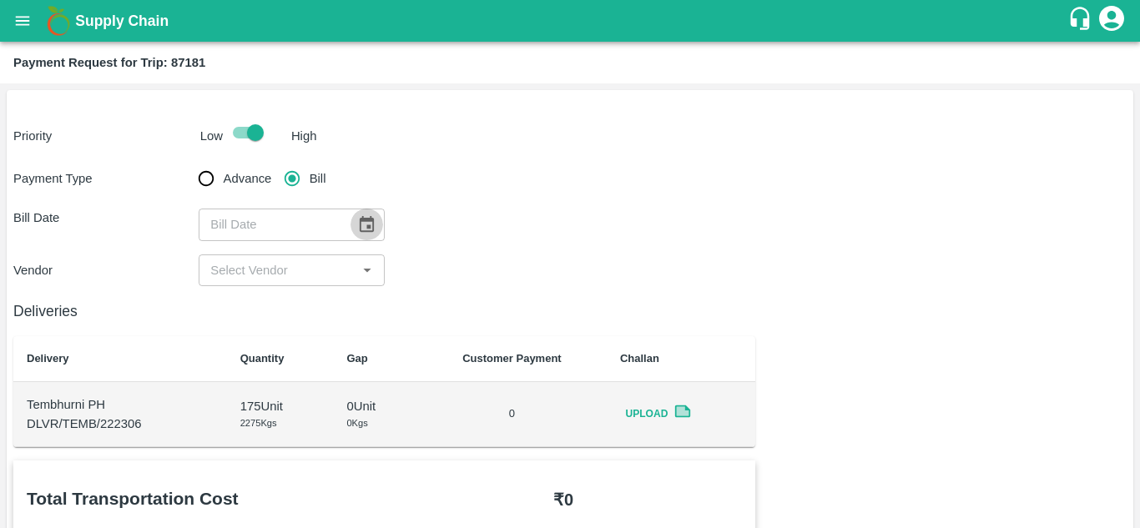
click at [363, 225] on icon "Choose date" at bounding box center [366, 224] width 18 height 18
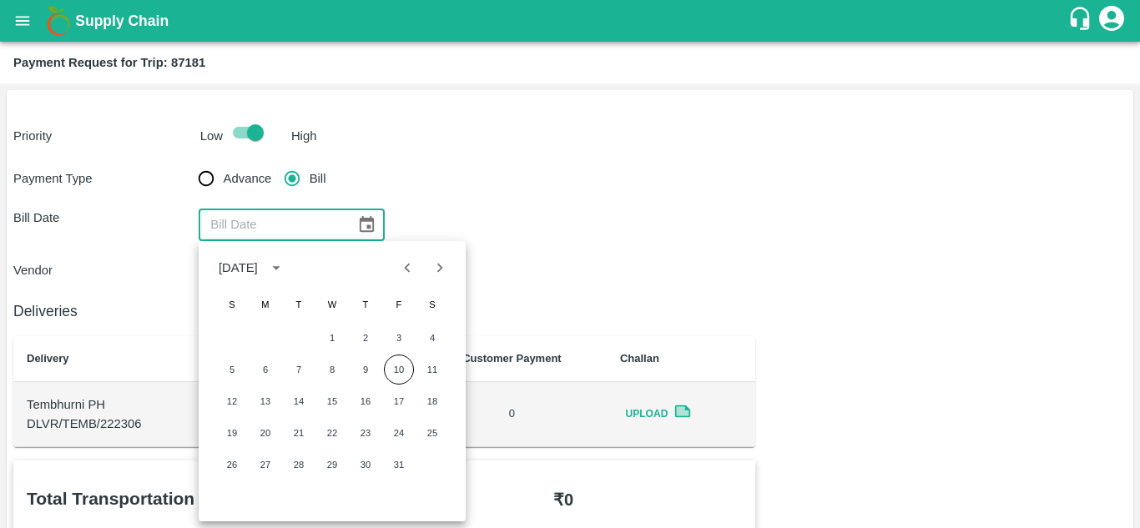
click at [408, 267] on icon "Previous month" at bounding box center [407, 268] width 18 height 18
click at [259, 338] on button "1" at bounding box center [265, 338] width 30 height 30
type input "[DATE]"
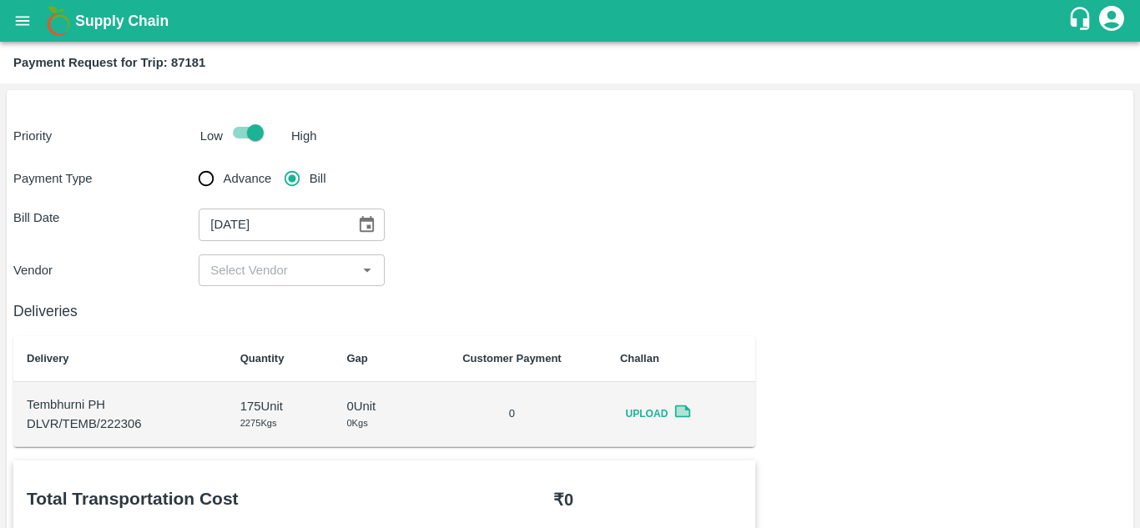
click at [289, 278] on input "input" at bounding box center [278, 270] width 148 height 22
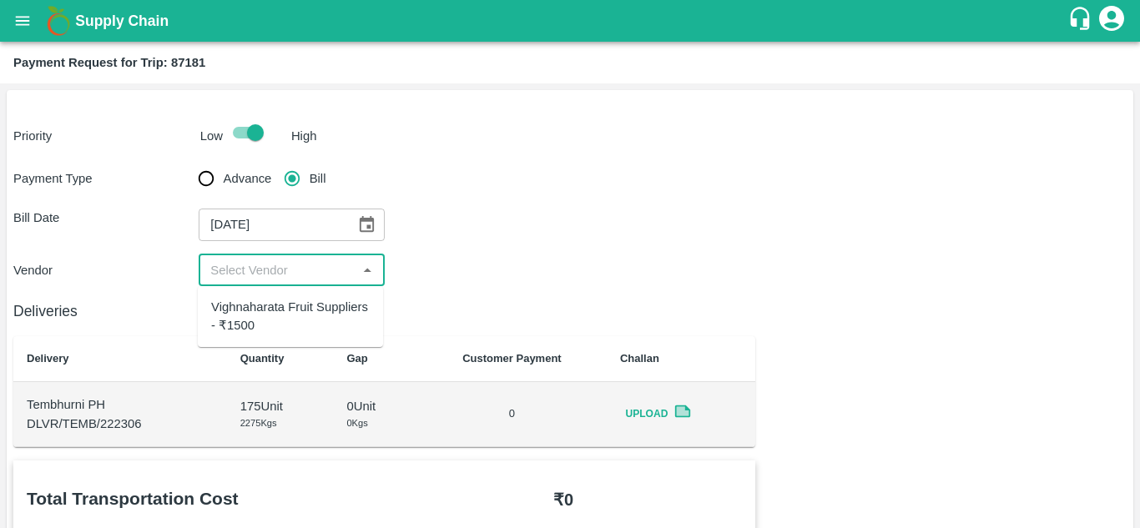
click at [286, 315] on div "Vighnaharata Fruit Suppliers - ₹1500" at bounding box center [290, 317] width 159 height 38
type input "Vighnaharata Fruit Suppliers - ₹1500"
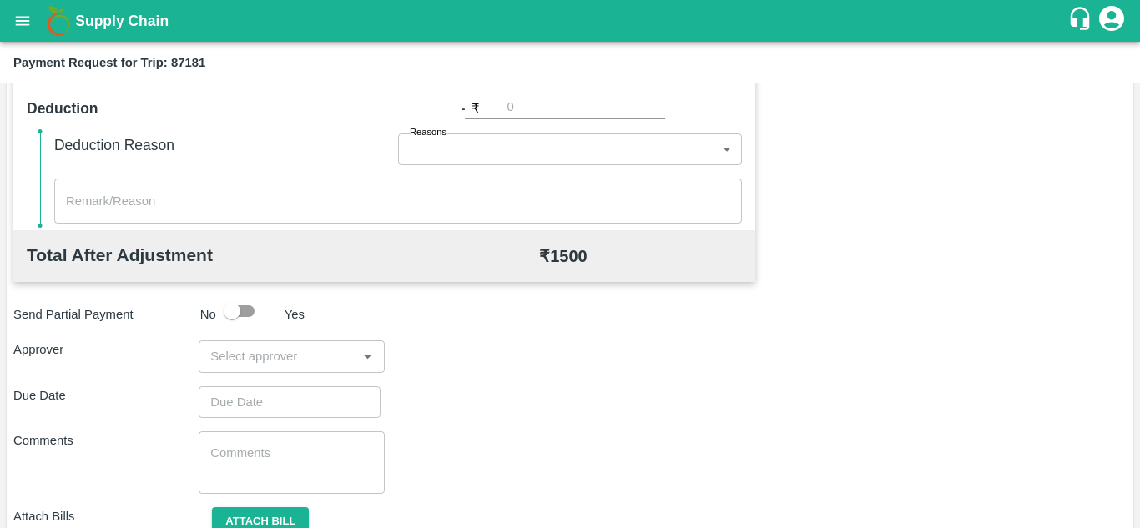
scroll to position [697, 0]
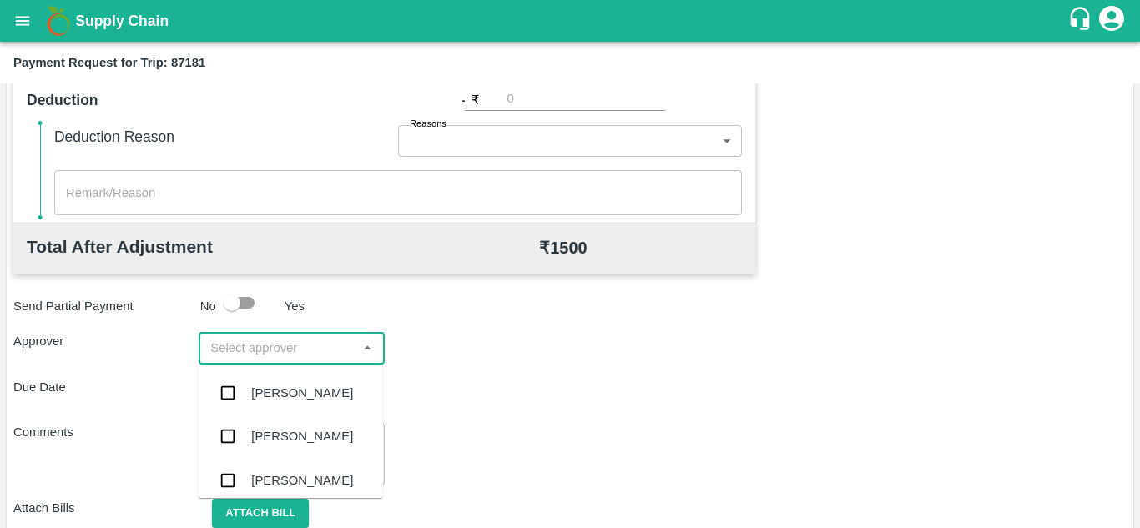
click at [255, 350] on input "input" at bounding box center [278, 348] width 148 height 22
type input "PRASA"
click at [297, 376] on div "[PERSON_NAME]" at bounding box center [290, 392] width 185 height 43
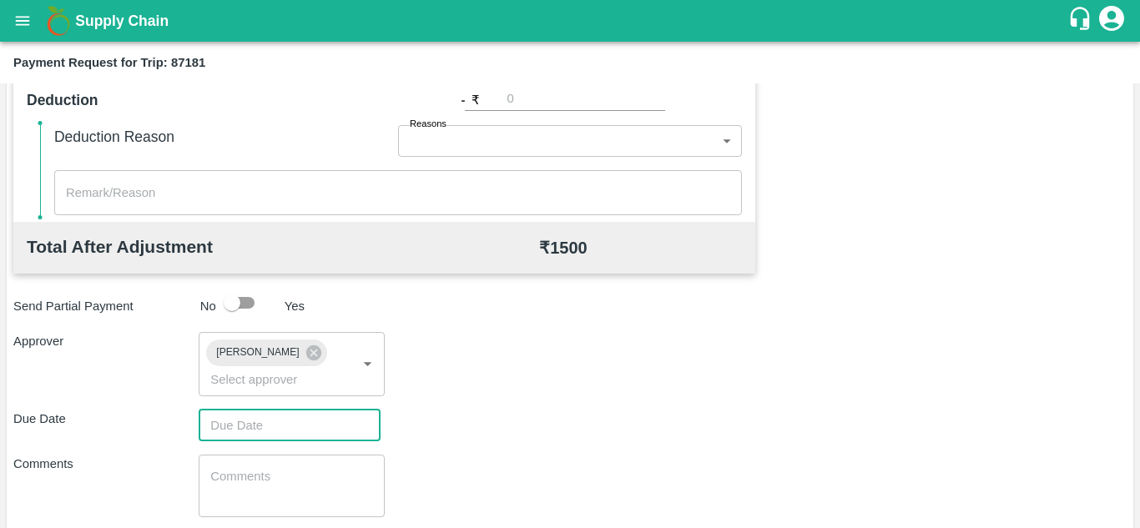
type input "DD/MM/YYYY hh:mm aa"
click at [254, 429] on input "DD/MM/YYYY hh:mm aa" at bounding box center [284, 426] width 170 height 32
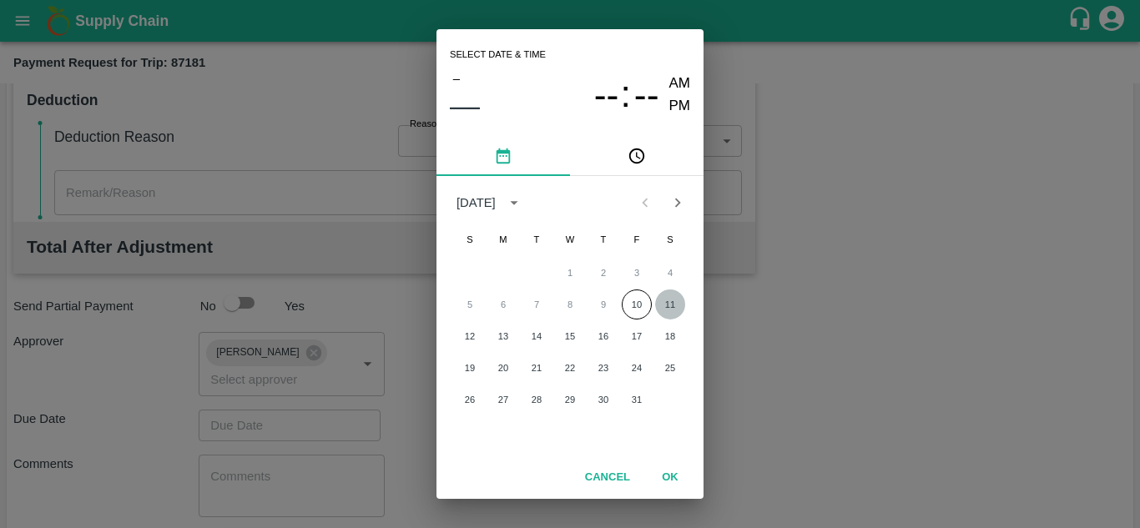
click at [669, 305] on button "11" at bounding box center [670, 304] width 30 height 30
type input "[DATE] 12:00 AM"
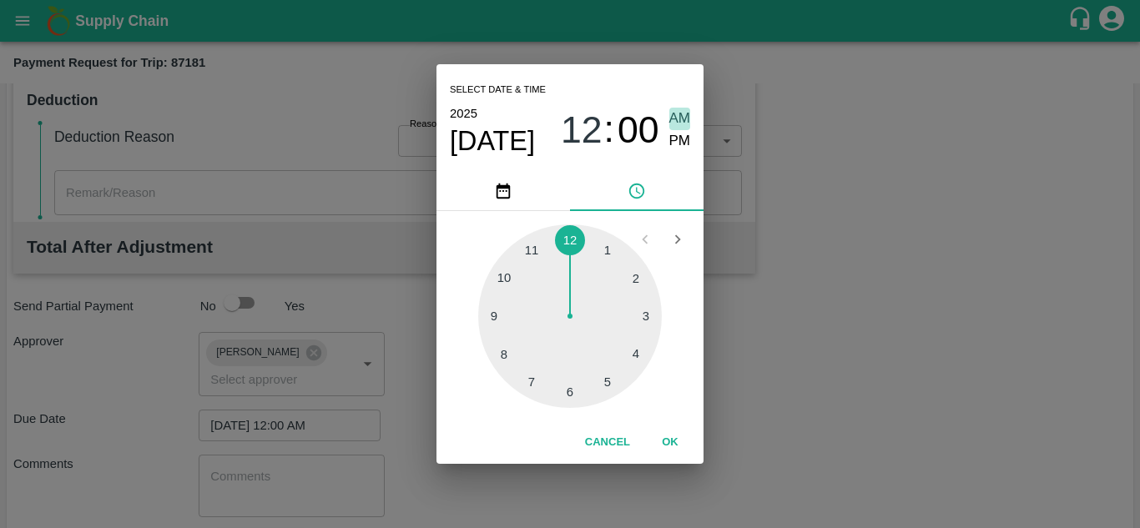
click at [679, 123] on span "AM" at bounding box center [680, 119] width 22 height 23
click at [676, 445] on button "OK" at bounding box center [669, 442] width 53 height 29
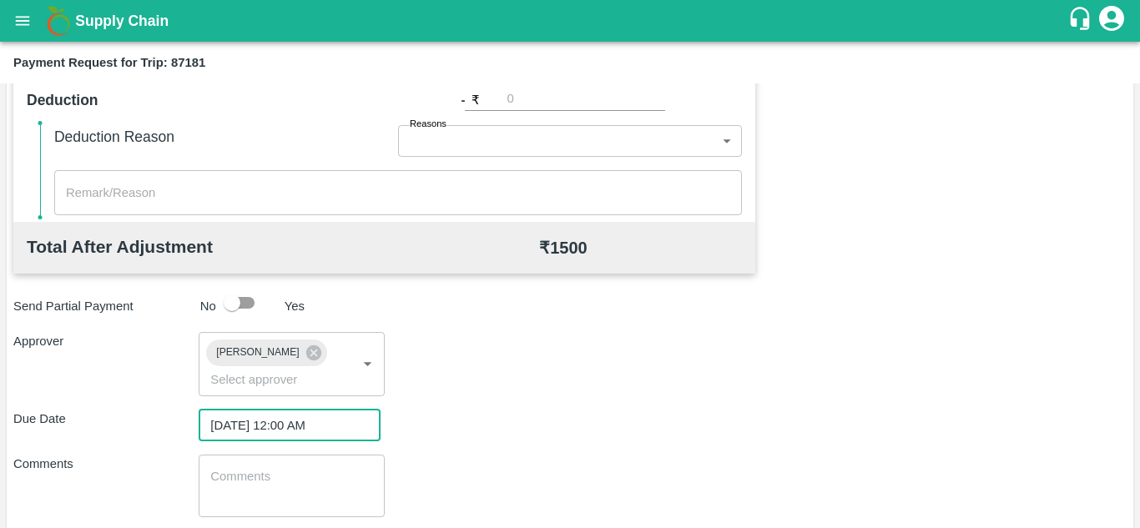
scroll to position [791, 0]
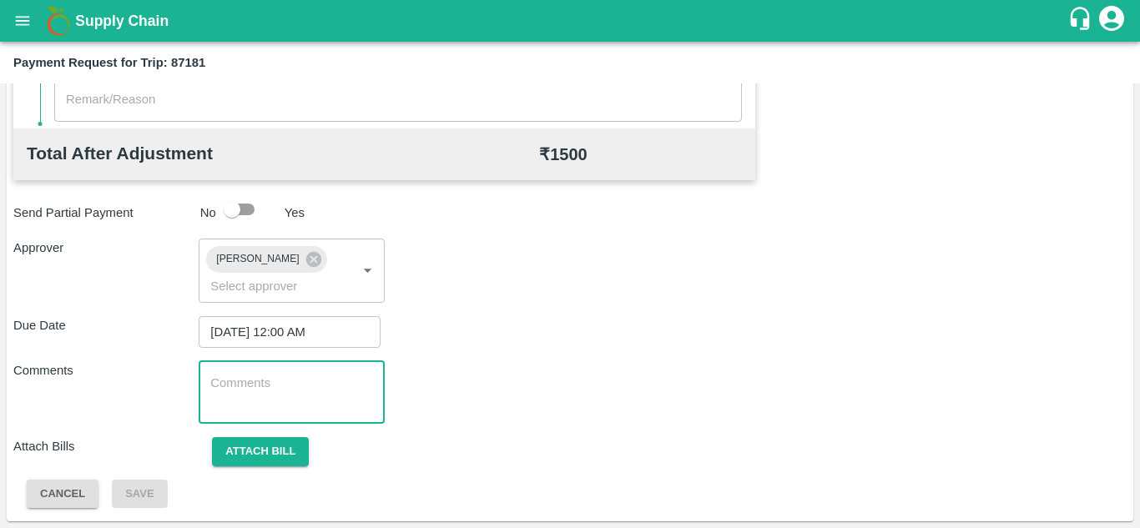
click at [294, 385] on textarea at bounding box center [291, 392] width 162 height 35
paste textarea "Transport Bill"
type textarea "Transport Bill"
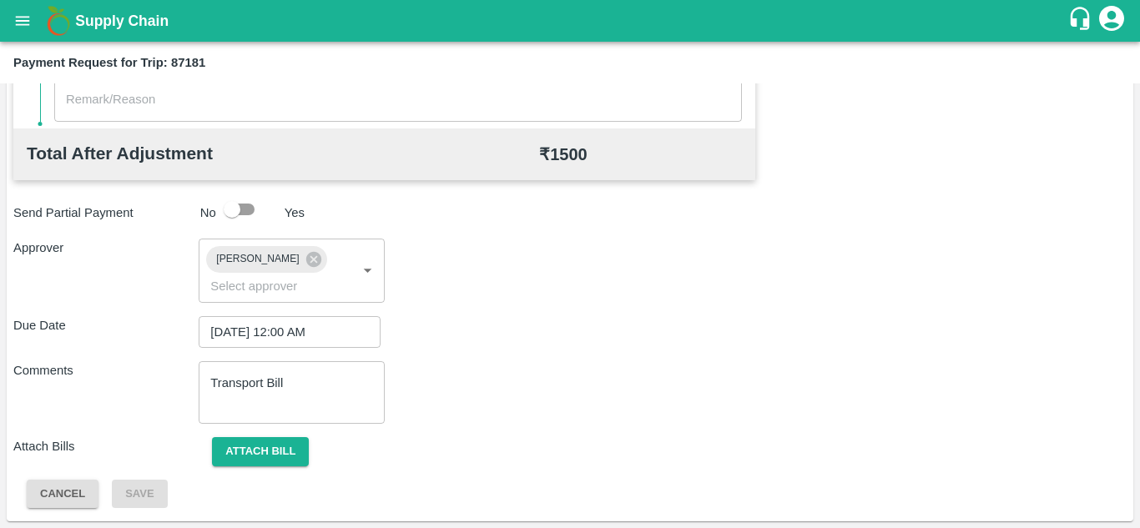
click at [570, 354] on div "Total Transportation Cost ₹ 1500 Advance payment - ₹ Additional Charges(+) Inam…" at bounding box center [569, 89] width 1113 height 839
click at [262, 440] on button "Attach bill" at bounding box center [260, 451] width 97 height 29
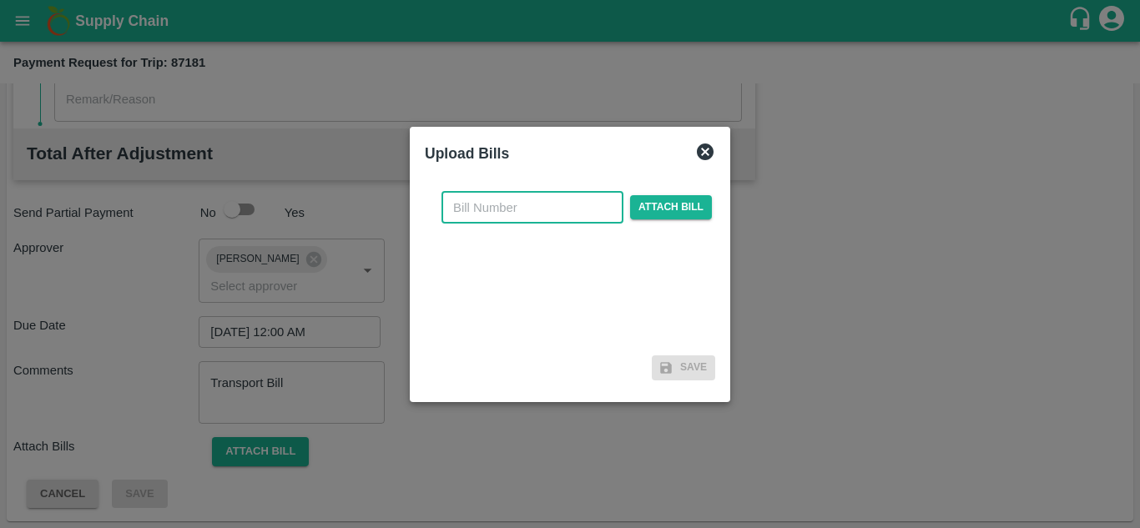
click at [464, 213] on input "text" at bounding box center [532, 208] width 182 height 32
type input "932"
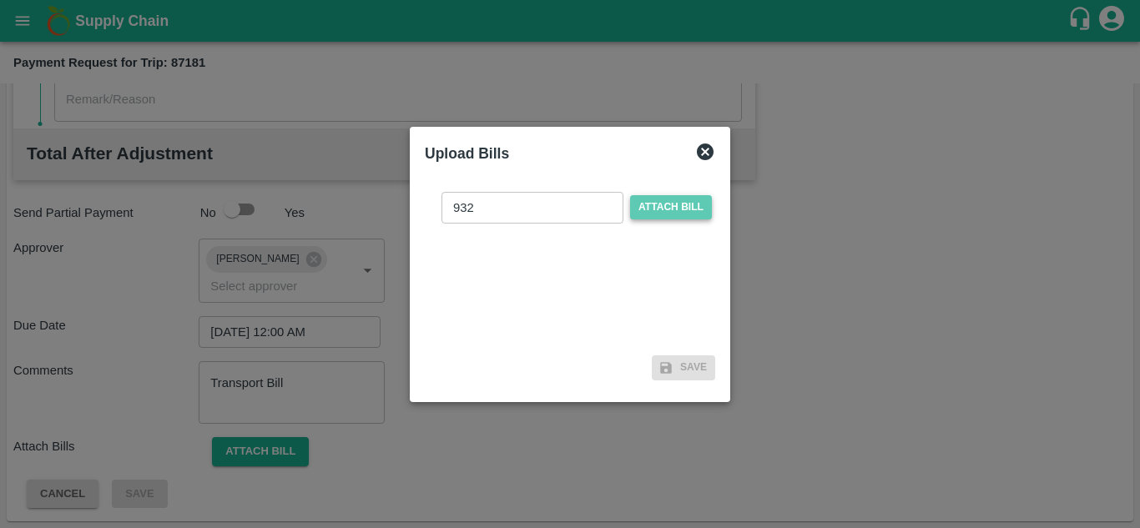
click at [649, 207] on span "Attach bill" at bounding box center [671, 207] width 82 height 24
click at [0, 0] on input "Attach bill" at bounding box center [0, 0] width 0 height 0
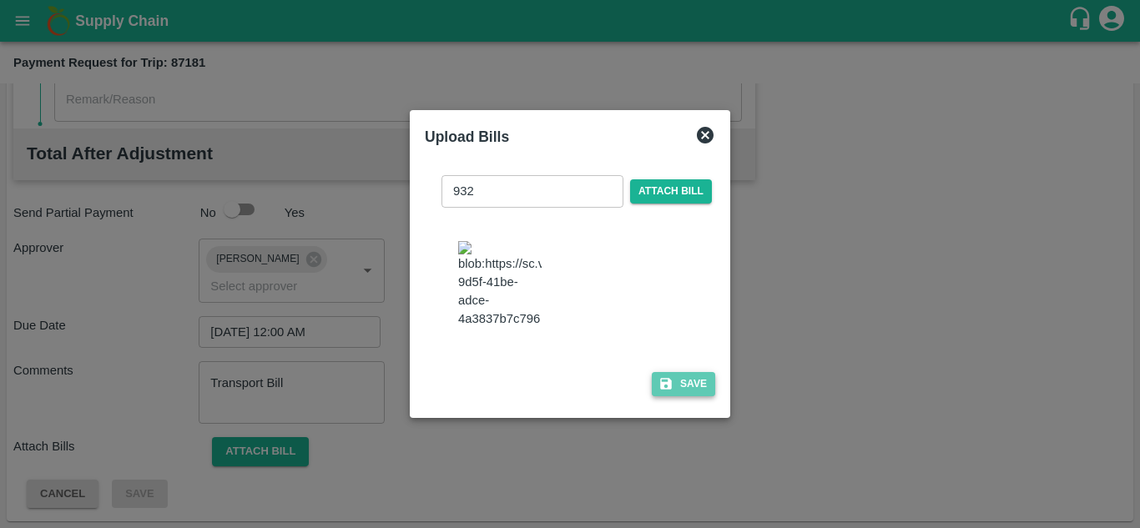
click at [690, 390] on button "Save" at bounding box center [683, 384] width 63 height 24
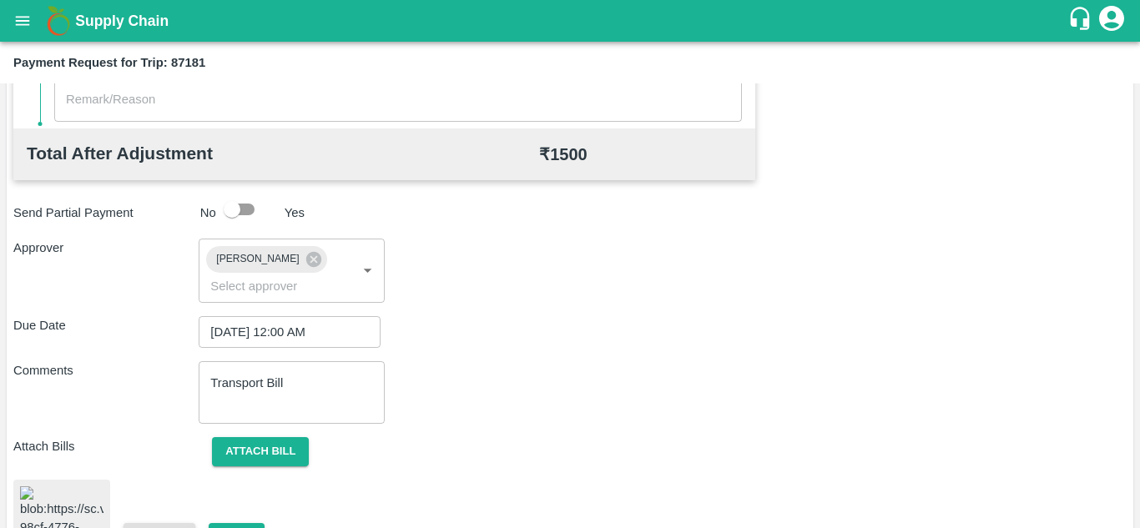
scroll to position [906, 0]
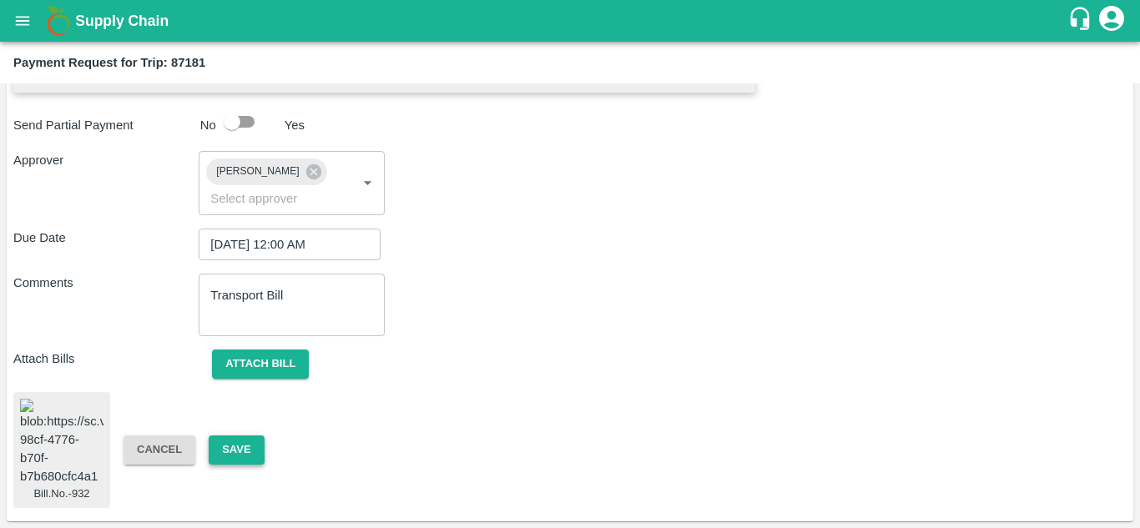
click at [242, 435] on button "Save" at bounding box center [236, 449] width 55 height 29
